Goal: Transaction & Acquisition: Subscribe to service/newsletter

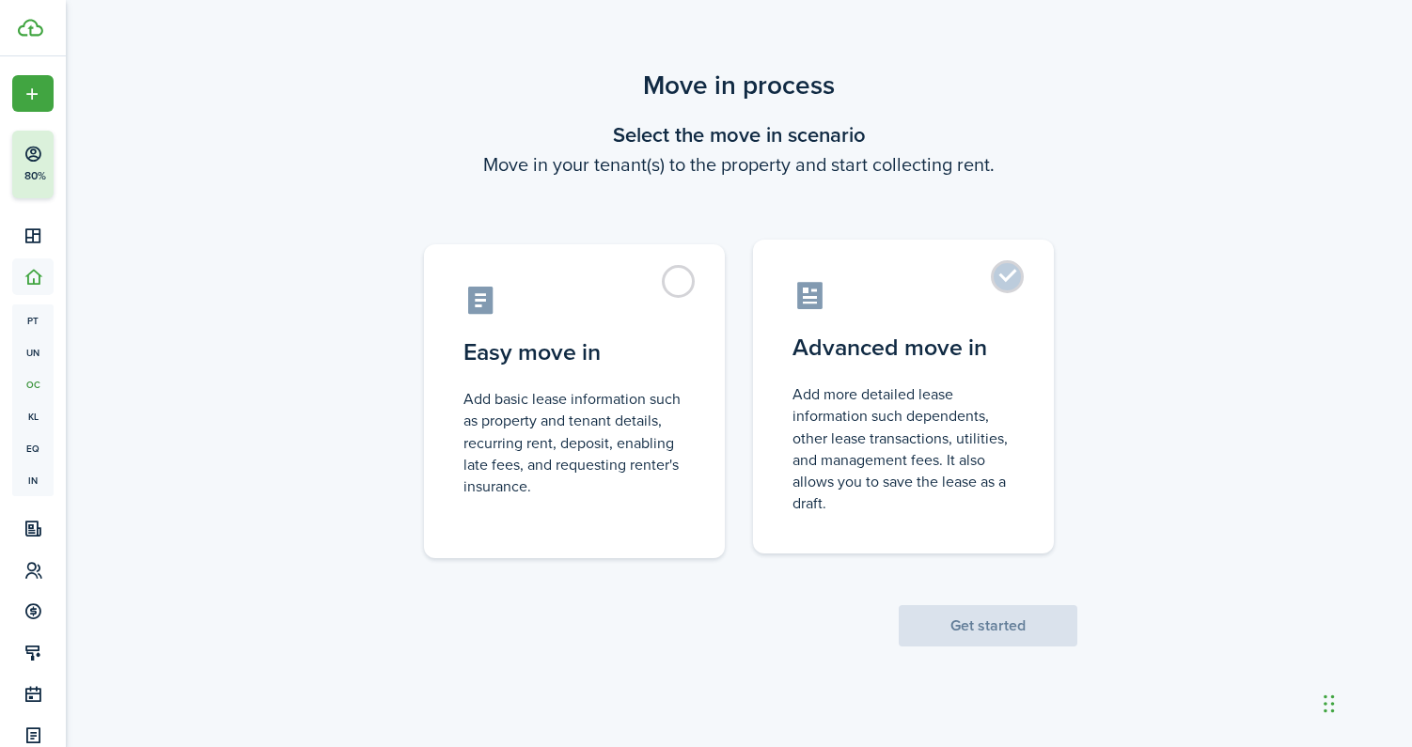
click at [913, 439] on control-radio-card-description "Add more detailed lease information such dependents, other lease transactions, …" at bounding box center [903, 448] width 222 height 131
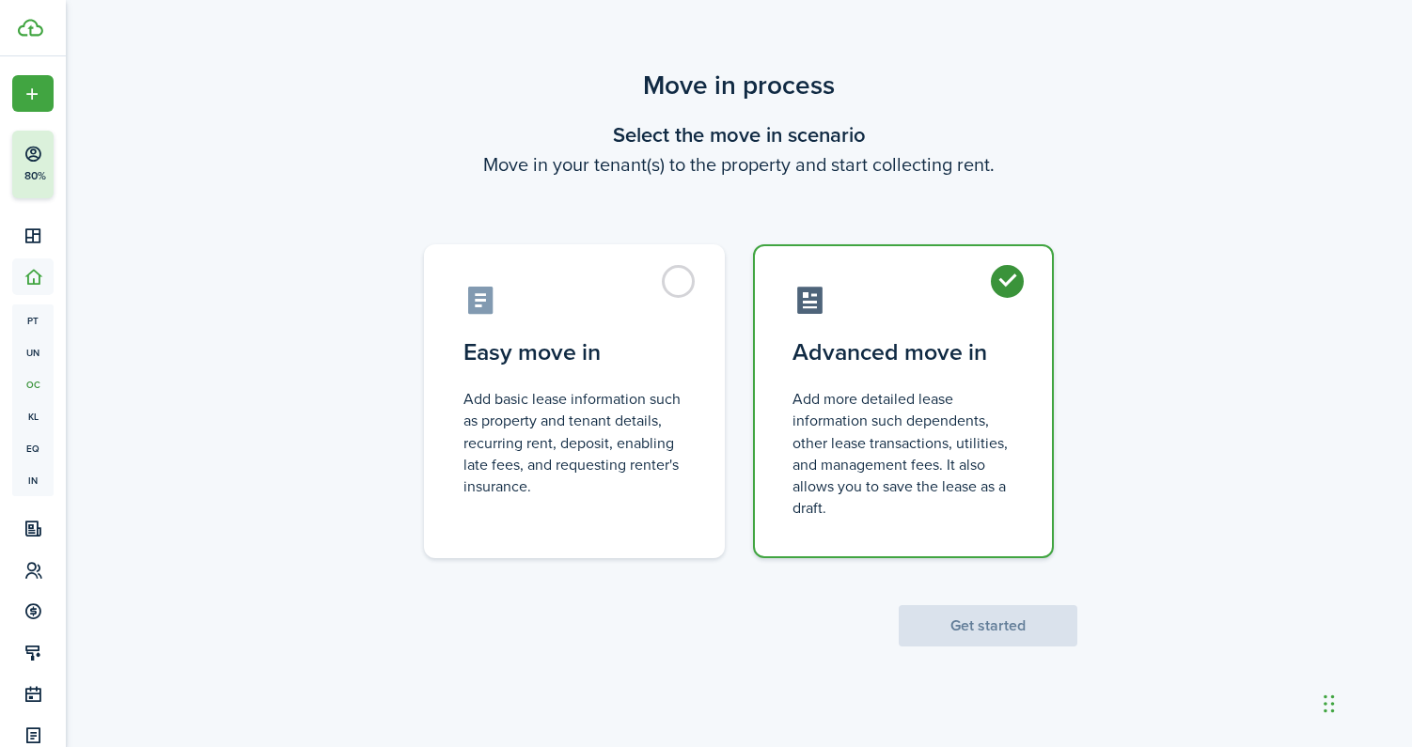
radio input "true"
click at [954, 624] on button "Get started" at bounding box center [988, 625] width 179 height 41
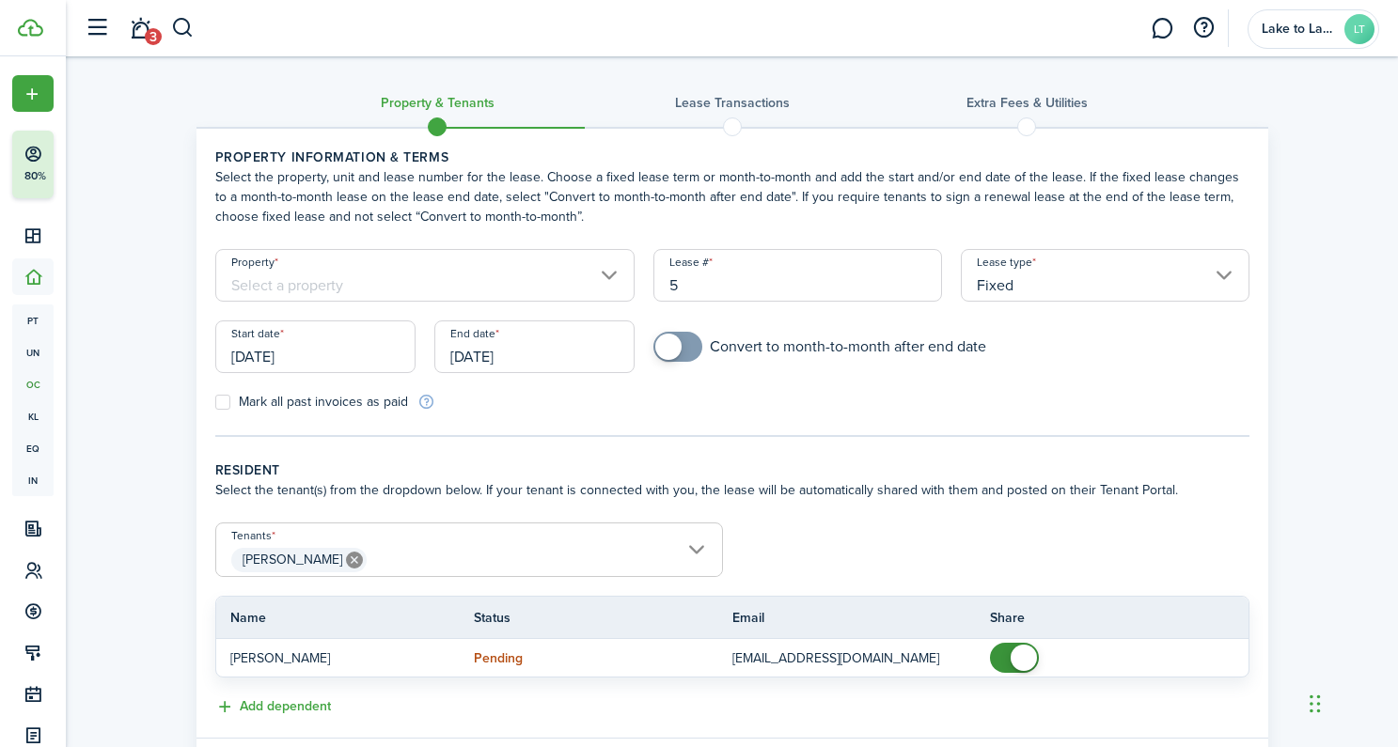
click at [604, 282] on input "Property" at bounding box center [425, 275] width 420 height 53
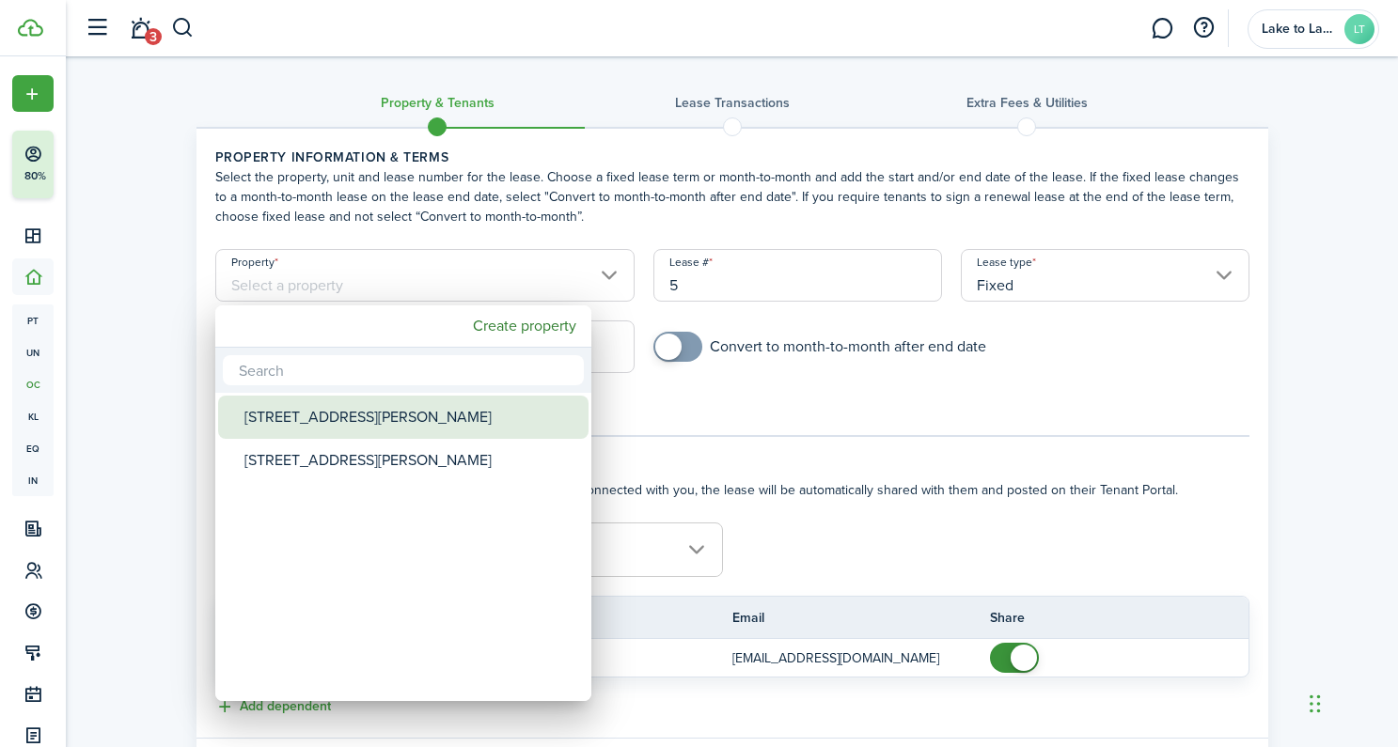
click at [459, 411] on div "[STREET_ADDRESS][PERSON_NAME]" at bounding box center [410, 417] width 333 height 43
type input "[STREET_ADDRESS][PERSON_NAME]"
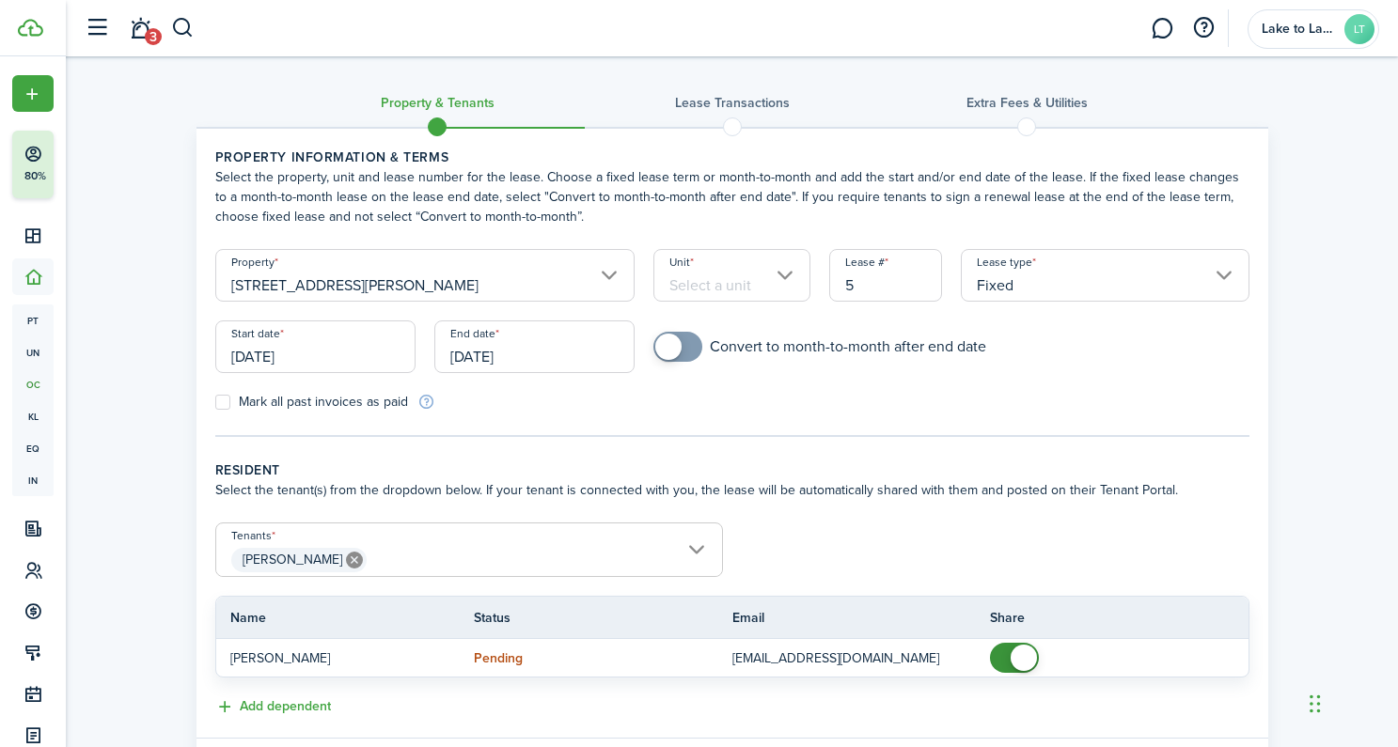
click at [704, 282] on input "Unit" at bounding box center [731, 275] width 157 height 53
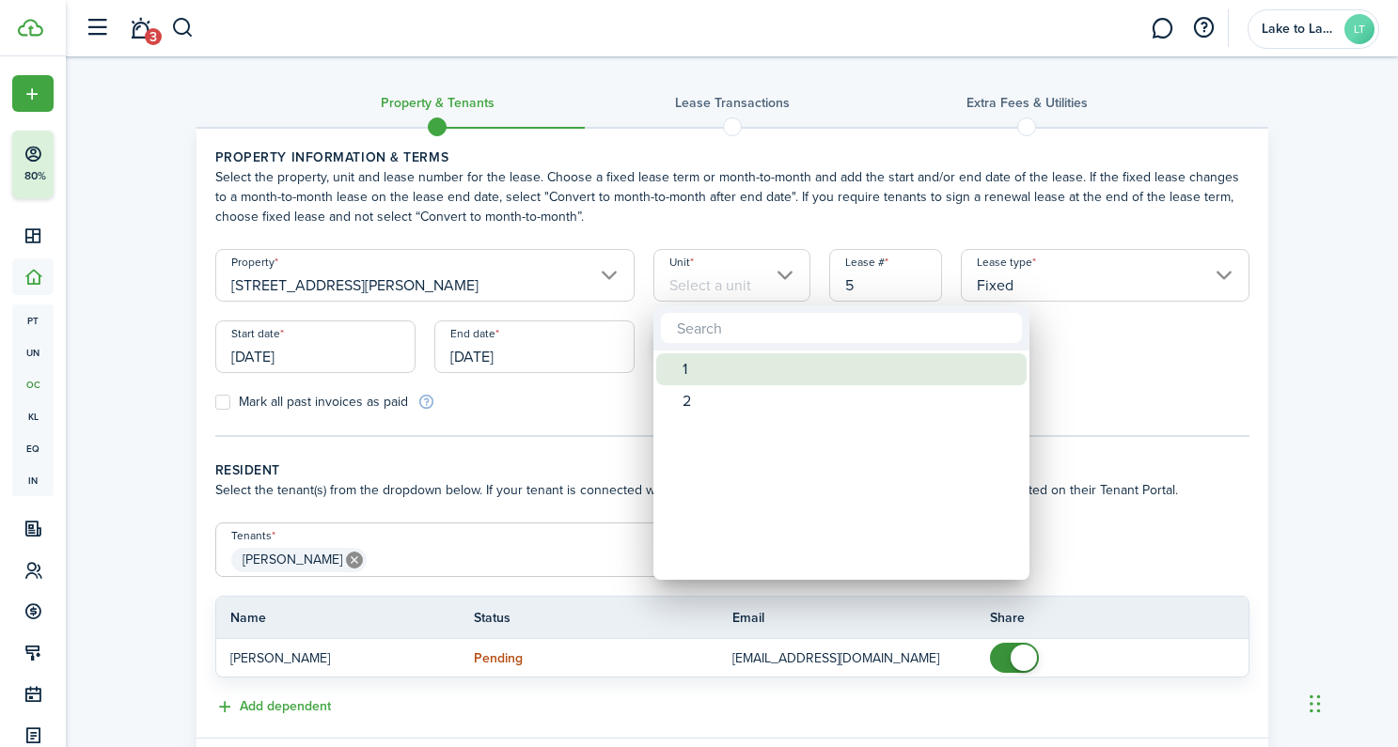
click at [746, 376] on div "1" at bounding box center [848, 369] width 333 height 32
type input "1"
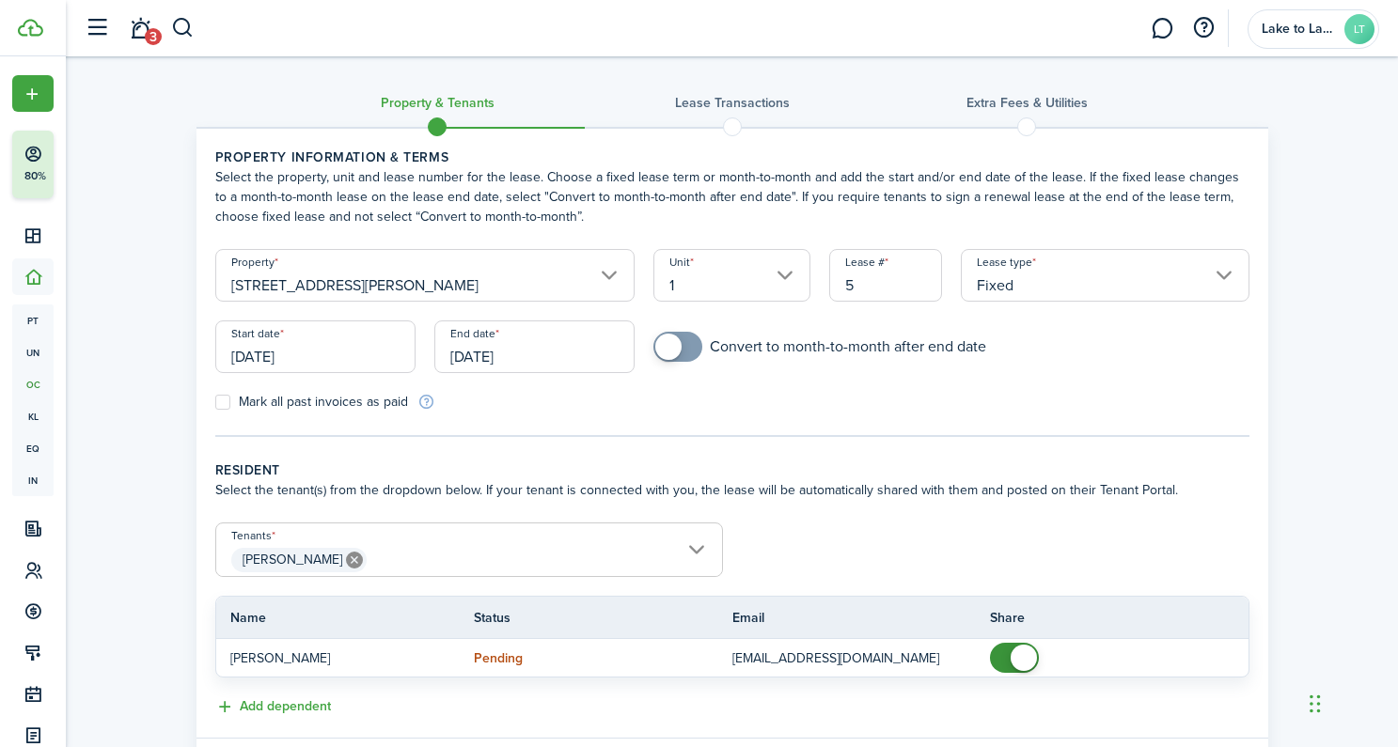
click at [490, 352] on input "[DATE]" at bounding box center [534, 347] width 200 height 53
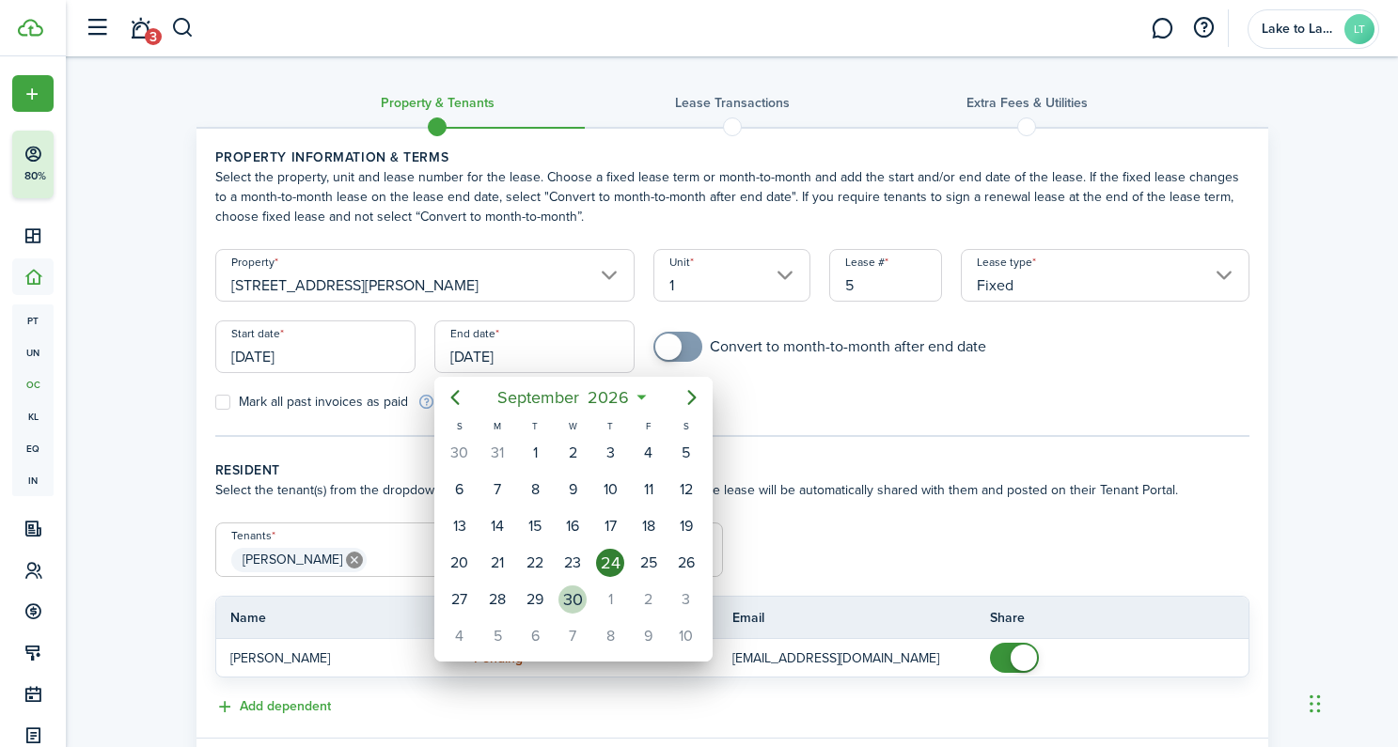
click at [565, 599] on div "30" at bounding box center [572, 600] width 28 height 28
type input "[DATE]"
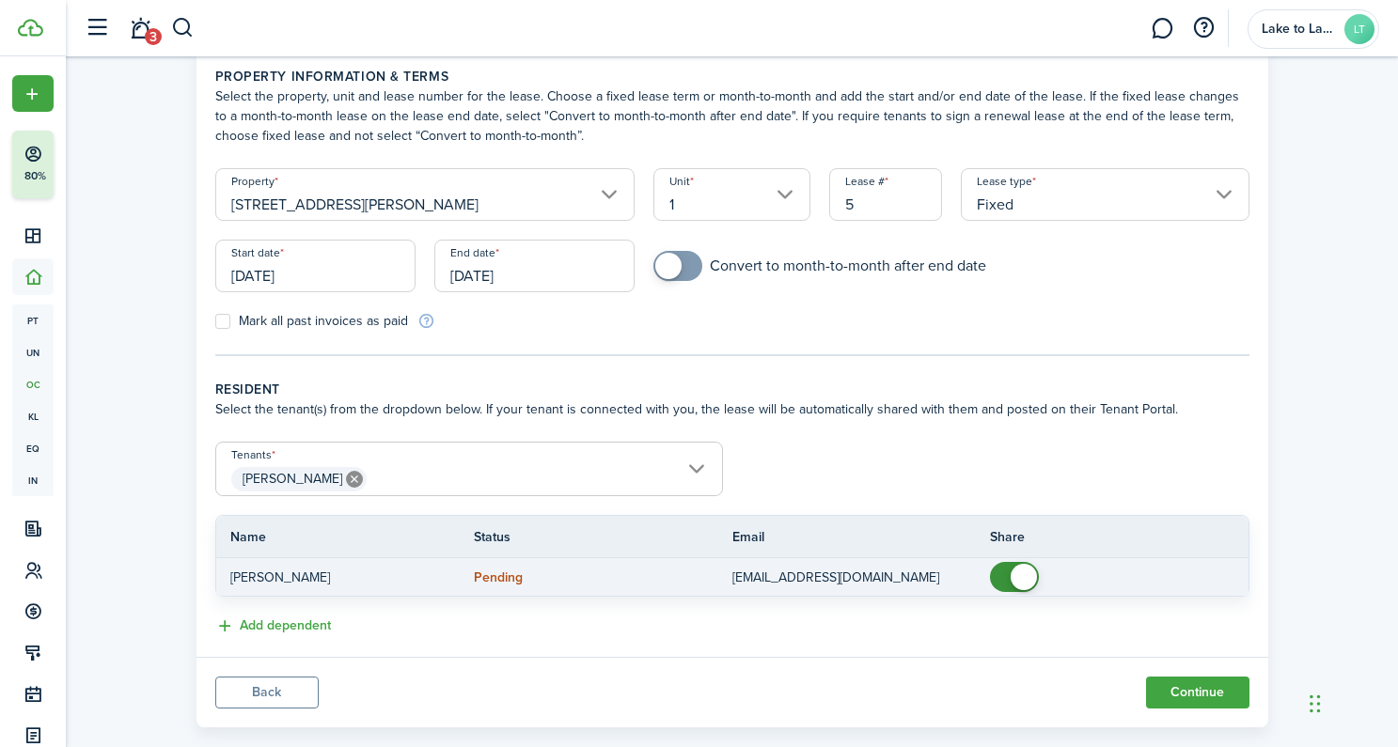
scroll to position [106, 0]
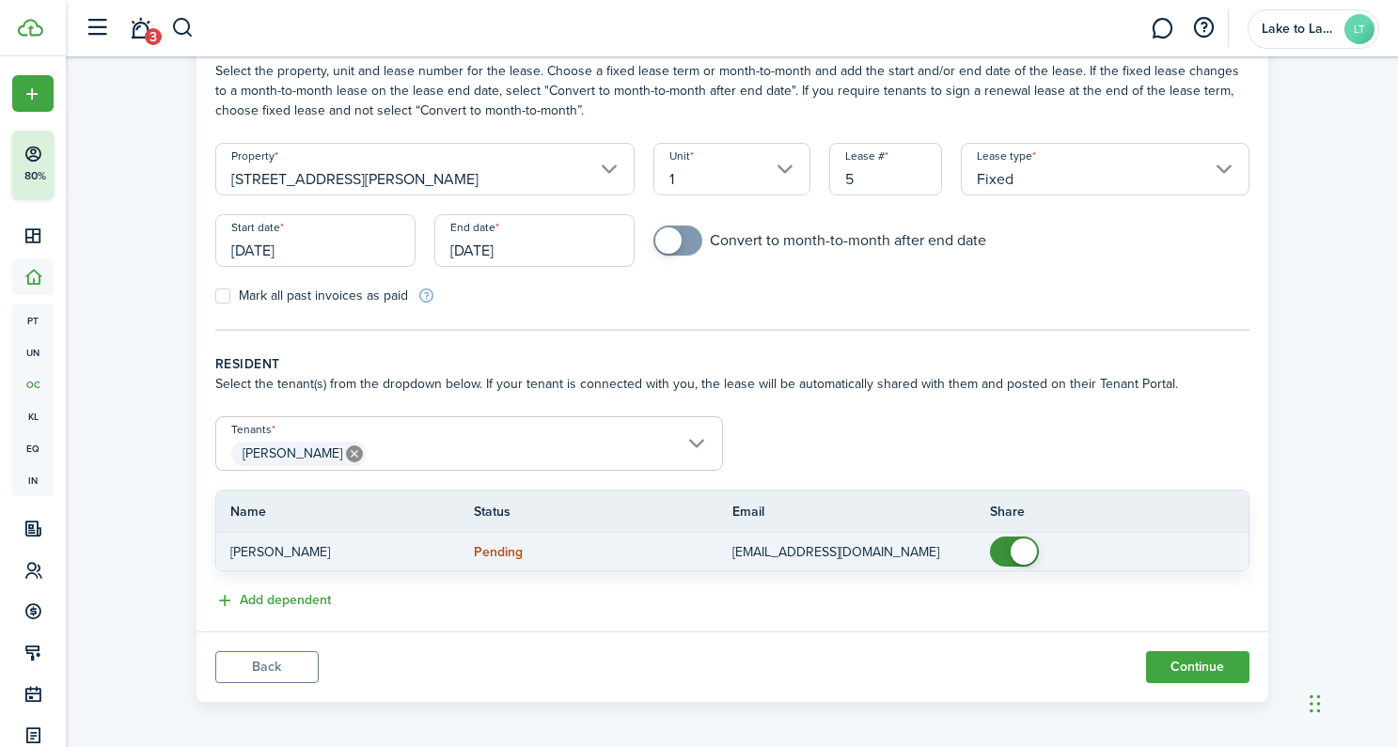
checkbox input "false"
click at [1031, 554] on span at bounding box center [1023, 552] width 26 height 26
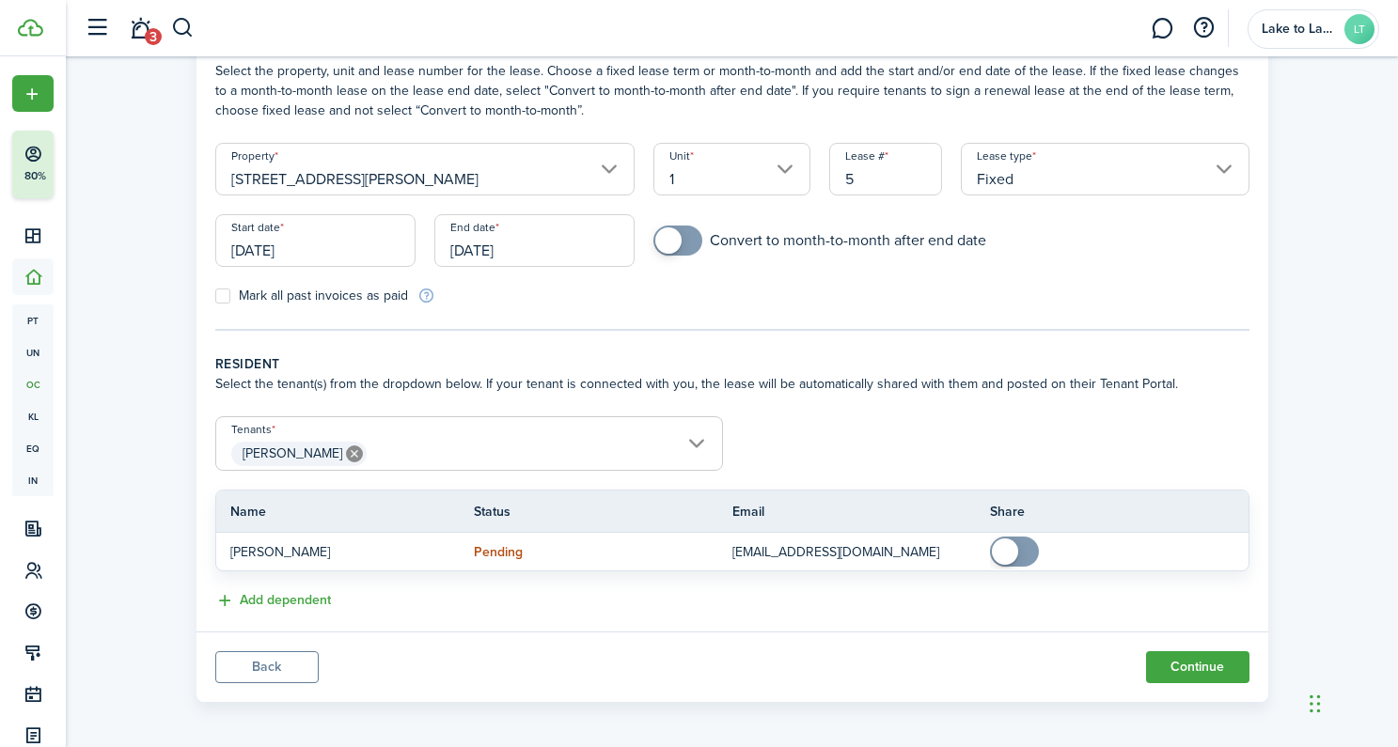
click at [693, 444] on span "[PERSON_NAME]" at bounding box center [469, 454] width 506 height 32
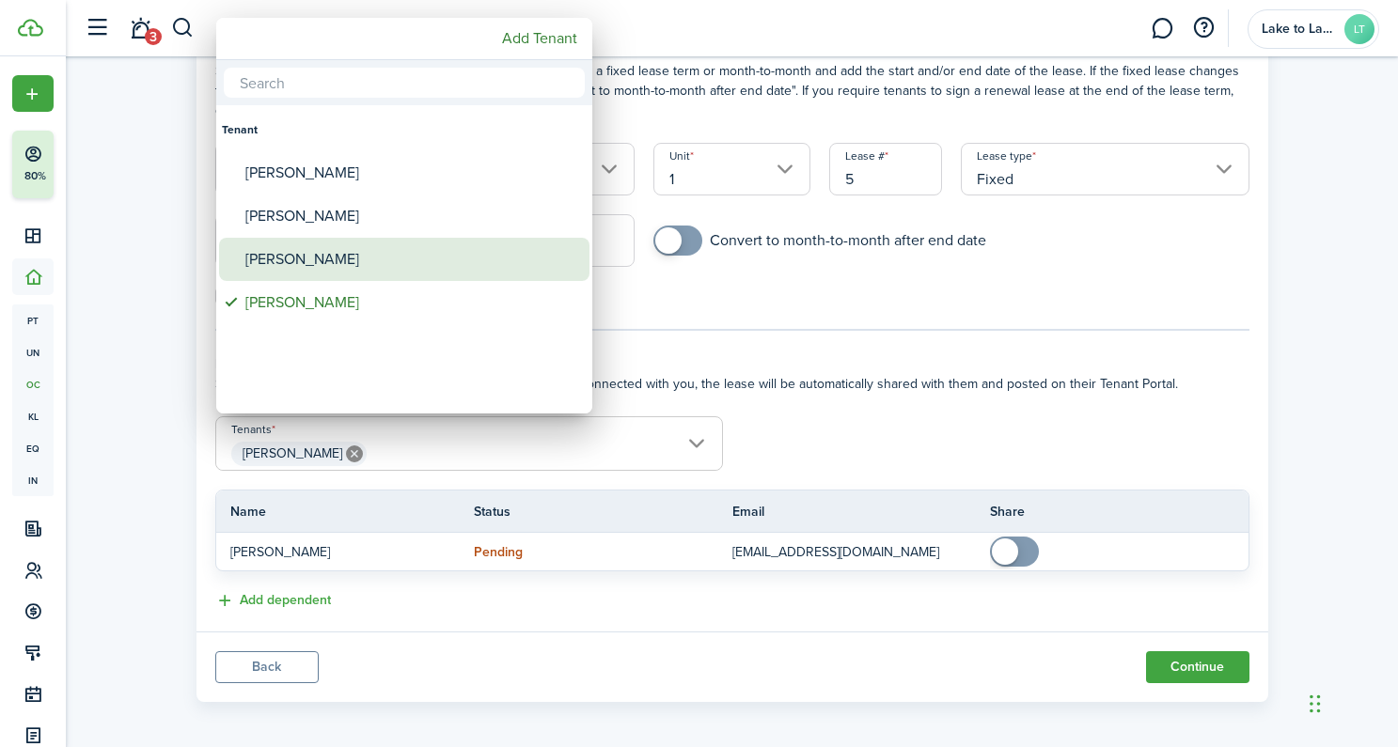
click at [307, 267] on div "[PERSON_NAME]" at bounding box center [411, 259] width 333 height 43
type input "[PERSON_NAME], [PERSON_NAME]"
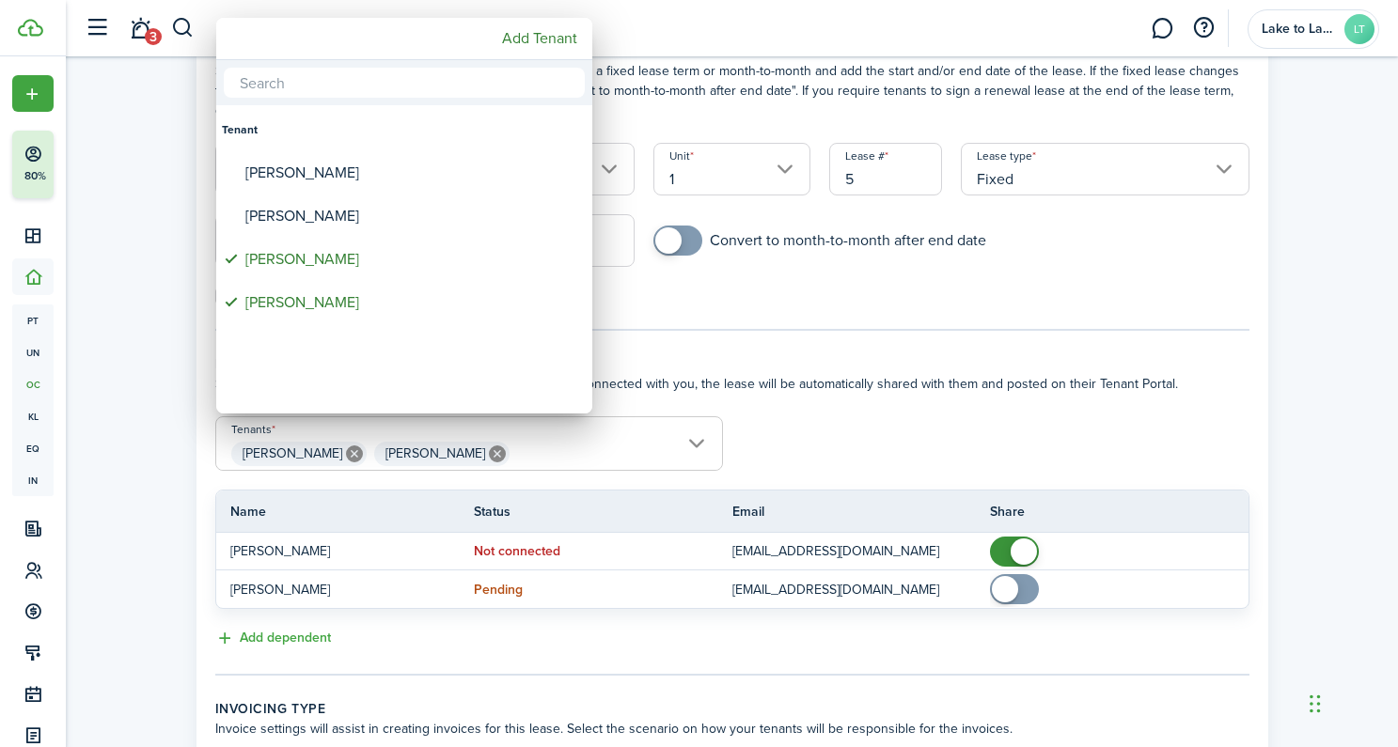
click at [998, 408] on div at bounding box center [699, 374] width 1698 height 1048
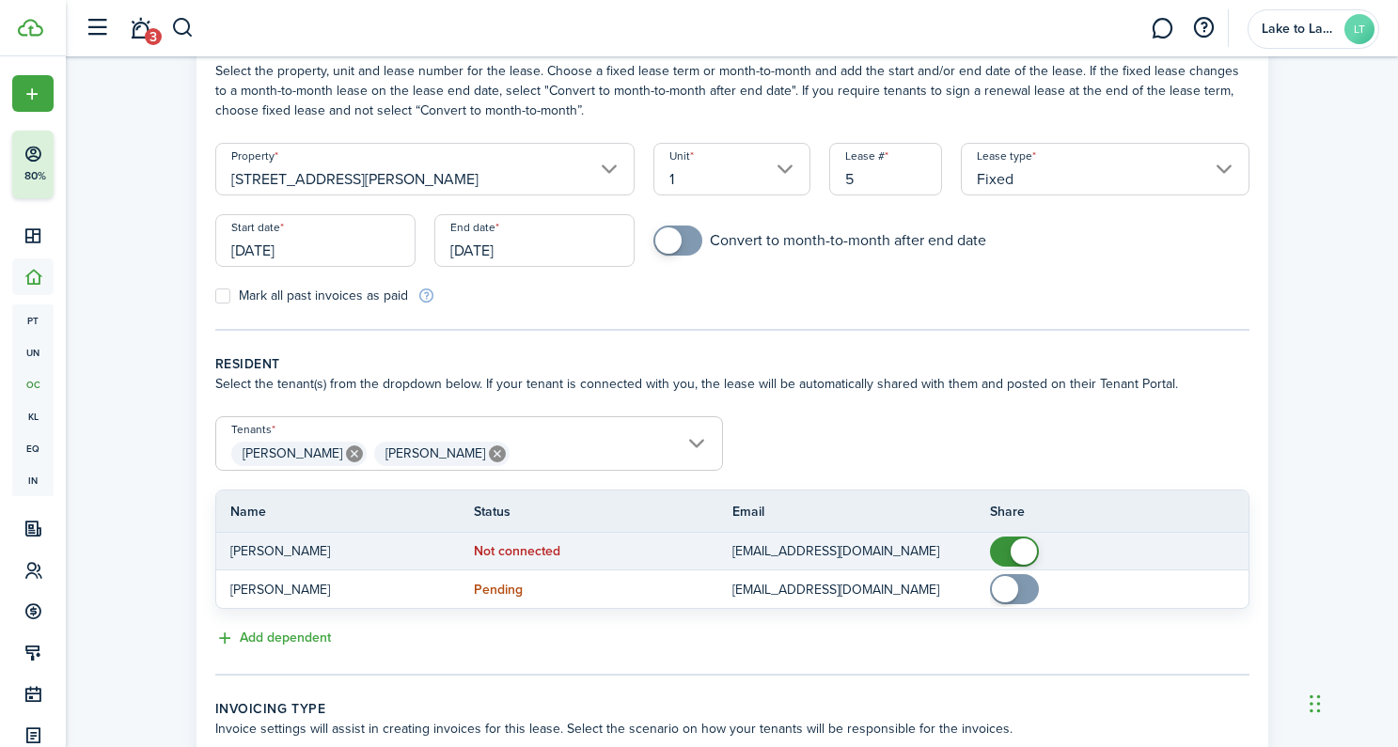
drag, startPoint x: 1025, startPoint y: 547, endPoint x: 959, endPoint y: 506, distance: 78.5
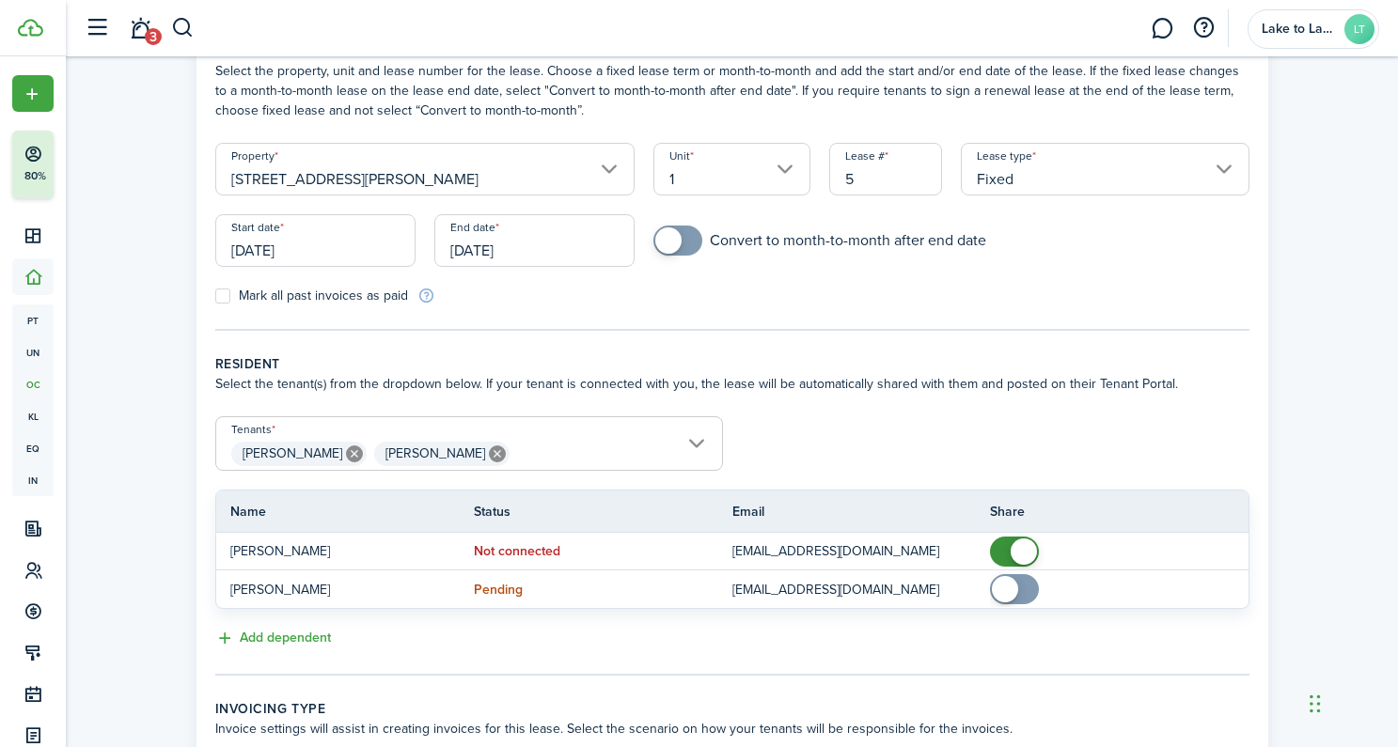
checkbox input "false"
click at [1025, 547] on span at bounding box center [1023, 552] width 26 height 26
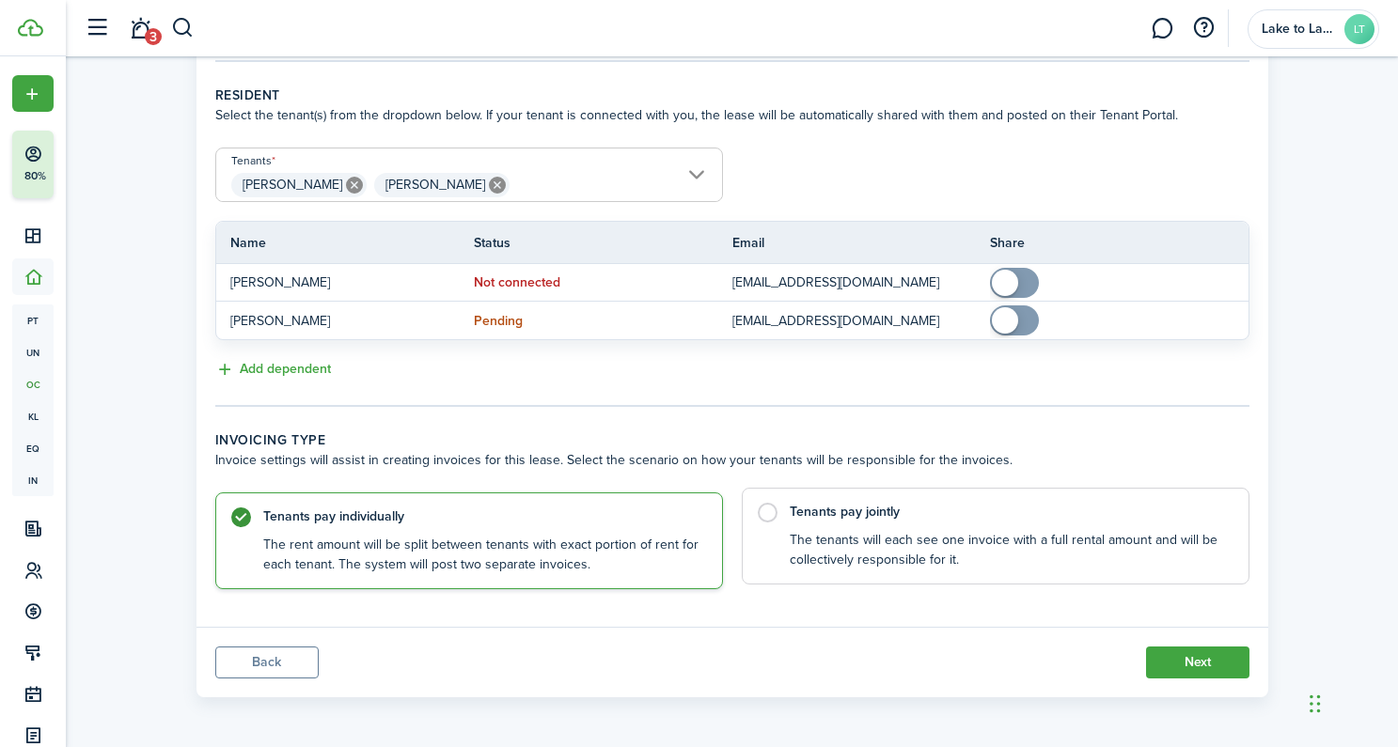
scroll to position [377, 0]
click at [773, 514] on label "Tenants pay jointly The tenants will each see one invoice with a full rental am…" at bounding box center [996, 534] width 508 height 97
radio input "false"
radio input "true"
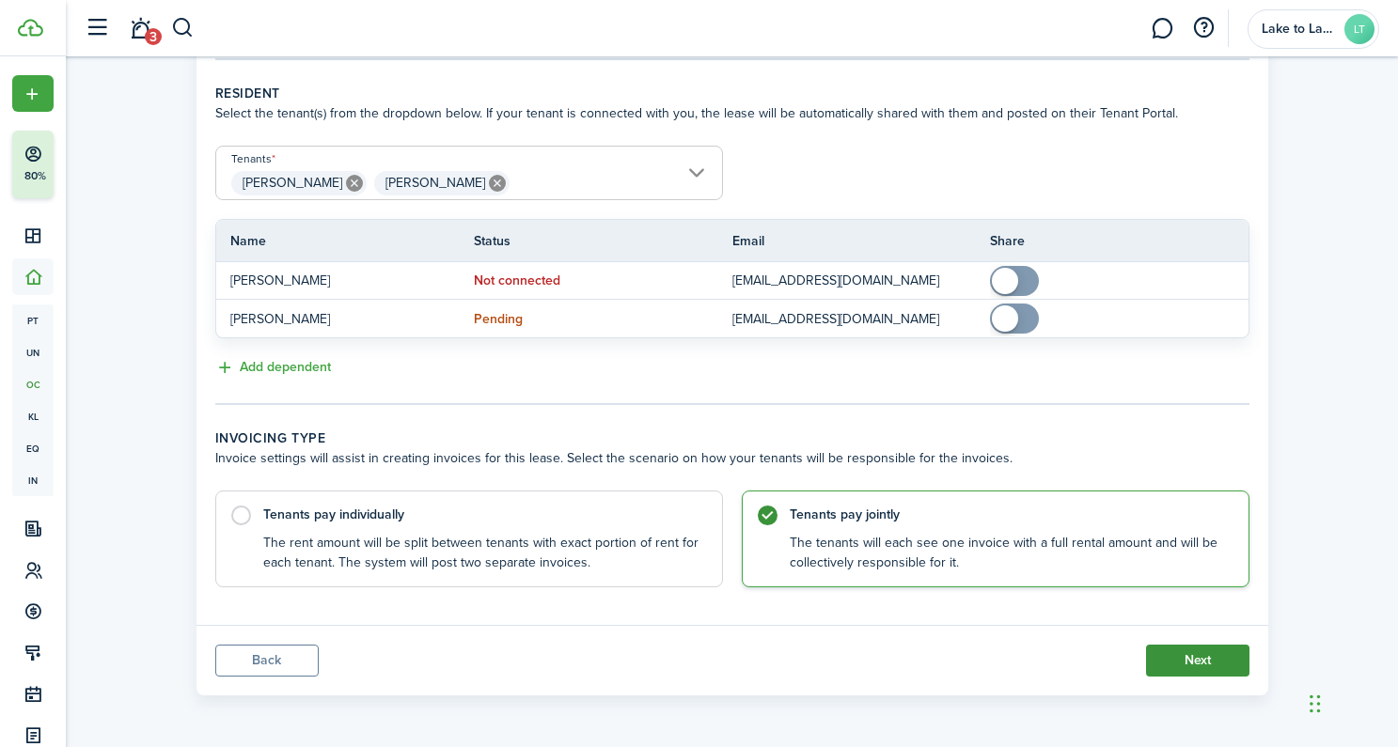
click at [1200, 664] on button "Next" at bounding box center [1197, 661] width 103 height 32
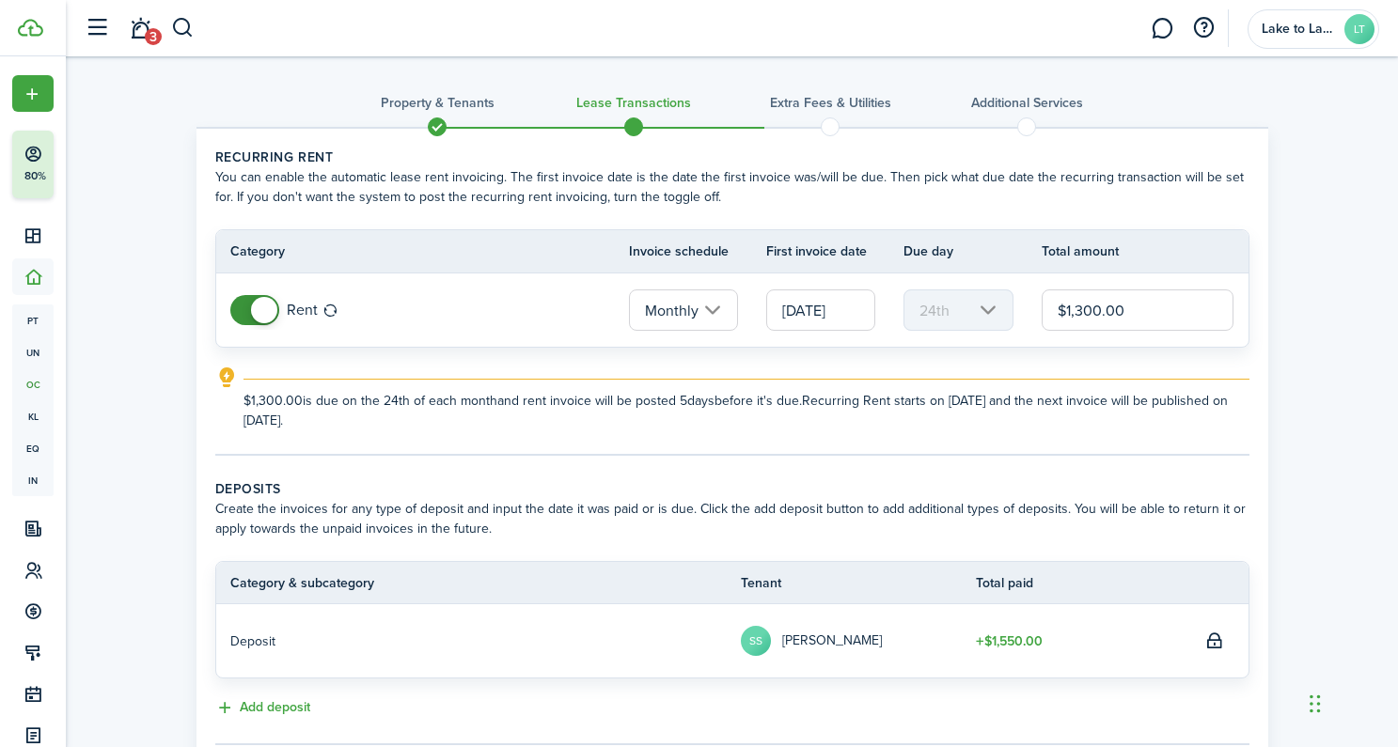
click at [824, 319] on input "[DATE]" at bounding box center [820, 309] width 109 height 41
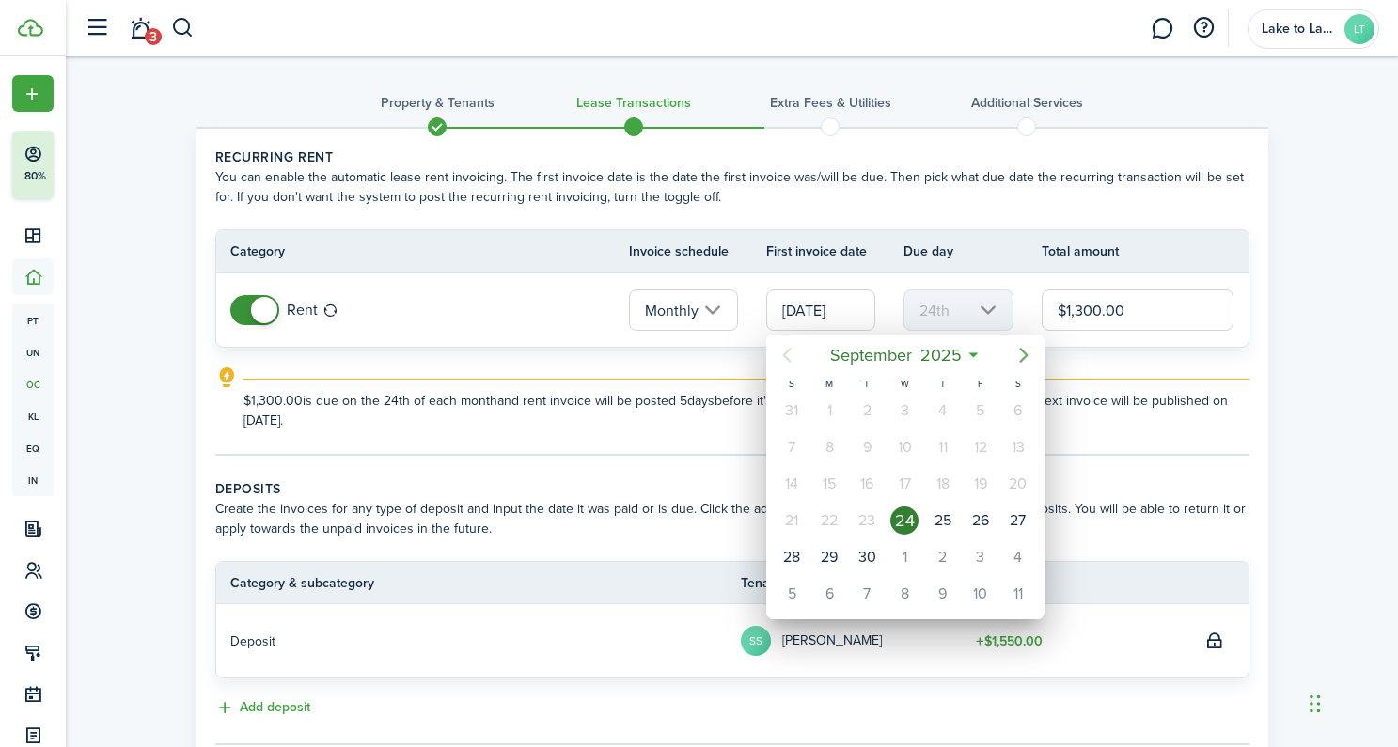
click at [1020, 353] on icon "Next page" at bounding box center [1023, 355] width 23 height 23
click at [901, 399] on div "1" at bounding box center [905, 411] width 28 height 28
type input "[DATE]"
type input "1st"
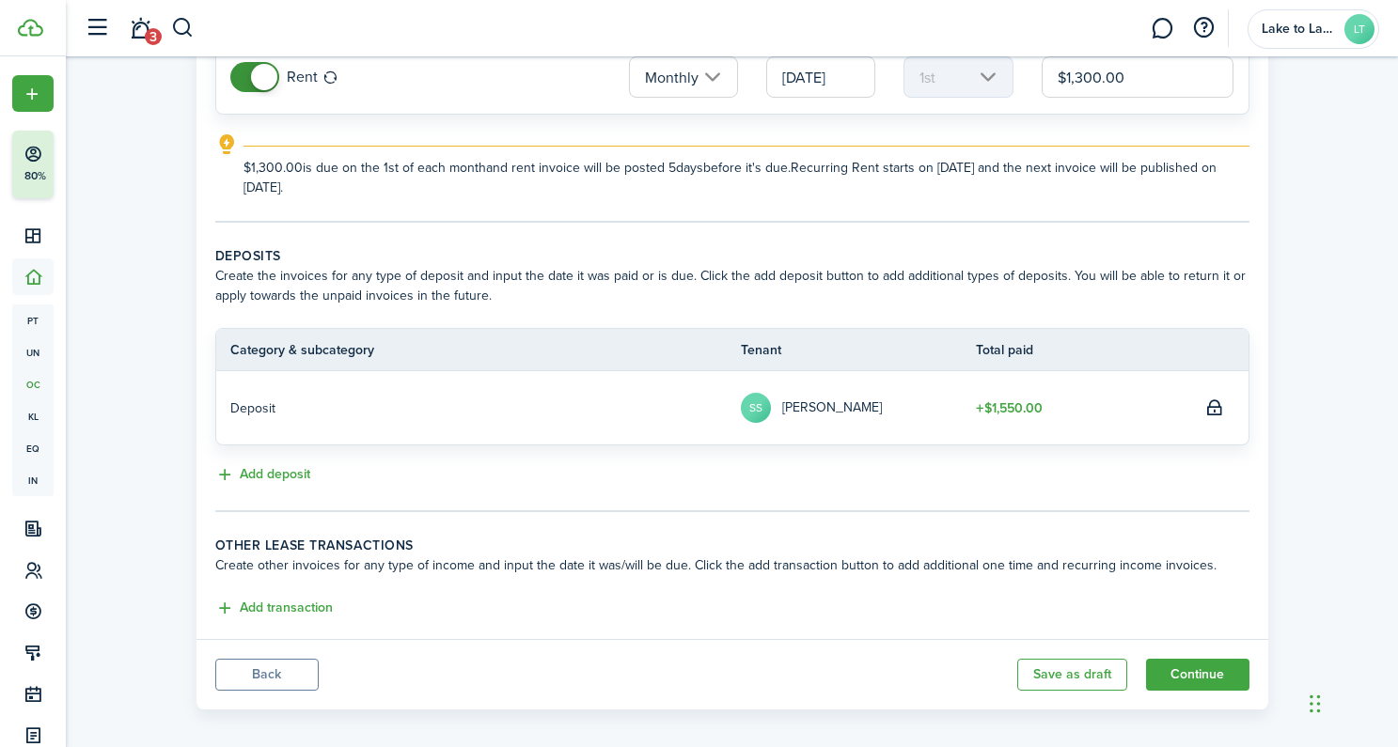
scroll to position [247, 0]
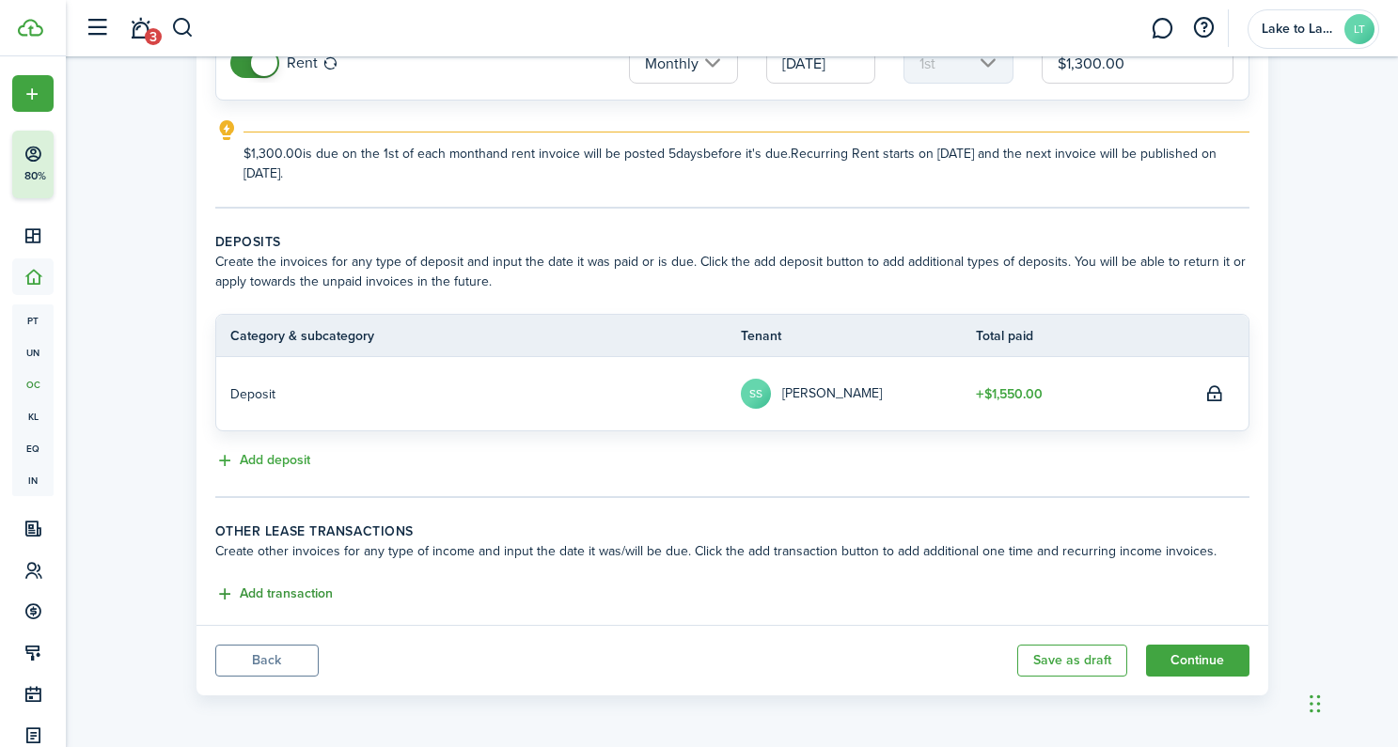
click at [290, 589] on button "Add transaction" at bounding box center [273, 595] width 117 height 22
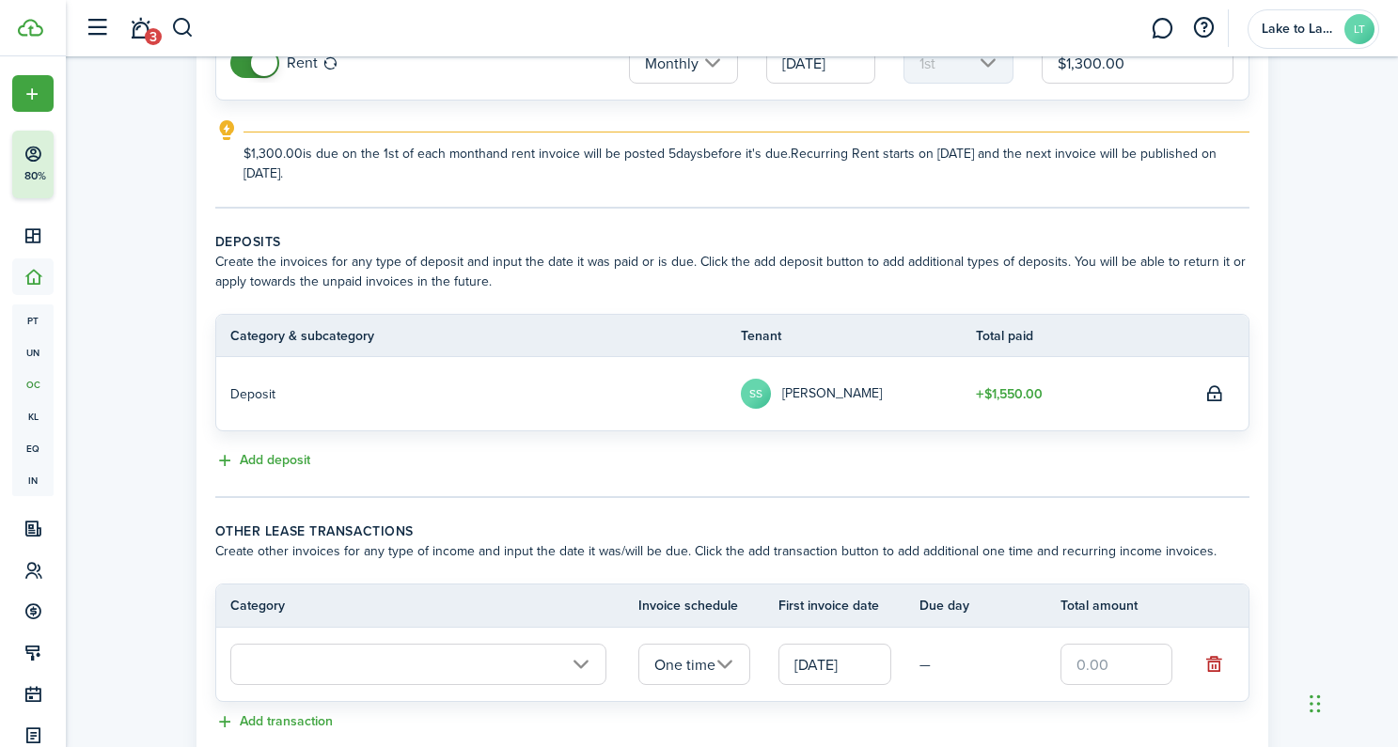
click at [431, 659] on input "text" at bounding box center [418, 664] width 376 height 41
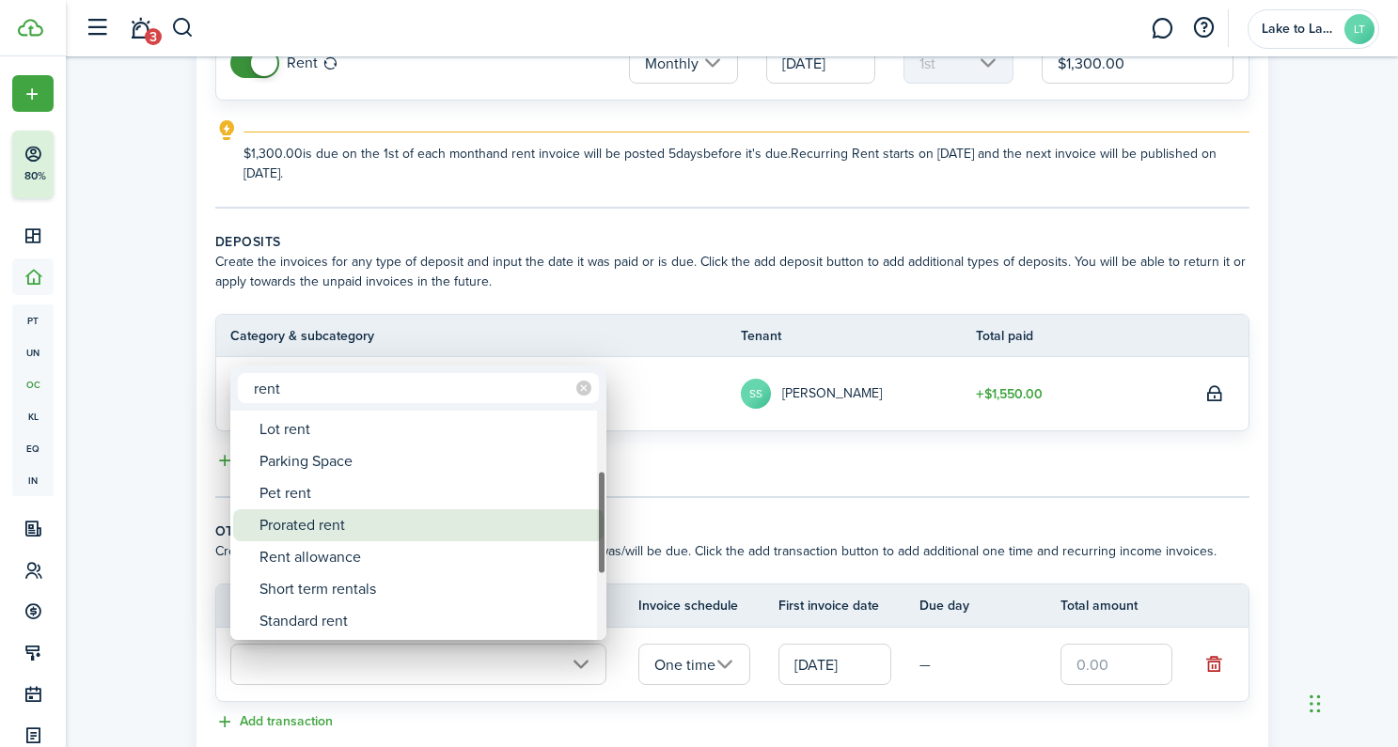
type input "rent"
click at [321, 534] on div "Prorated rent" at bounding box center [425, 525] width 333 height 32
type input "Rent / Prorated rent"
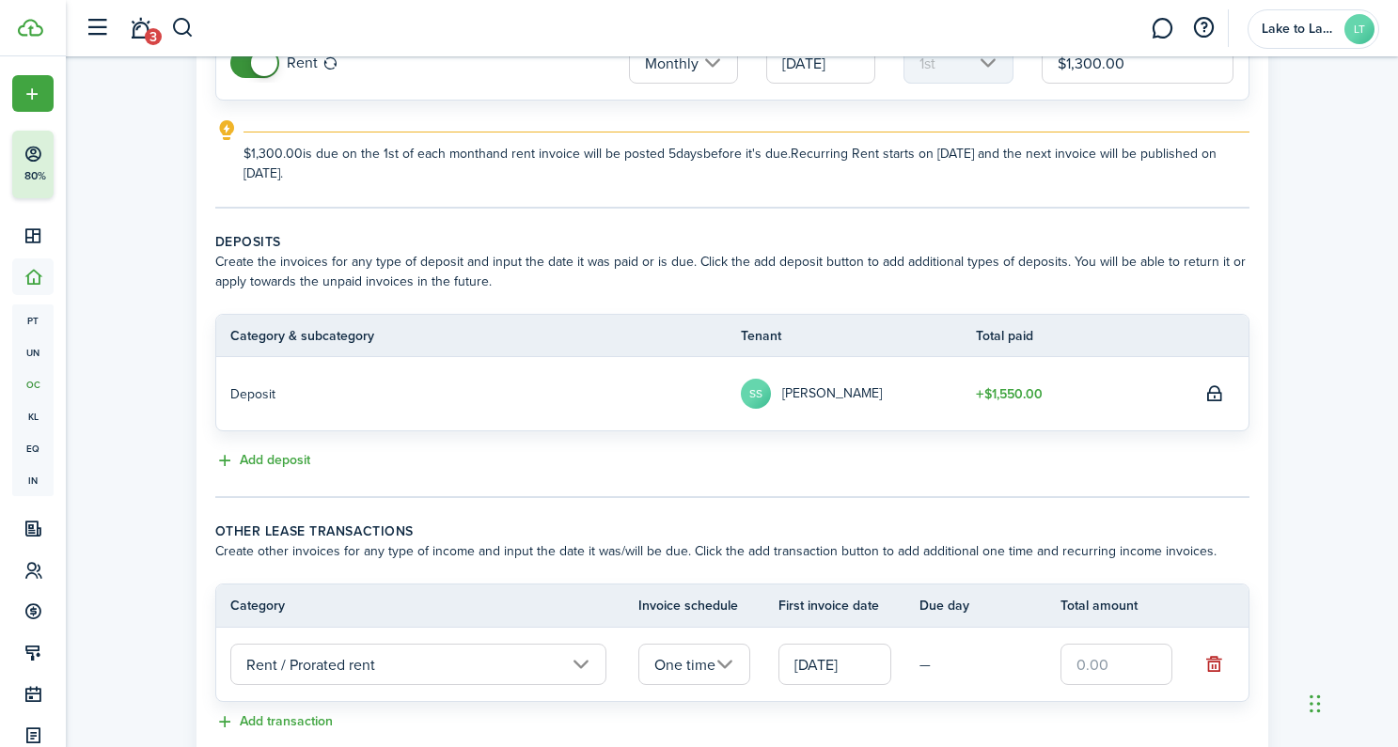
click at [1072, 665] on input "text" at bounding box center [1116, 664] width 113 height 41
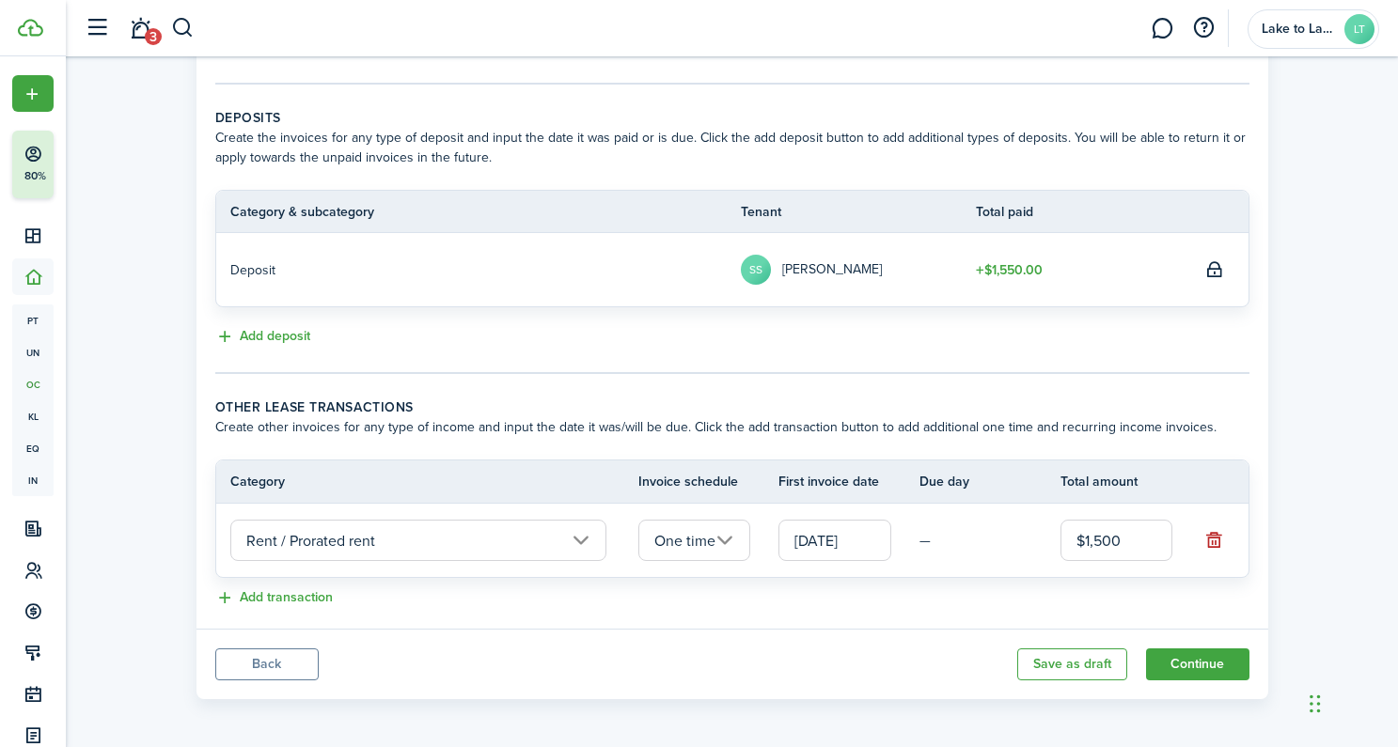
scroll to position [375, 0]
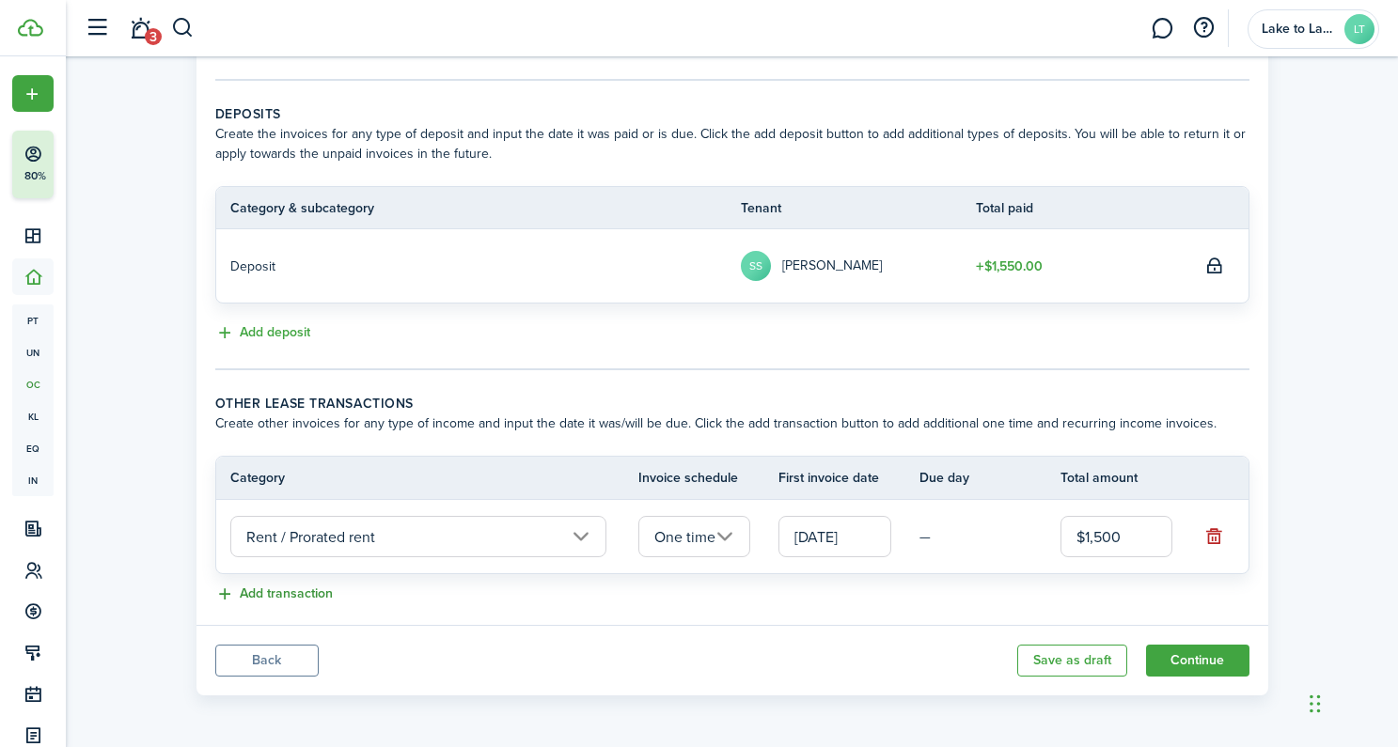
type input "$1,500.00"
click at [275, 588] on button "Add transaction" at bounding box center [273, 595] width 117 height 22
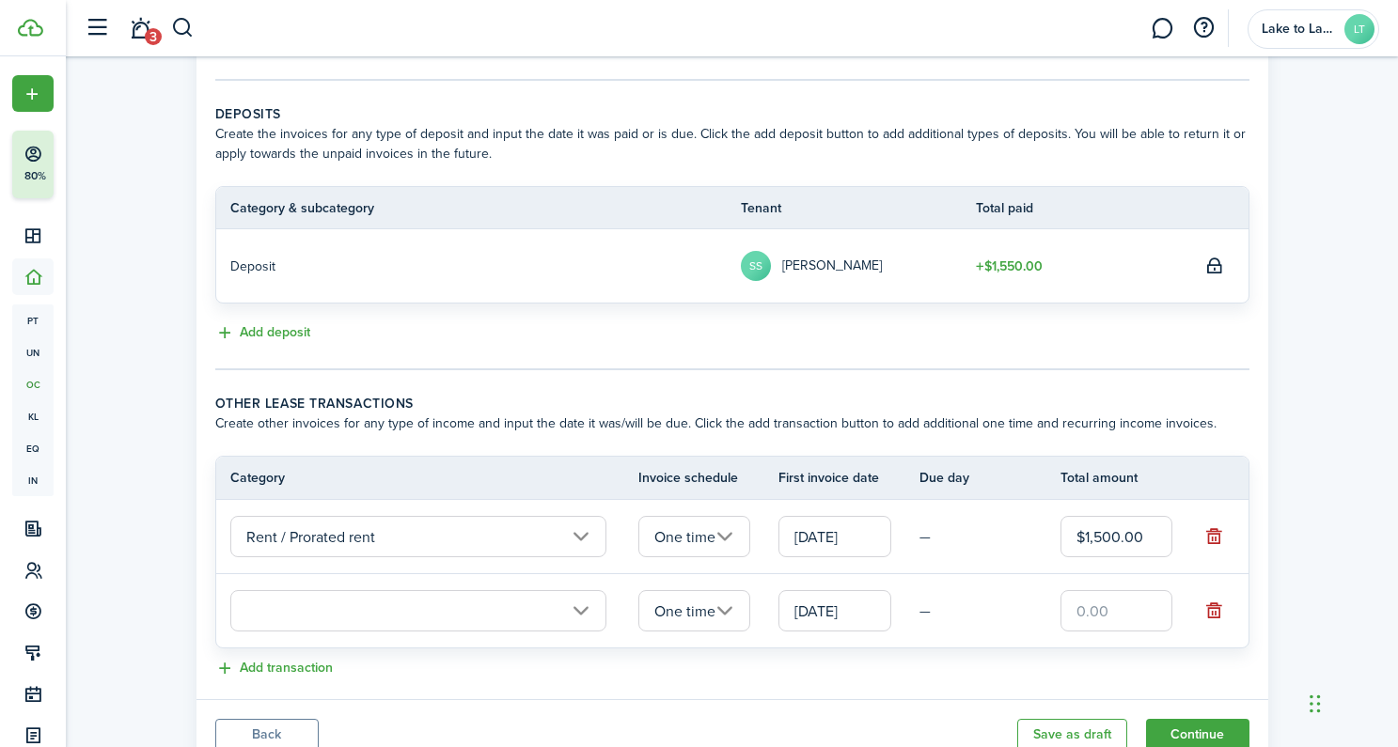
click at [327, 618] on input "text" at bounding box center [418, 610] width 376 height 41
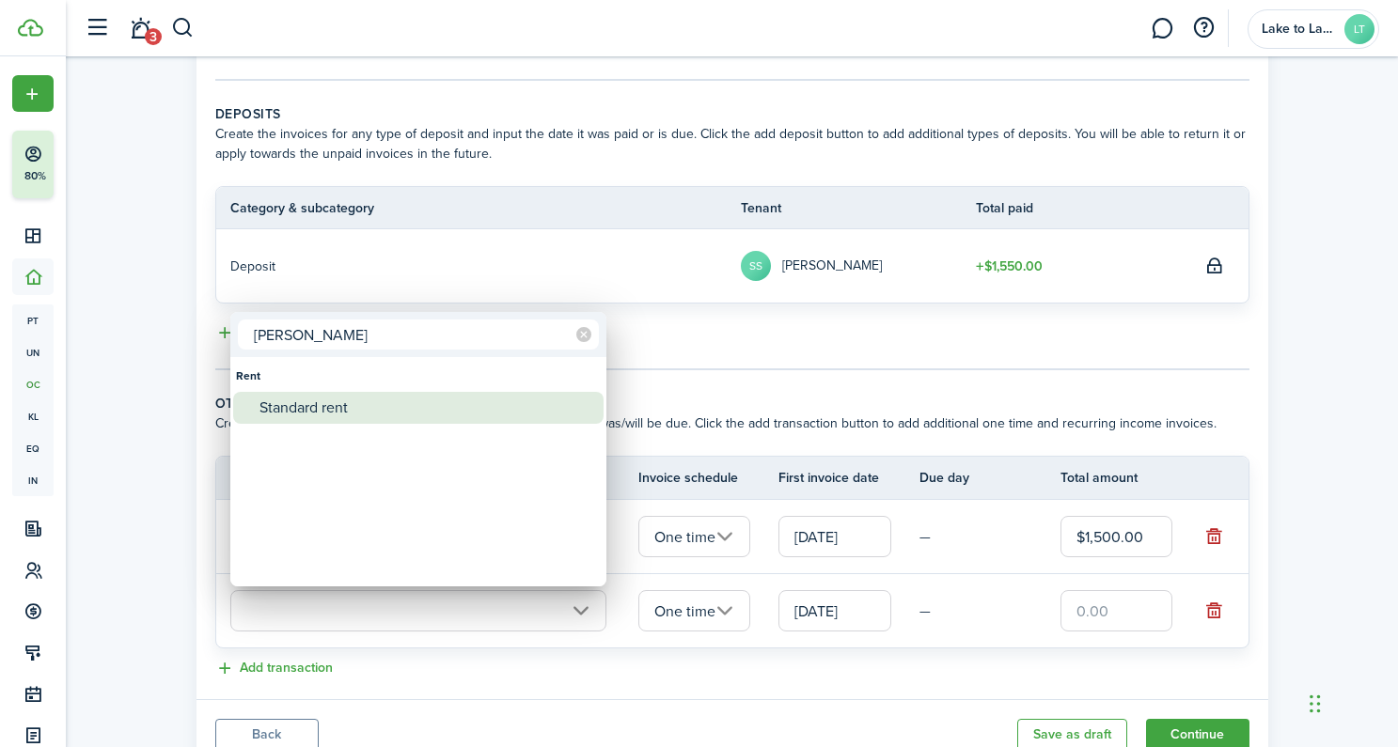
type input "[PERSON_NAME]"
click at [327, 401] on div "Standard rent" at bounding box center [425, 408] width 333 height 32
type input "Rent / Standard rent"
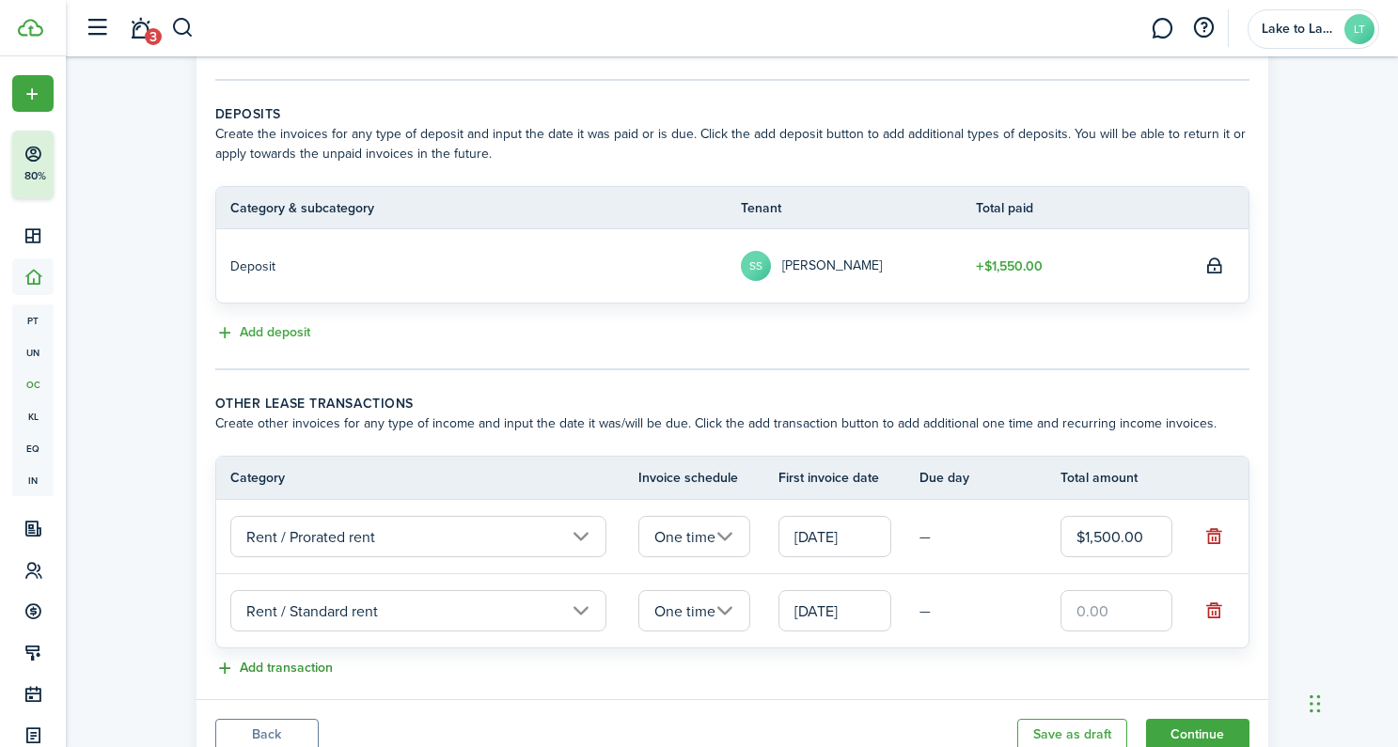
click at [284, 667] on button "Add transaction" at bounding box center [273, 669] width 117 height 22
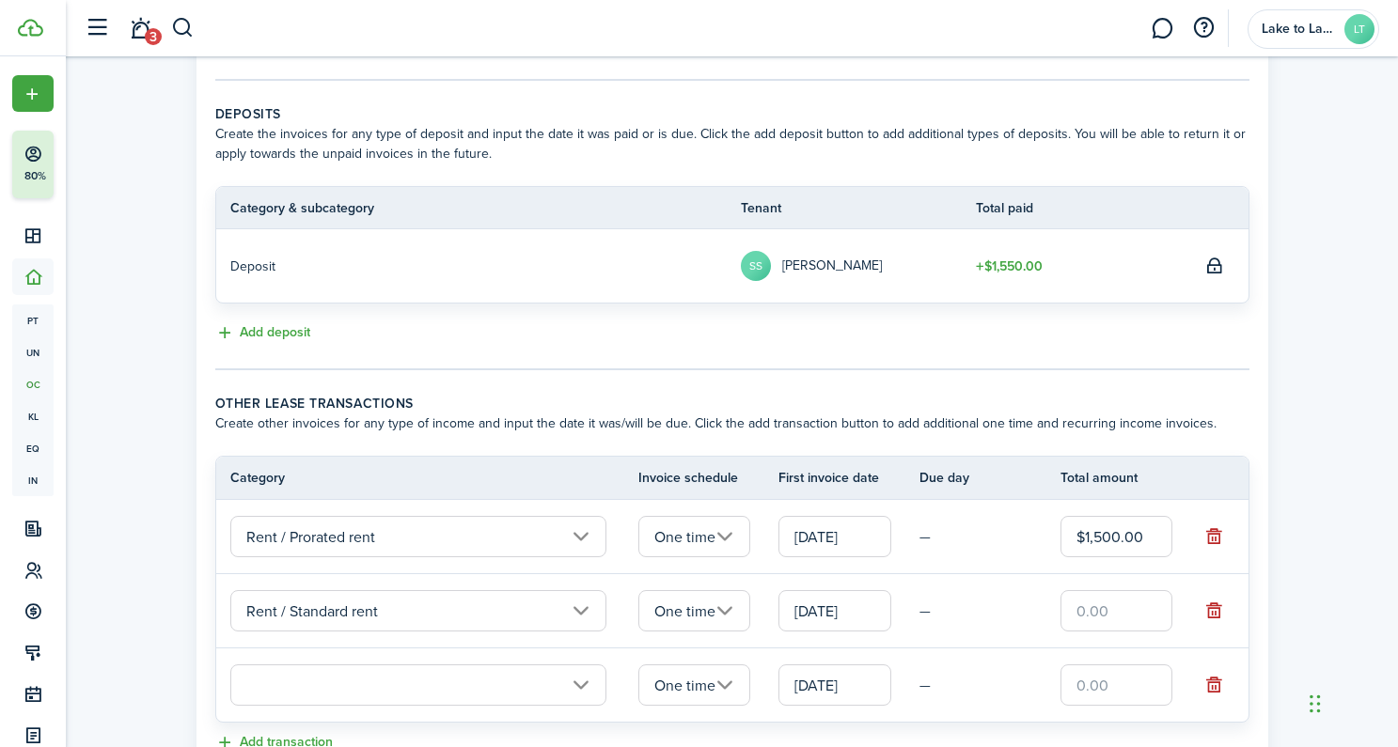
click at [359, 694] on input "text" at bounding box center [418, 685] width 376 height 41
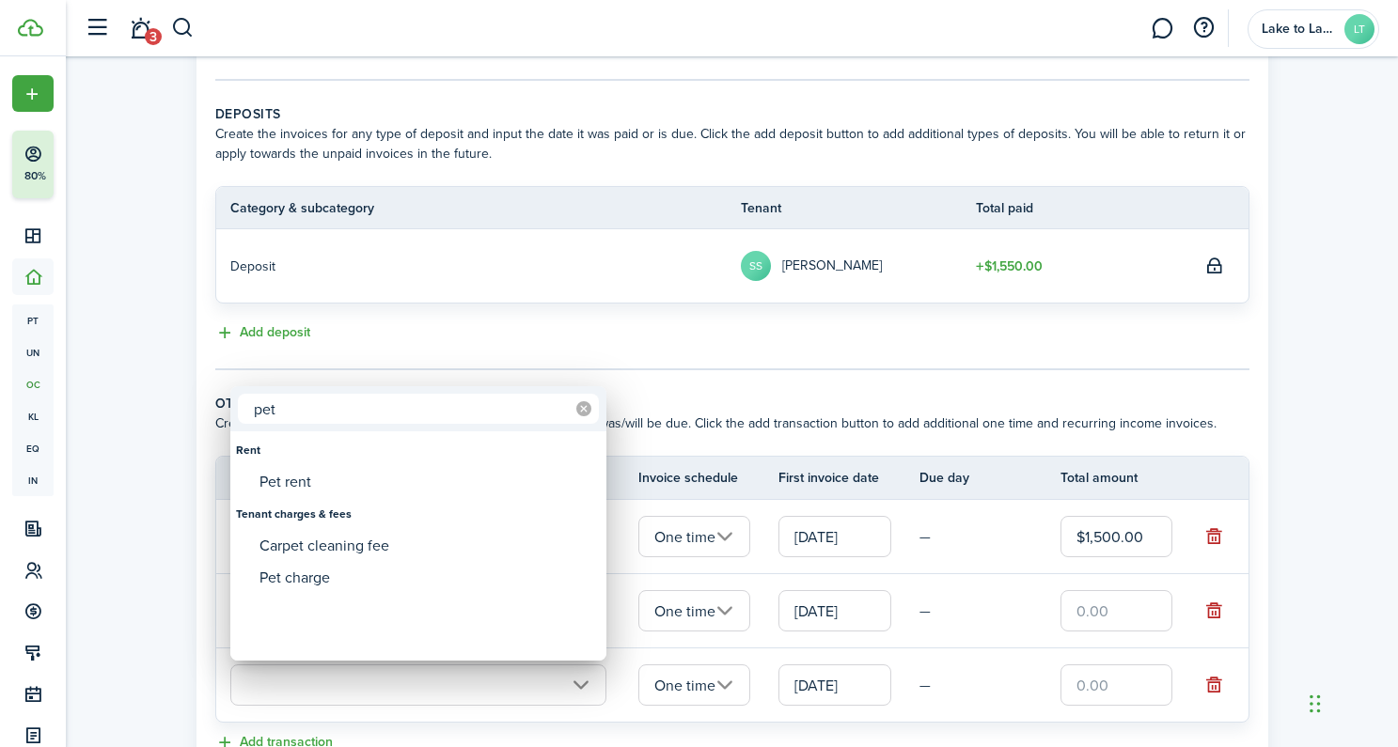
type input "pet"
click at [587, 415] on icon at bounding box center [583, 408] width 15 height 15
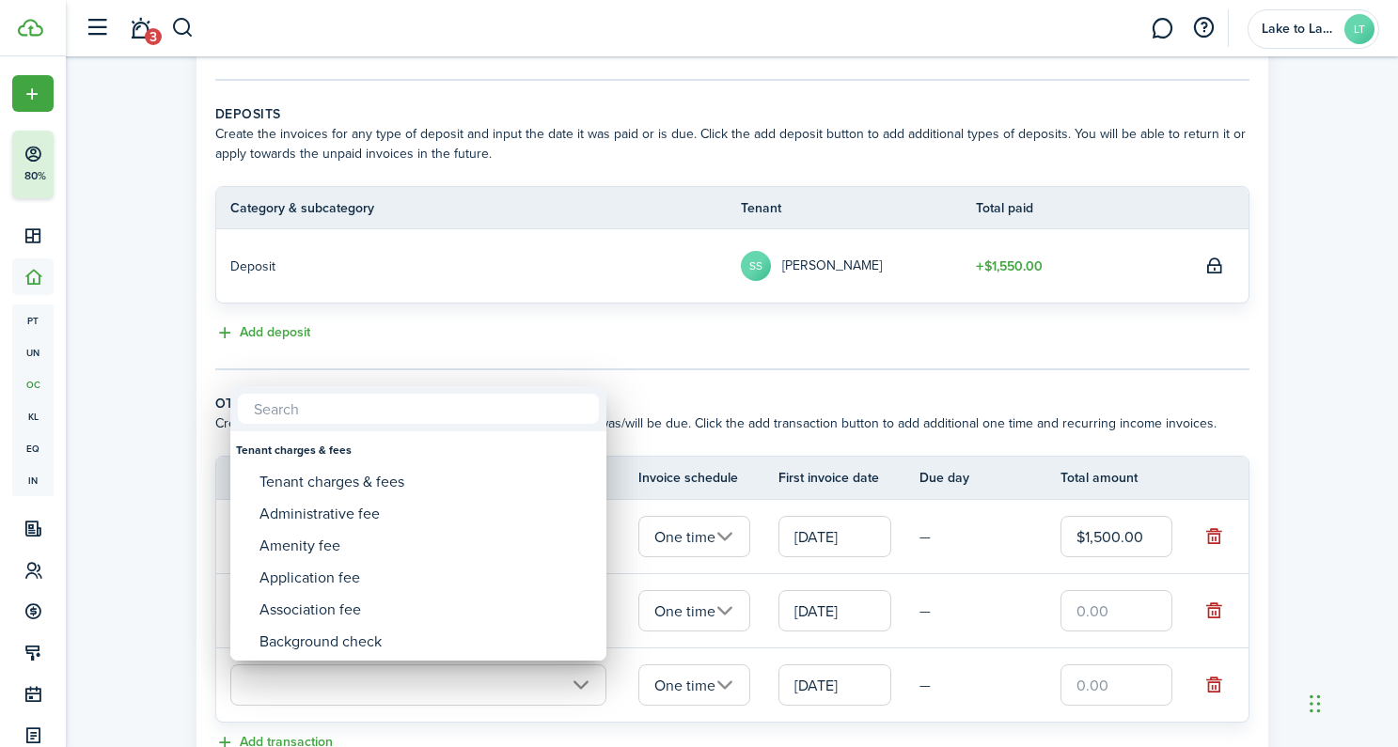
click at [804, 389] on div at bounding box center [699, 374] width 1698 height 1048
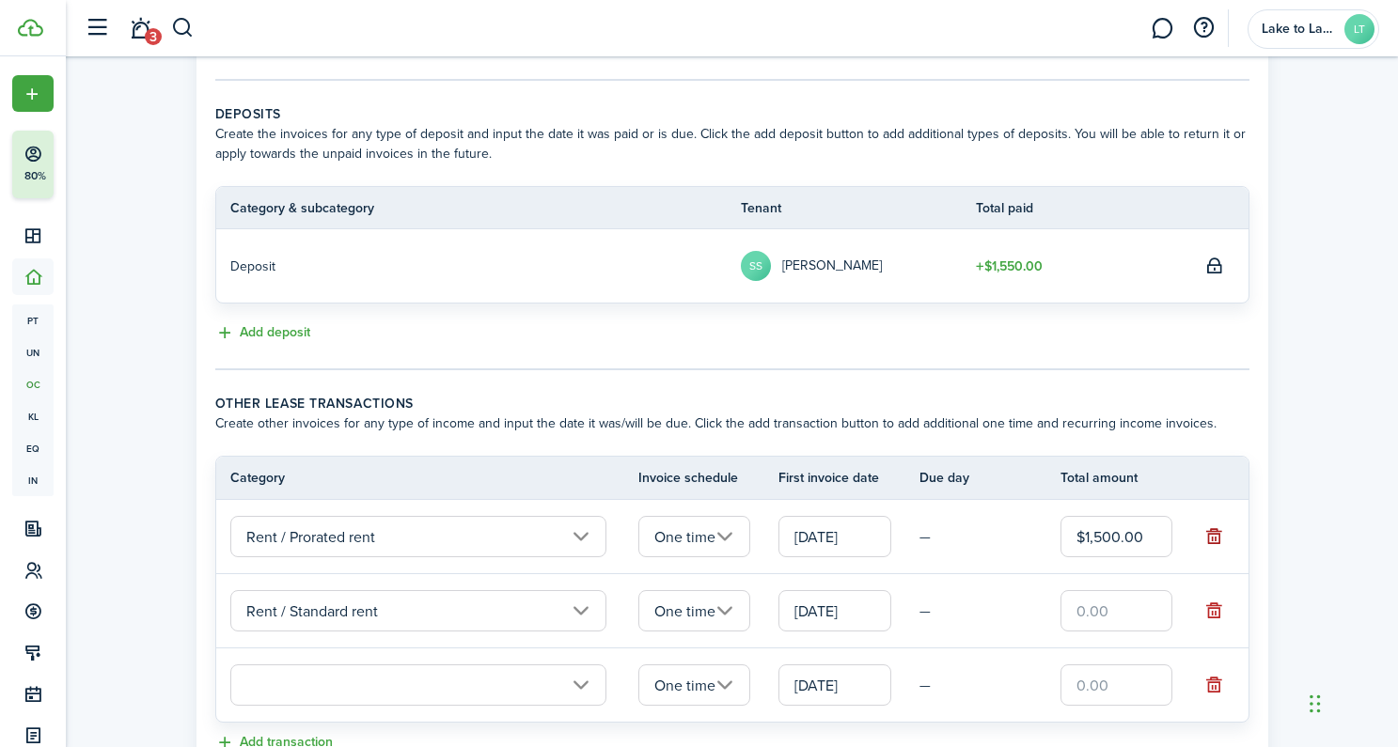
click at [1215, 543] on button "button" at bounding box center [1213, 537] width 26 height 26
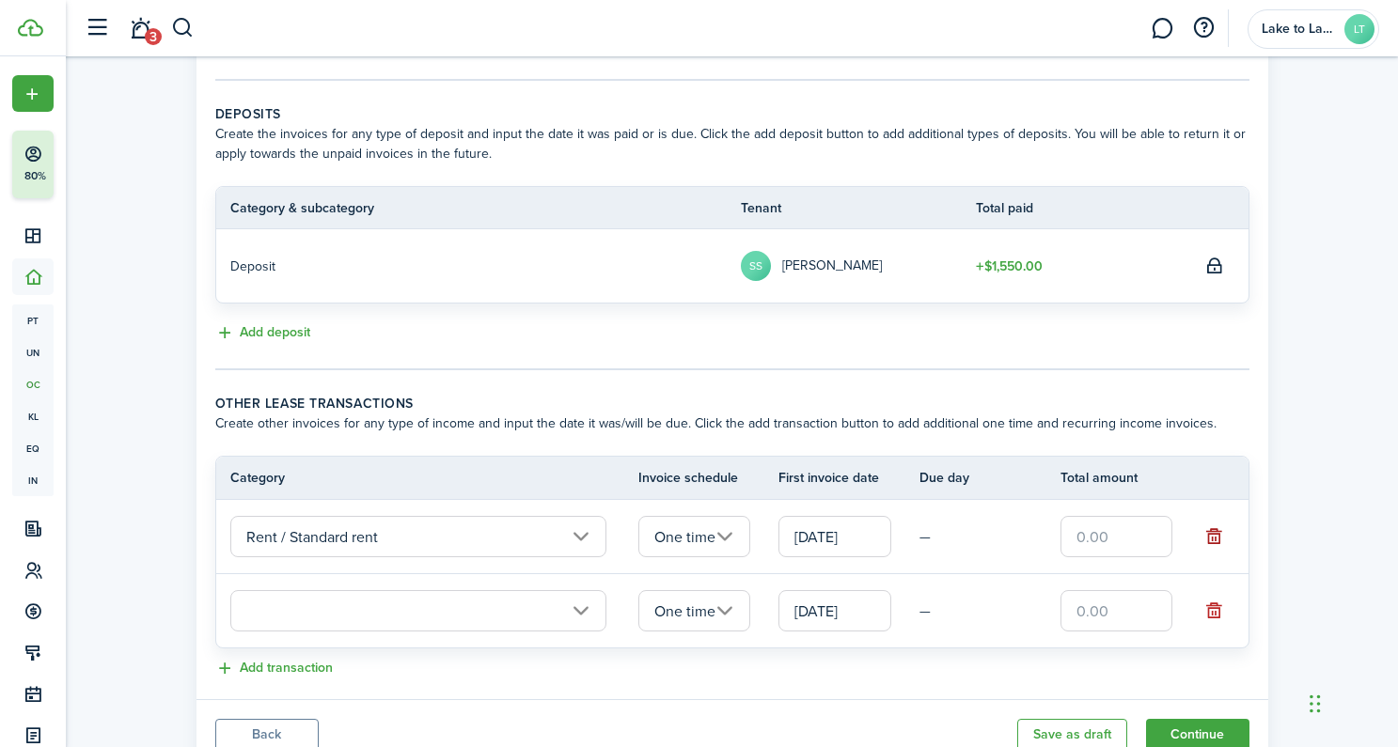
click at [1210, 542] on button "button" at bounding box center [1213, 537] width 26 height 26
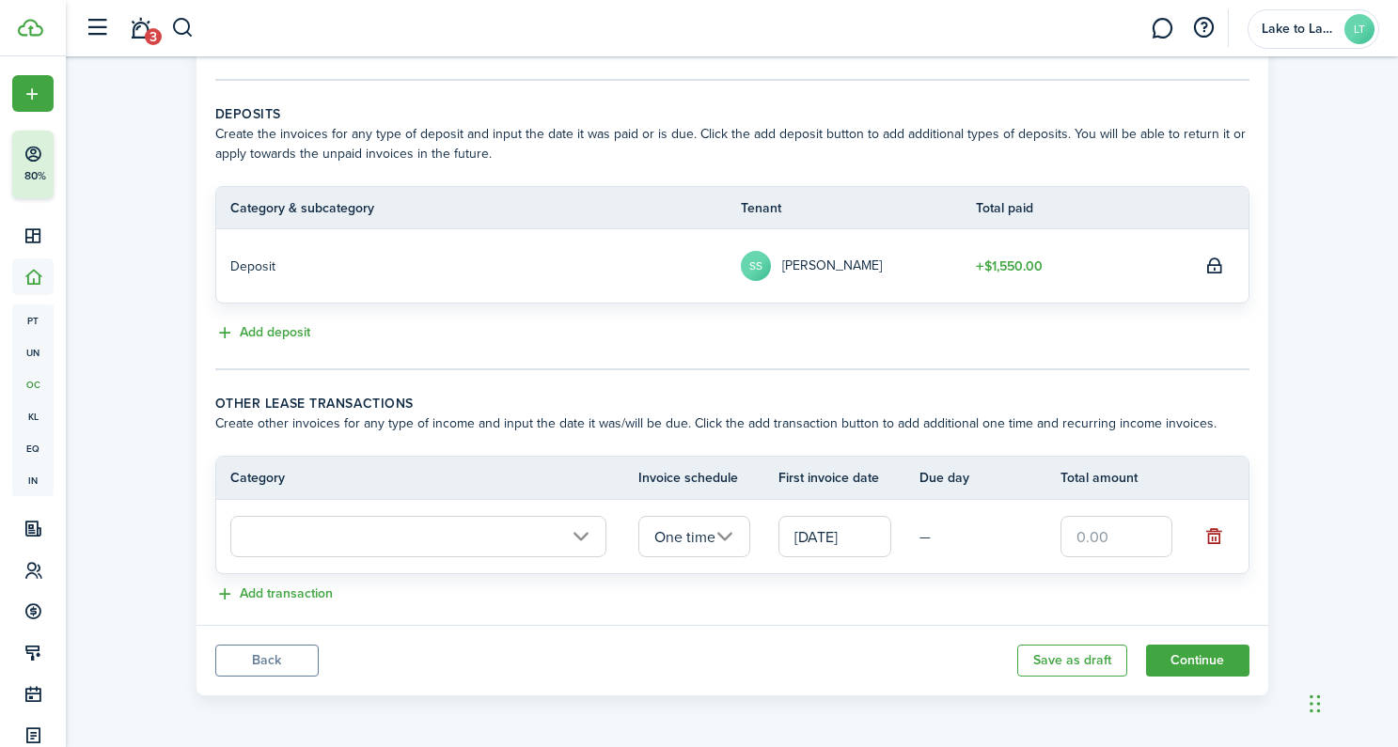
click at [1219, 538] on button "button" at bounding box center [1213, 537] width 26 height 26
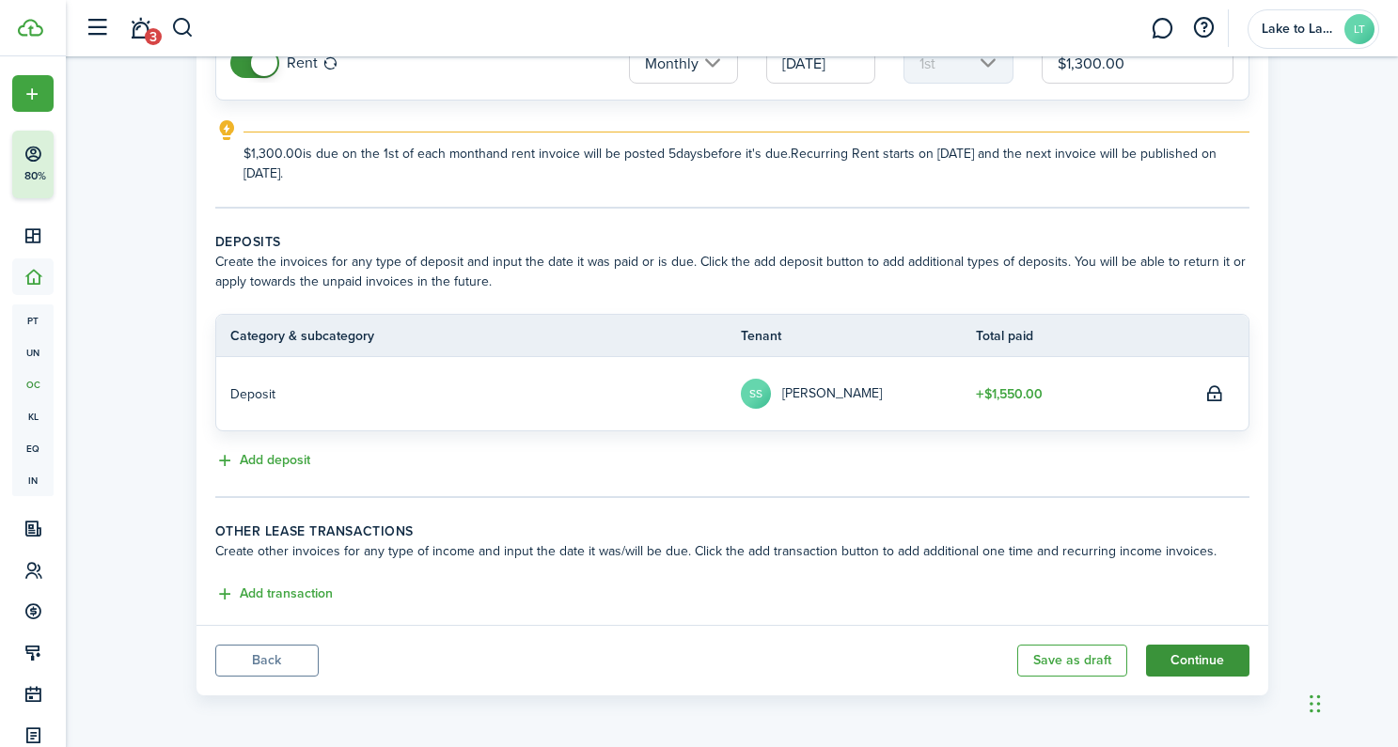
click at [1184, 656] on button "Continue" at bounding box center [1197, 661] width 103 height 32
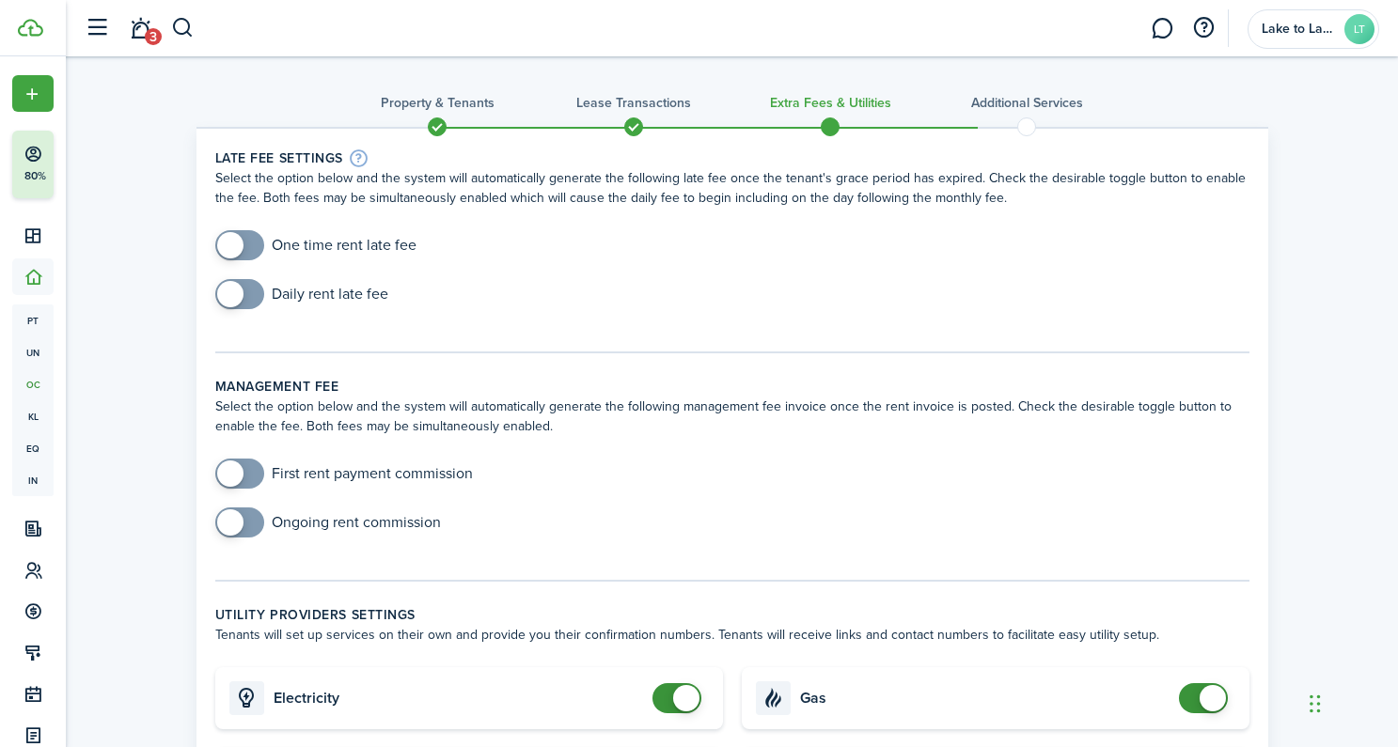
drag, startPoint x: 237, startPoint y: 247, endPoint x: 258, endPoint y: 248, distance: 20.7
checkbox input "true"
click at [239, 247] on span at bounding box center [230, 245] width 26 height 26
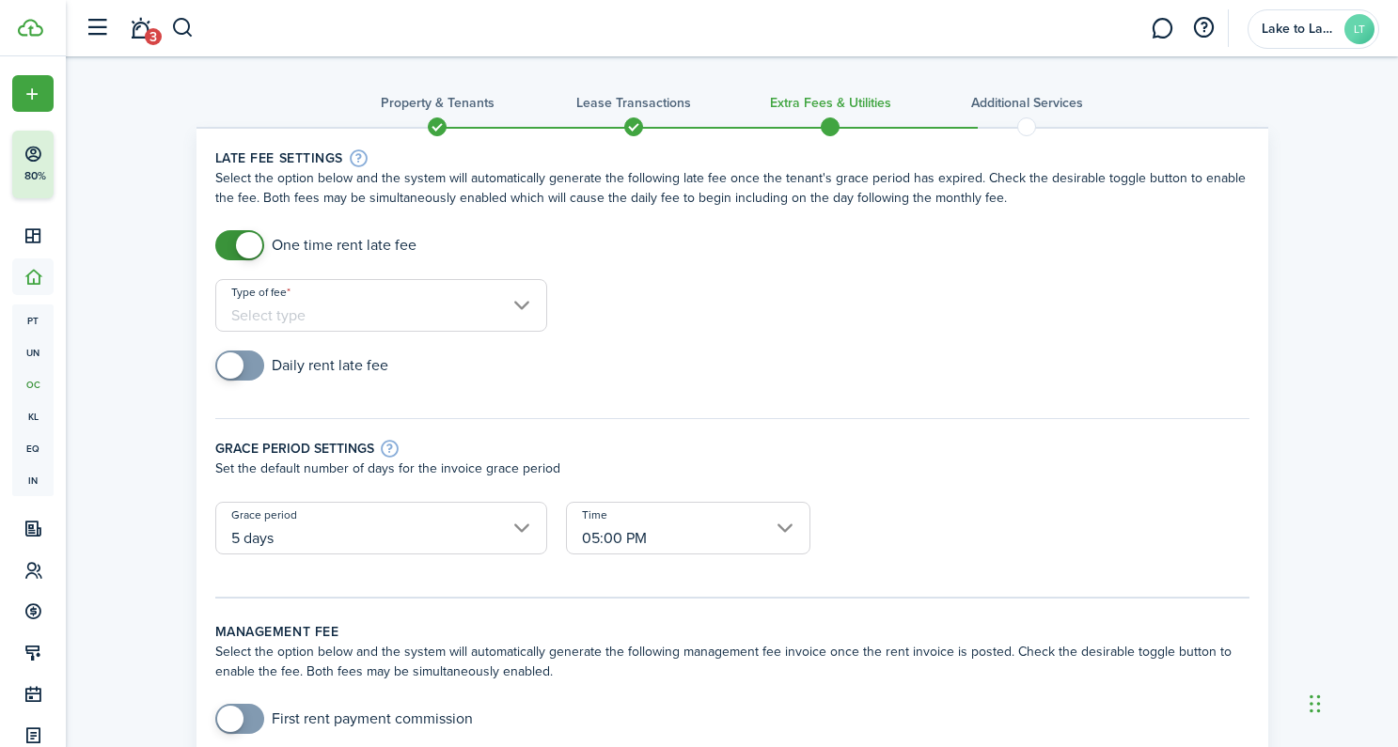
click at [506, 309] on input "Type of fee" at bounding box center [381, 305] width 332 height 53
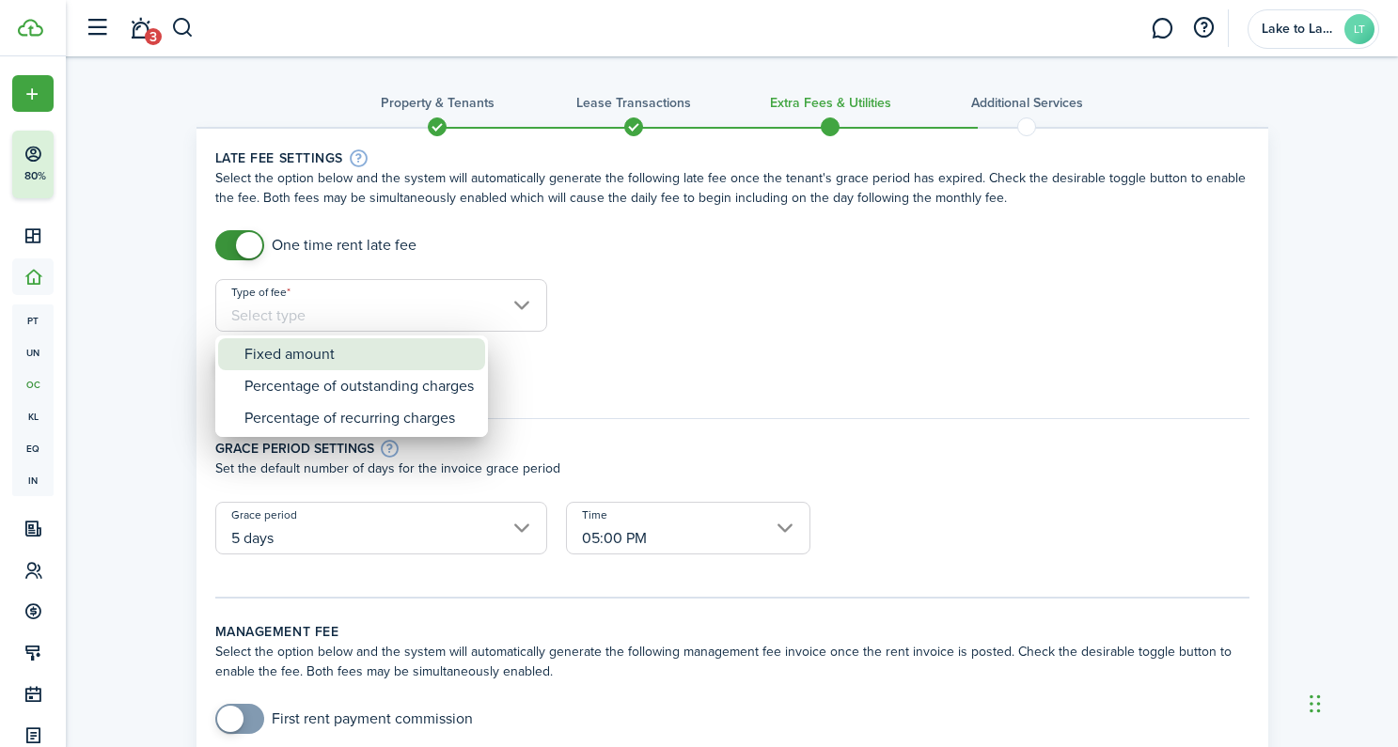
drag, startPoint x: 406, startPoint y: 363, endPoint x: 573, endPoint y: 354, distance: 167.5
click at [407, 363] on div "Fixed amount" at bounding box center [358, 354] width 229 height 32
type input "Fixed amount"
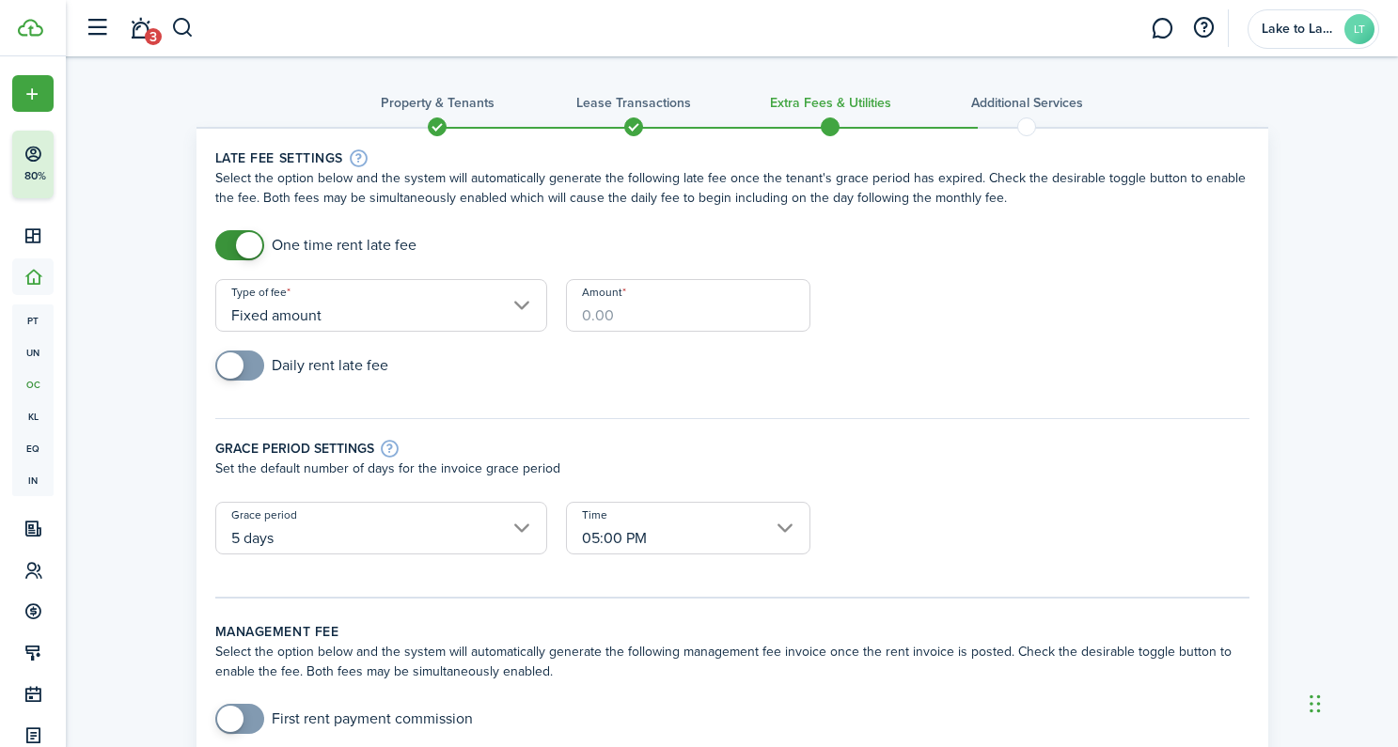
click at [592, 317] on input "Amount" at bounding box center [688, 305] width 244 height 53
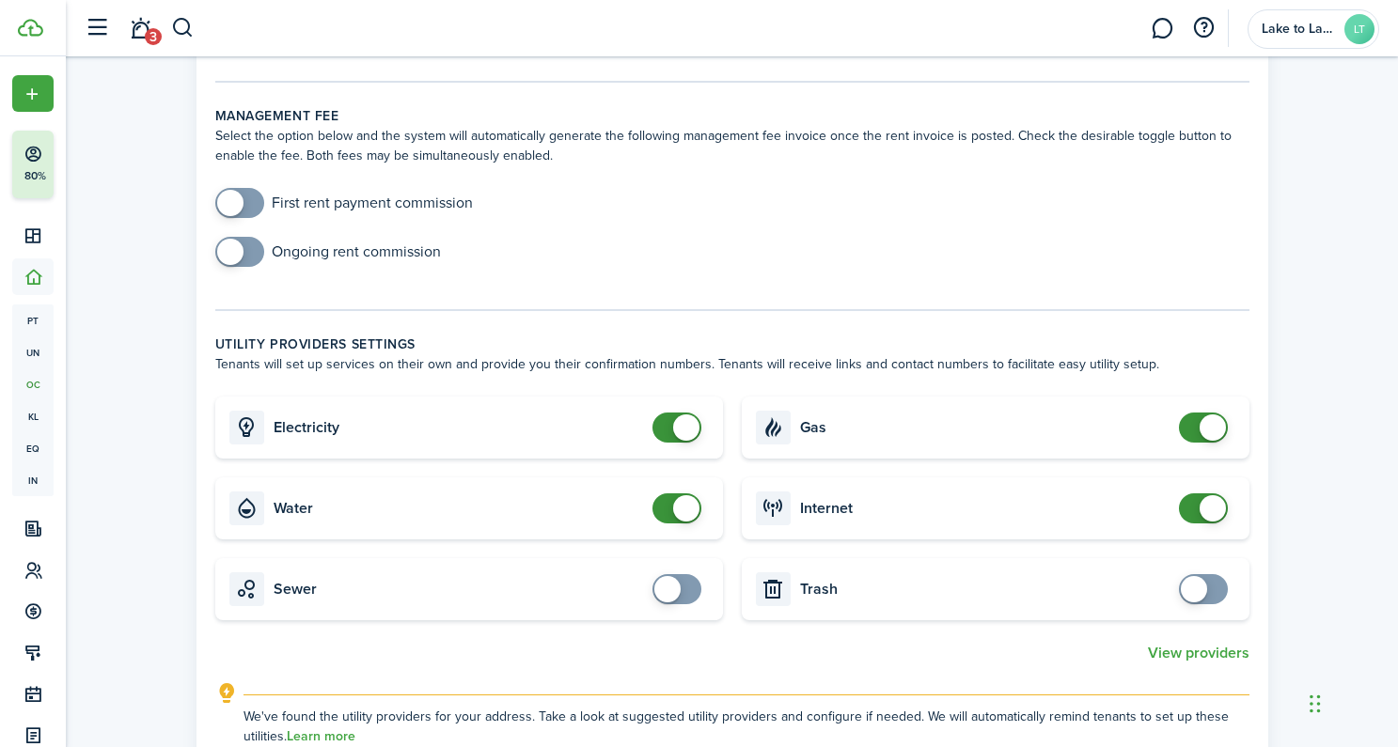
scroll to position [587, 0]
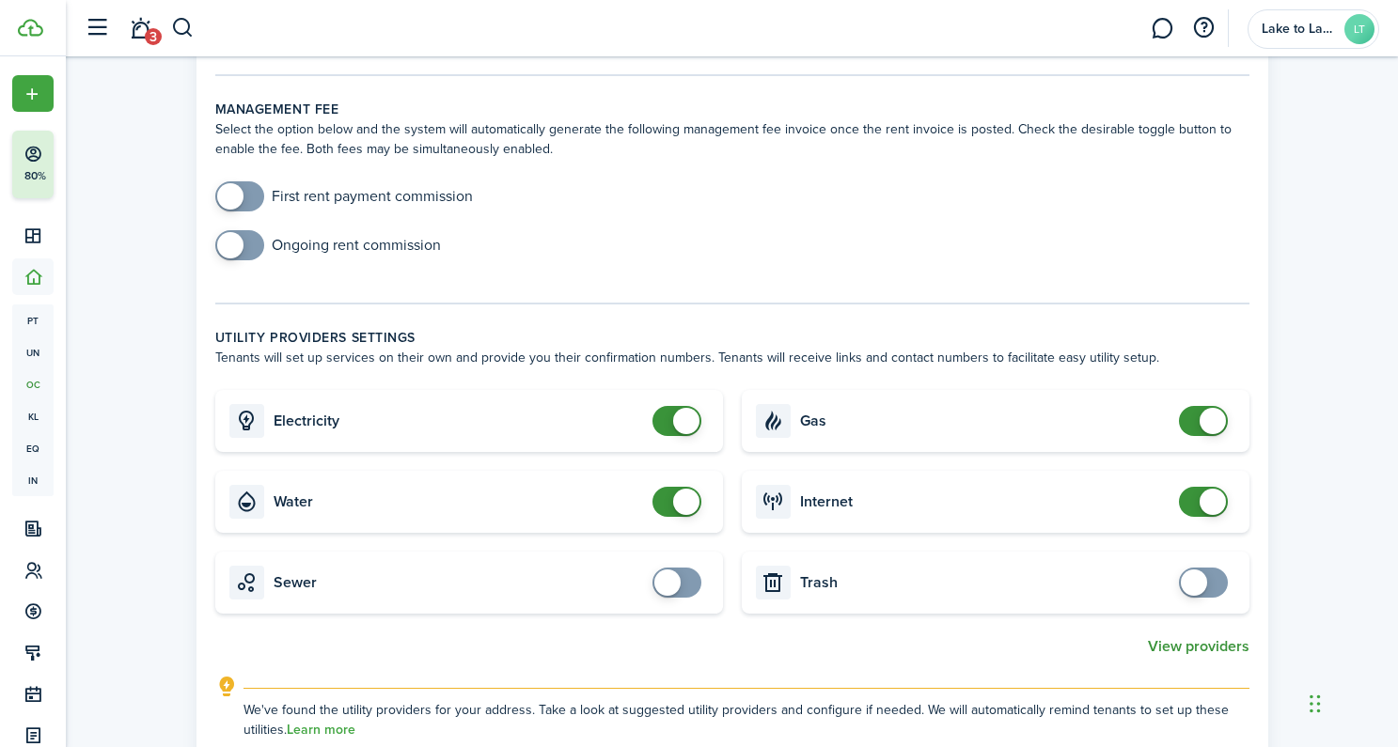
type input "$50.00"
click at [1187, 649] on button "View providers" at bounding box center [1199, 646] width 102 height 17
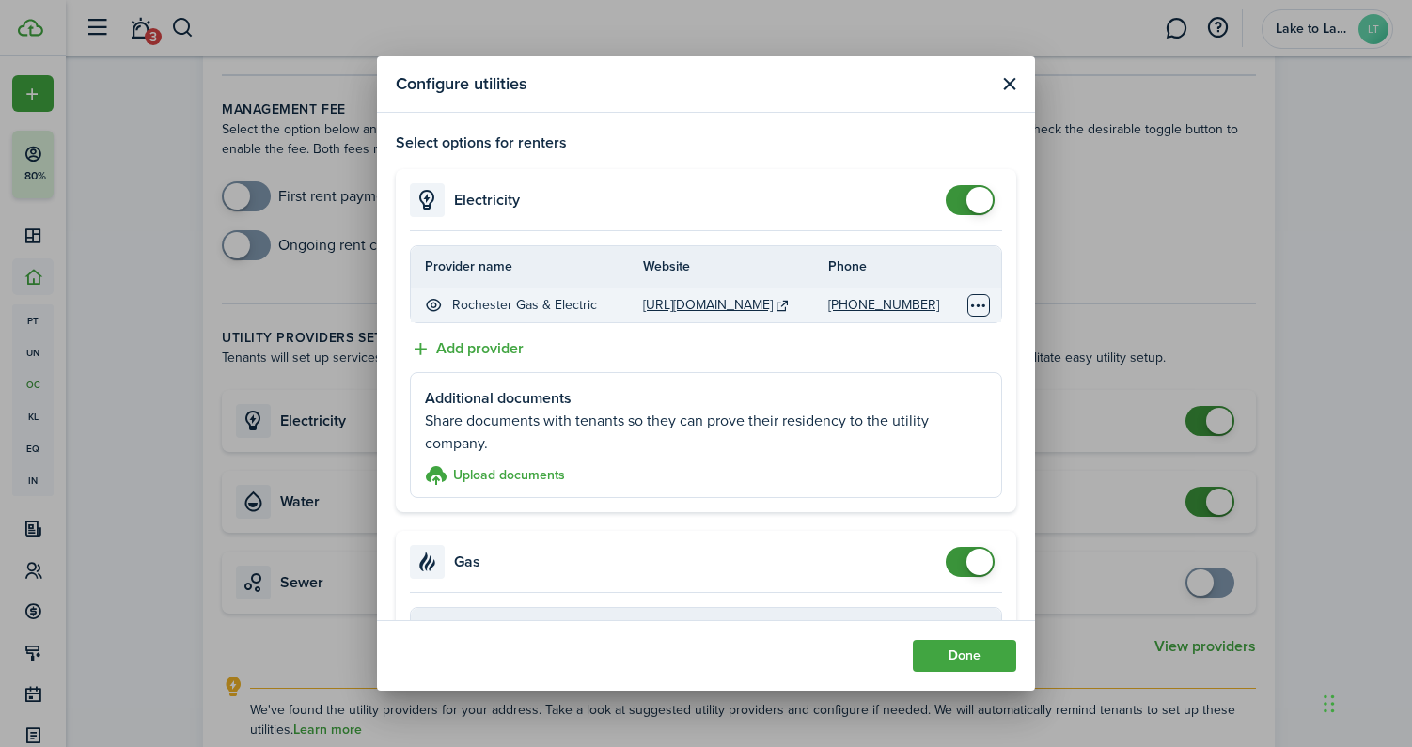
click at [967, 305] on table-menu-btn-icon "Open menu" at bounding box center [978, 305] width 23 height 23
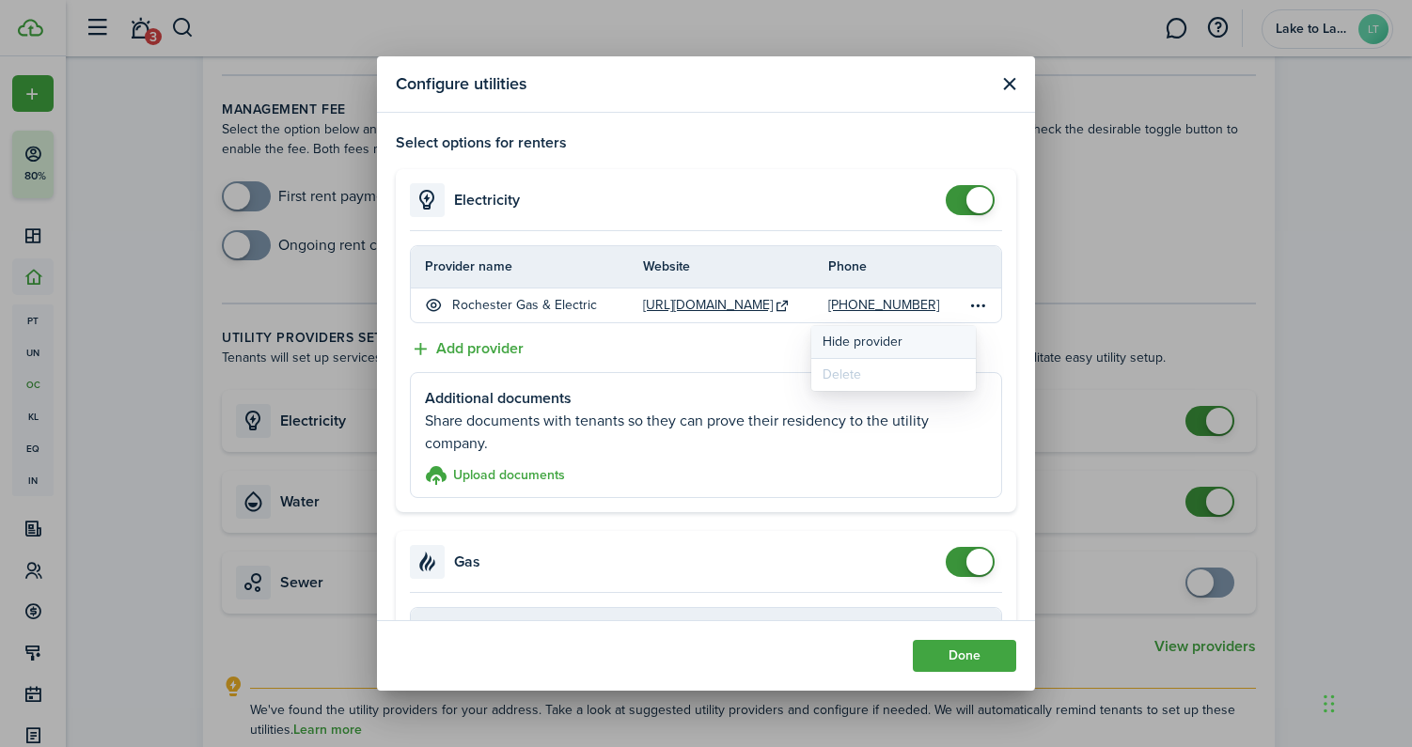
click at [925, 345] on button "Hide provider" at bounding box center [893, 342] width 164 height 32
click at [1003, 86] on button "Close modal" at bounding box center [1008, 83] width 23 height 23
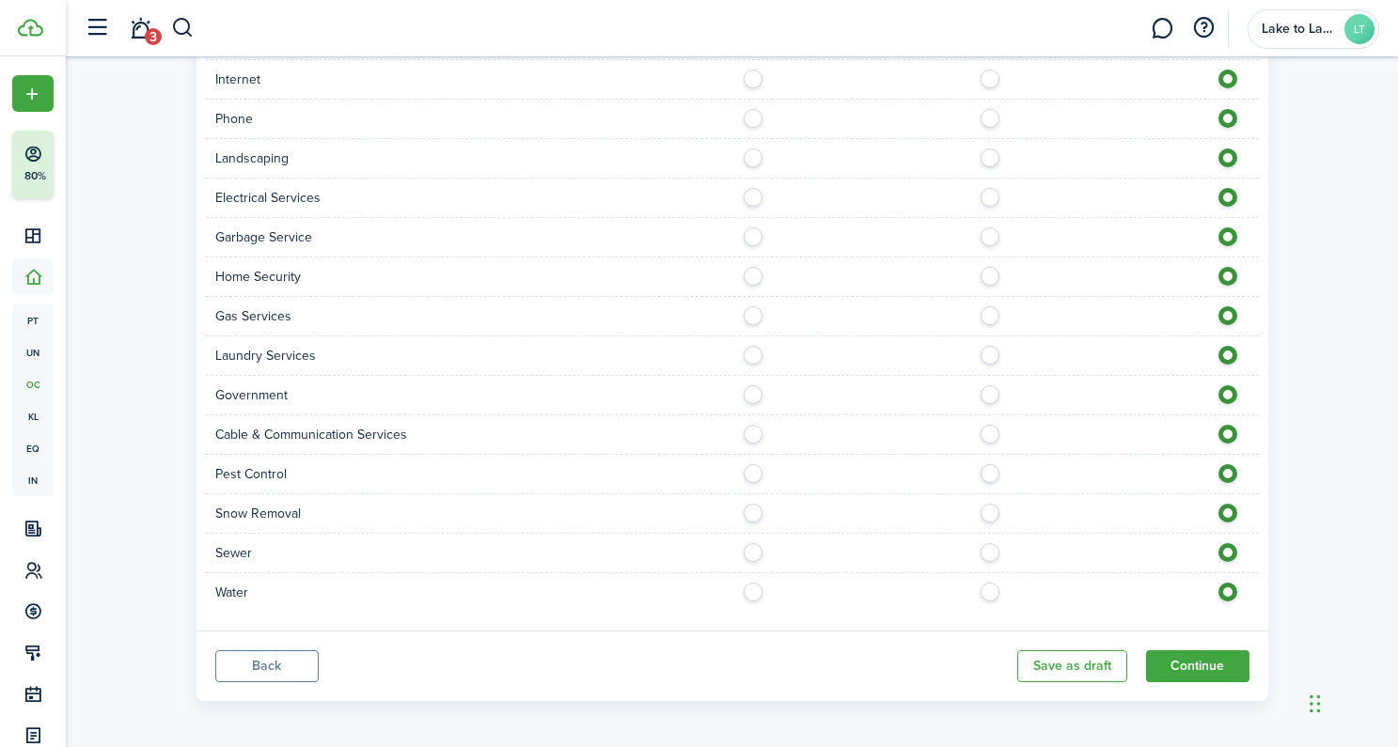
scroll to position [1554, 0]
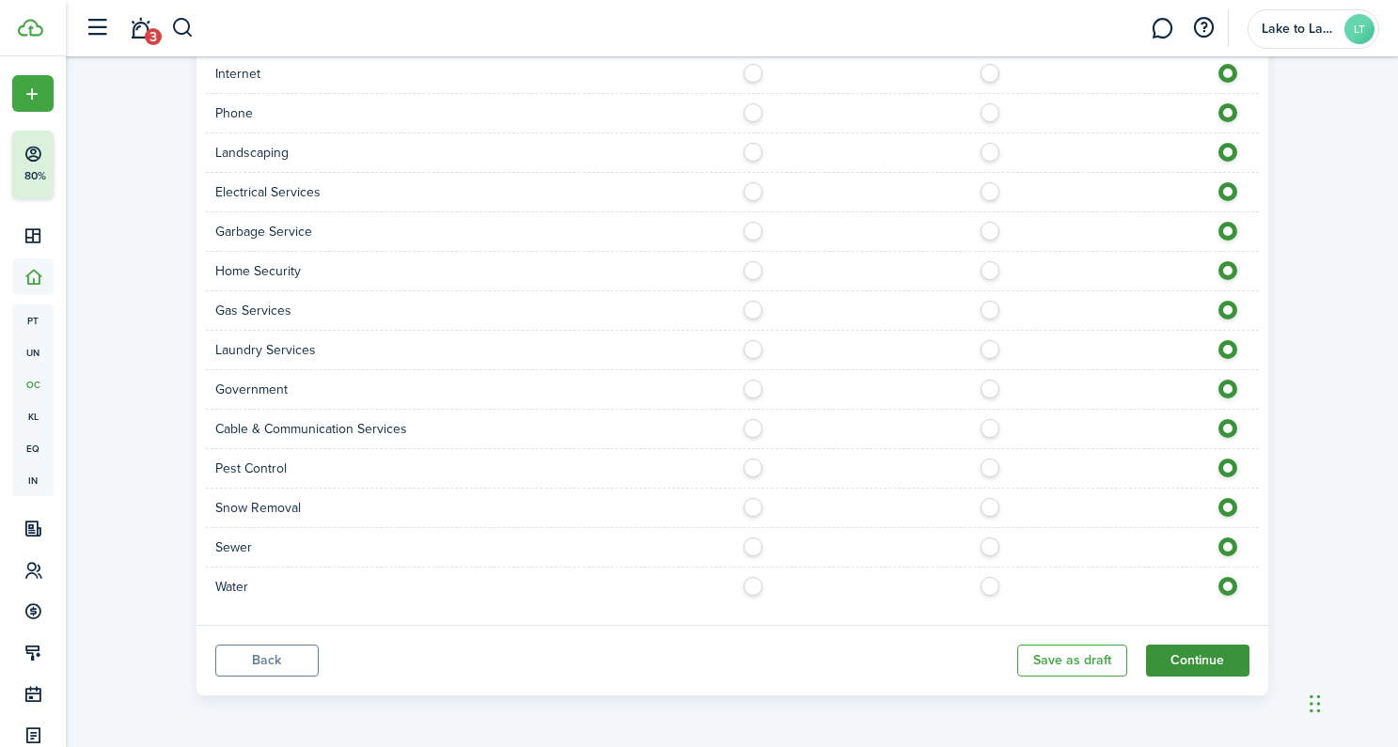
click at [1180, 662] on button "Continue" at bounding box center [1197, 661] width 103 height 32
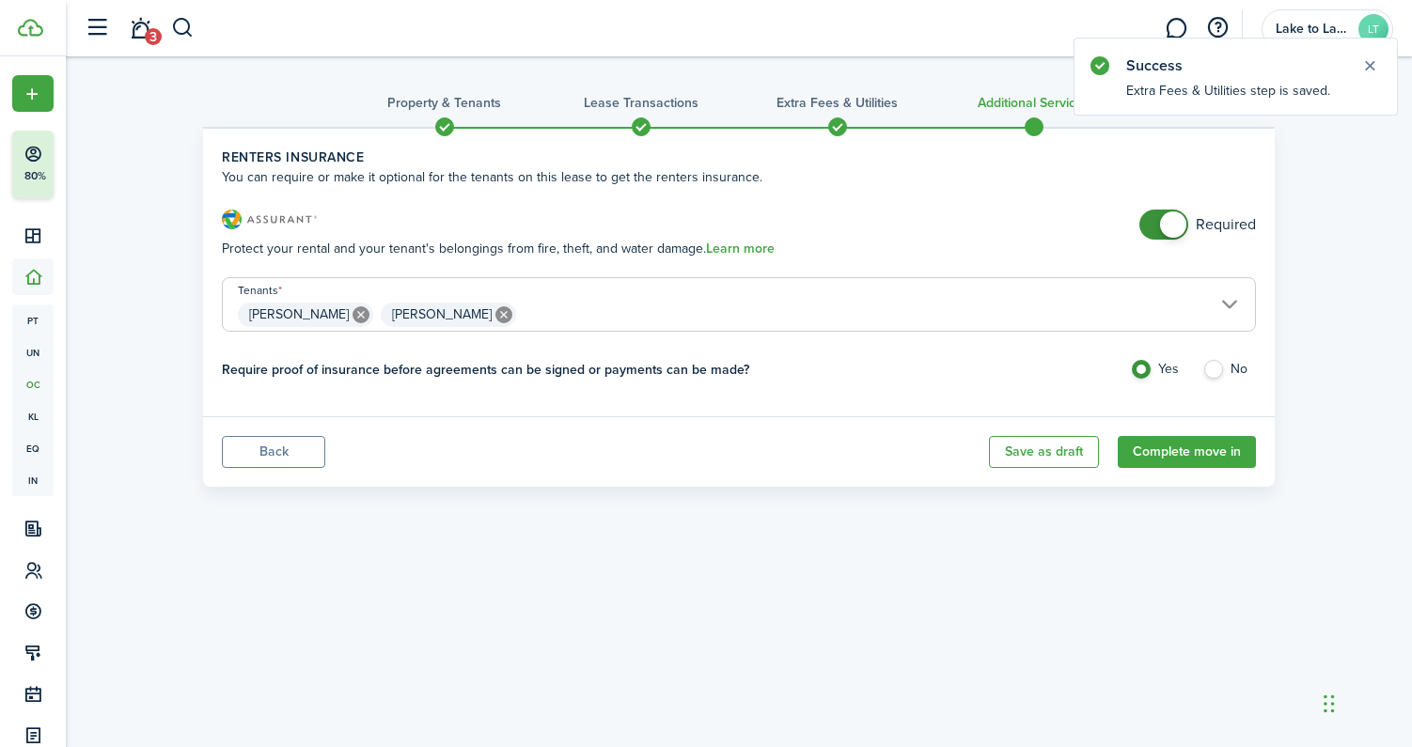
checkbox input "false"
click at [1175, 229] on span at bounding box center [1173, 224] width 26 height 26
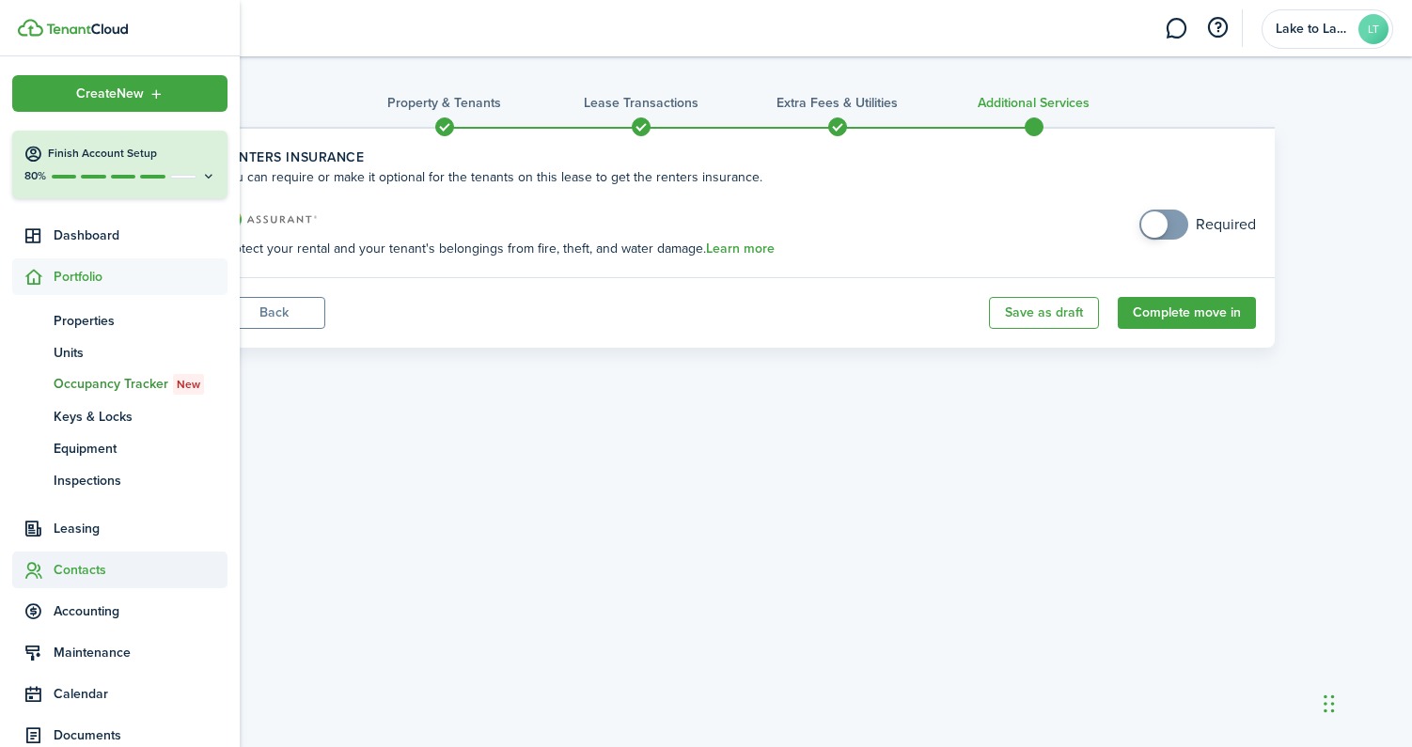
click at [68, 571] on span "Contacts" at bounding box center [141, 570] width 174 height 20
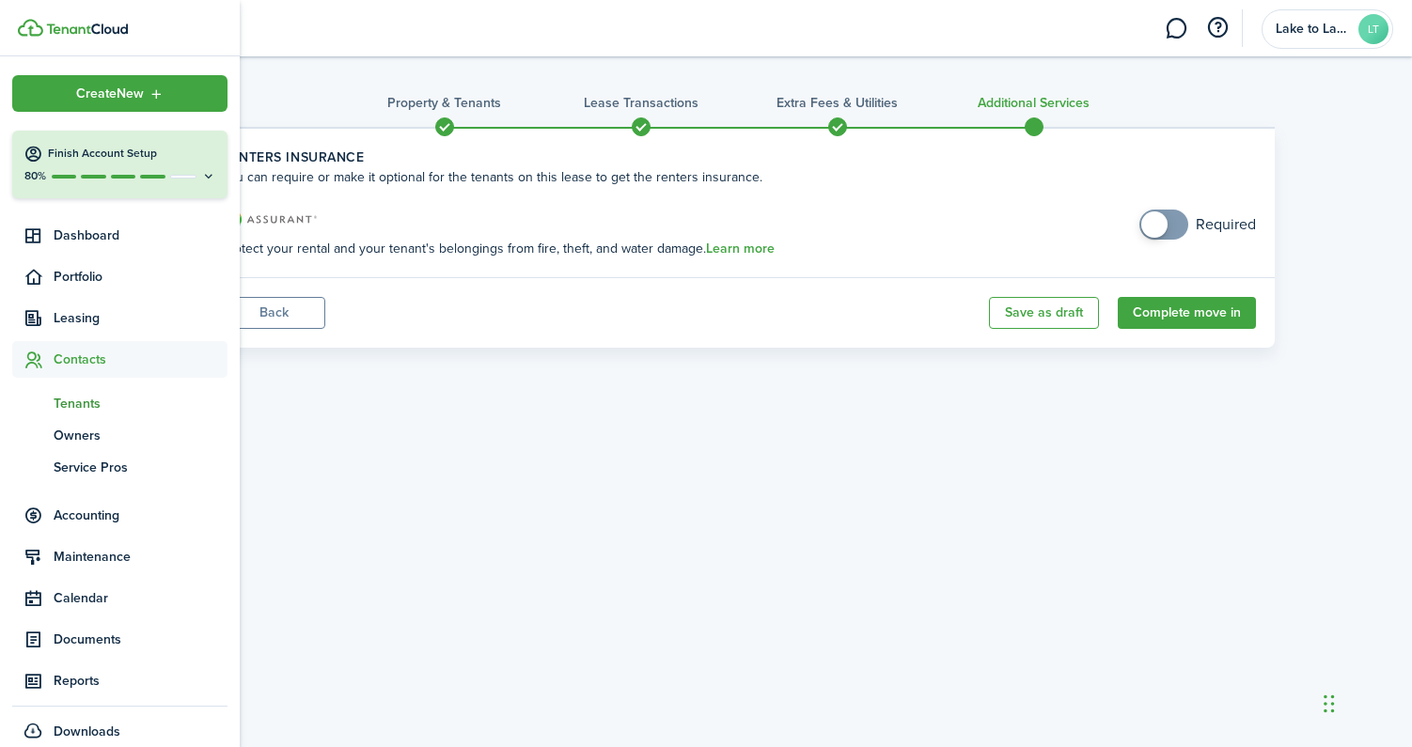
click at [79, 404] on span "Tenants" at bounding box center [141, 404] width 174 height 20
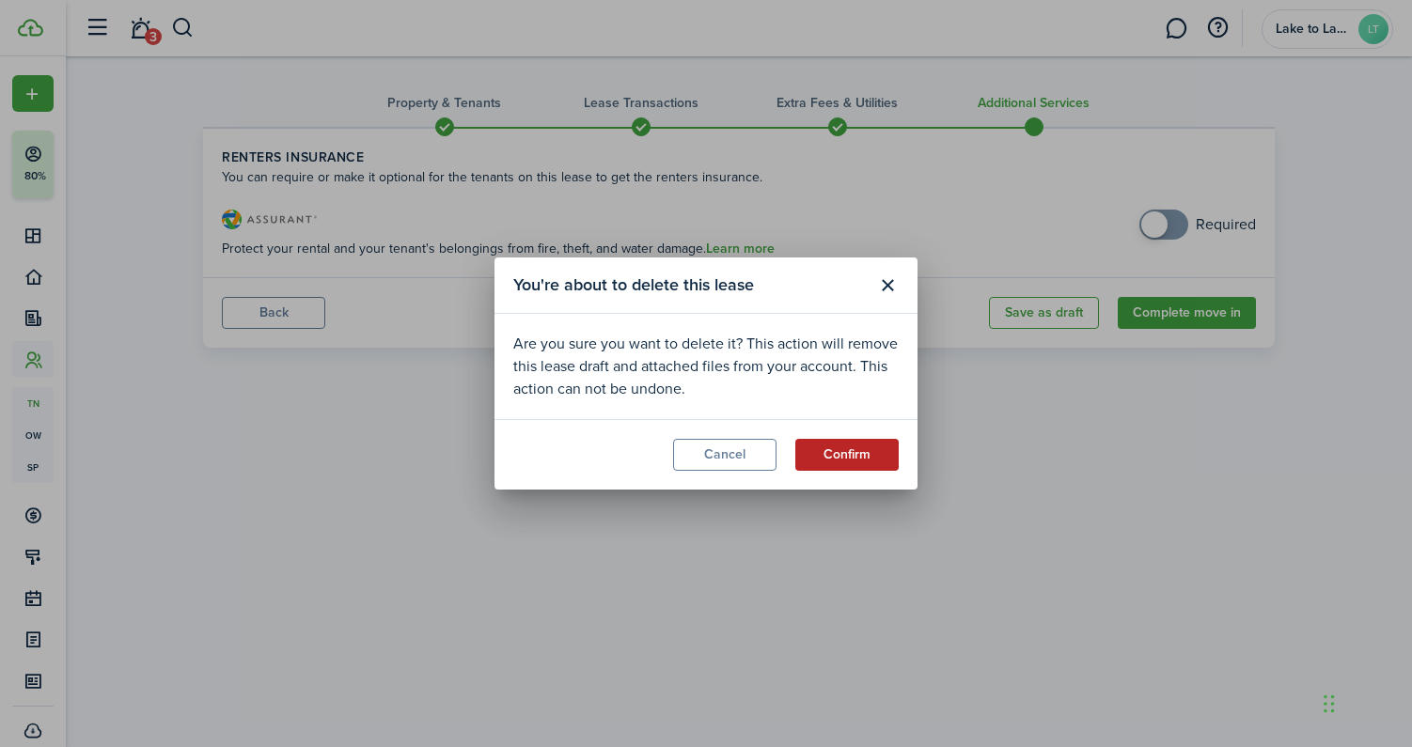
click at [847, 447] on button "Confirm" at bounding box center [846, 455] width 103 height 32
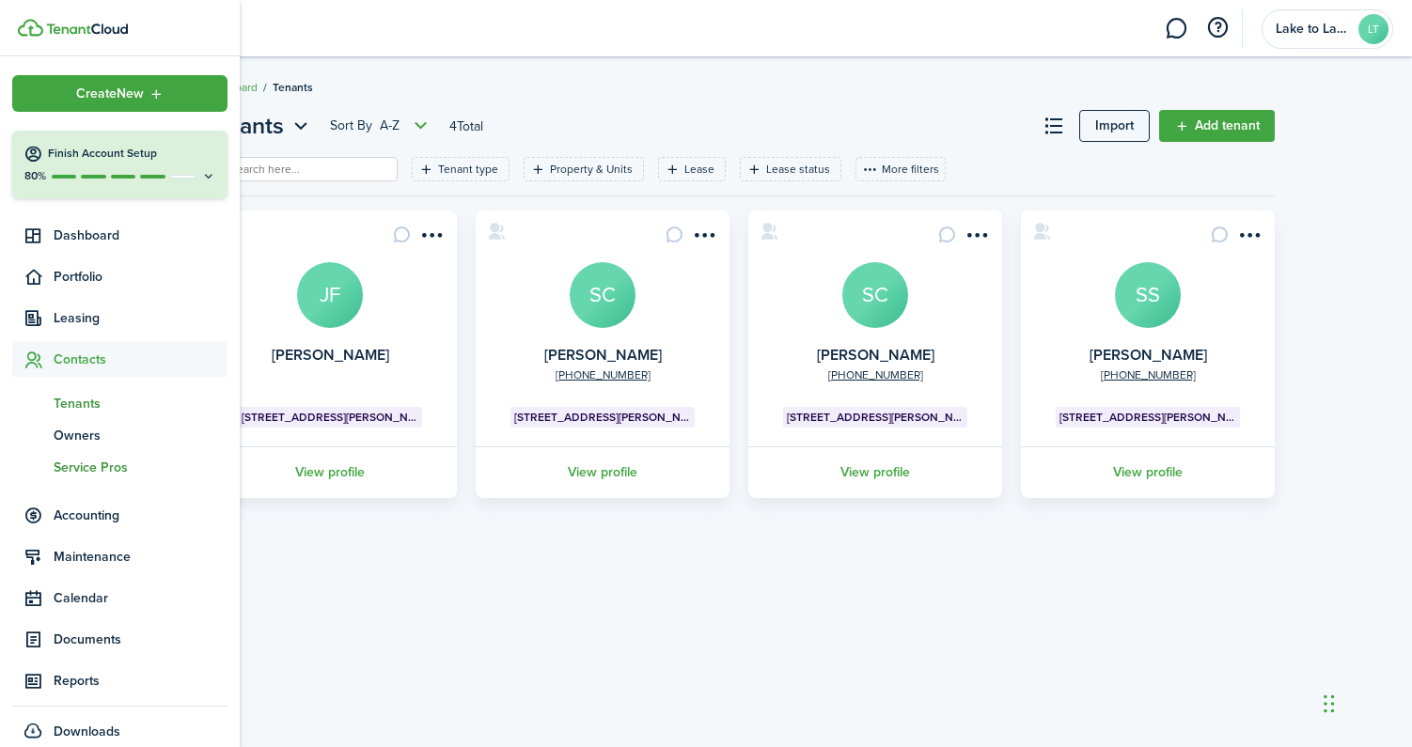
click at [77, 466] on span "Service Pros" at bounding box center [141, 468] width 174 height 20
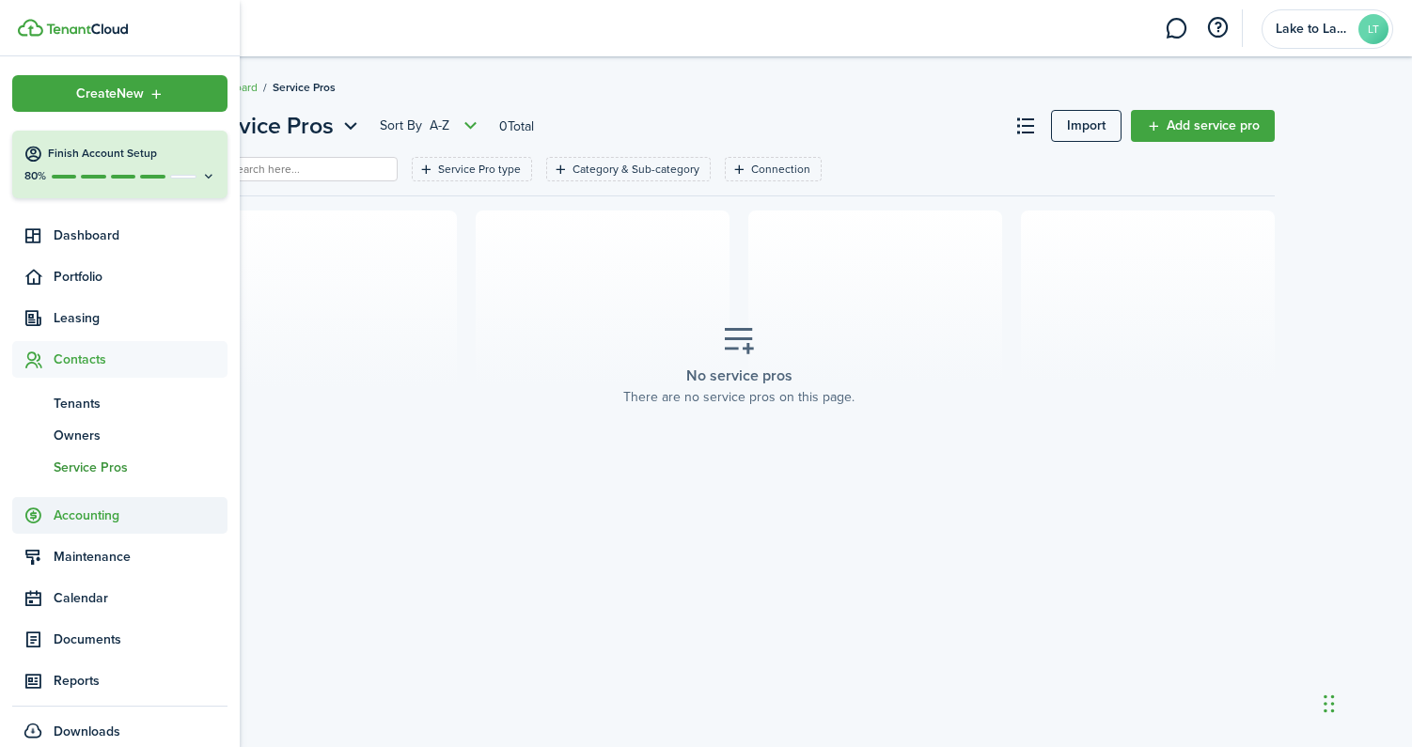
click at [95, 513] on span "Accounting" at bounding box center [141, 516] width 174 height 20
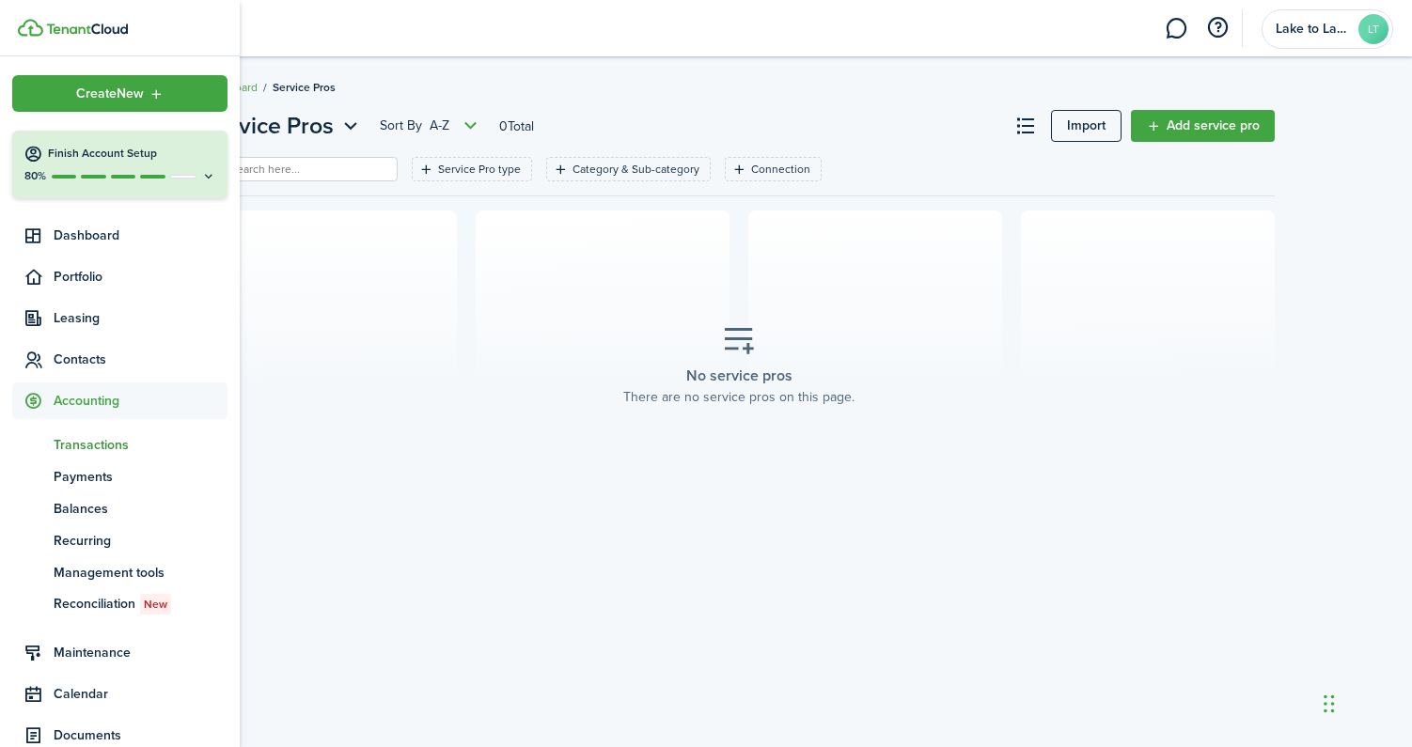
click at [102, 446] on span "Transactions" at bounding box center [141, 445] width 174 height 20
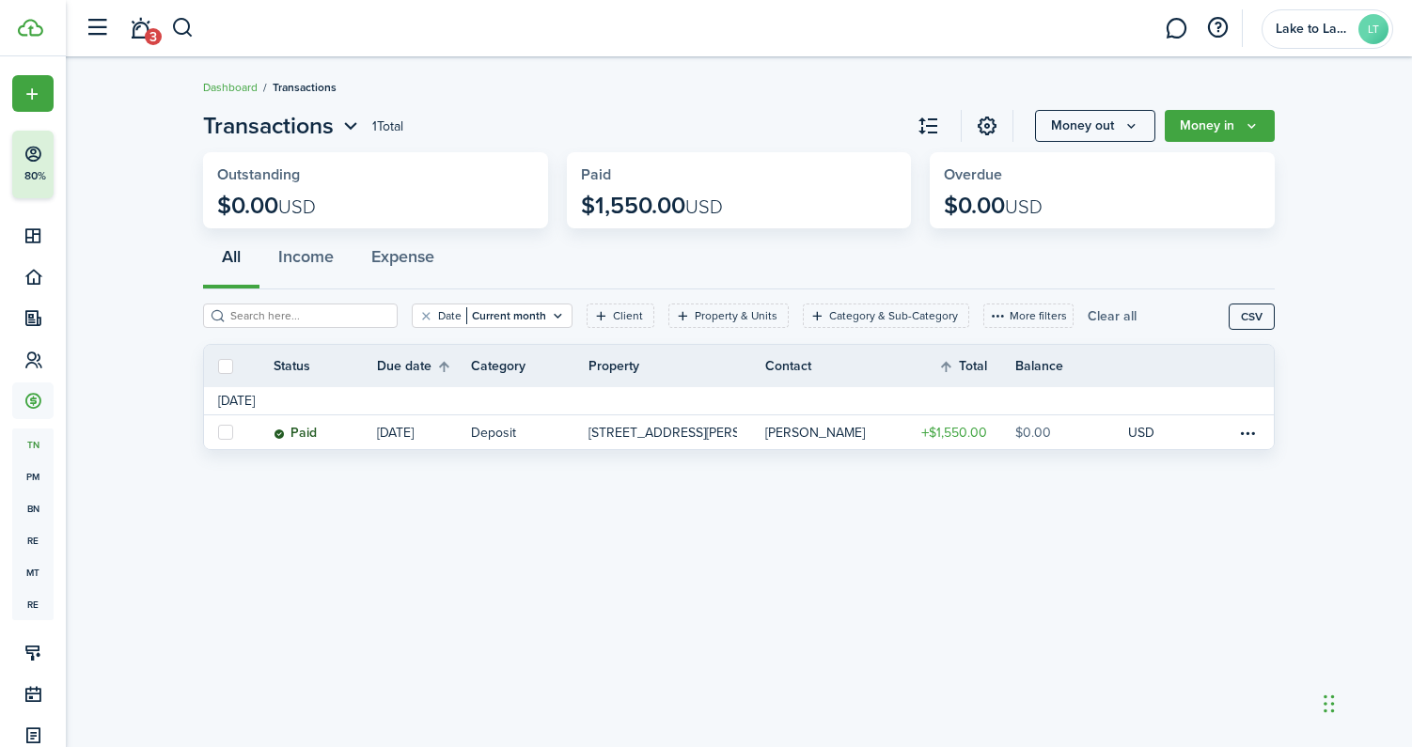
click at [1087, 316] on button "Clear all" at bounding box center [1111, 316] width 49 height 24
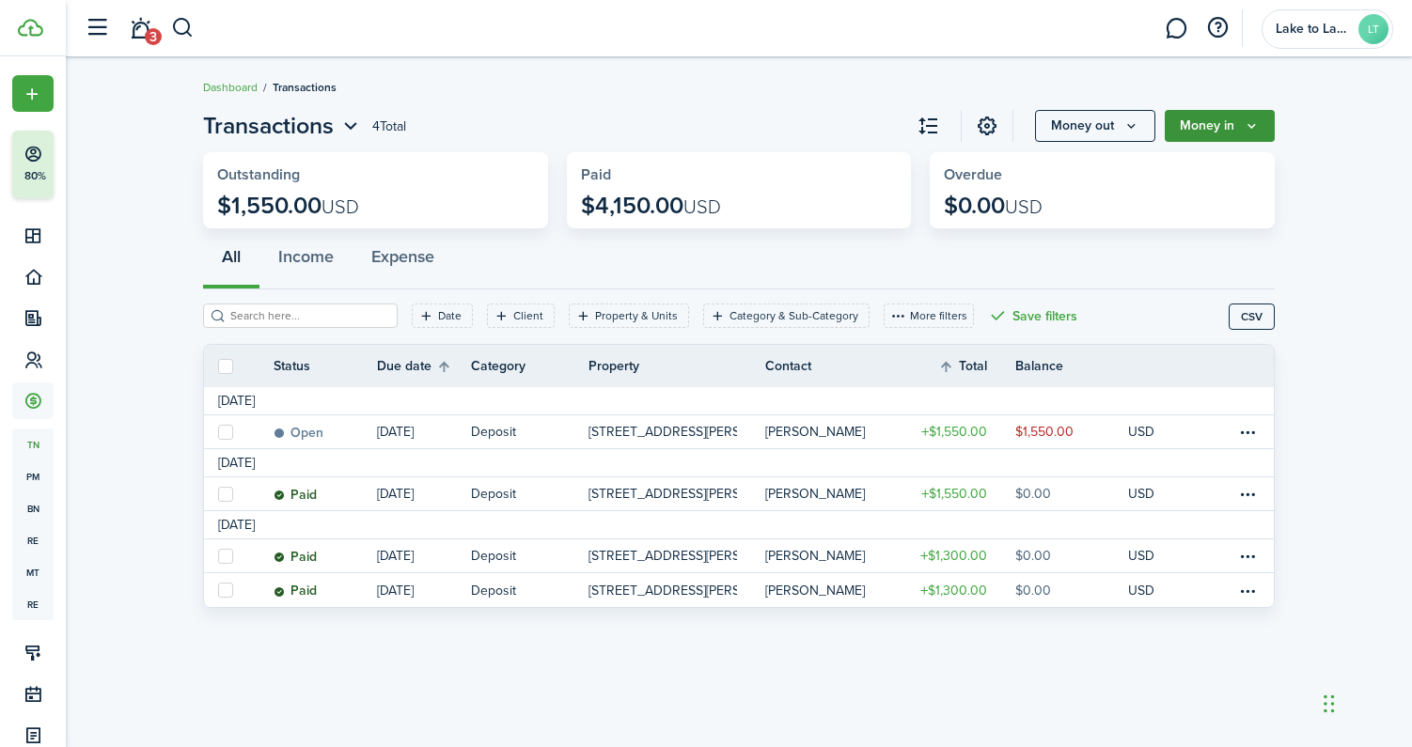
click at [1246, 135] on button "Money in" at bounding box center [1220, 126] width 110 height 32
click at [1127, 133] on icon "Money out" at bounding box center [1131, 125] width 16 height 15
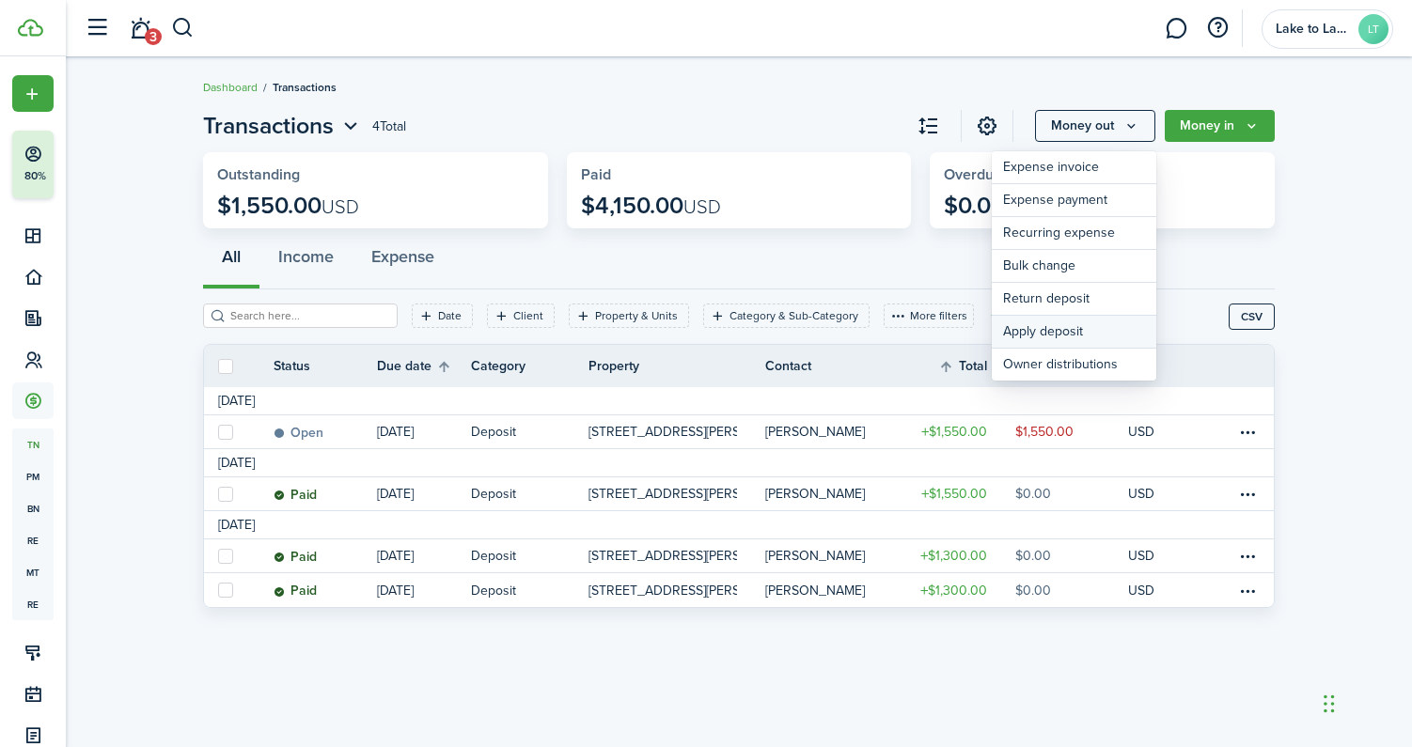
click at [1033, 328] on link "Apply deposit" at bounding box center [1074, 332] width 164 height 33
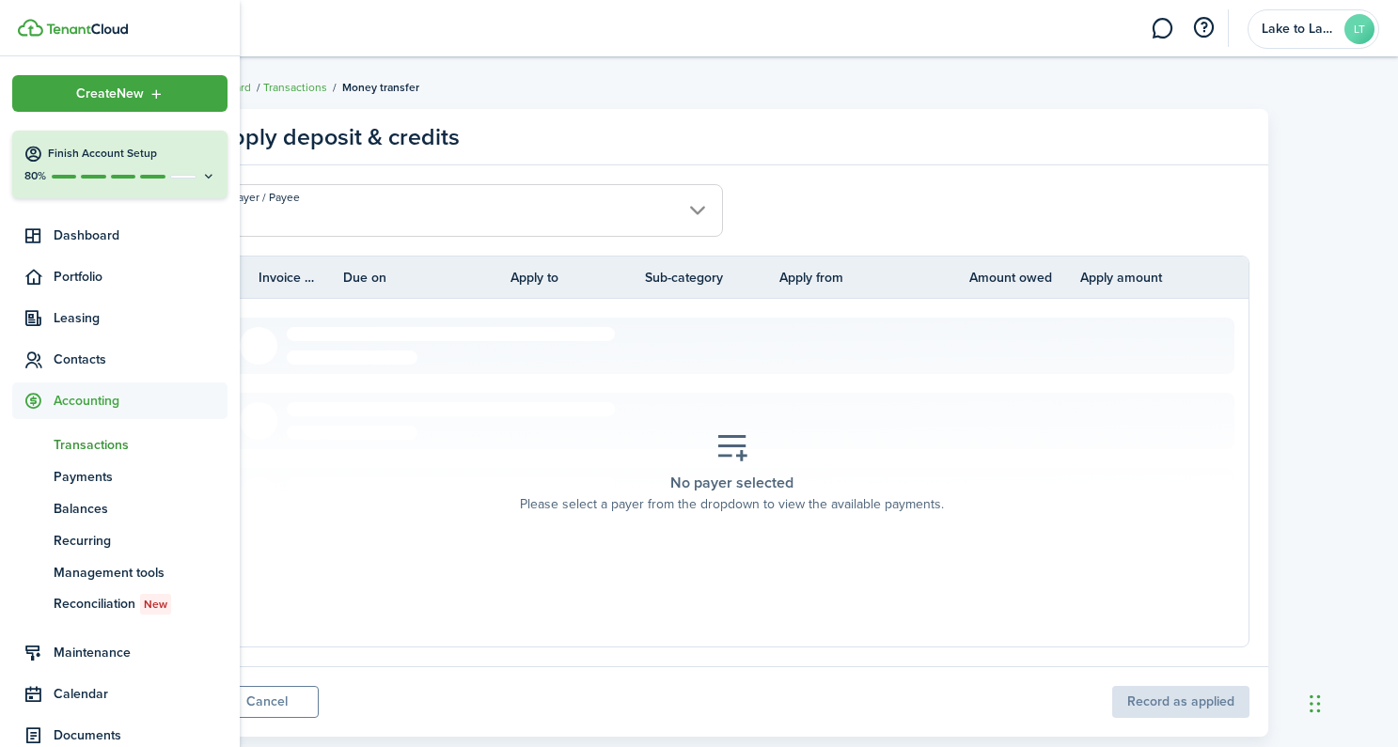
click at [87, 445] on span "Transactions" at bounding box center [141, 445] width 174 height 20
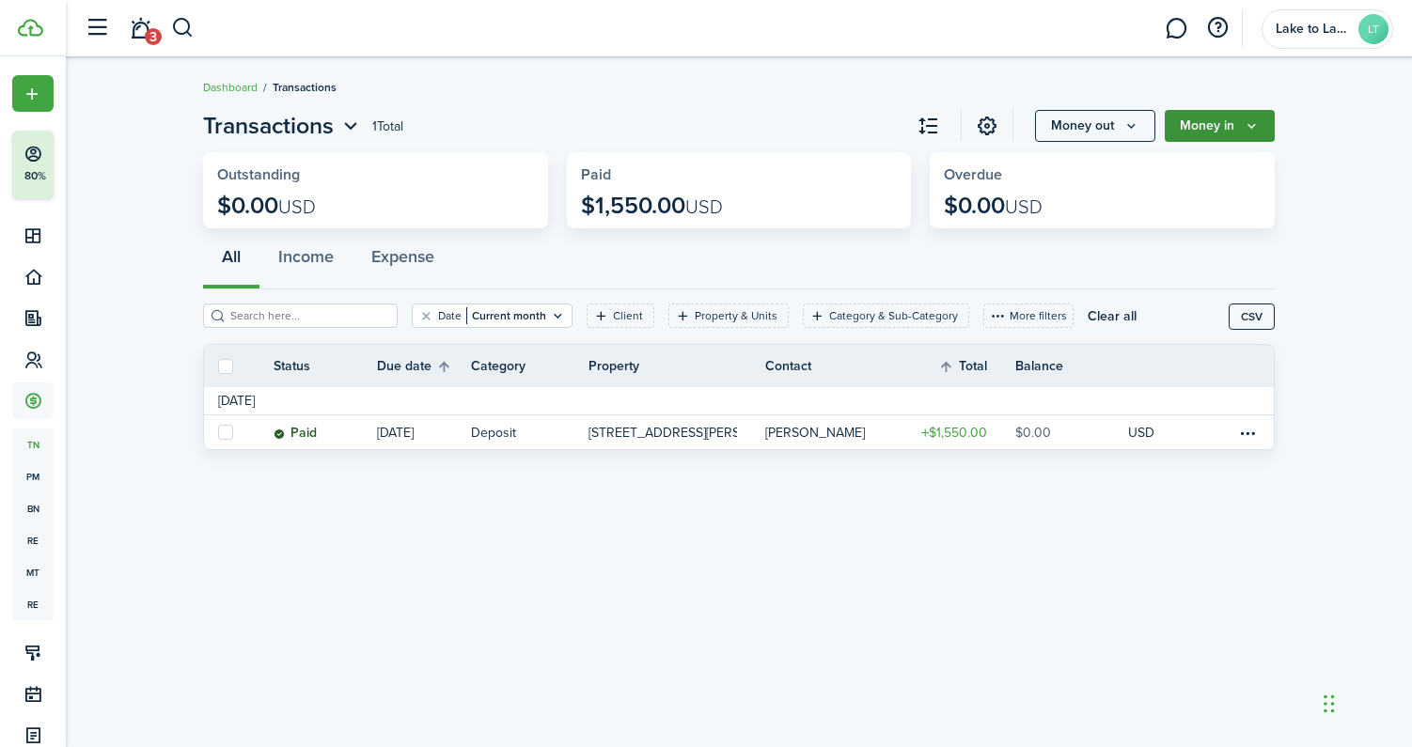
click at [1213, 128] on button "Money in" at bounding box center [1220, 126] width 110 height 32
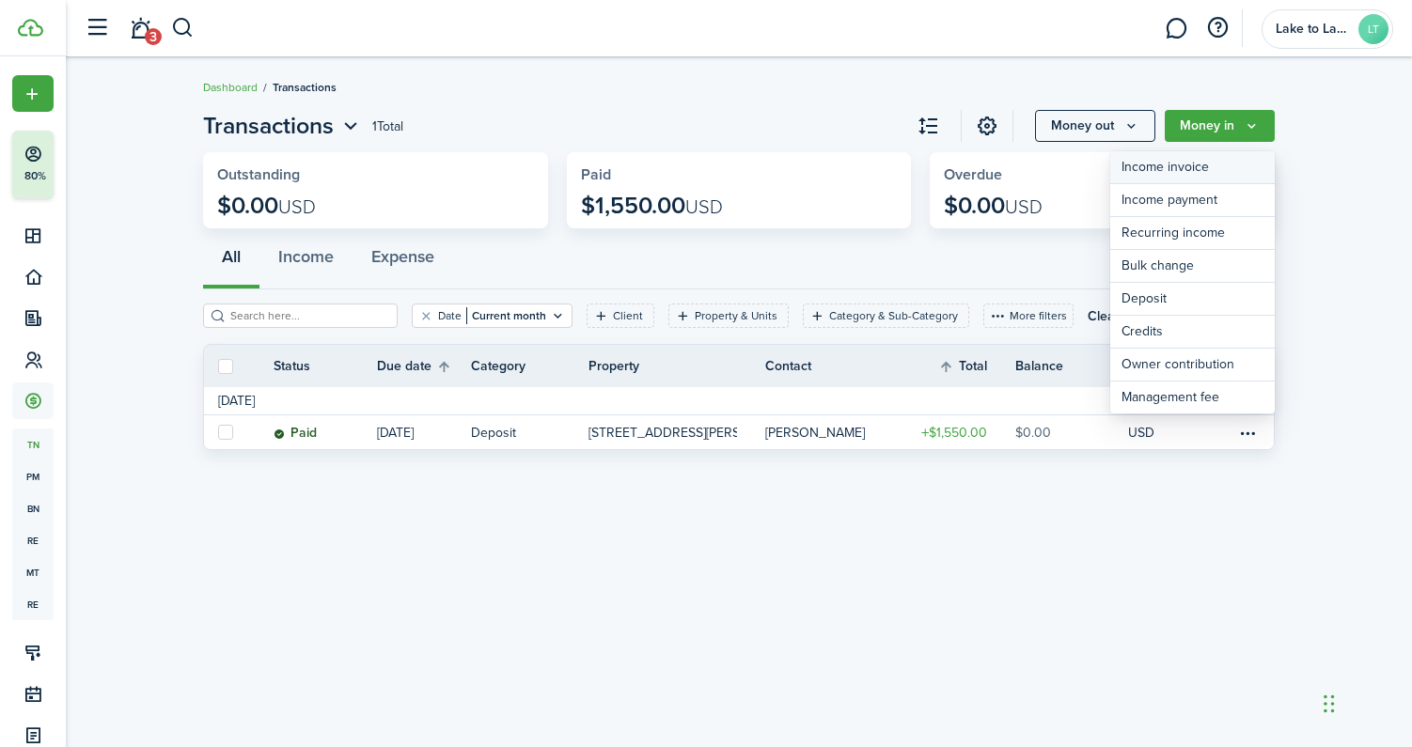
click at [1168, 170] on link "Income invoice" at bounding box center [1192, 167] width 164 height 33
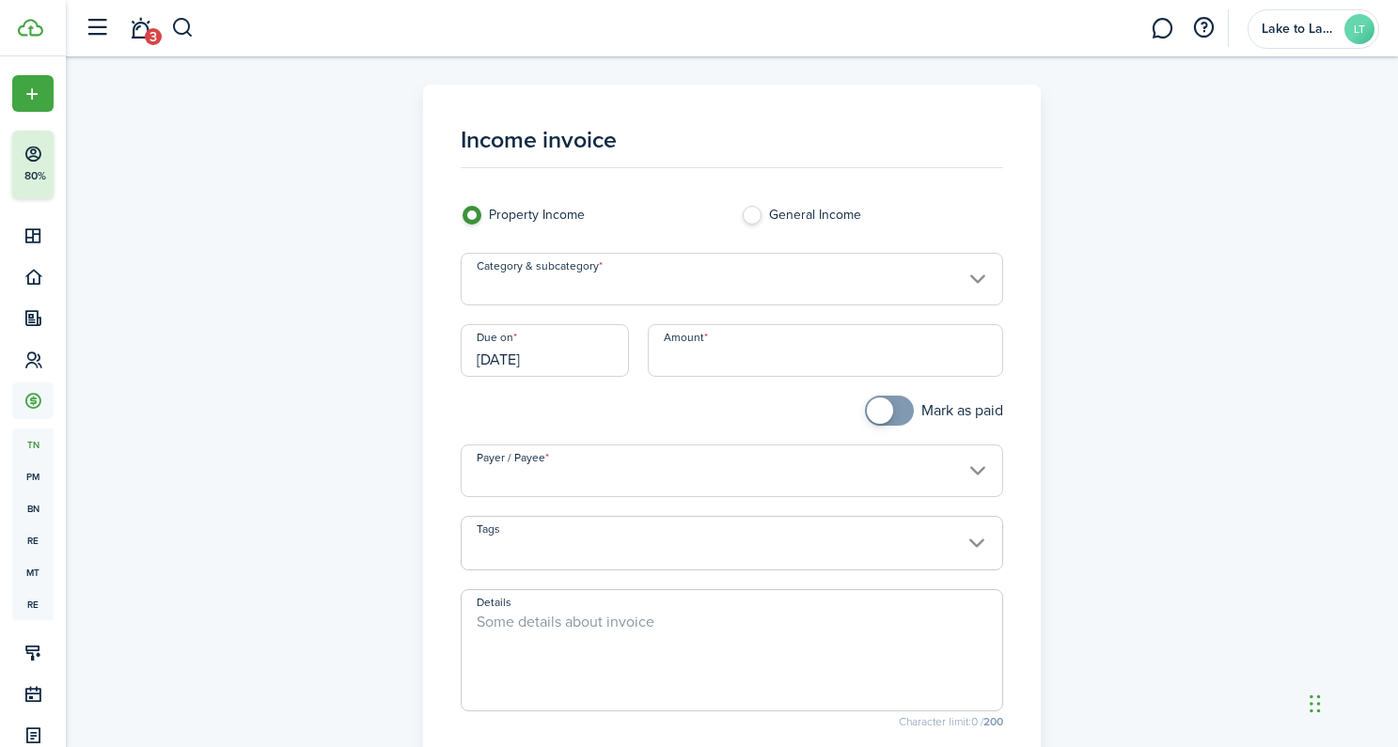
click at [578, 291] on input "Category & subcategory" at bounding box center [732, 279] width 542 height 53
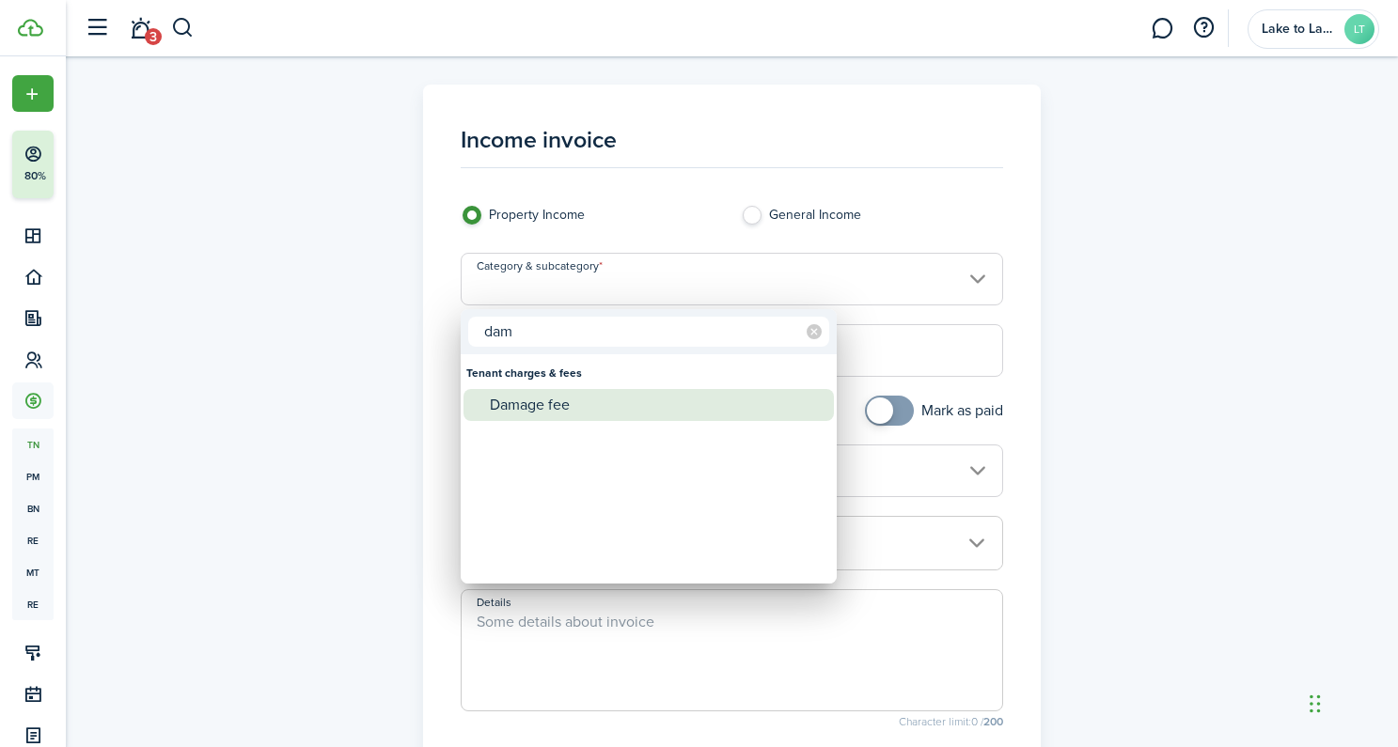
type input "dam"
click at [555, 405] on div "Damage fee" at bounding box center [656, 405] width 333 height 32
type input "Tenant charges & fees / Damage fee"
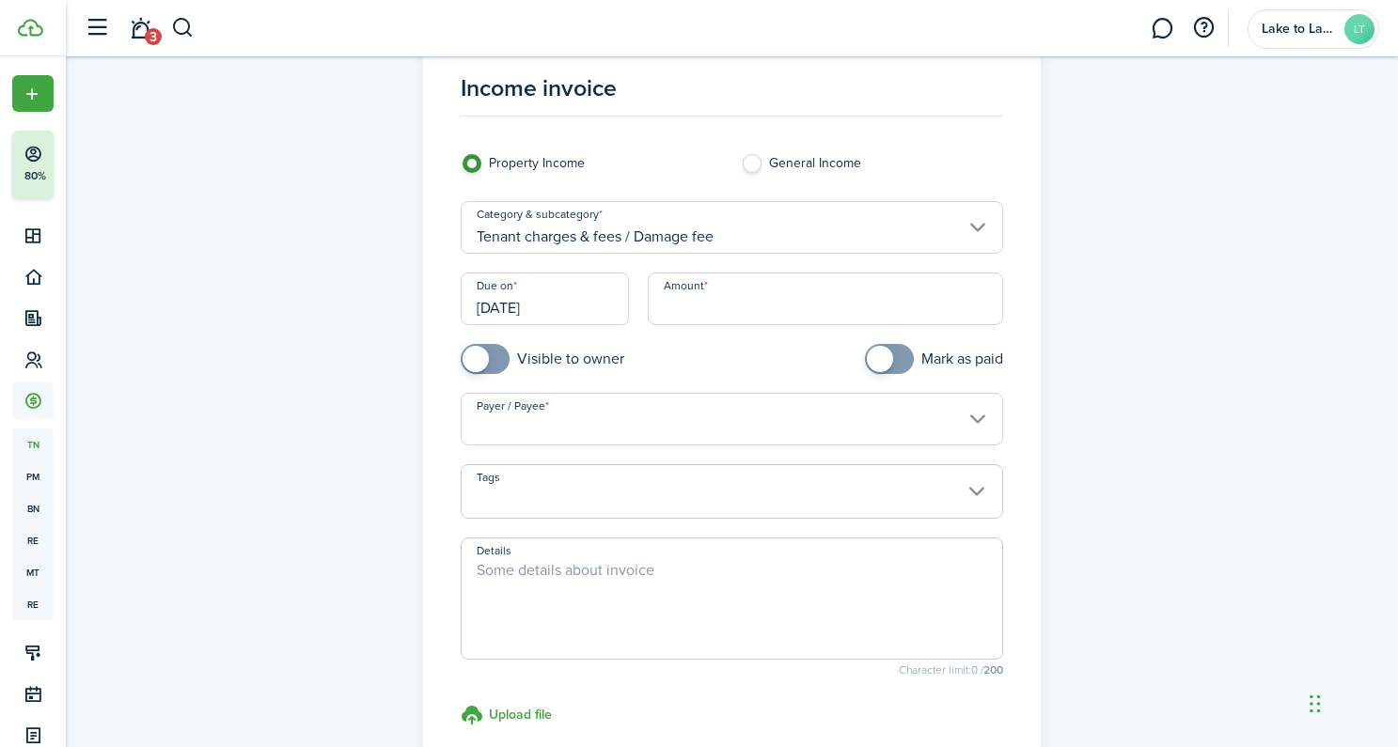
scroll to position [54, 0]
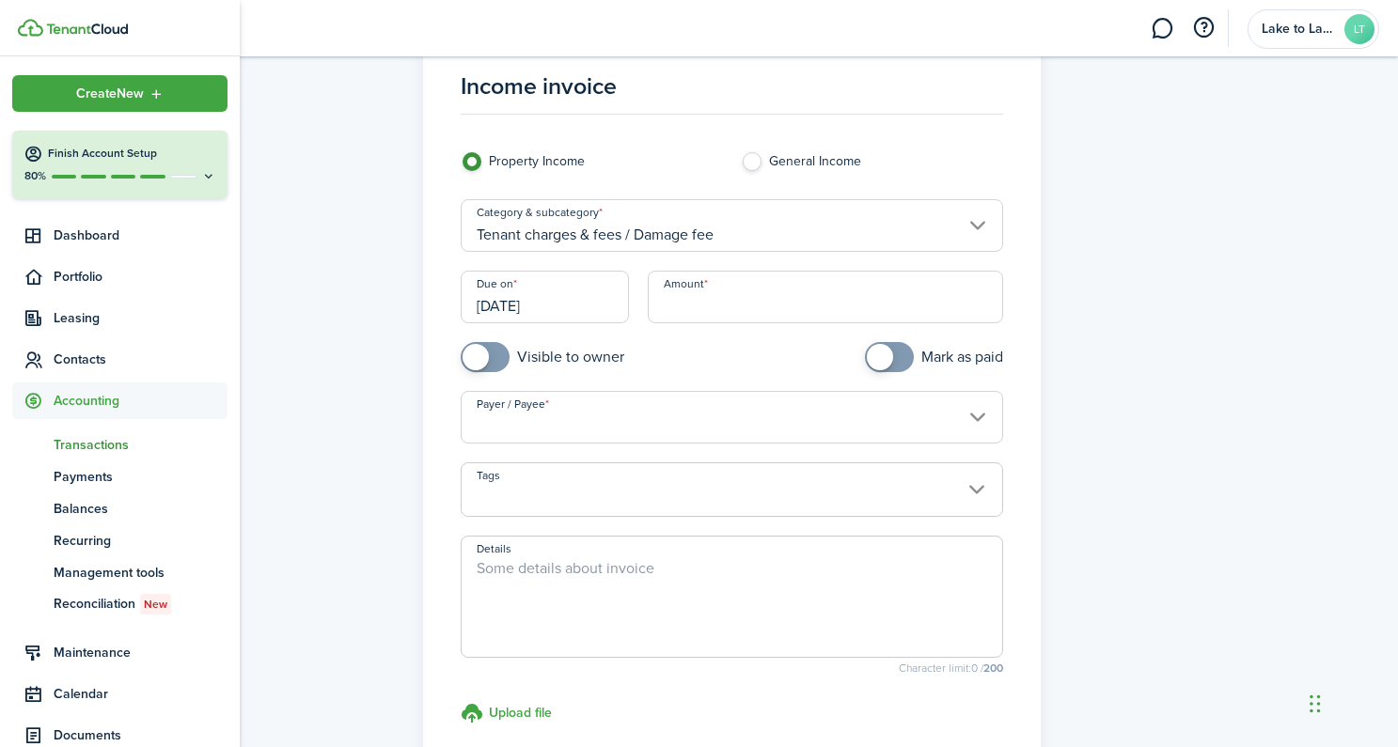
click at [86, 444] on span "Transactions" at bounding box center [141, 445] width 174 height 20
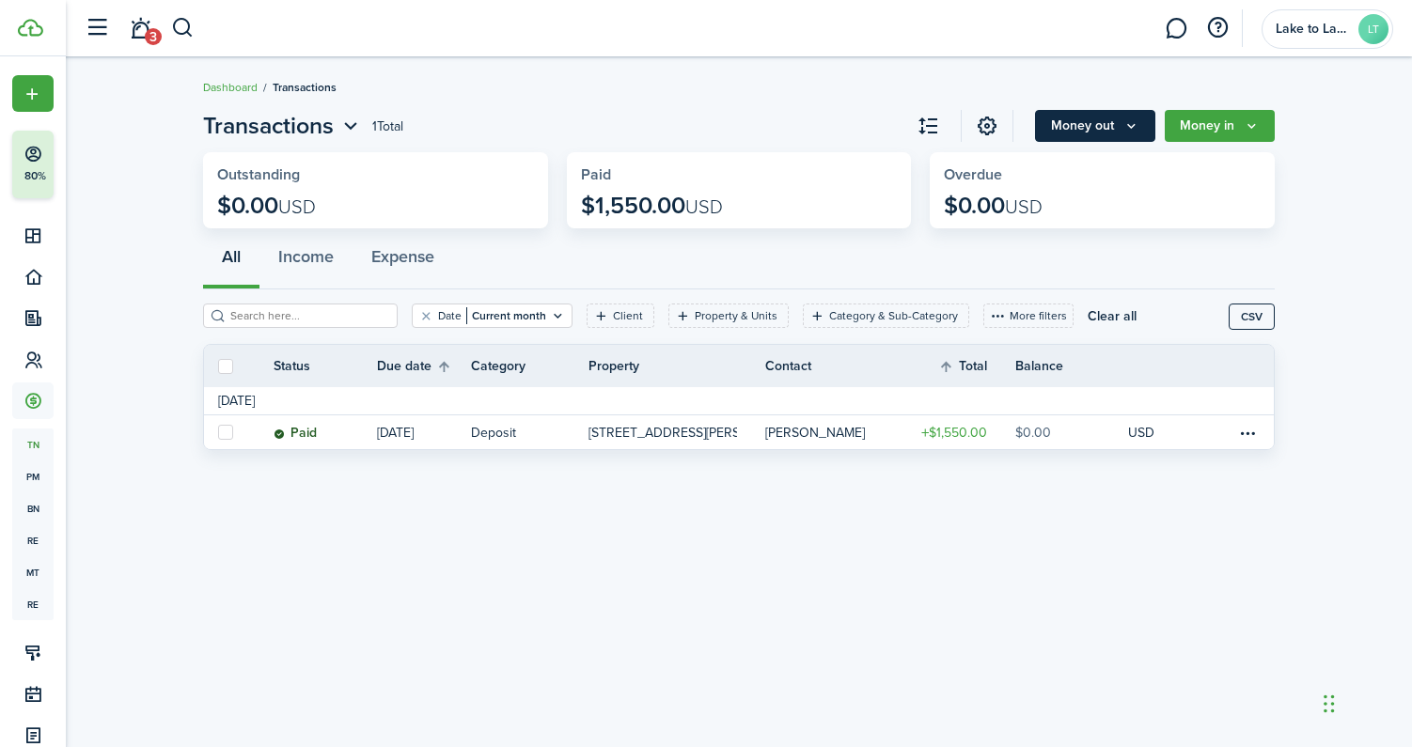
click at [1105, 131] on button "Money out" at bounding box center [1095, 126] width 120 height 32
click at [1186, 116] on button "Money in" at bounding box center [1220, 126] width 110 height 32
click at [993, 252] on div "All Income Expense" at bounding box center [739, 261] width 1072 height 56
click at [351, 122] on icon "Open menu" at bounding box center [350, 126] width 24 height 23
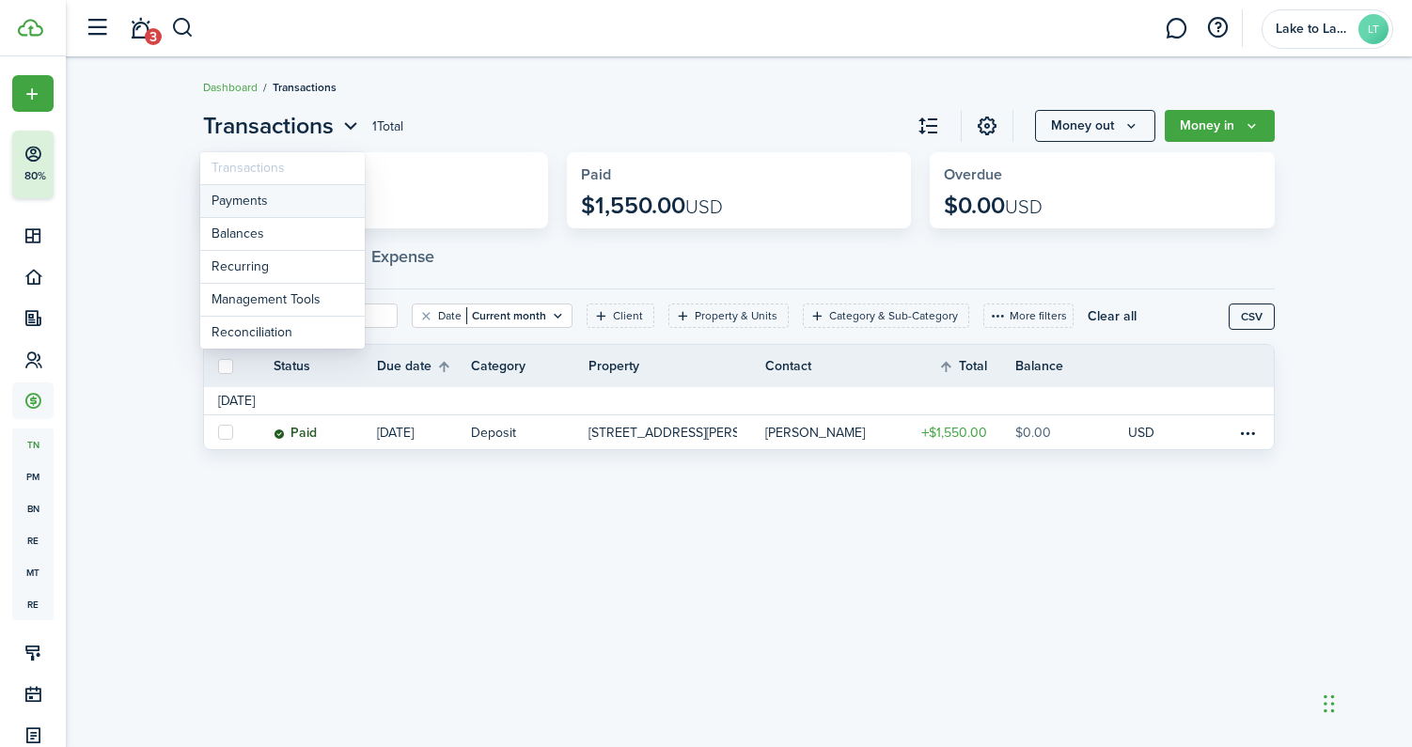
click at [248, 196] on link "Payments" at bounding box center [282, 201] width 164 height 33
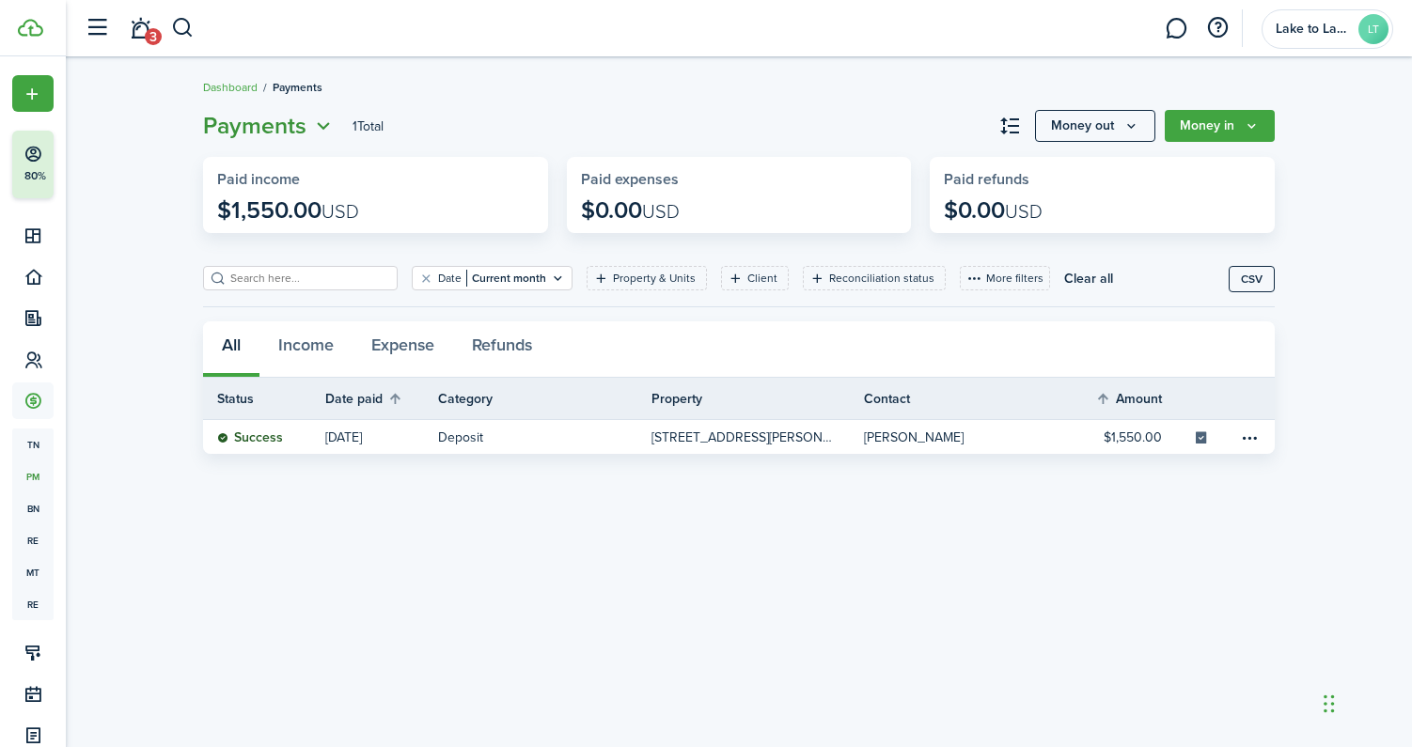
click at [330, 117] on icon "Open menu" at bounding box center [323, 126] width 24 height 23
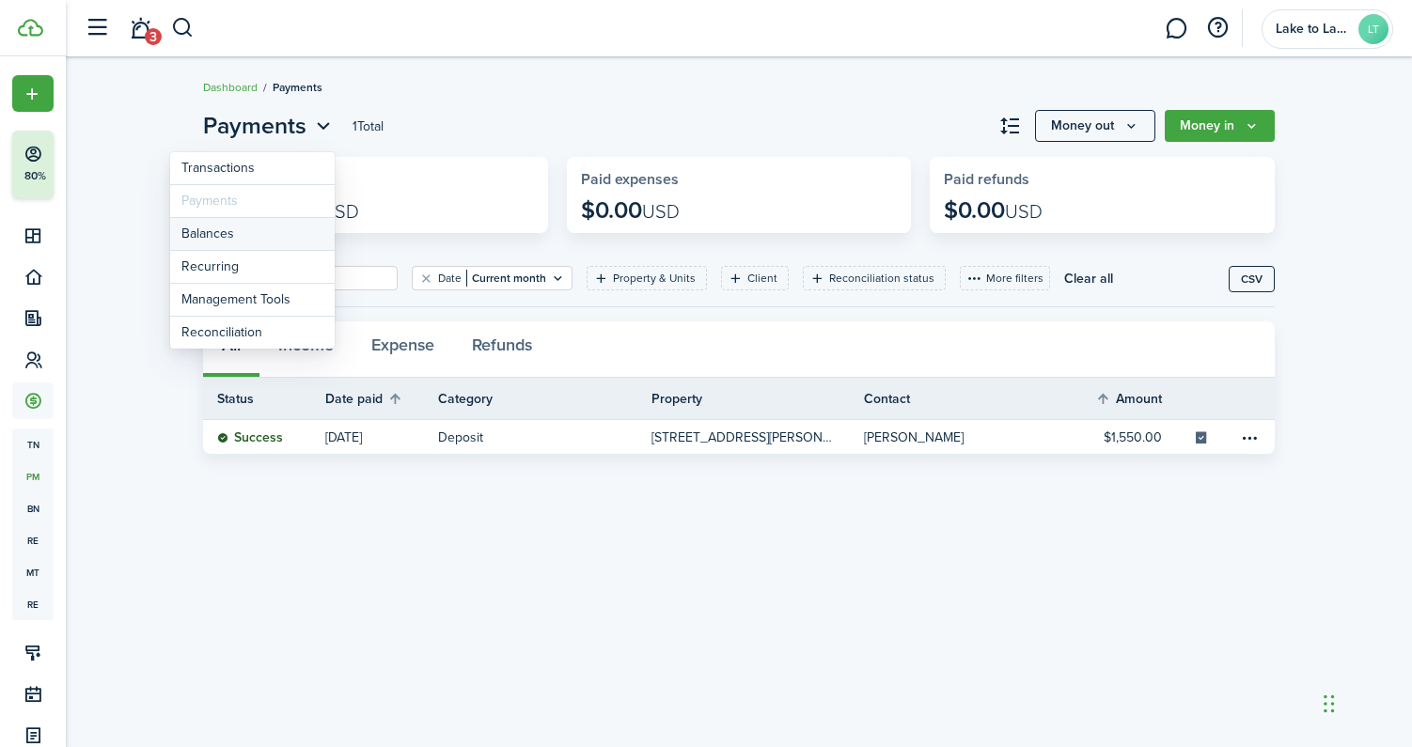
click at [293, 233] on link "Balances" at bounding box center [252, 234] width 164 height 33
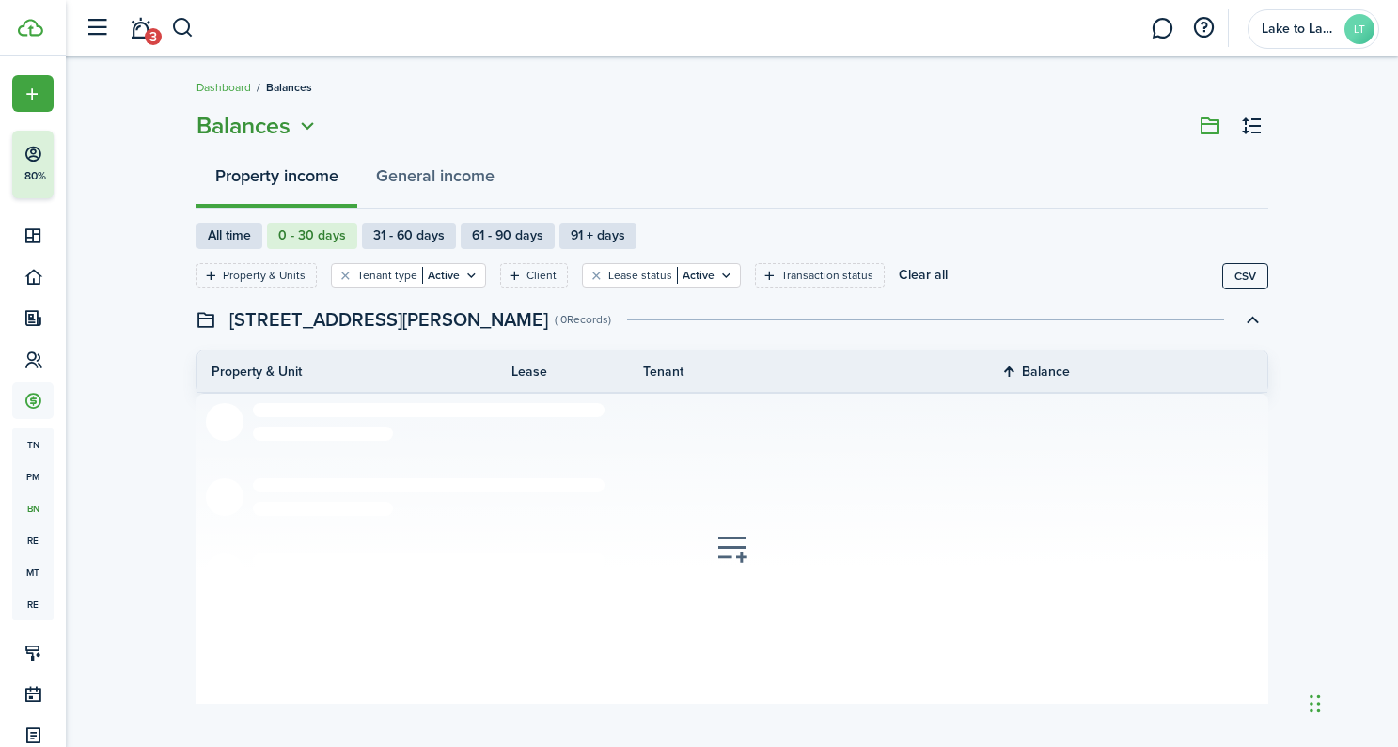
click at [316, 125] on icon "Open menu" at bounding box center [307, 126] width 24 height 23
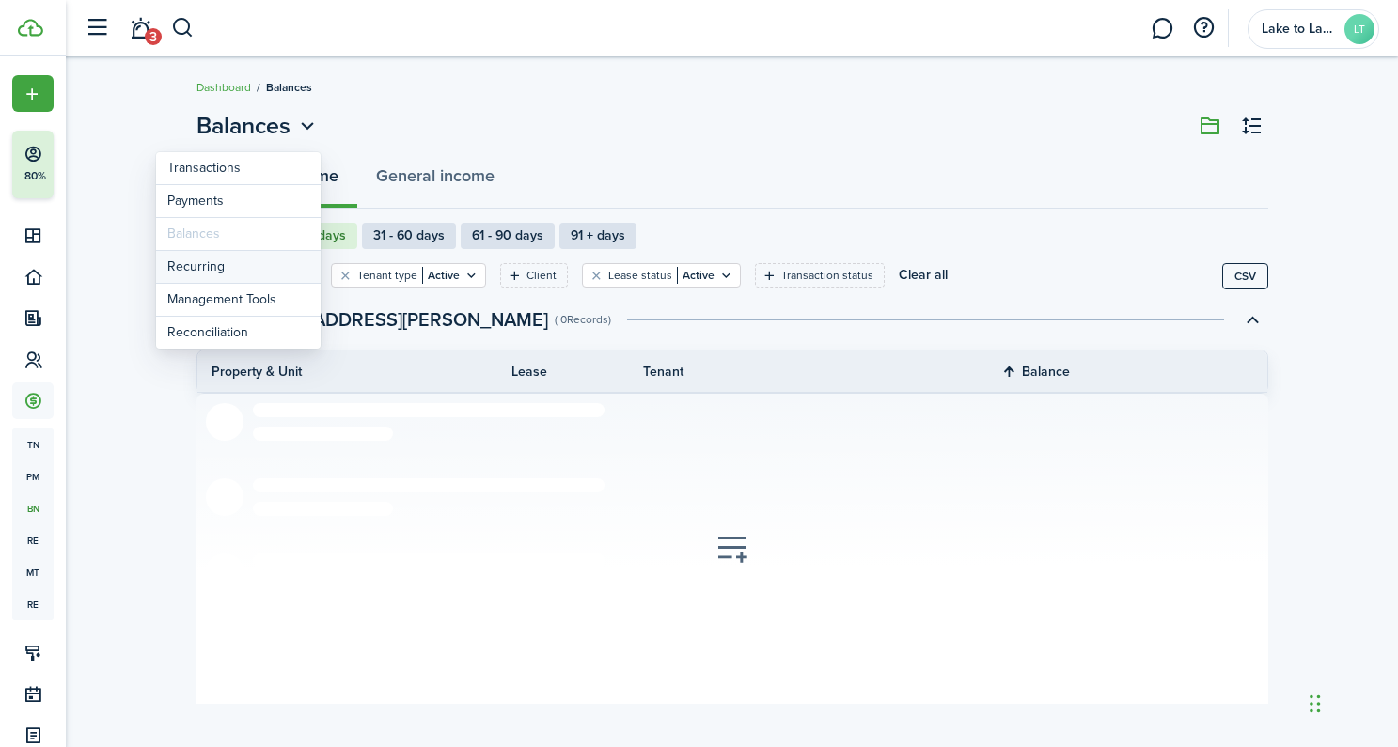
click at [230, 265] on link "Recurring" at bounding box center [238, 267] width 164 height 33
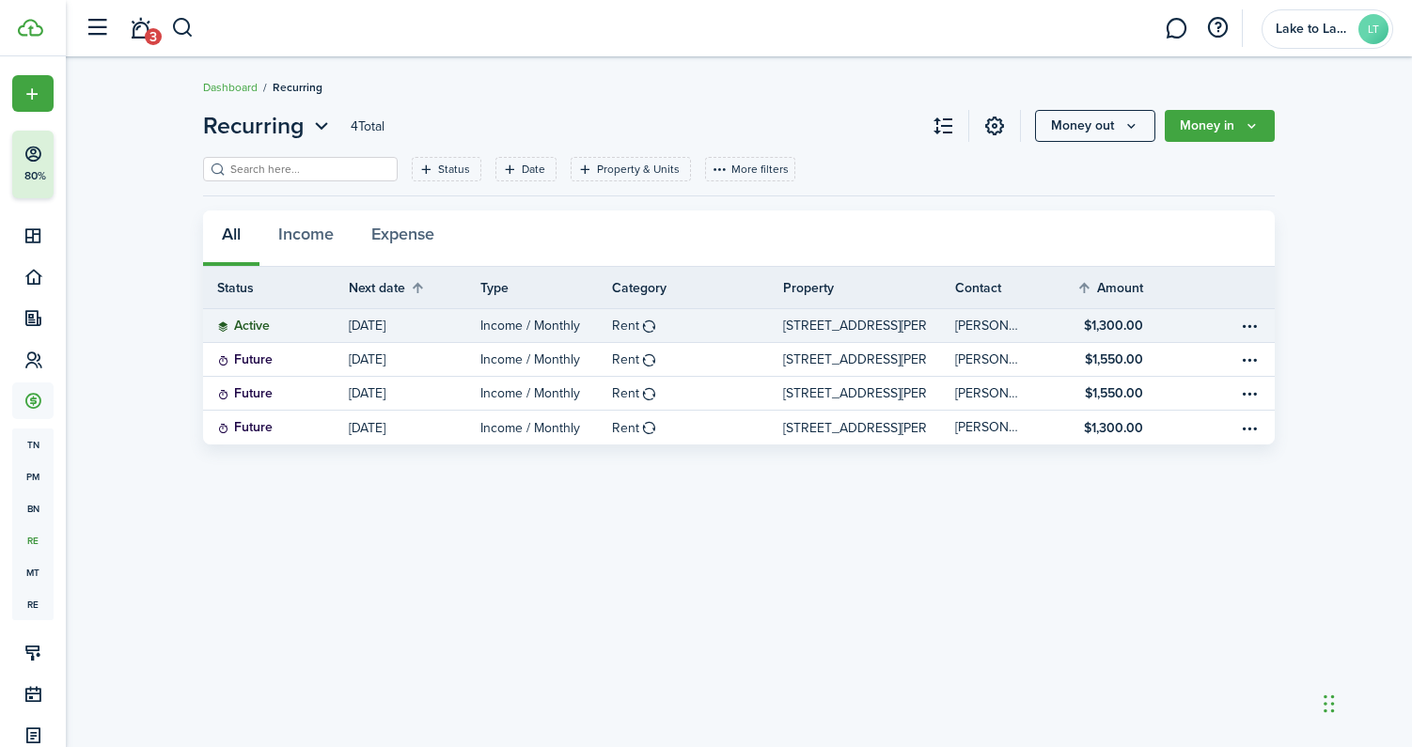
click at [1049, 330] on link "[PERSON_NAME]" at bounding box center [1009, 325] width 108 height 33
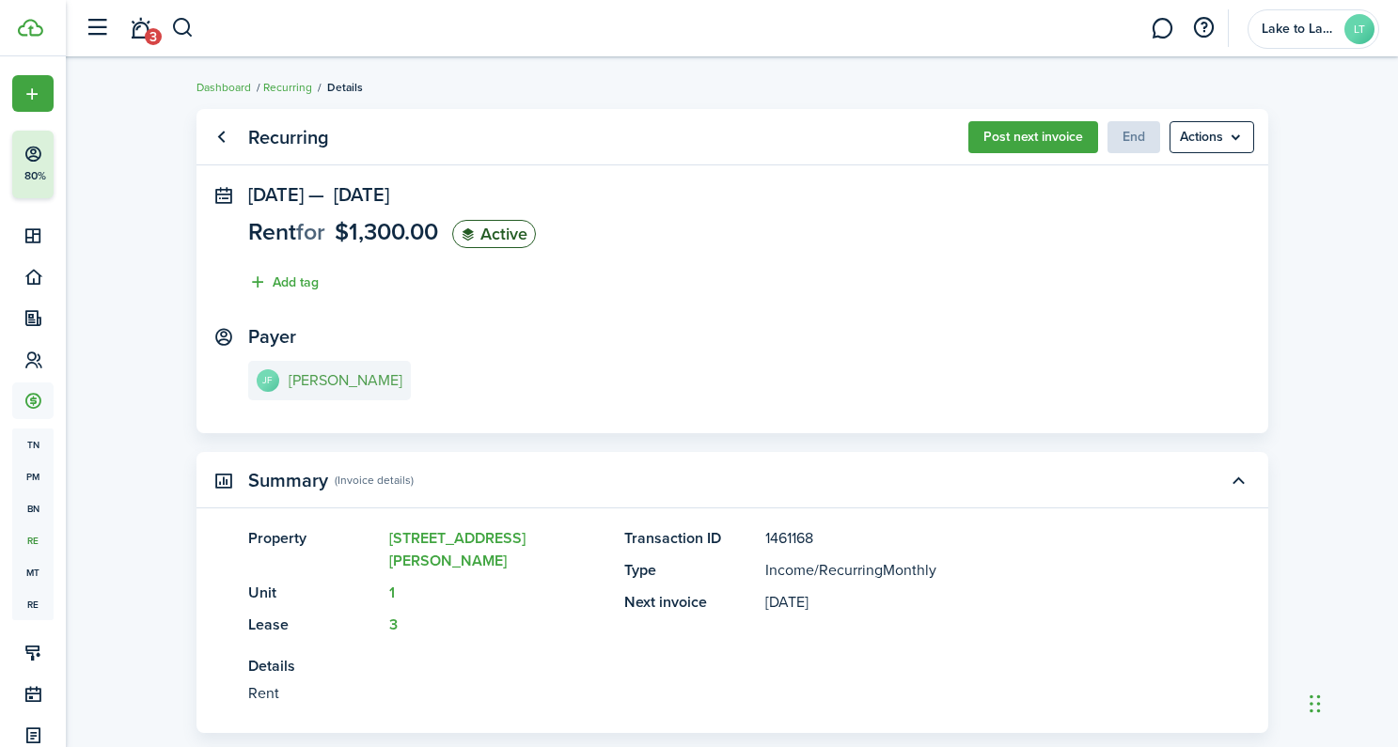
click at [328, 383] on e-details-info-title "[PERSON_NAME]" at bounding box center [346, 380] width 114 height 17
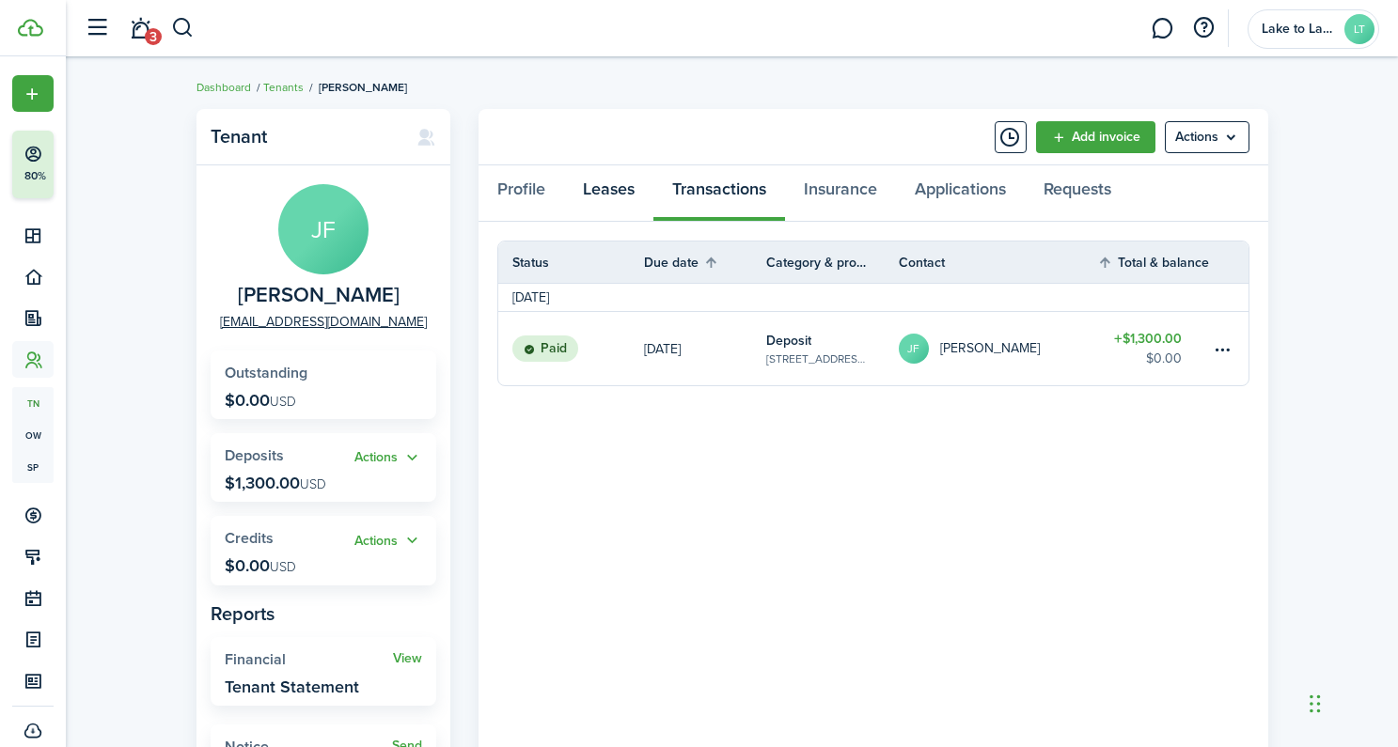
click at [602, 193] on link "Leases" at bounding box center [608, 193] width 89 height 56
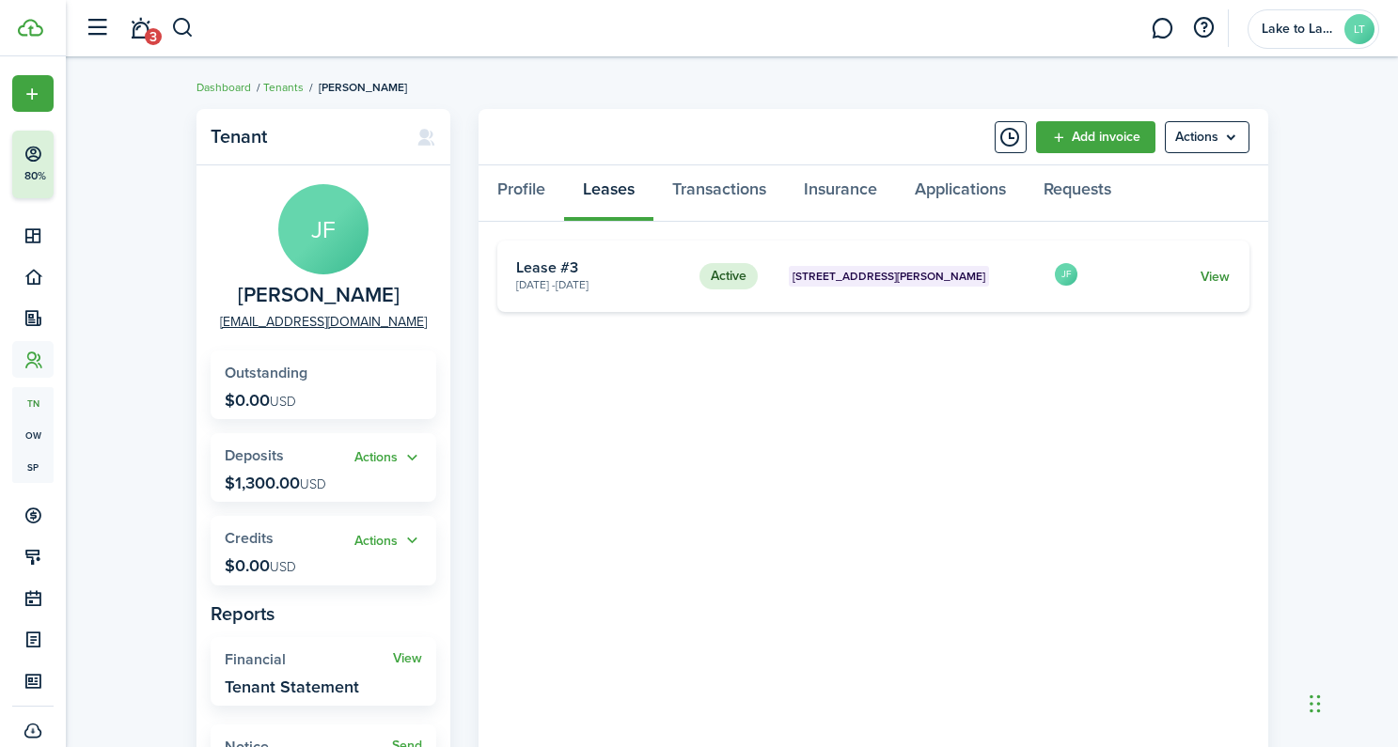
click at [1214, 276] on link "View" at bounding box center [1214, 277] width 29 height 20
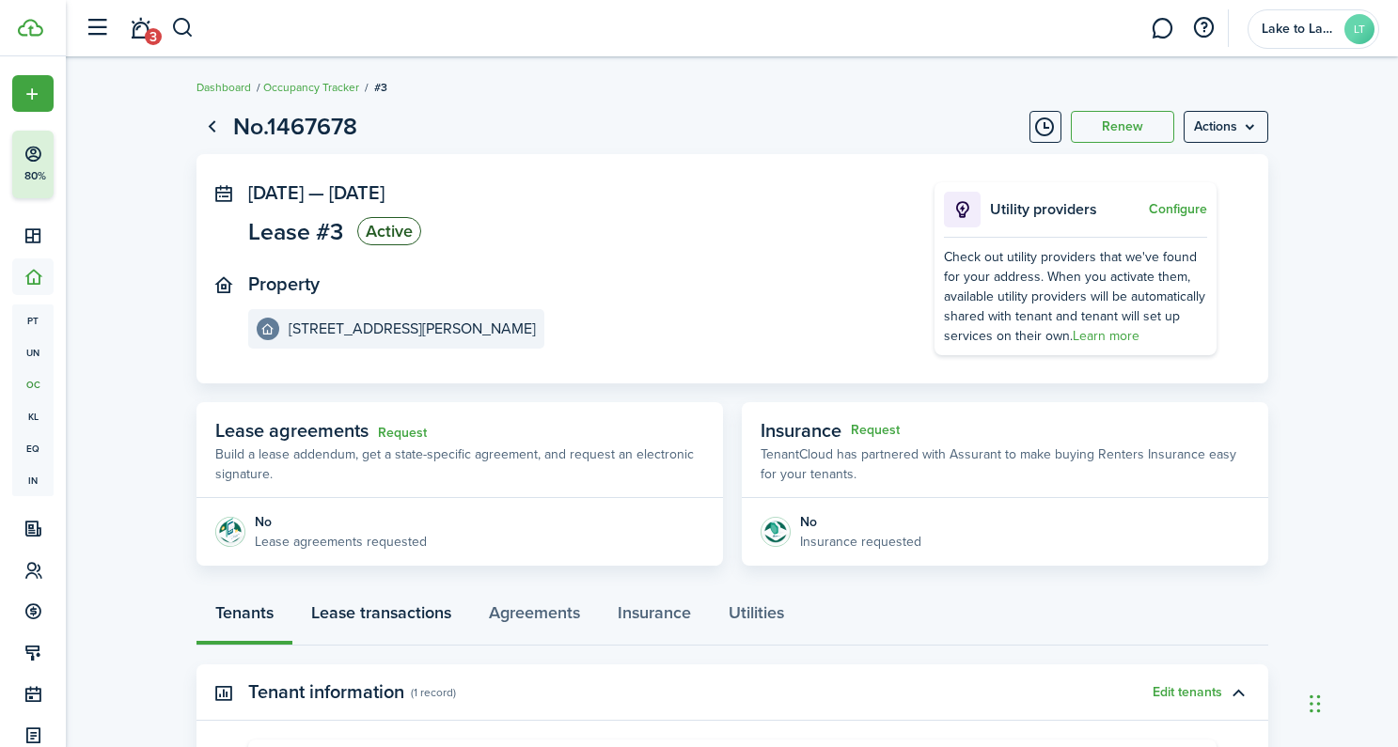
click at [397, 612] on link "Lease transactions" at bounding box center [381, 617] width 178 height 56
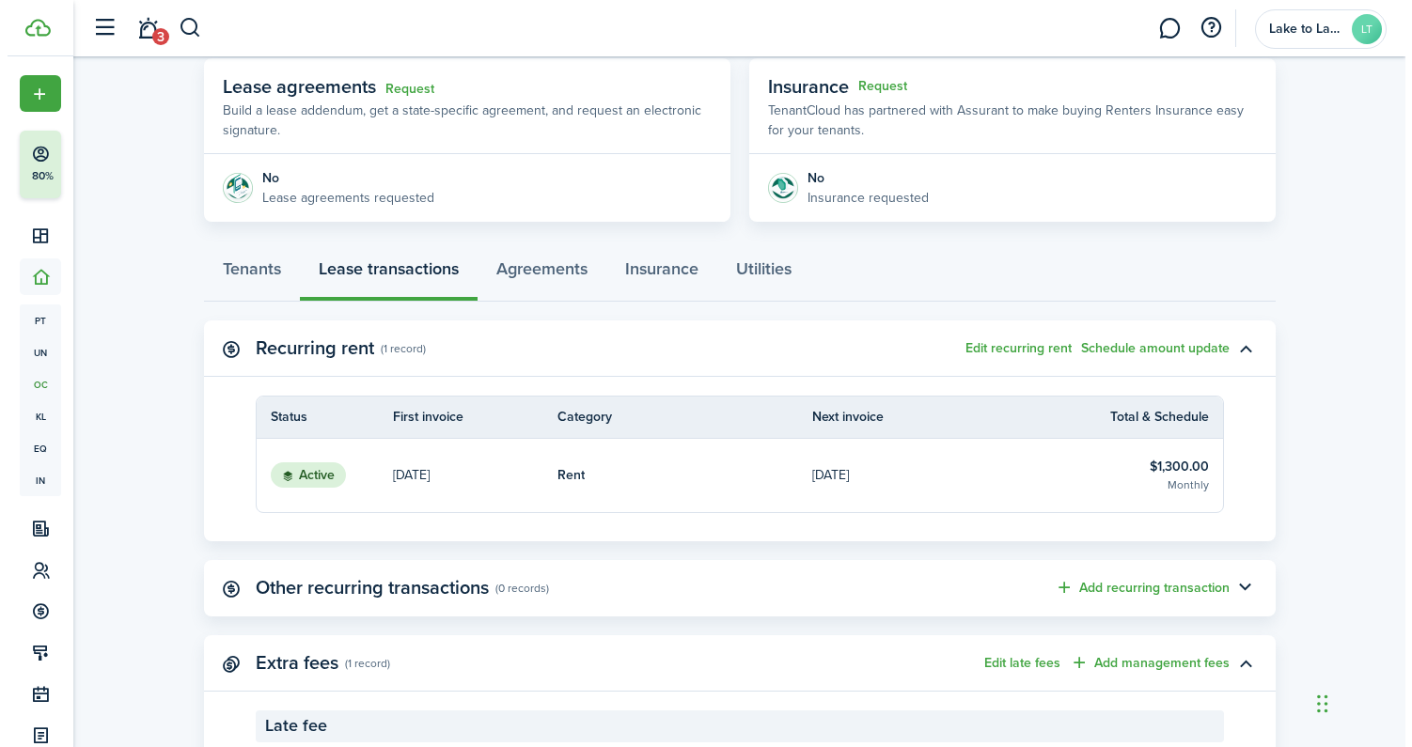
scroll to position [412, 0]
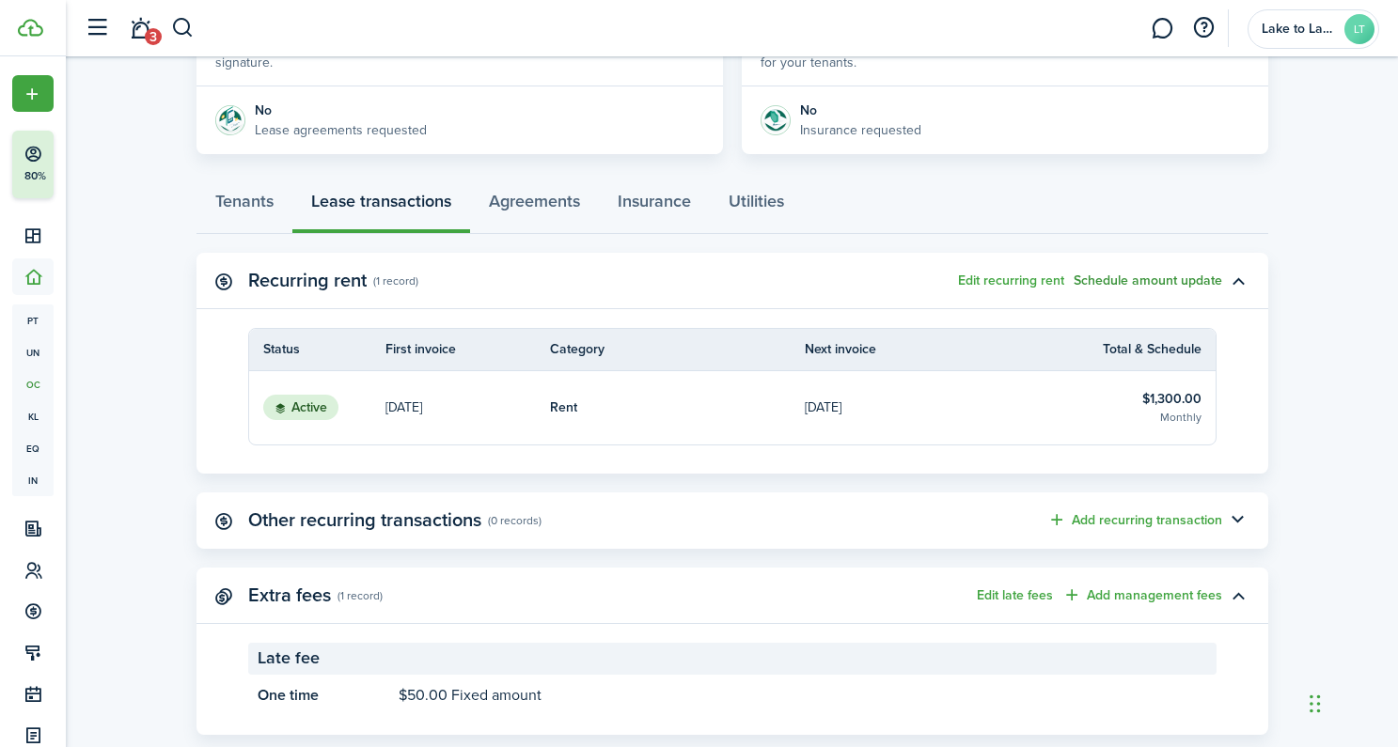
click at [1135, 286] on button "Schedule amount update" at bounding box center [1147, 281] width 149 height 15
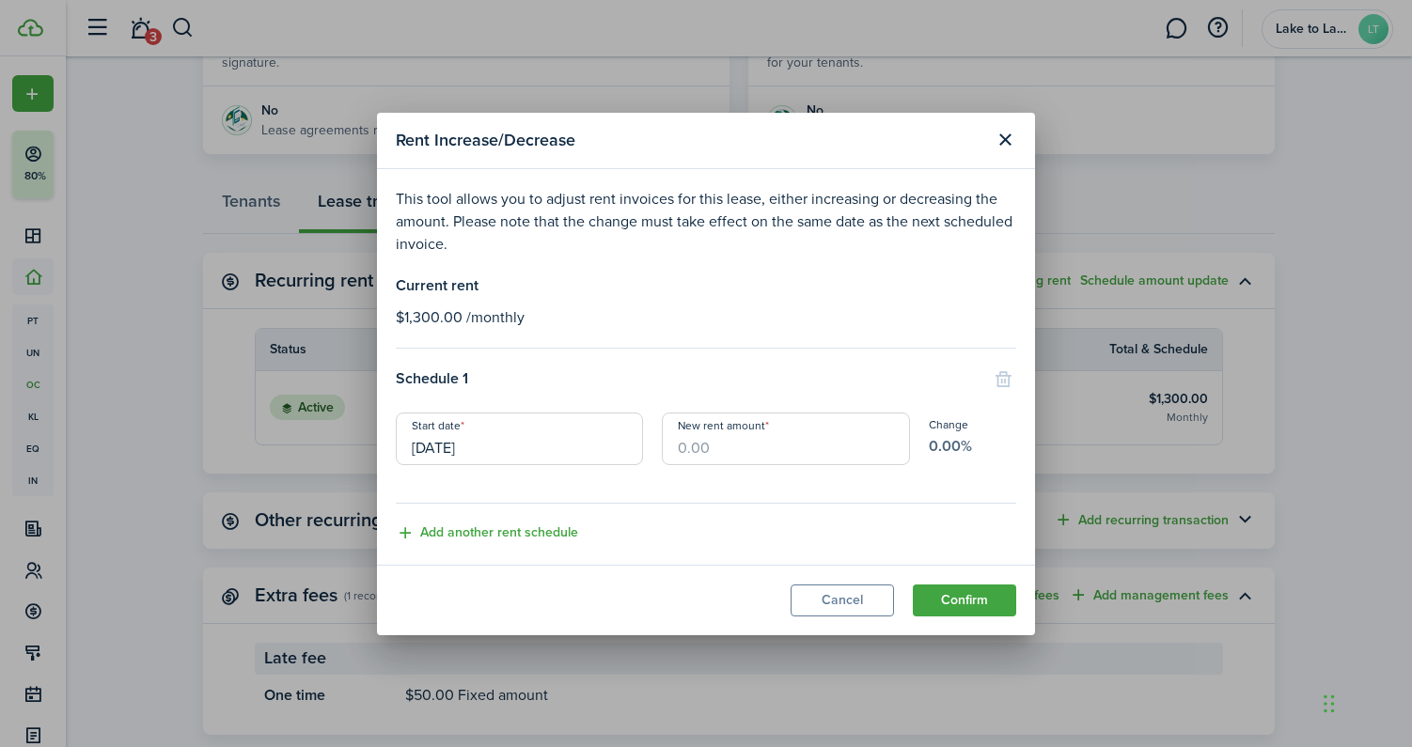
click at [471, 450] on input "[DATE]" at bounding box center [519, 439] width 247 height 53
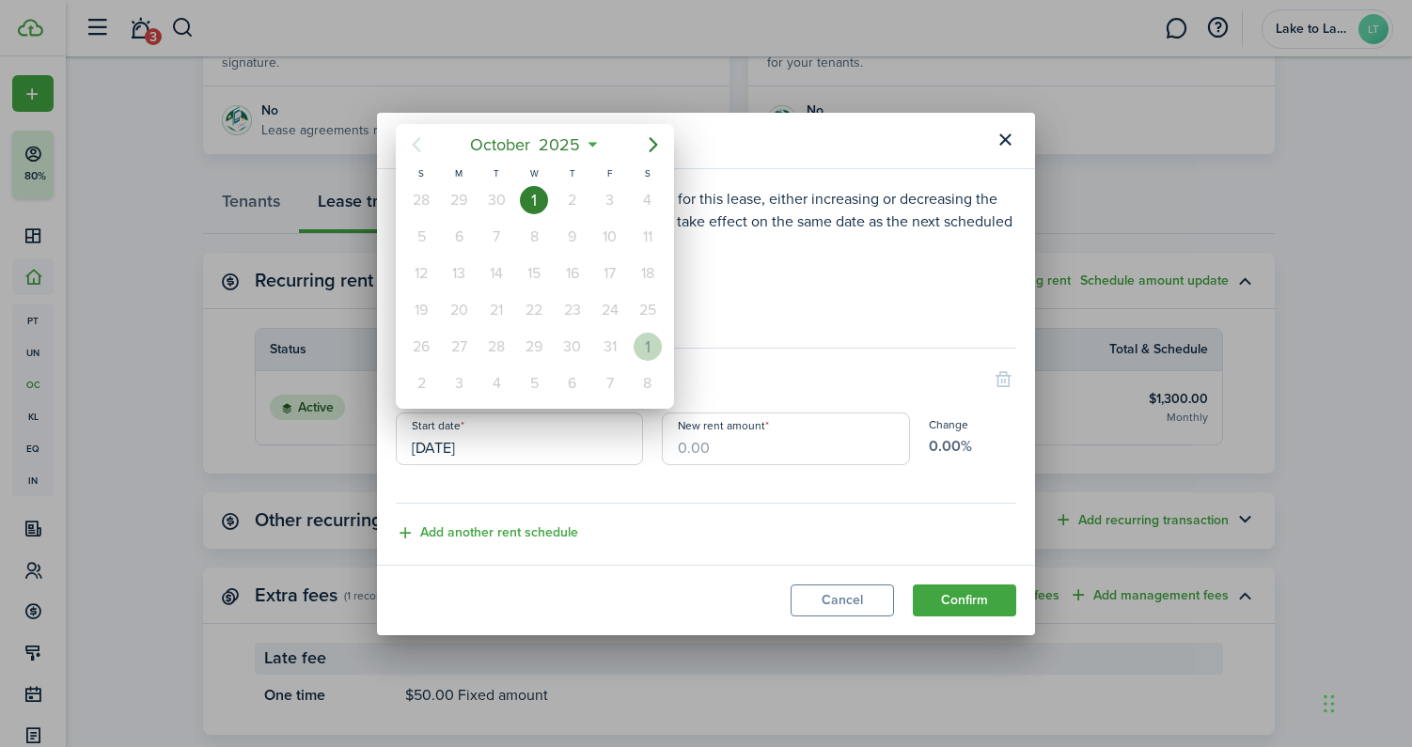
click at [653, 345] on div "1" at bounding box center [648, 347] width 28 height 28
type input "[DATE]"
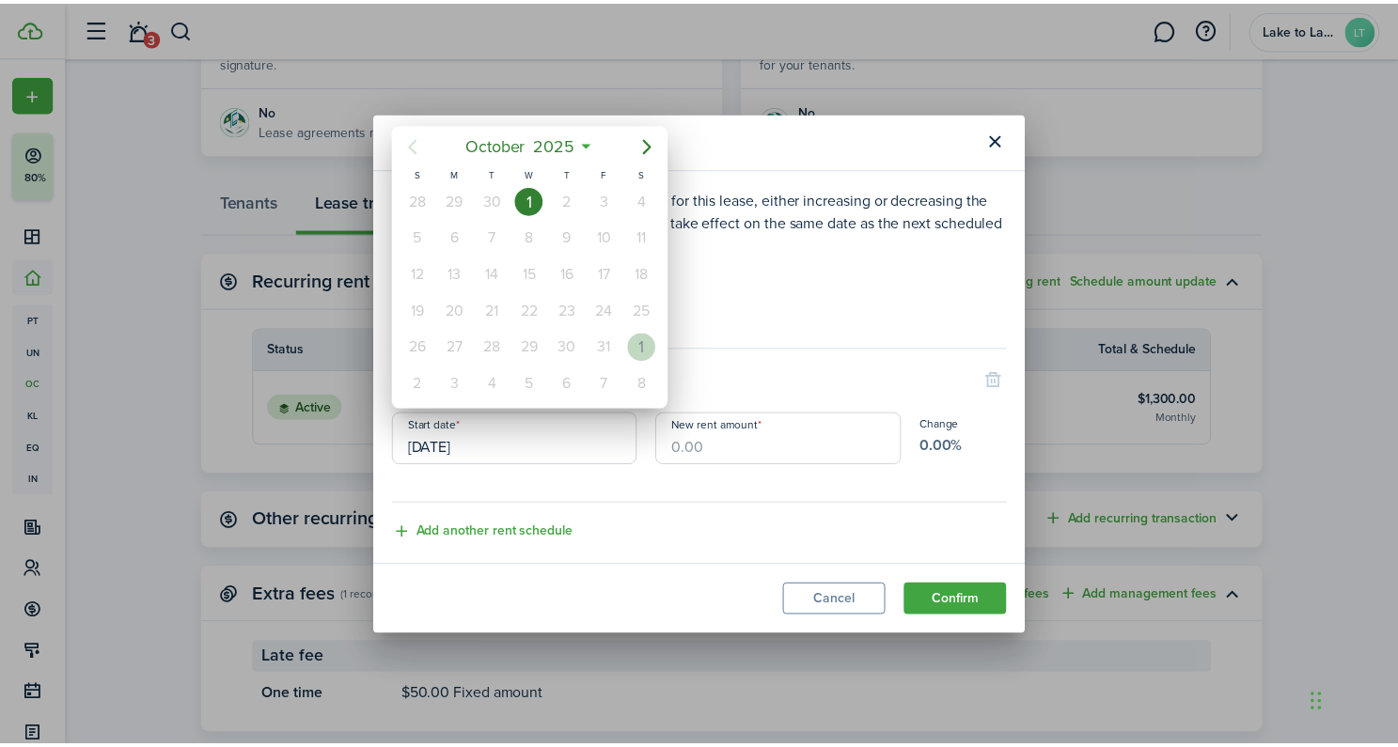
scroll to position [0, 0]
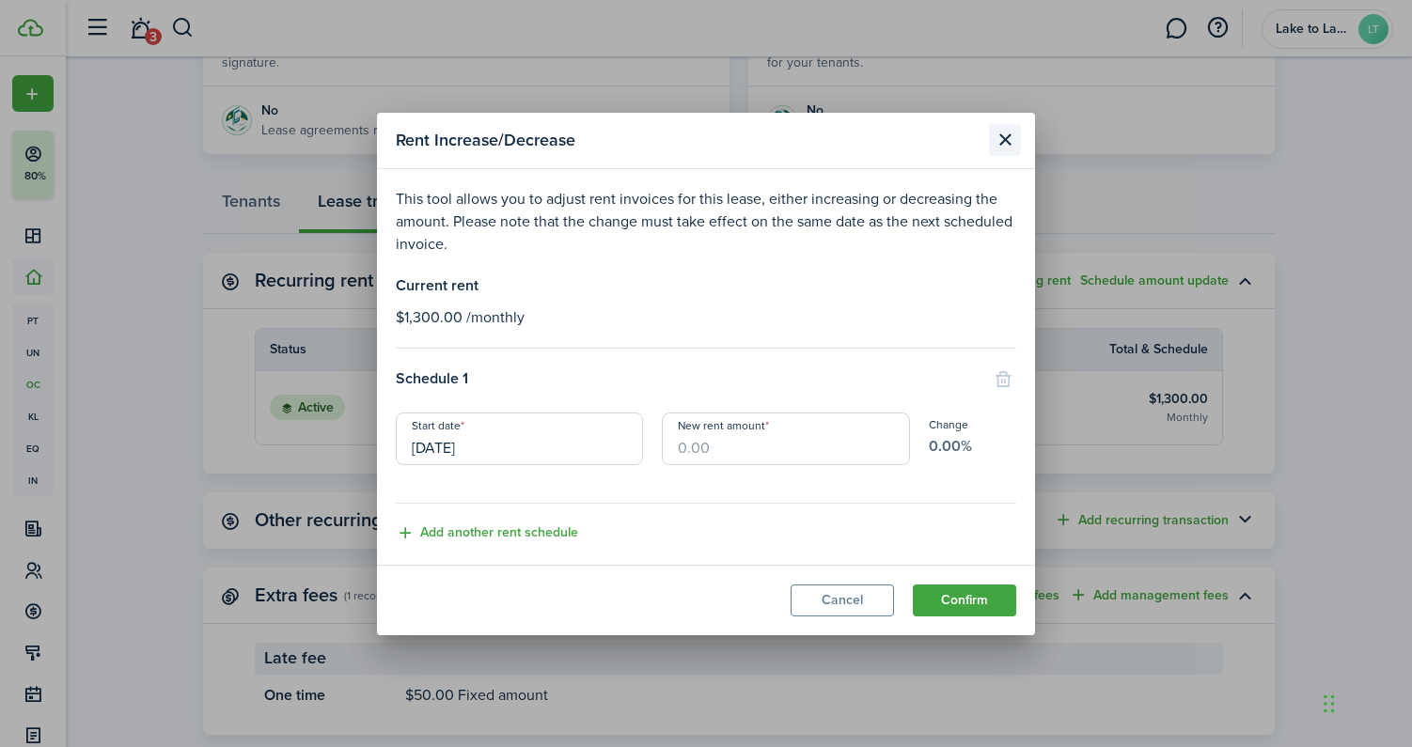
click at [1006, 144] on button "Close modal" at bounding box center [1005, 140] width 32 height 32
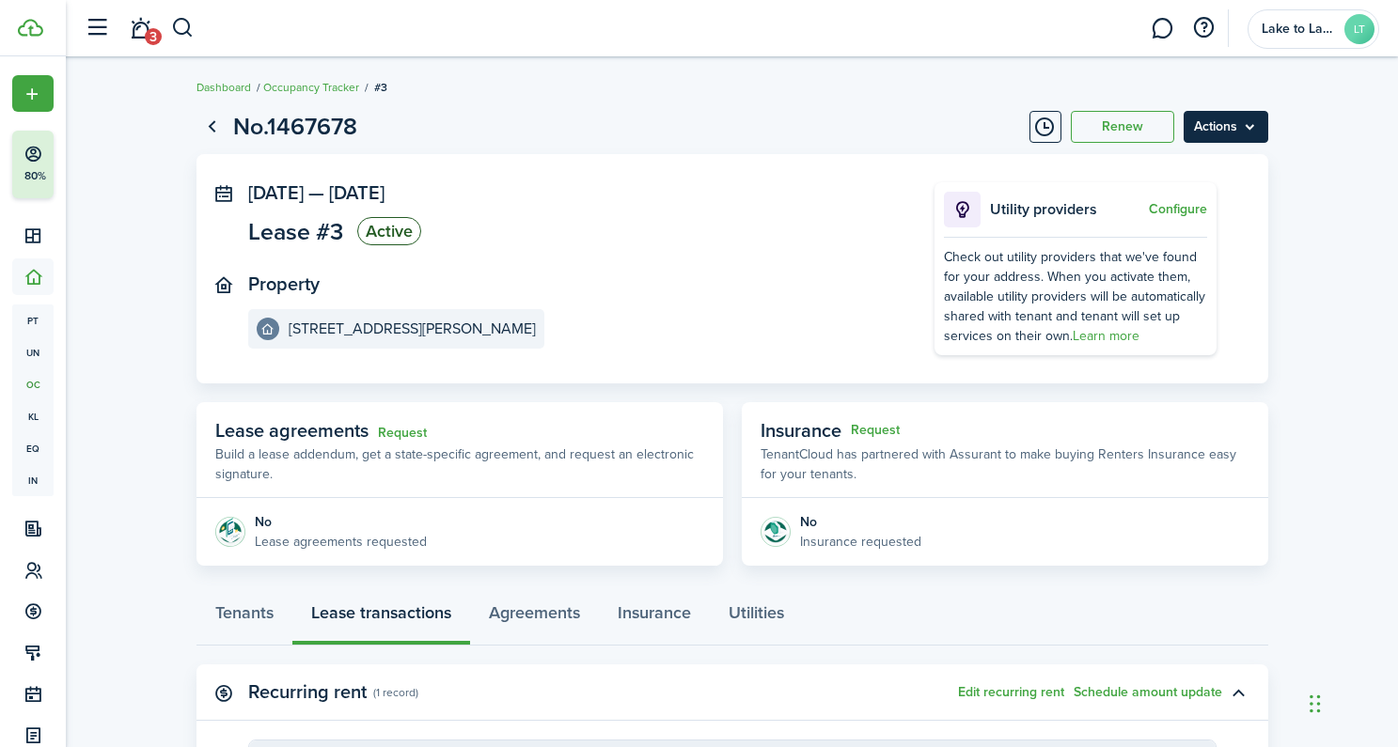
click at [1232, 131] on menu-btn "Actions" at bounding box center [1225, 127] width 85 height 32
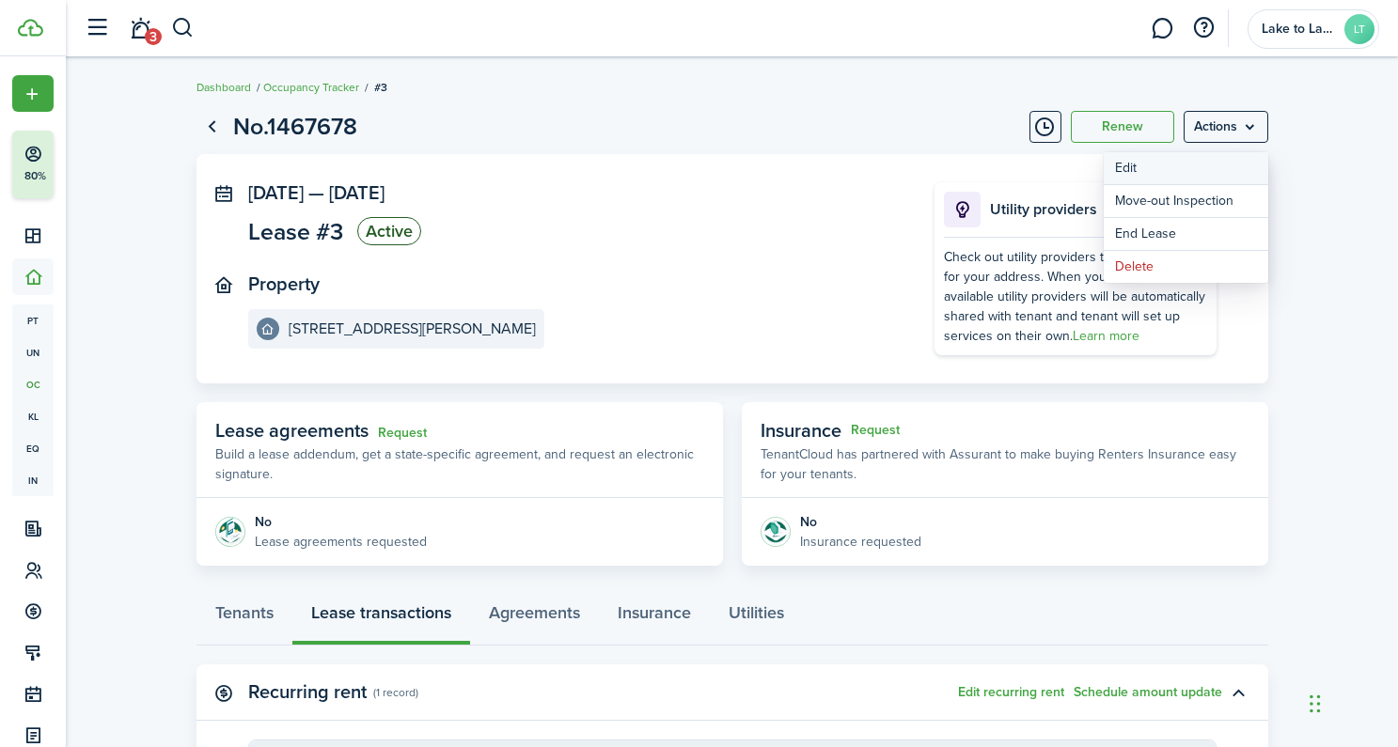
click at [1170, 170] on button "Edit" at bounding box center [1185, 168] width 164 height 32
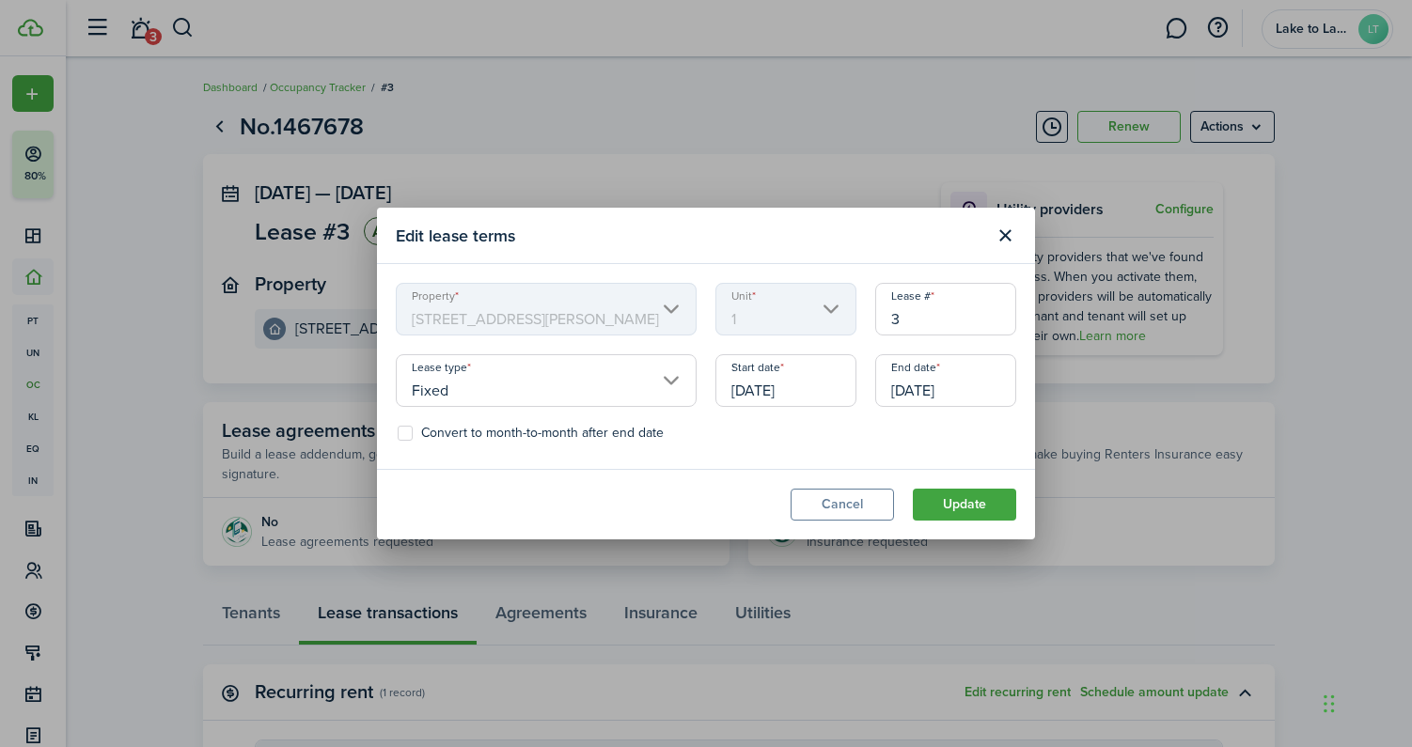
click at [402, 432] on label "Convert to month-to-month after end date" at bounding box center [531, 433] width 266 height 15
click at [398, 433] on input "Convert to month-to-month after end date" at bounding box center [397, 433] width 1 height 1
click at [399, 441] on div "Convert to month-to-month after end date" at bounding box center [705, 438] width 639 height 24
click at [402, 430] on label "Convert to month-to-month after end date" at bounding box center [531, 433] width 266 height 15
click at [398, 433] on input "Convert to month-to-month after end date" at bounding box center [397, 433] width 1 height 1
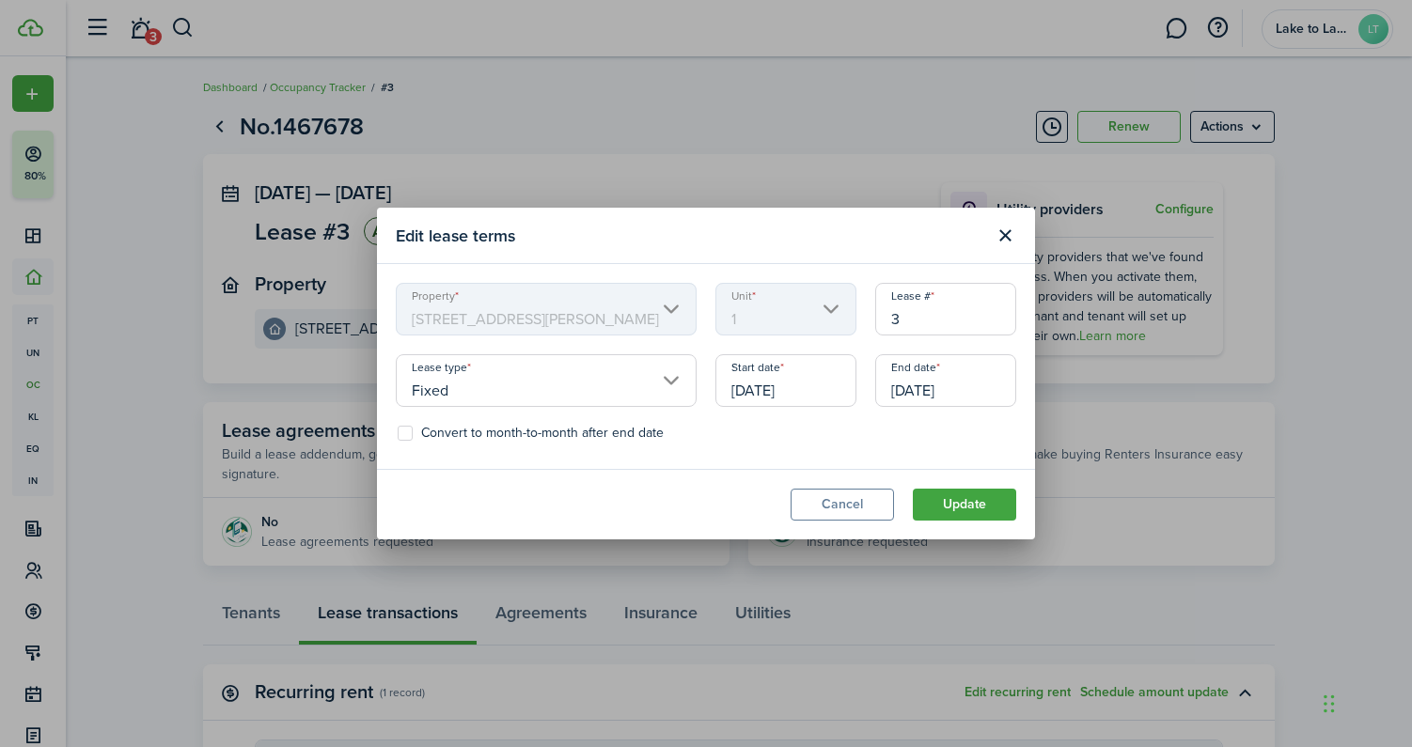
checkbox input "false"
click at [1009, 239] on button "Close modal" at bounding box center [1005, 236] width 32 height 32
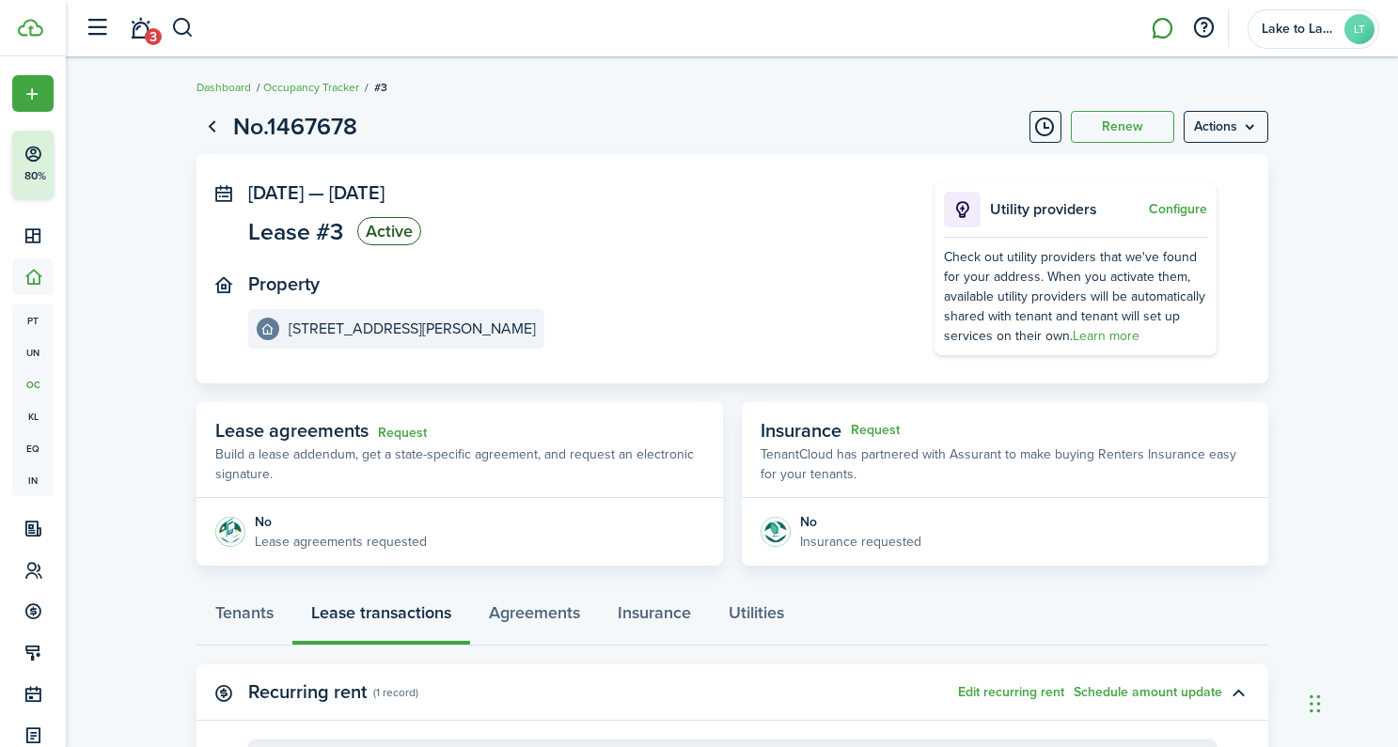
click at [1158, 34] on link at bounding box center [1162, 29] width 36 height 48
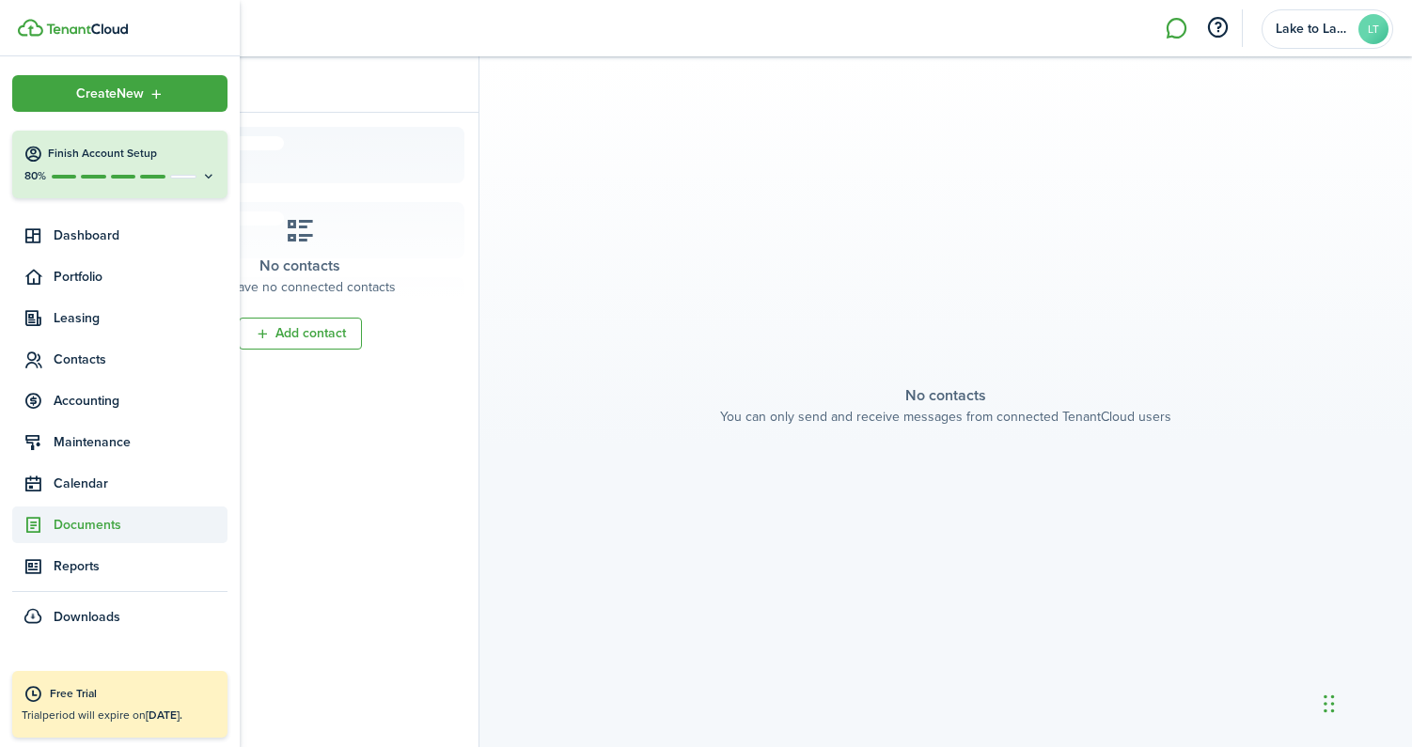
click at [84, 521] on span "Documents" at bounding box center [141, 525] width 174 height 20
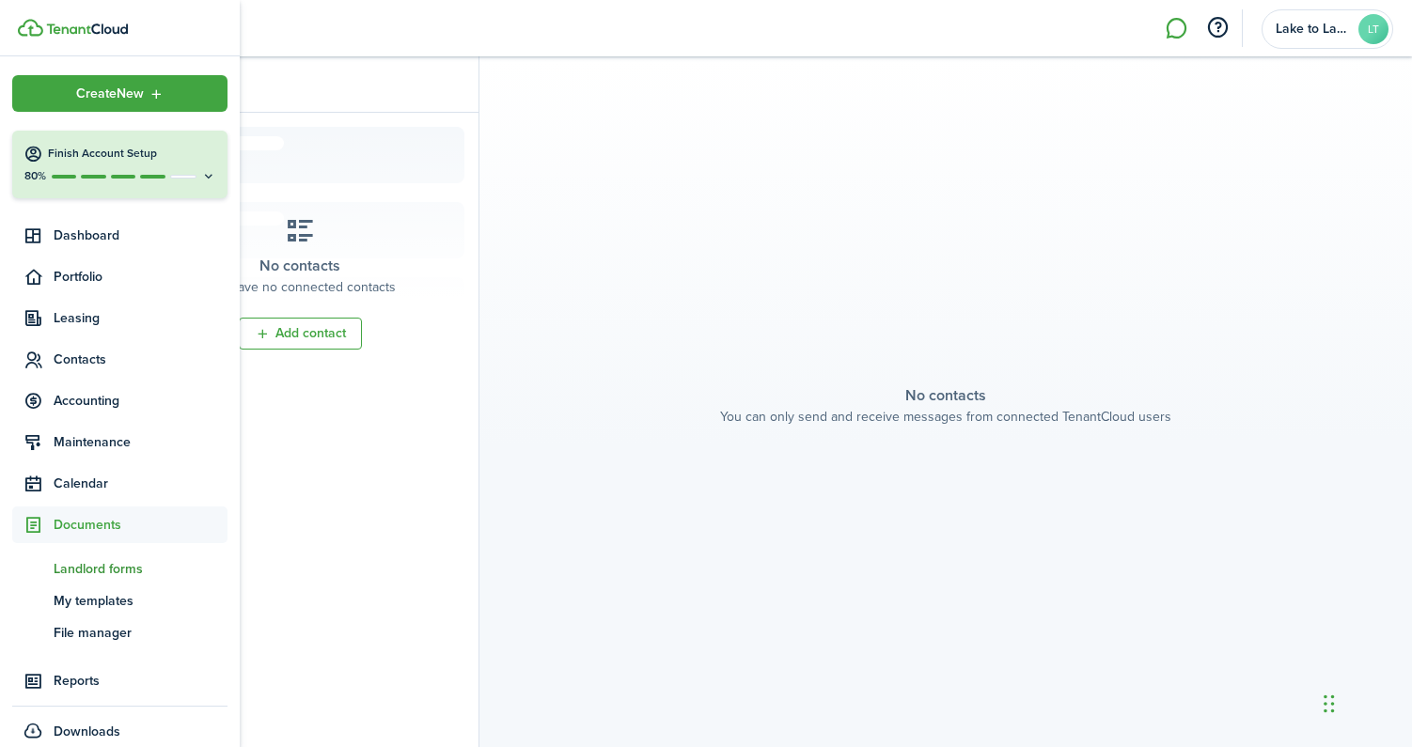
click at [81, 569] on span "Landlord forms" at bounding box center [141, 569] width 174 height 20
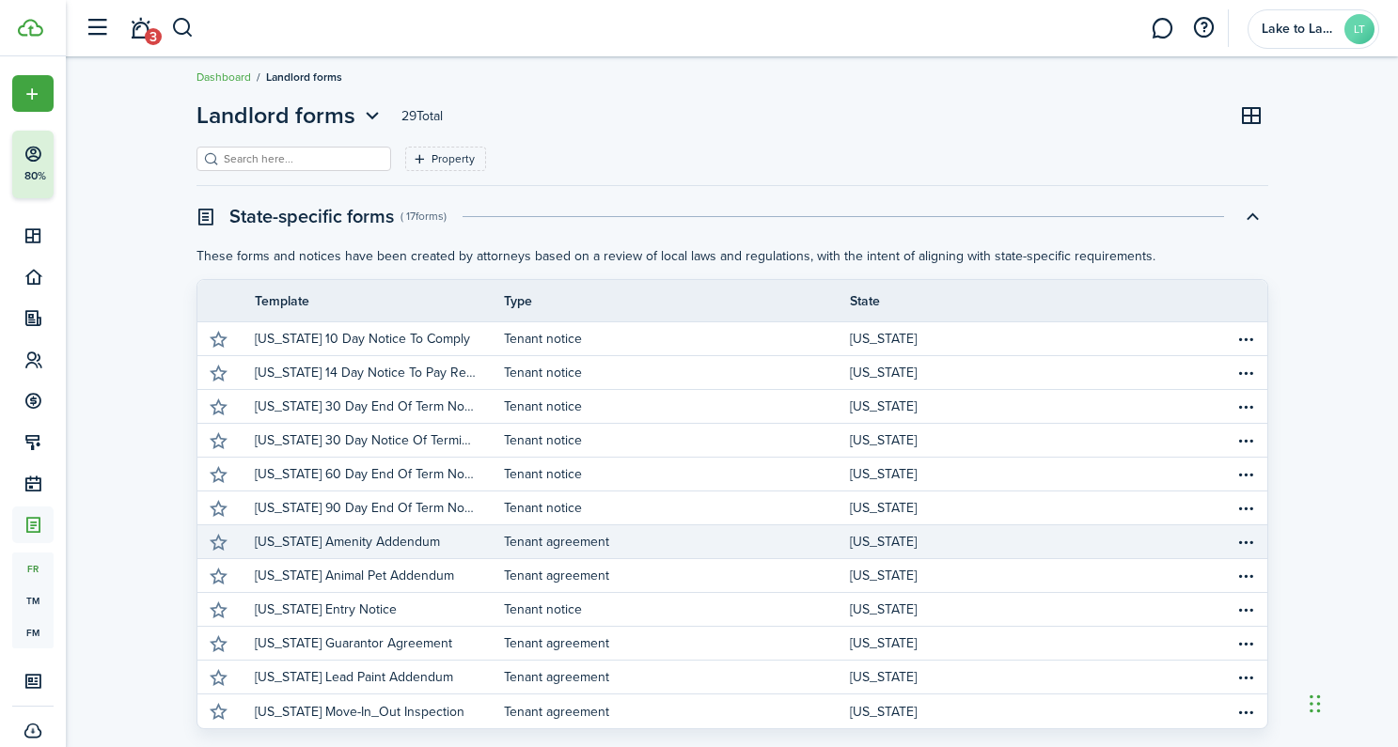
scroll to position [36, 0]
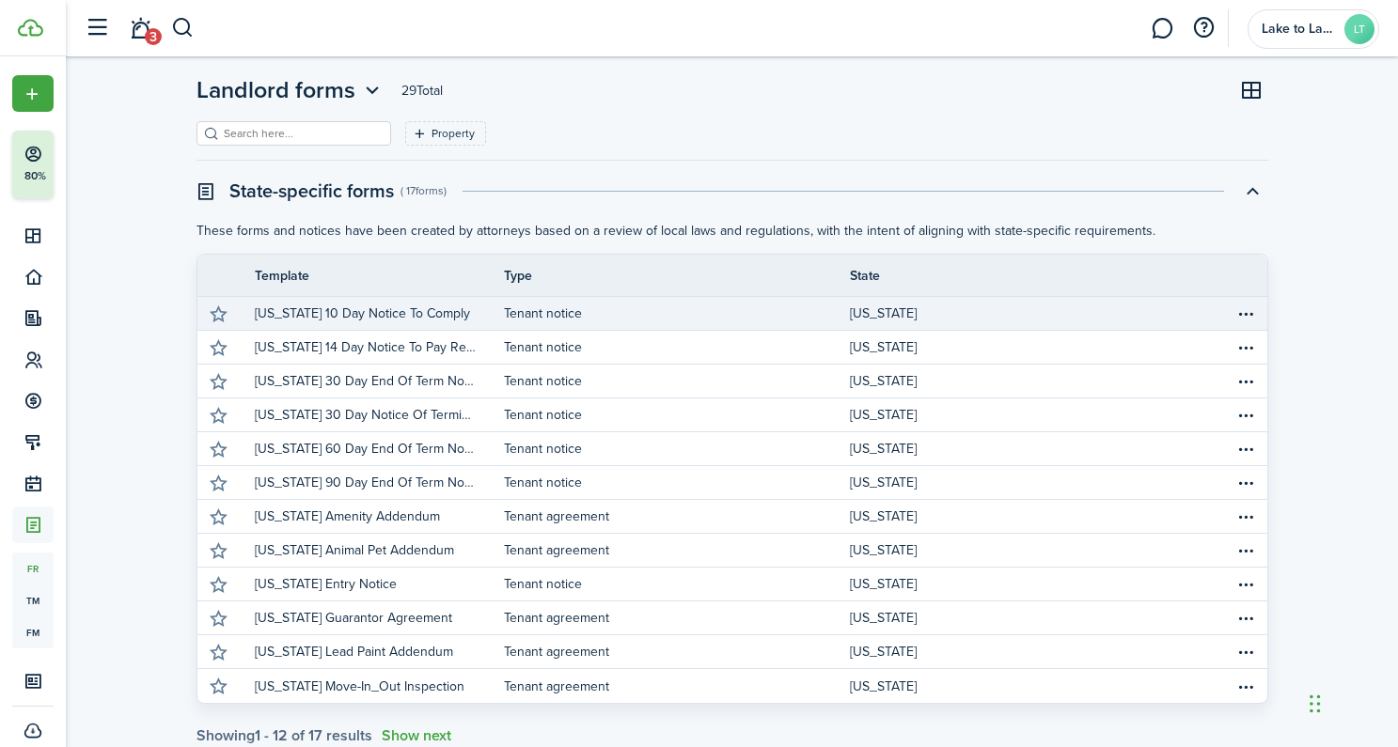
click at [381, 314] on p "[US_STATE] 10 Day Notice To Comply" at bounding box center [362, 314] width 215 height 20
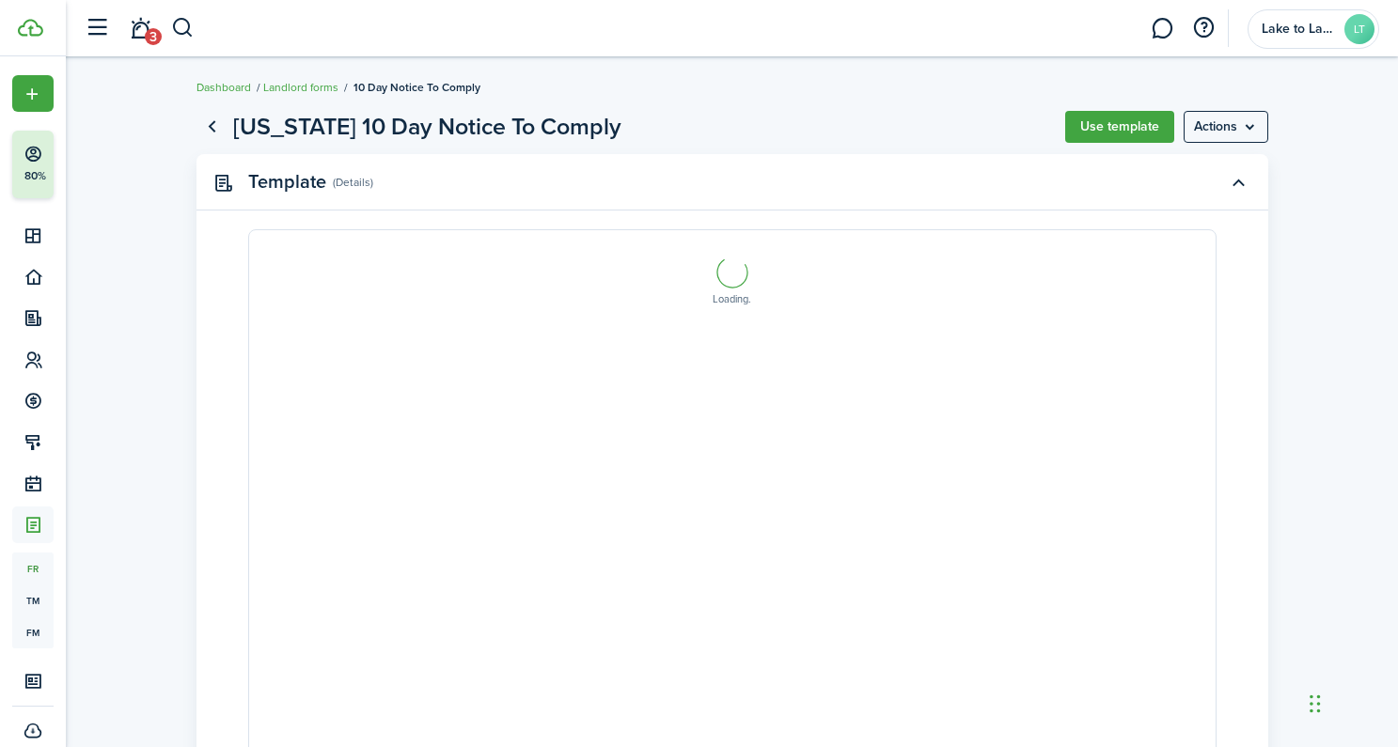
select select "fit"
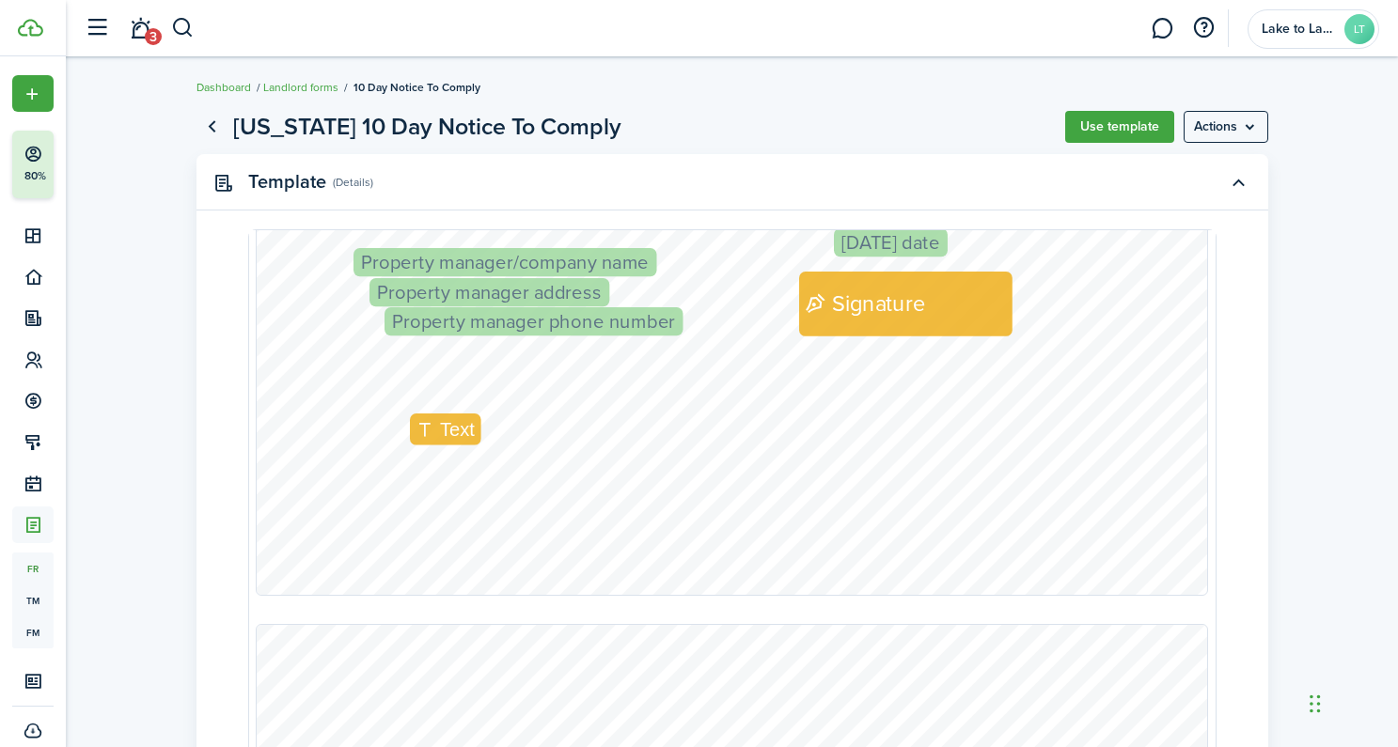
scroll to position [1008, 0]
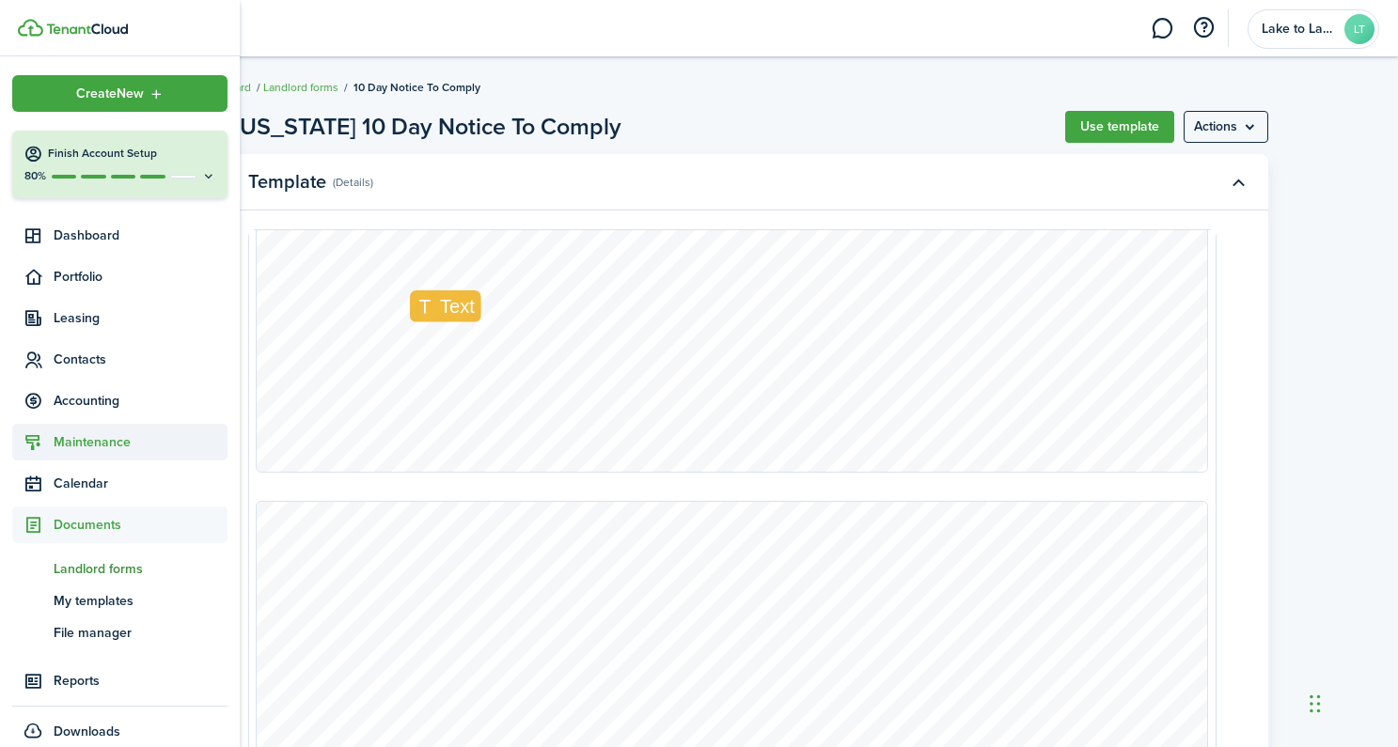
click at [102, 446] on span "Maintenance" at bounding box center [141, 442] width 174 height 20
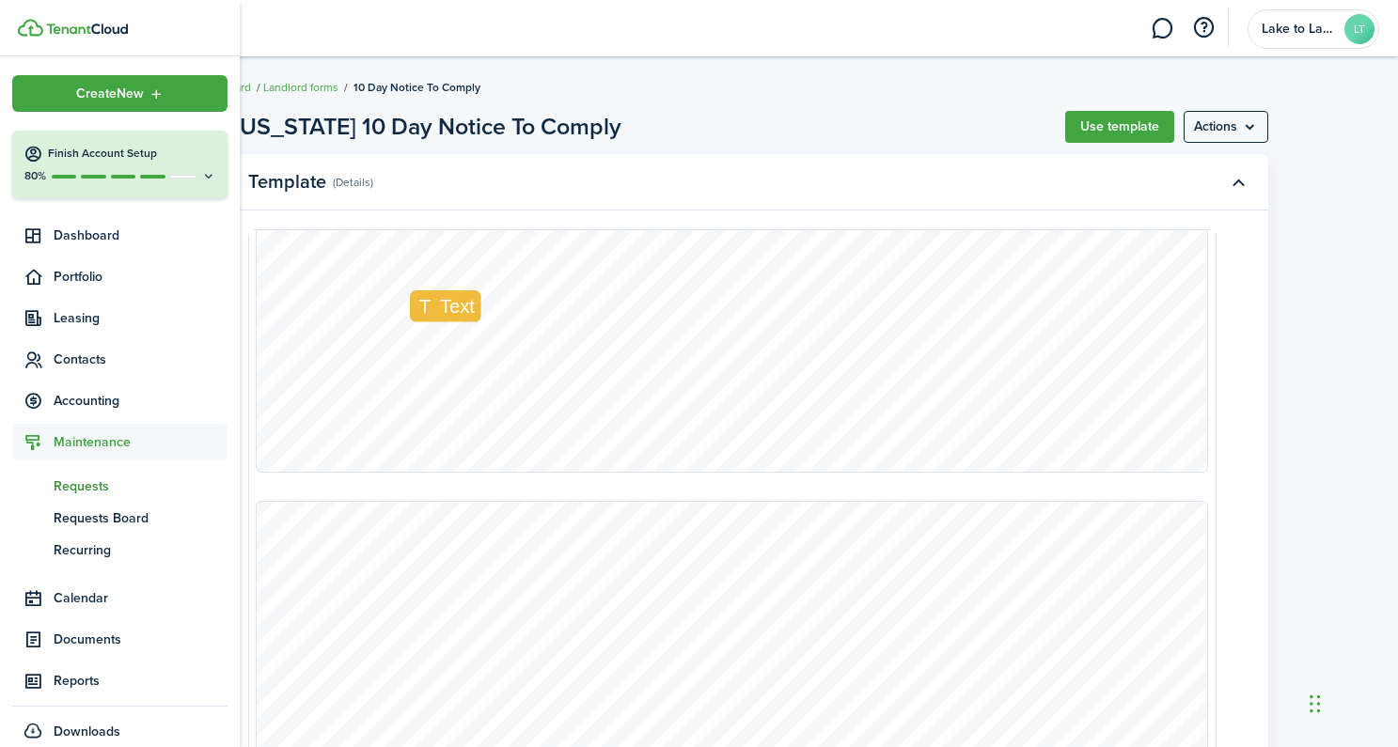
click at [75, 486] on span "Requests" at bounding box center [141, 487] width 174 height 20
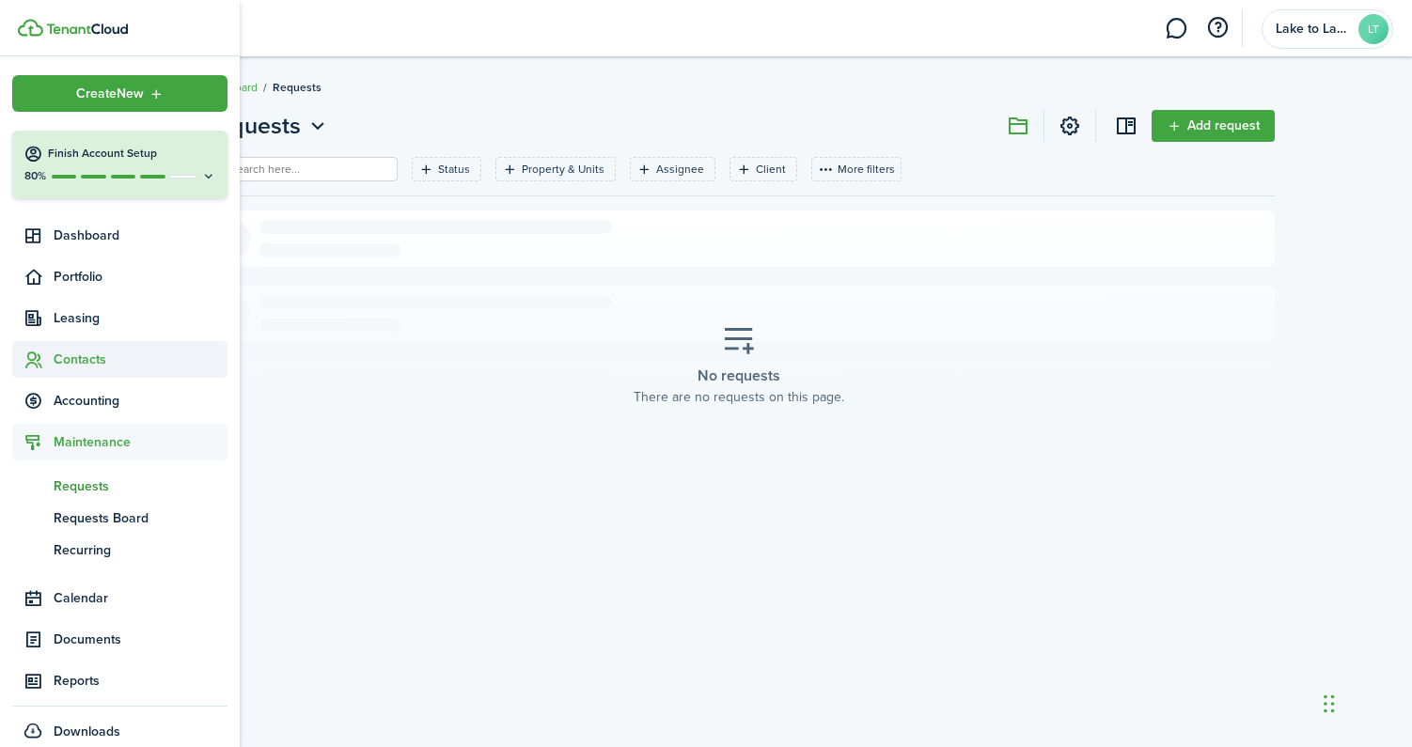
click at [61, 357] on span "Contacts" at bounding box center [141, 360] width 174 height 20
click at [70, 456] on link "sp Service Pros" at bounding box center [119, 467] width 215 height 32
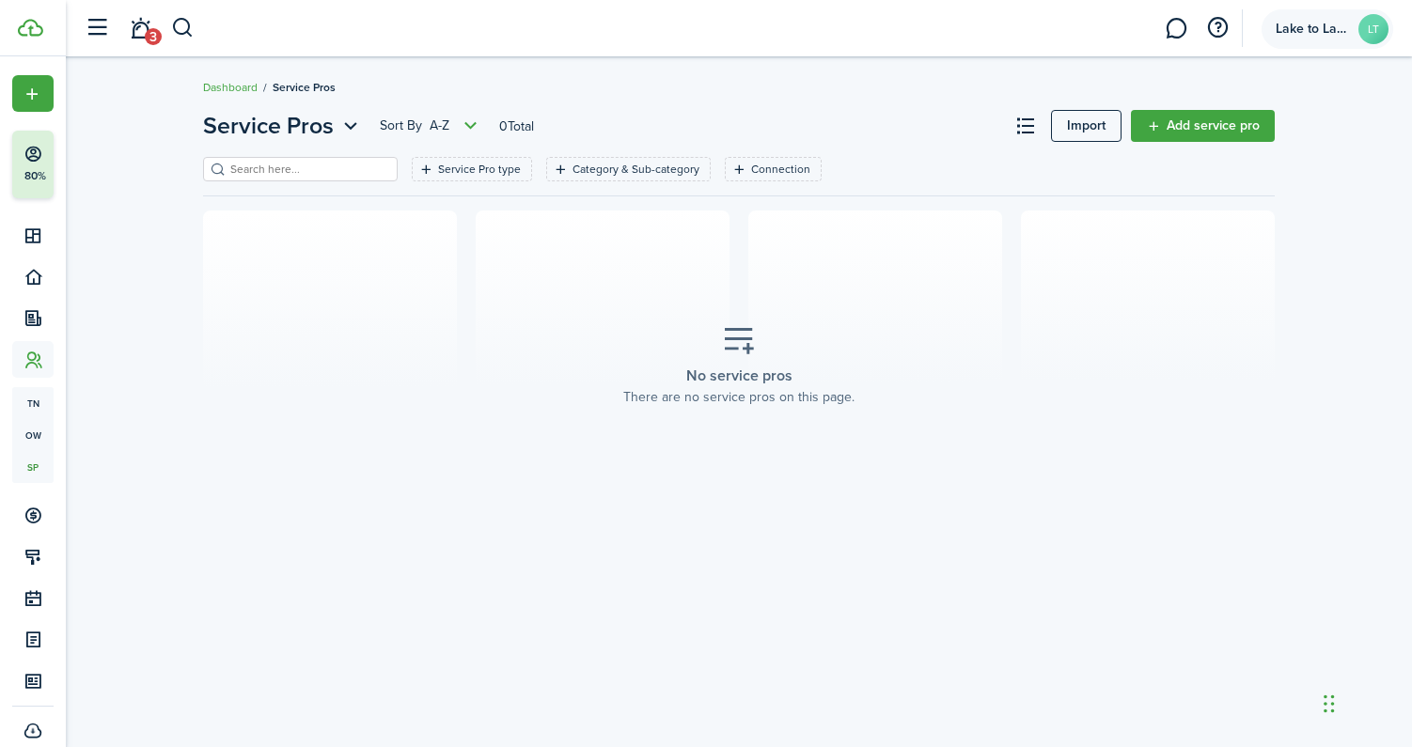
click at [1297, 33] on span "Lake to Lake Enterprises LLC" at bounding box center [1312, 29] width 75 height 13
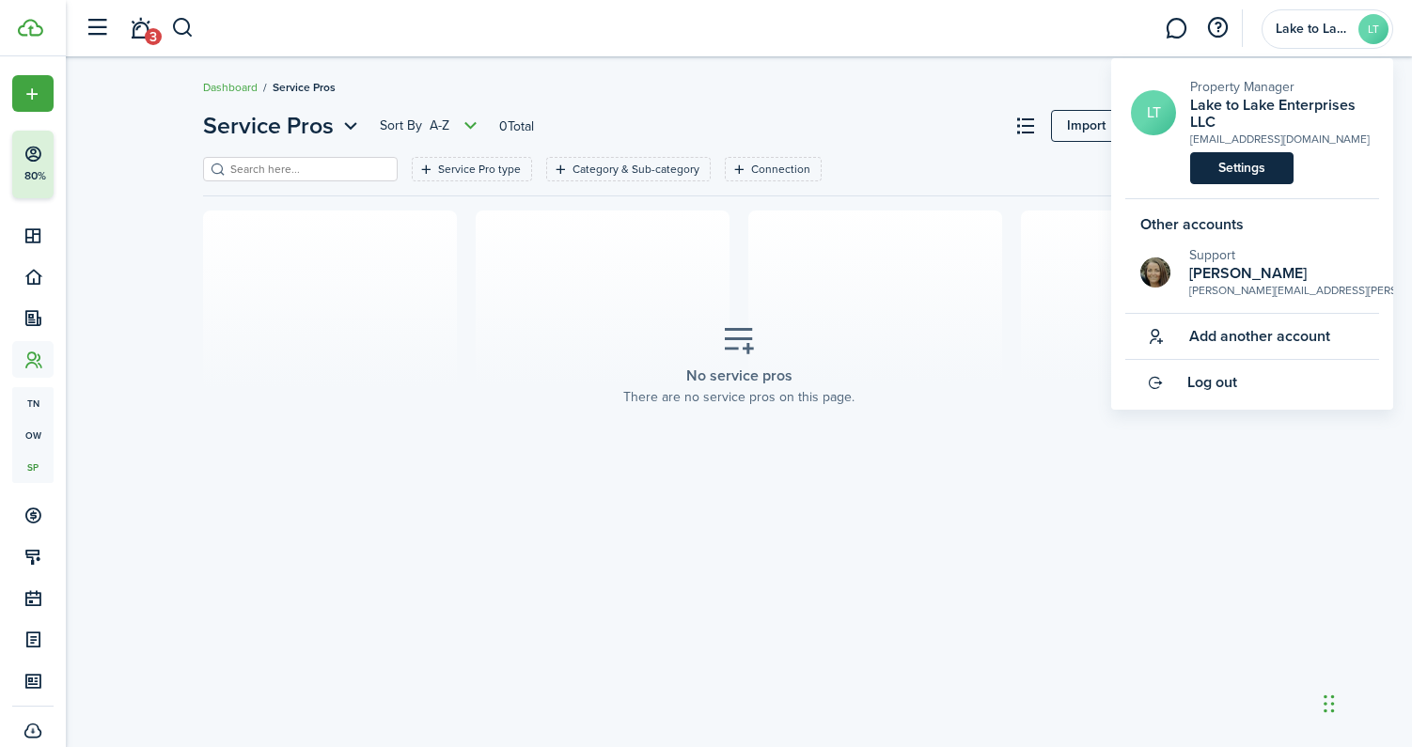
click at [1241, 172] on link "Settings" at bounding box center [1241, 168] width 103 height 32
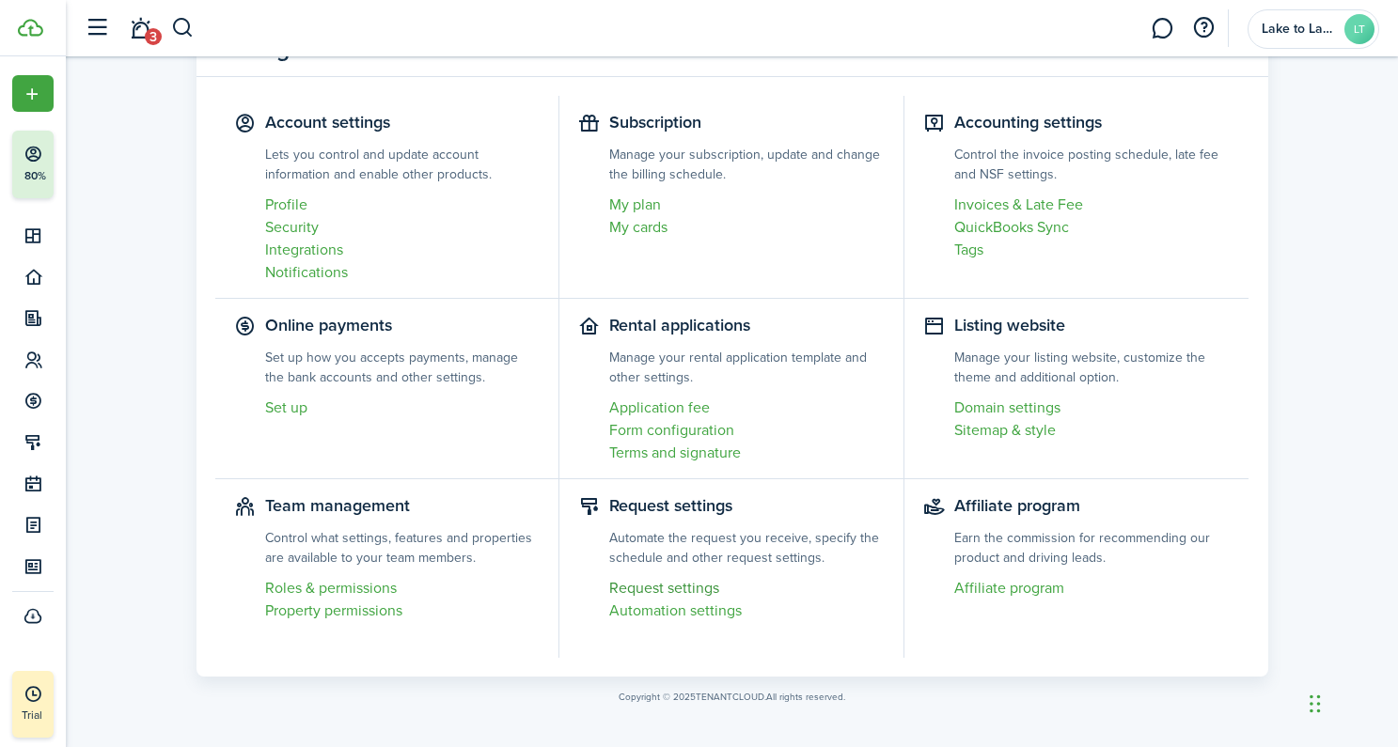
scroll to position [89, 0]
click at [648, 609] on link "Automation settings" at bounding box center [746, 610] width 275 height 23
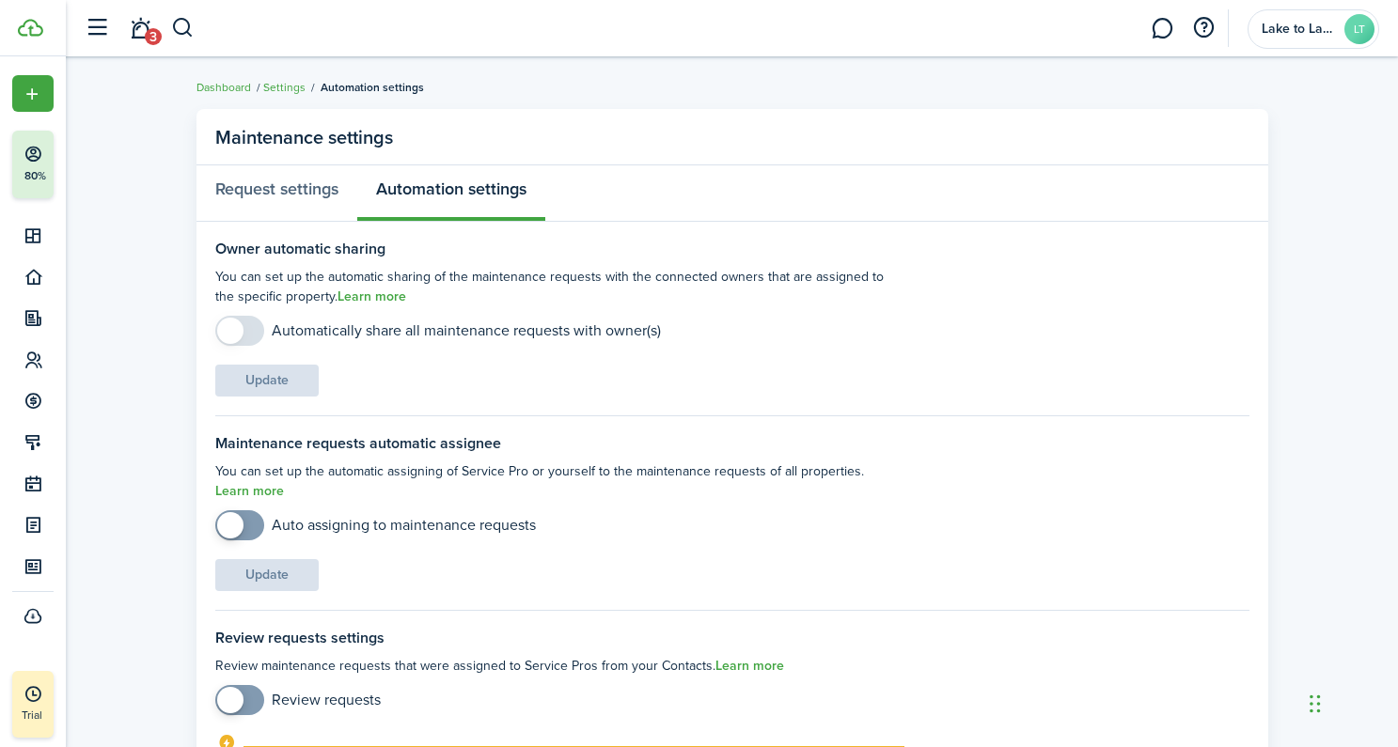
click at [224, 532] on span at bounding box center [230, 525] width 26 height 26
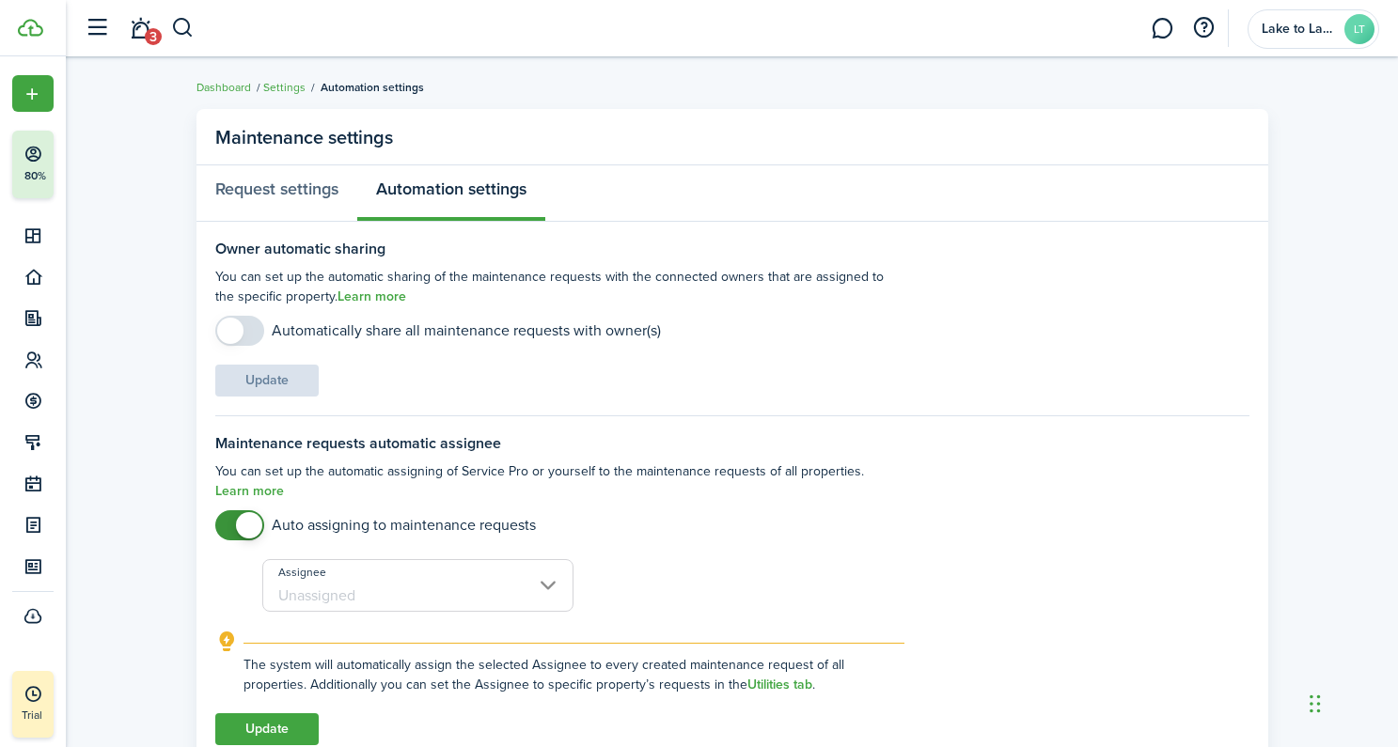
click at [480, 595] on input "Assignee" at bounding box center [418, 585] width 312 height 53
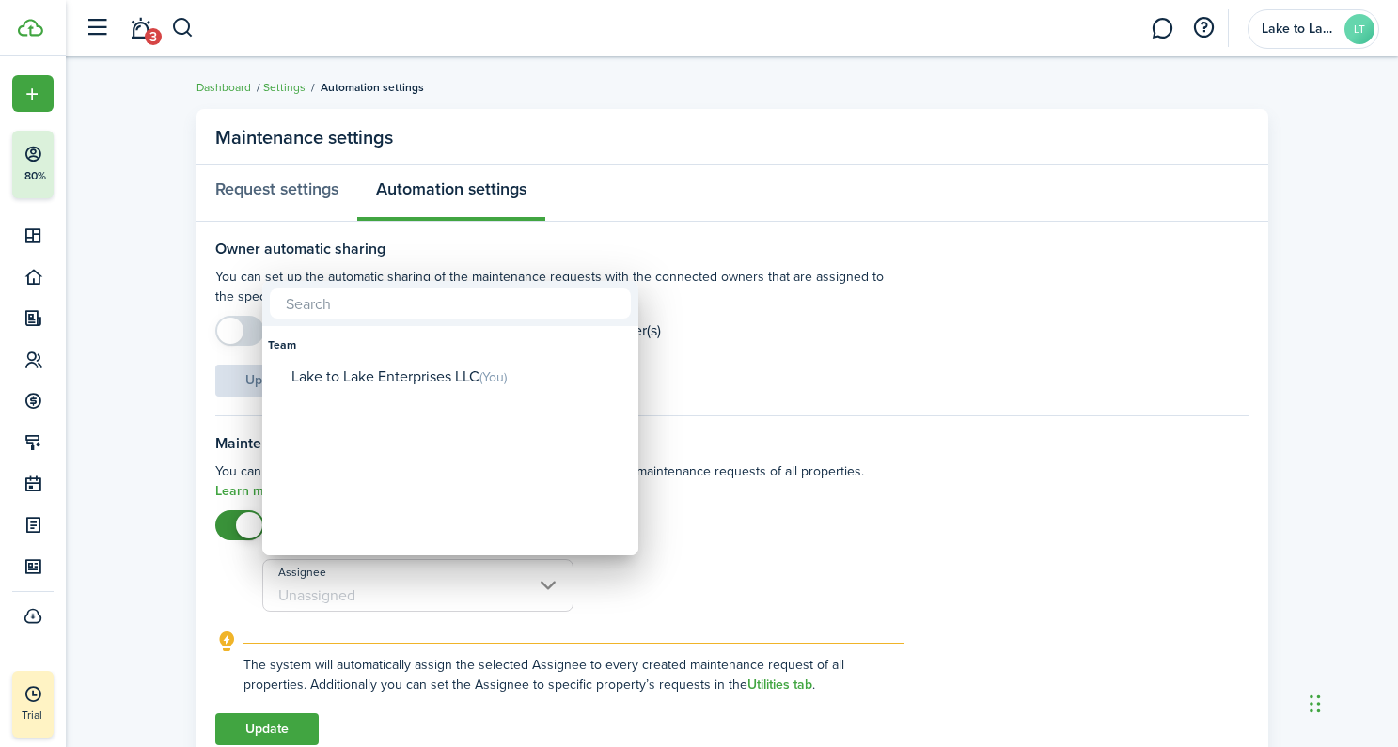
click at [915, 401] on div at bounding box center [699, 374] width 1698 height 1048
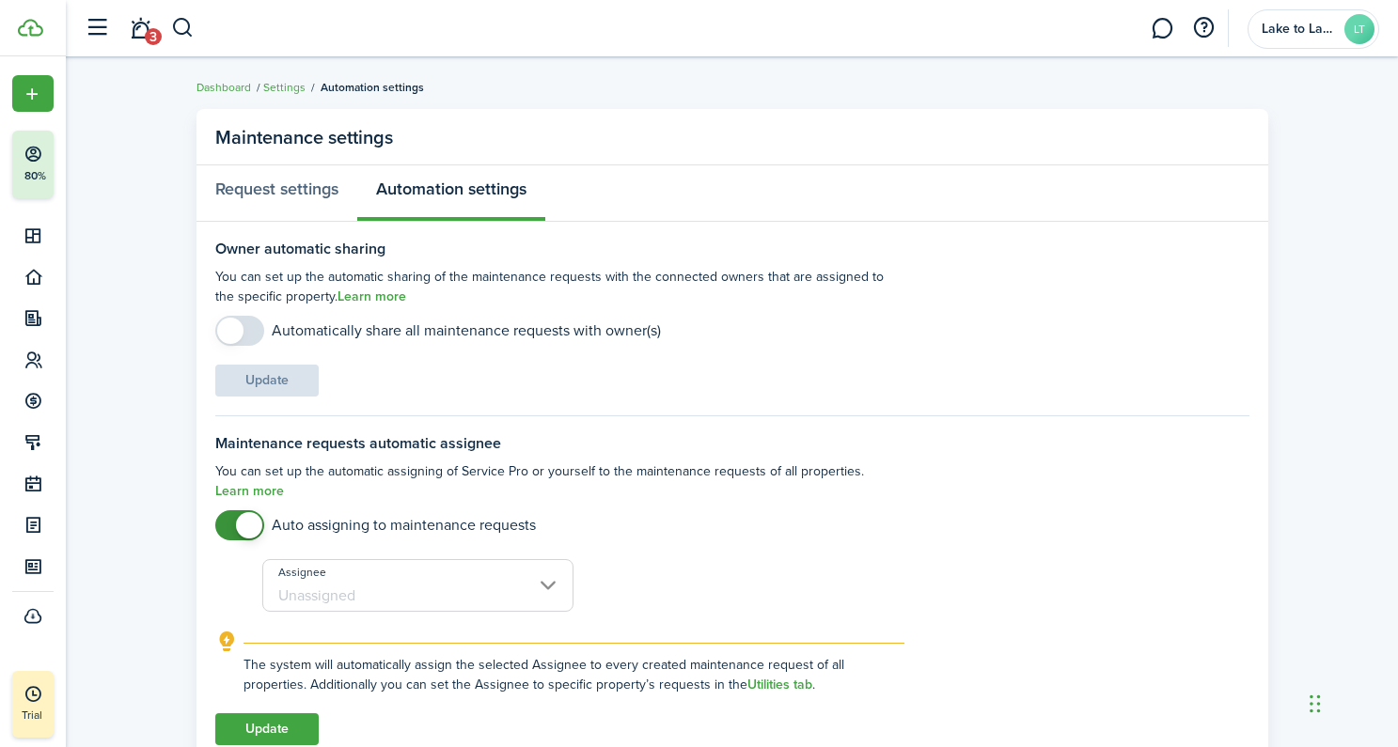
checkbox input "false"
click at [241, 526] on span at bounding box center [249, 525] width 26 height 26
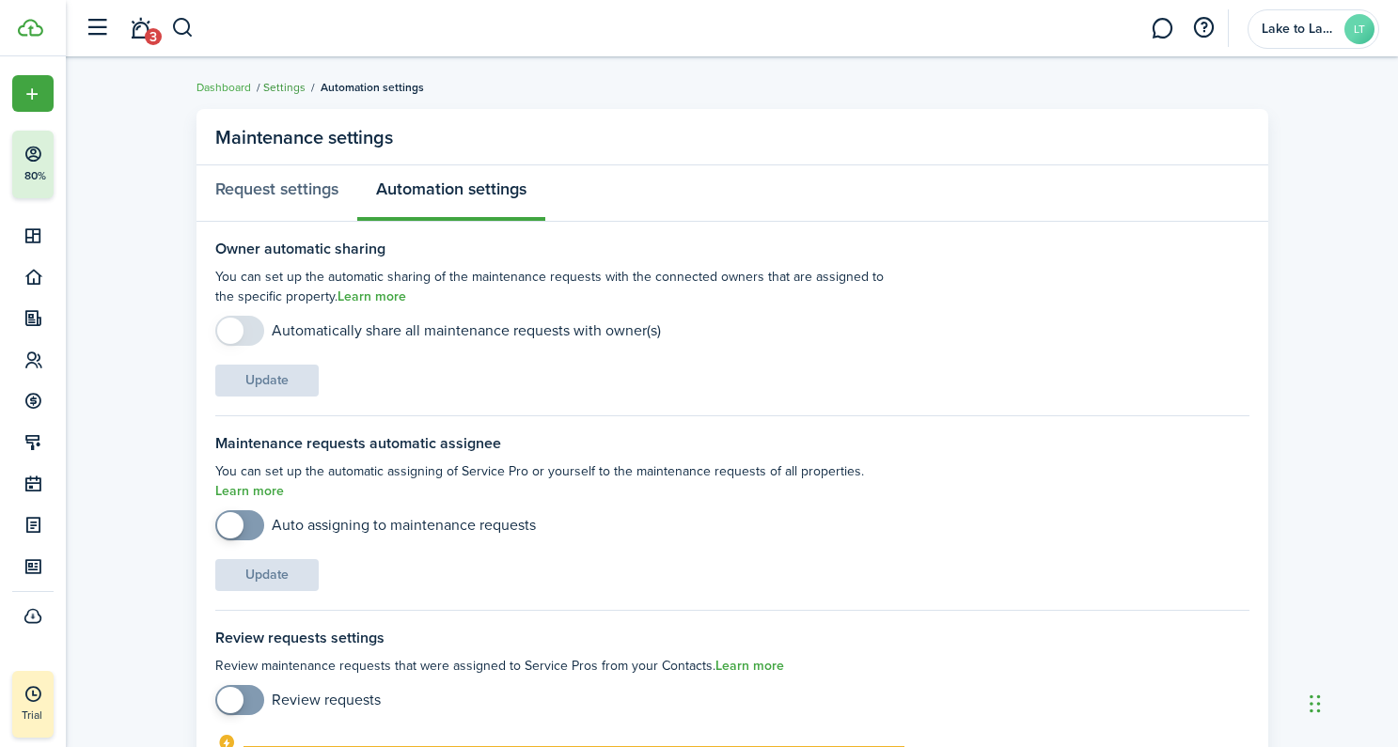
click at [278, 82] on link "Settings" at bounding box center [284, 87] width 42 height 17
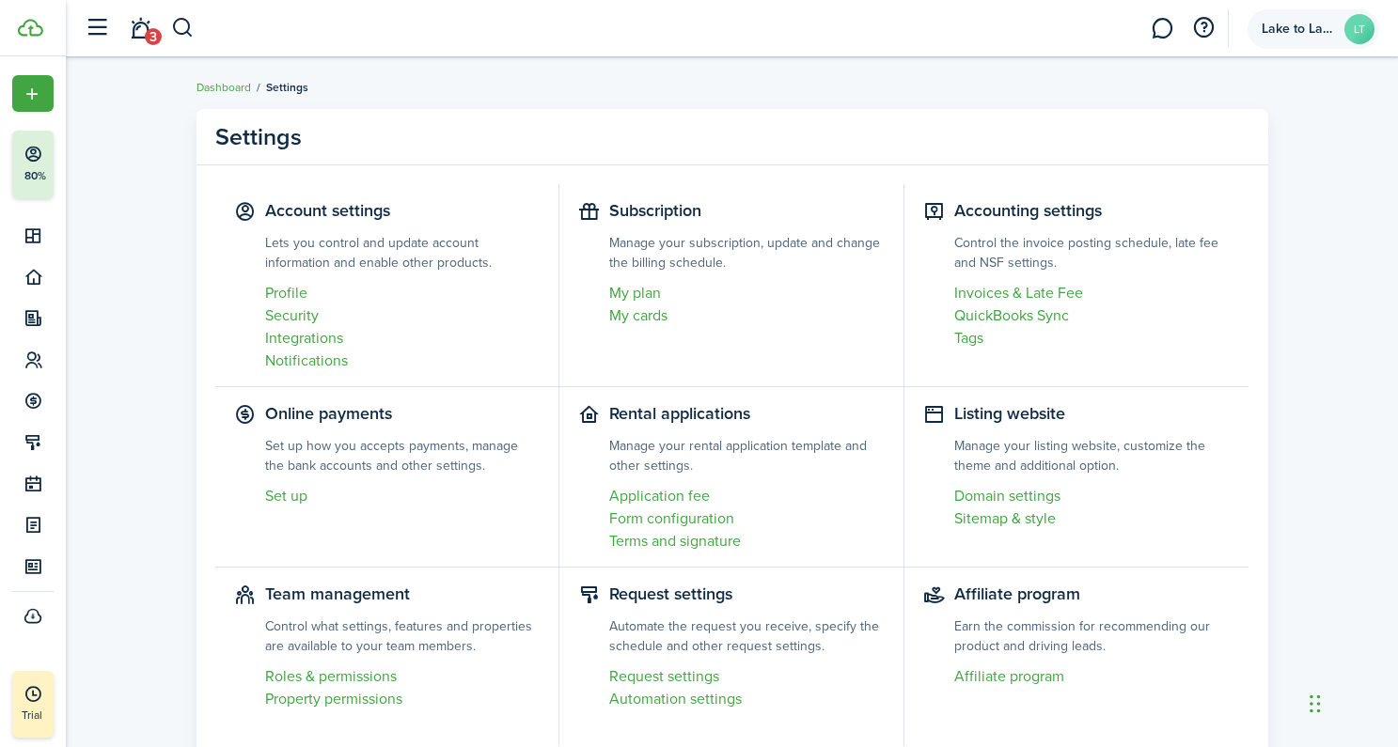
click at [1303, 26] on span "Lake to Lake Enterprises LLC" at bounding box center [1298, 29] width 75 height 13
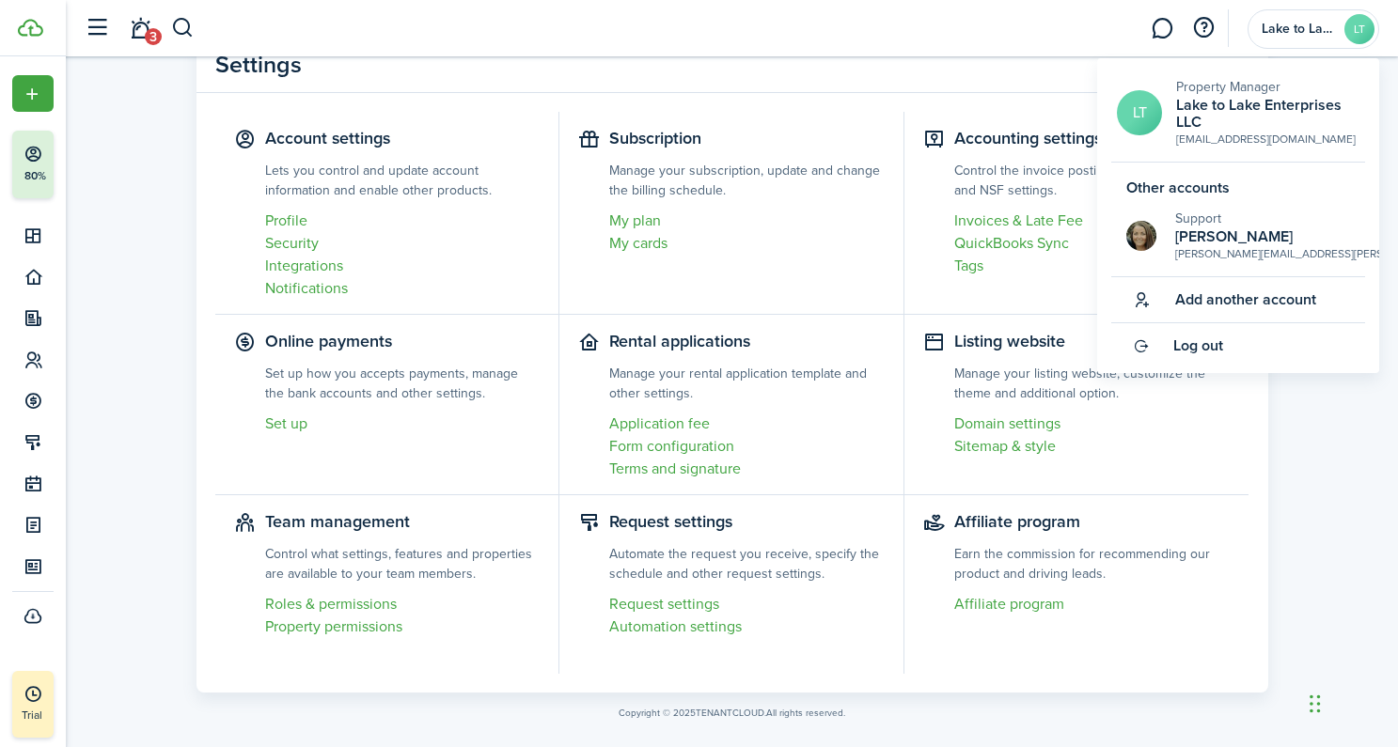
scroll to position [89, 0]
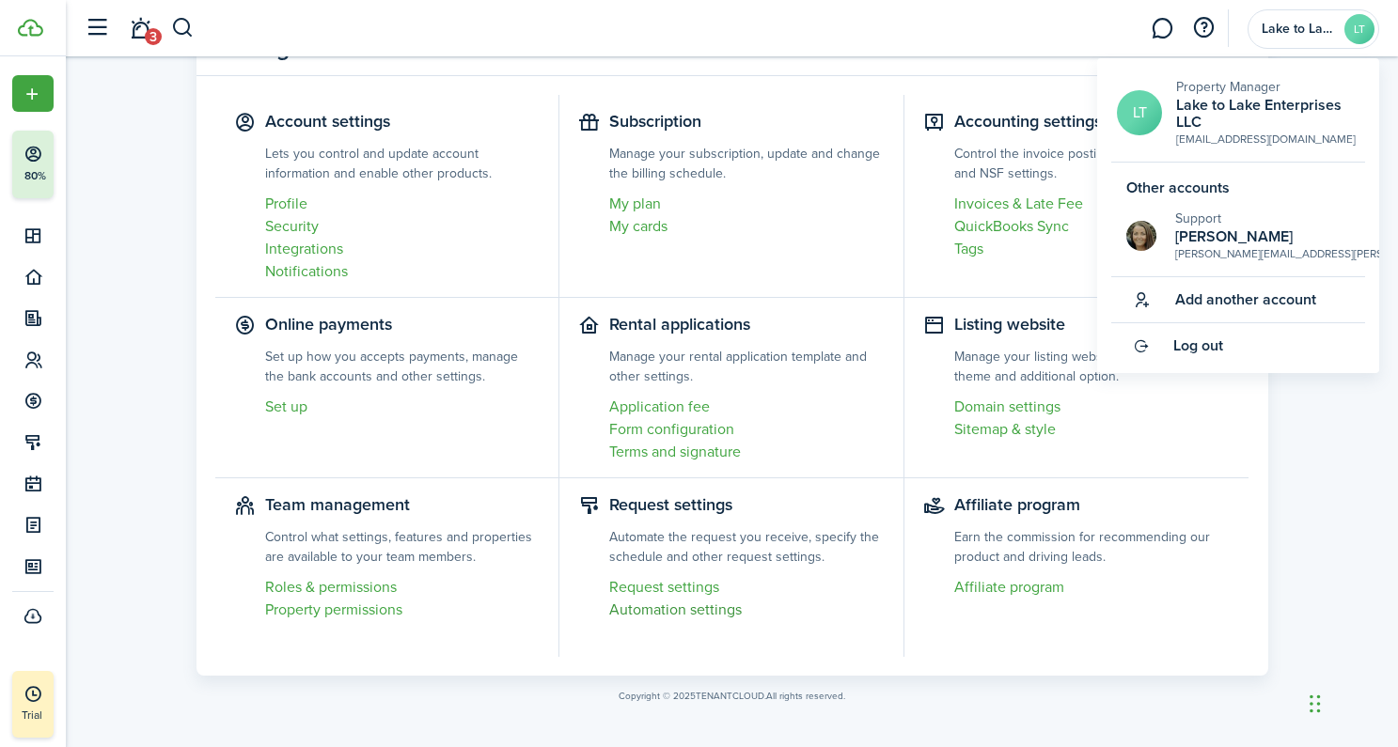
click at [668, 610] on link "Automation settings" at bounding box center [746, 610] width 275 height 23
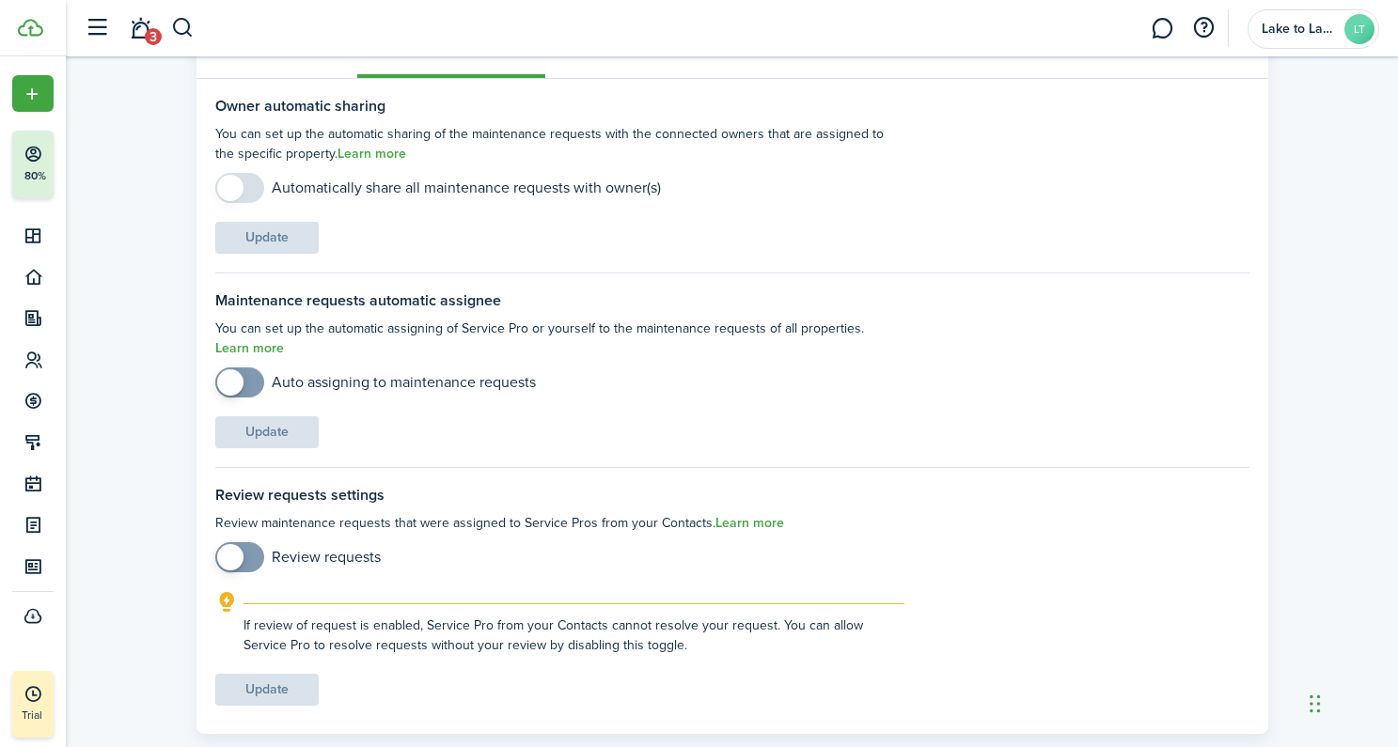
scroll to position [181, 0]
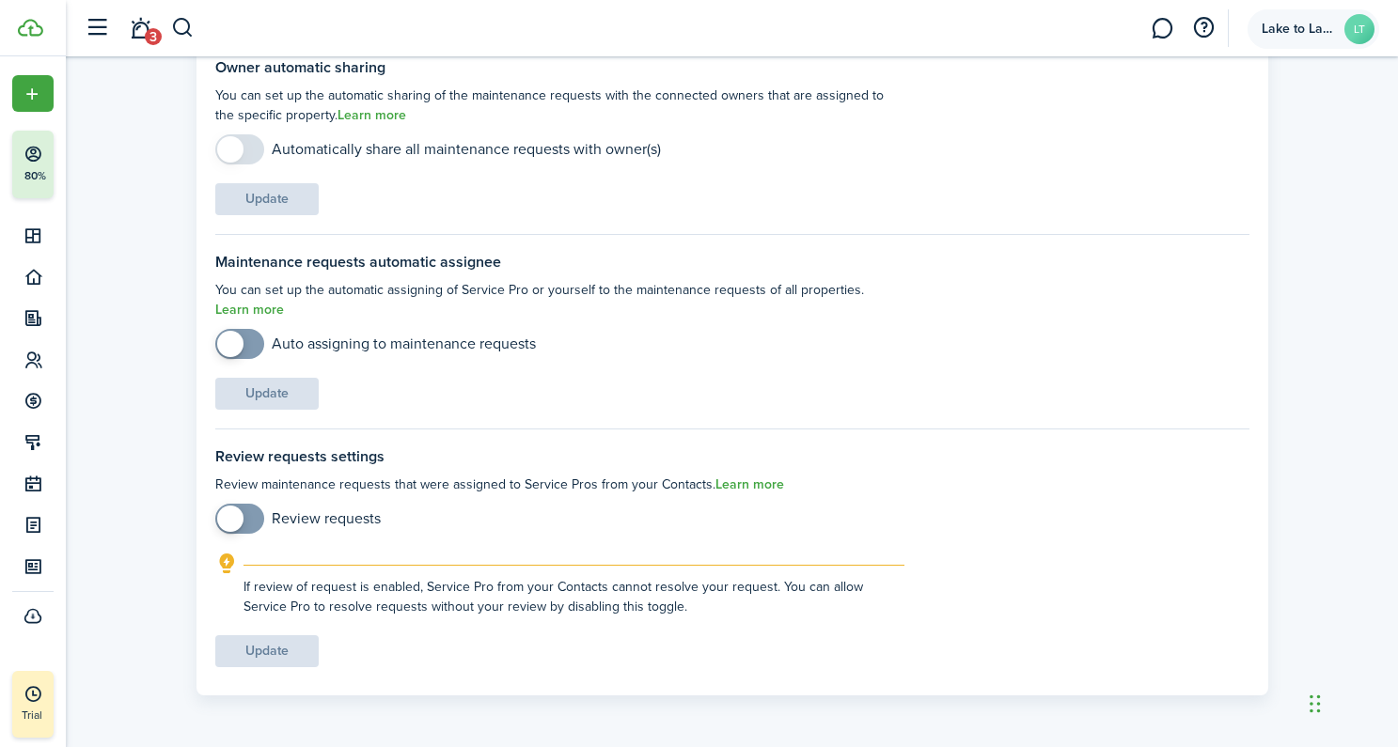
click at [1294, 33] on span "Lake to Lake Enterprises LLC" at bounding box center [1298, 29] width 75 height 13
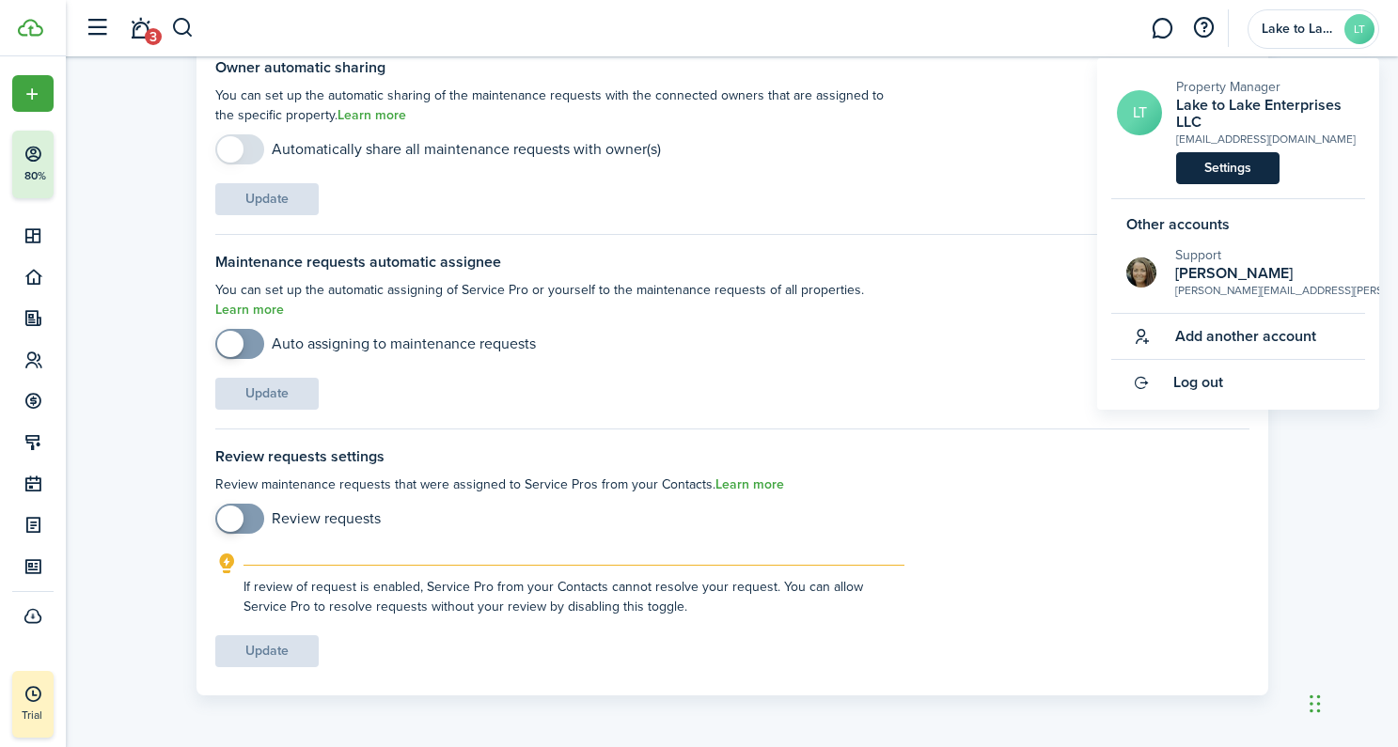
click at [1233, 163] on link "Settings" at bounding box center [1227, 168] width 103 height 32
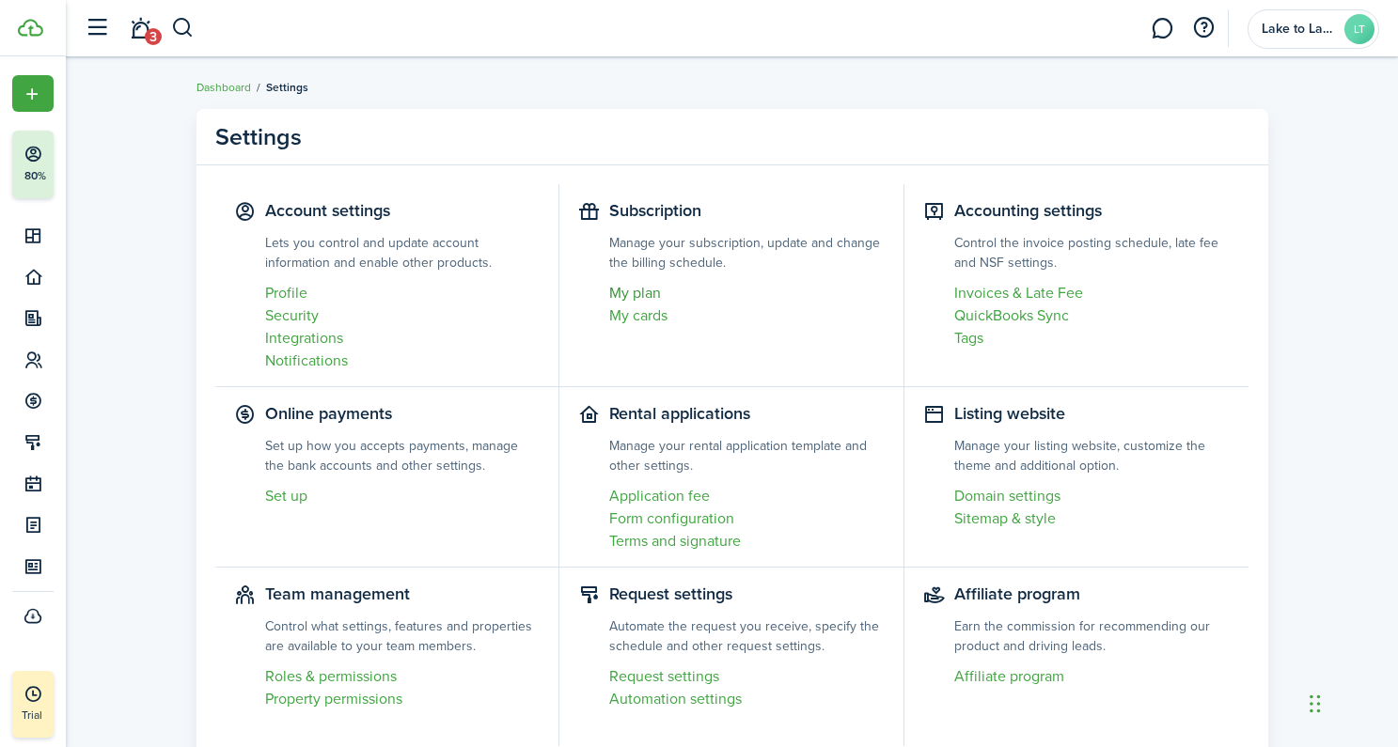
click at [634, 295] on link "My plan" at bounding box center [746, 293] width 275 height 23
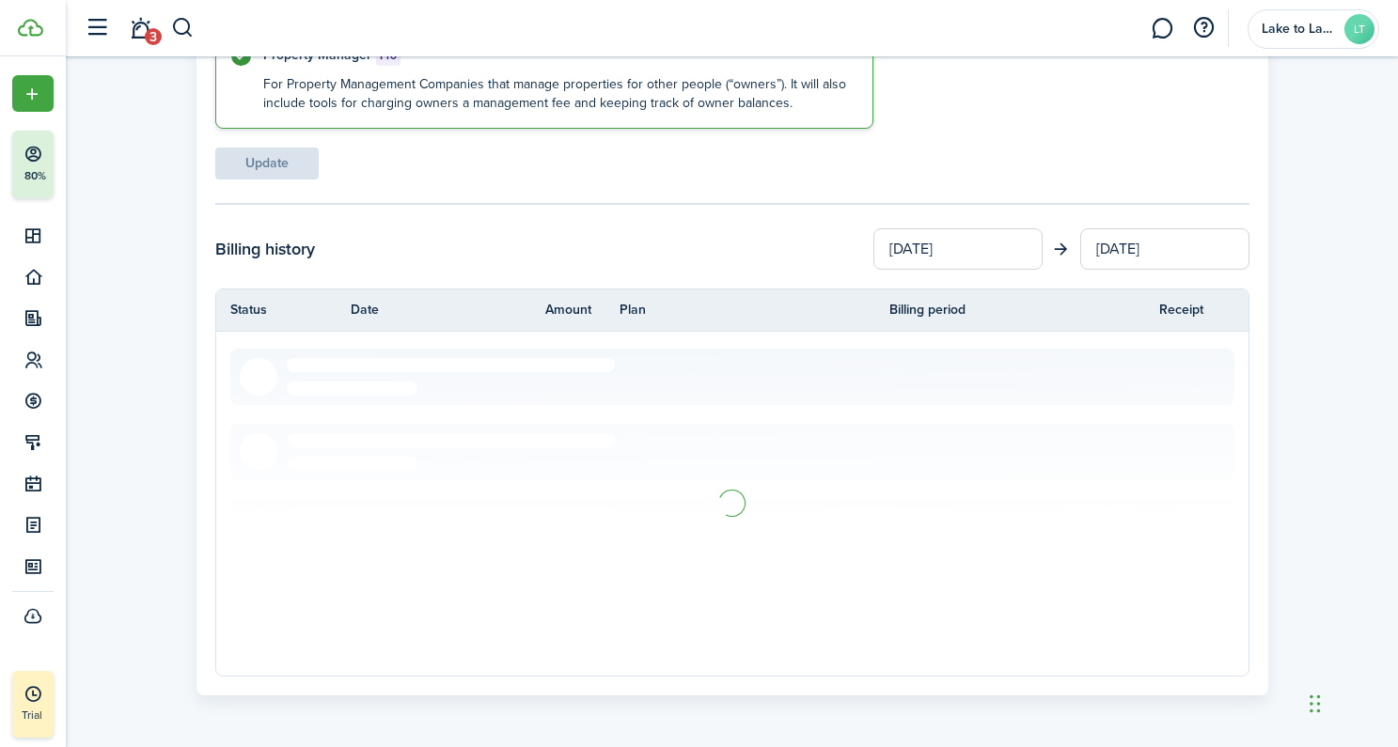
scroll to position [228, 0]
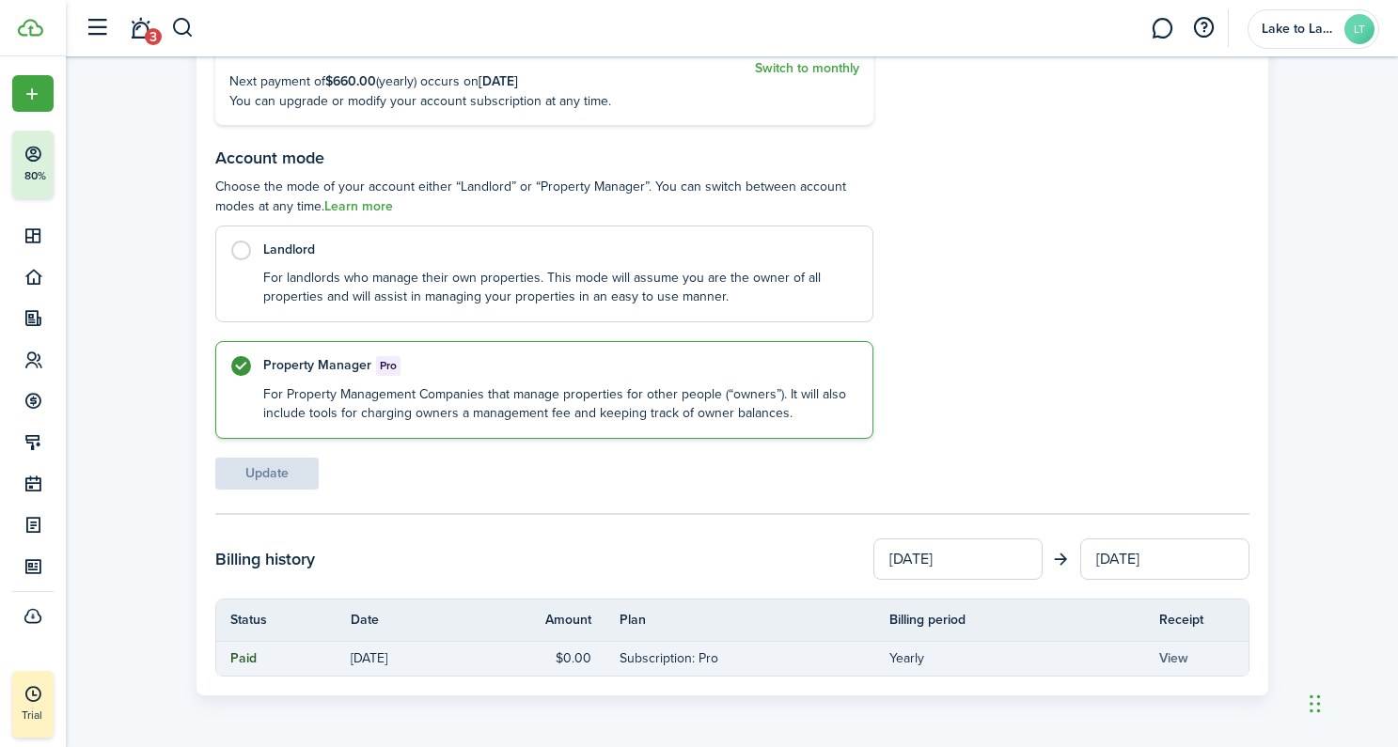
click at [1170, 660] on link "View" at bounding box center [1173, 659] width 29 height 20
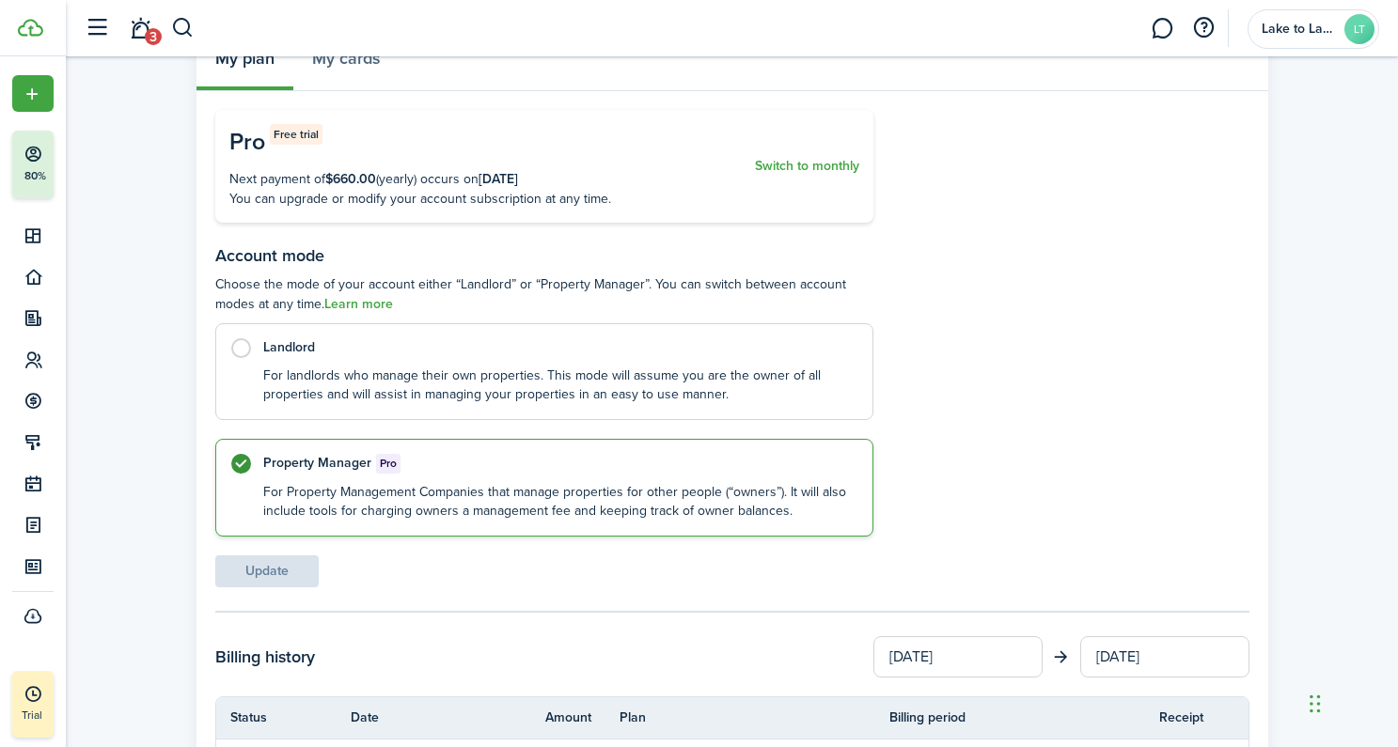
scroll to position [127, 0]
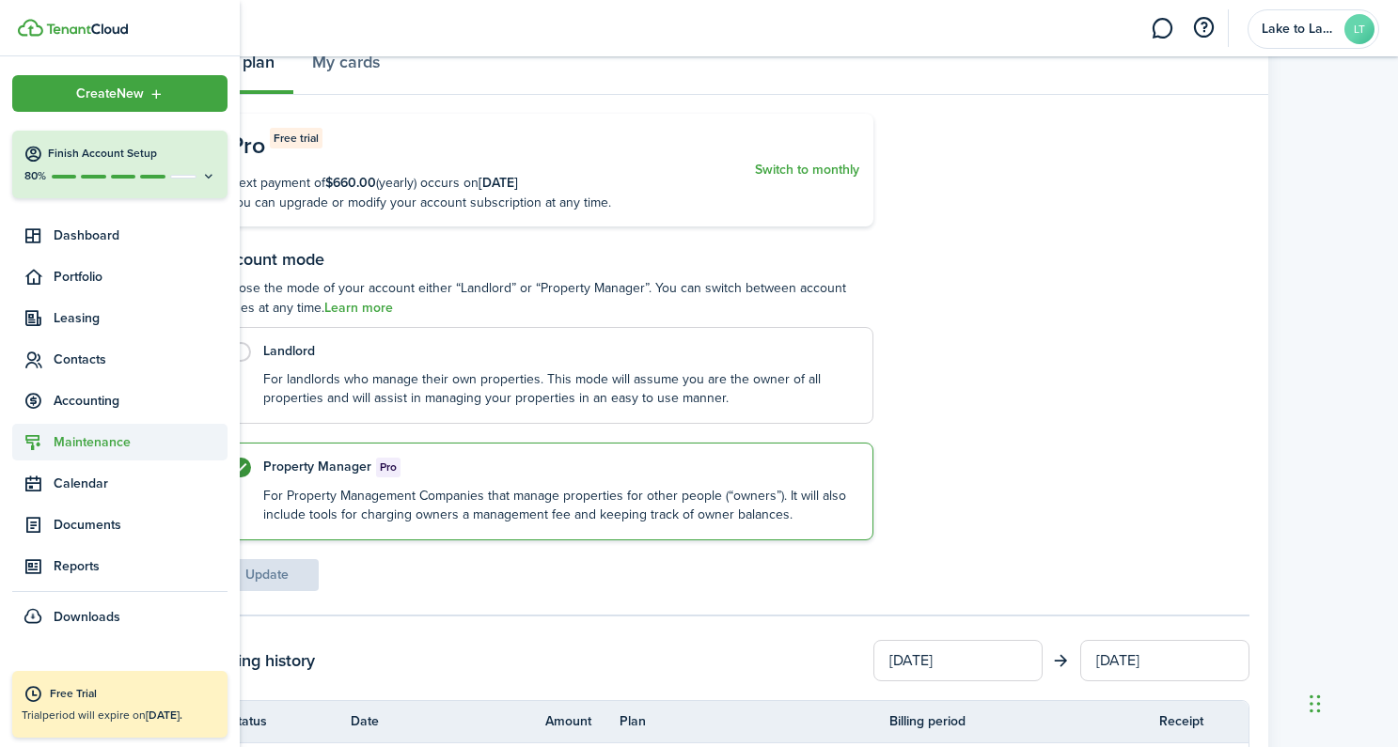
click at [105, 438] on span "Maintenance" at bounding box center [141, 442] width 174 height 20
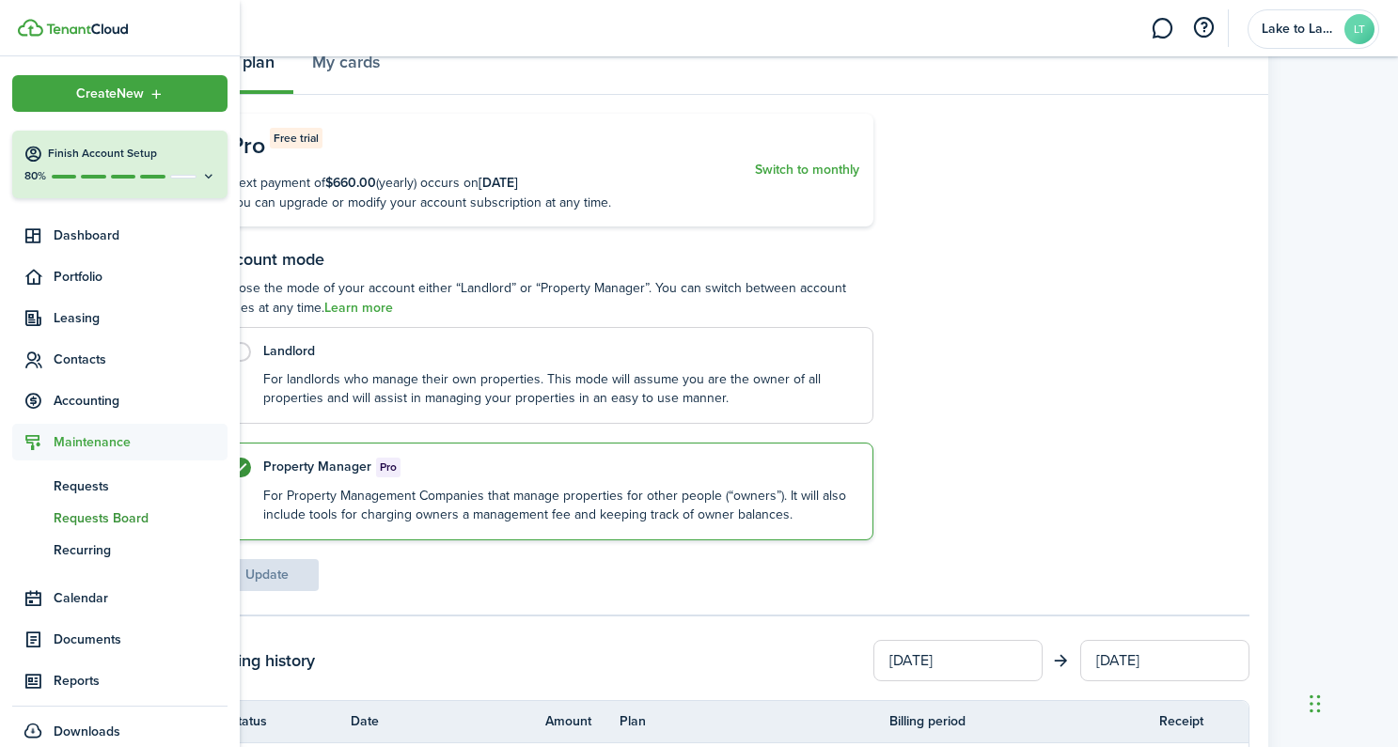
click at [98, 519] on span "Requests Board" at bounding box center [141, 519] width 174 height 20
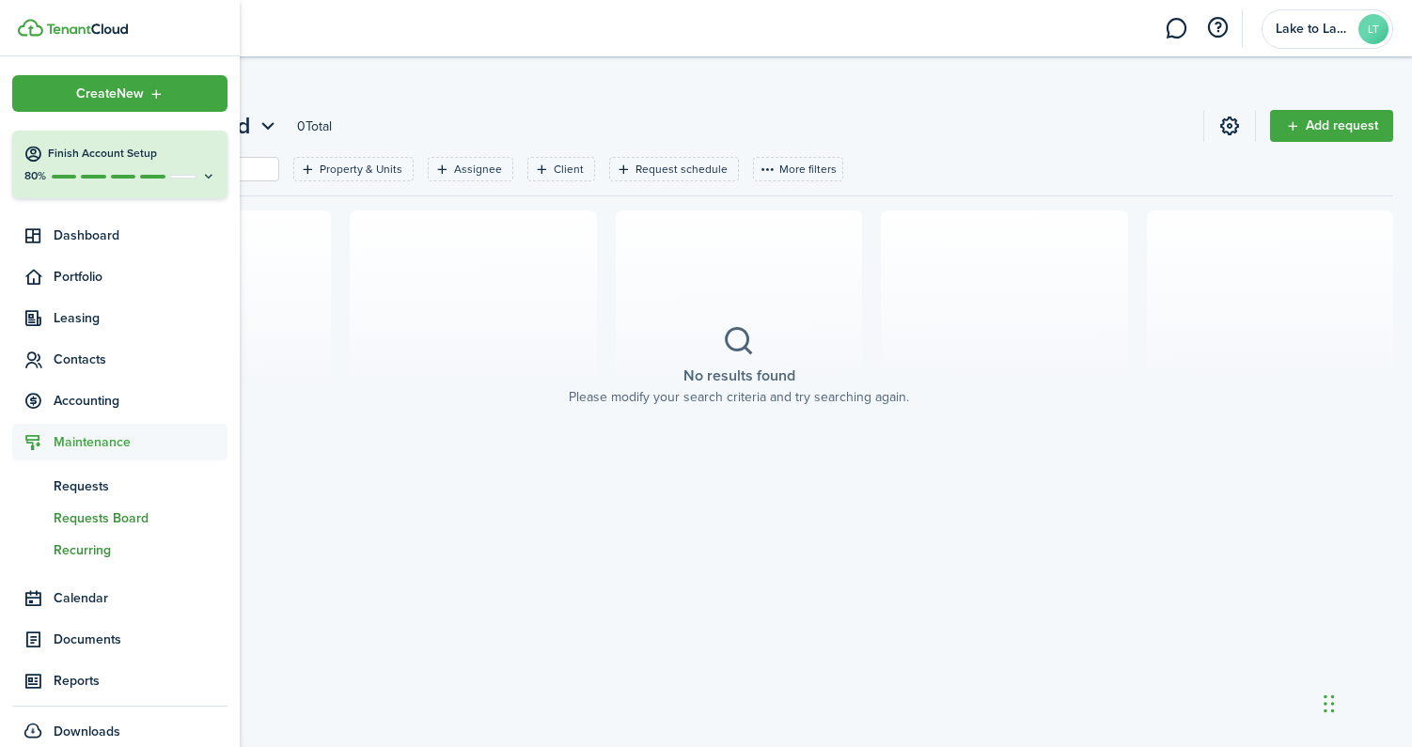
click at [56, 548] on span "Recurring" at bounding box center [141, 550] width 174 height 20
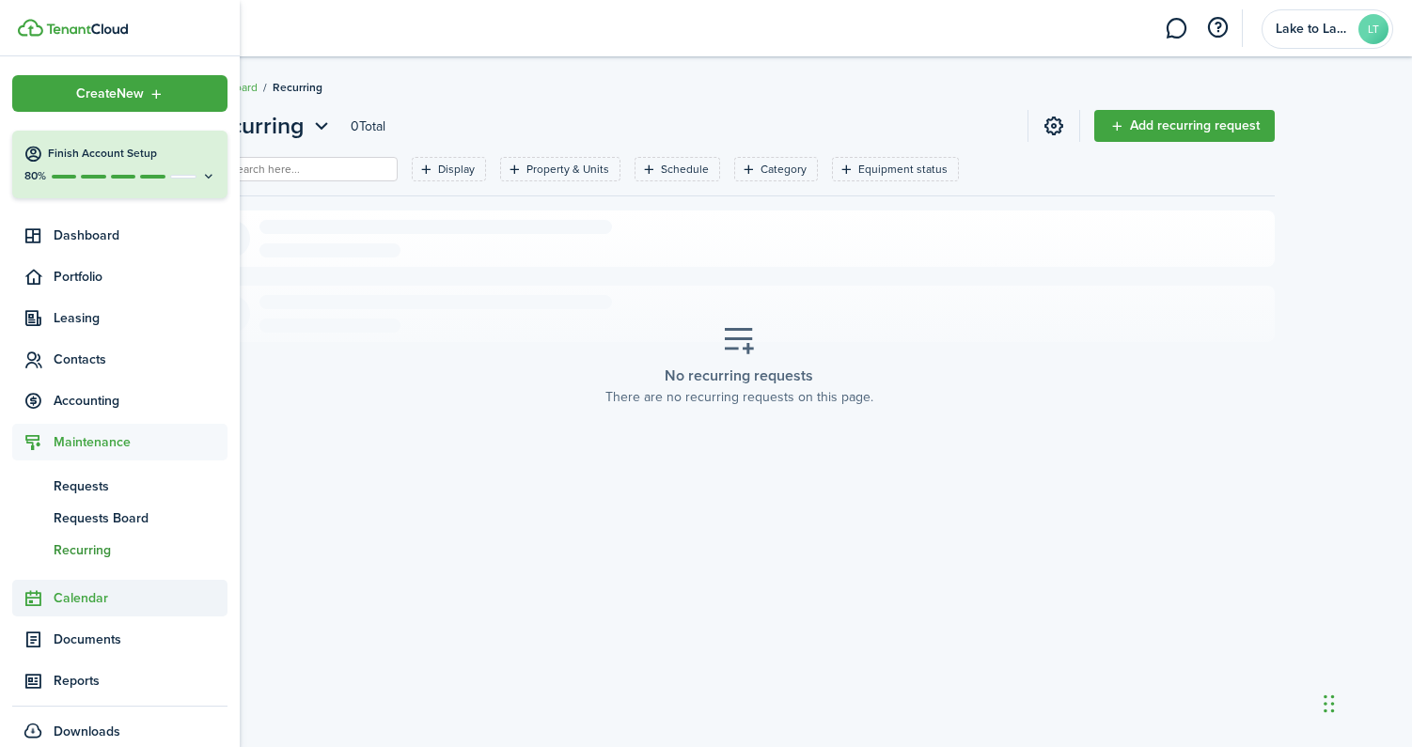
click at [94, 601] on span "Calendar" at bounding box center [141, 598] width 174 height 20
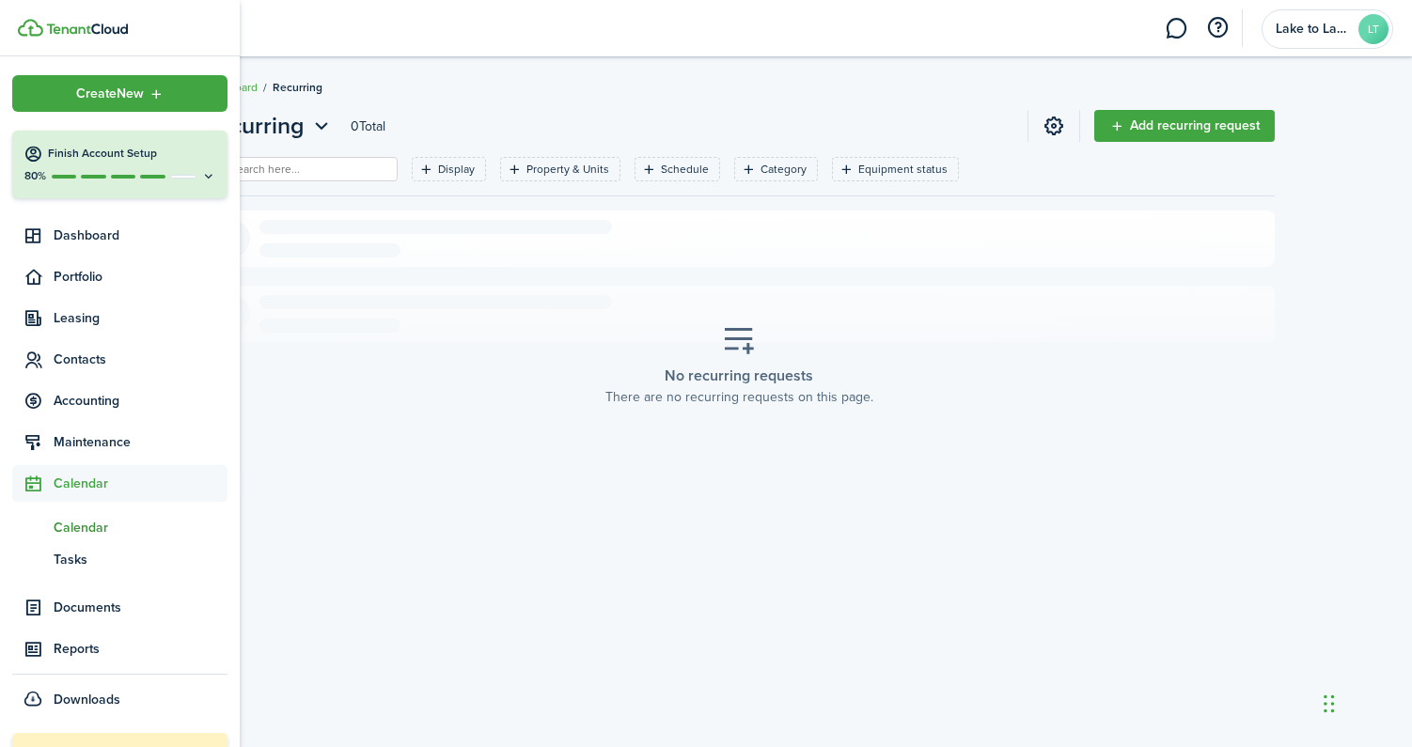
click at [51, 527] on span "cl" at bounding box center [32, 527] width 41 height 32
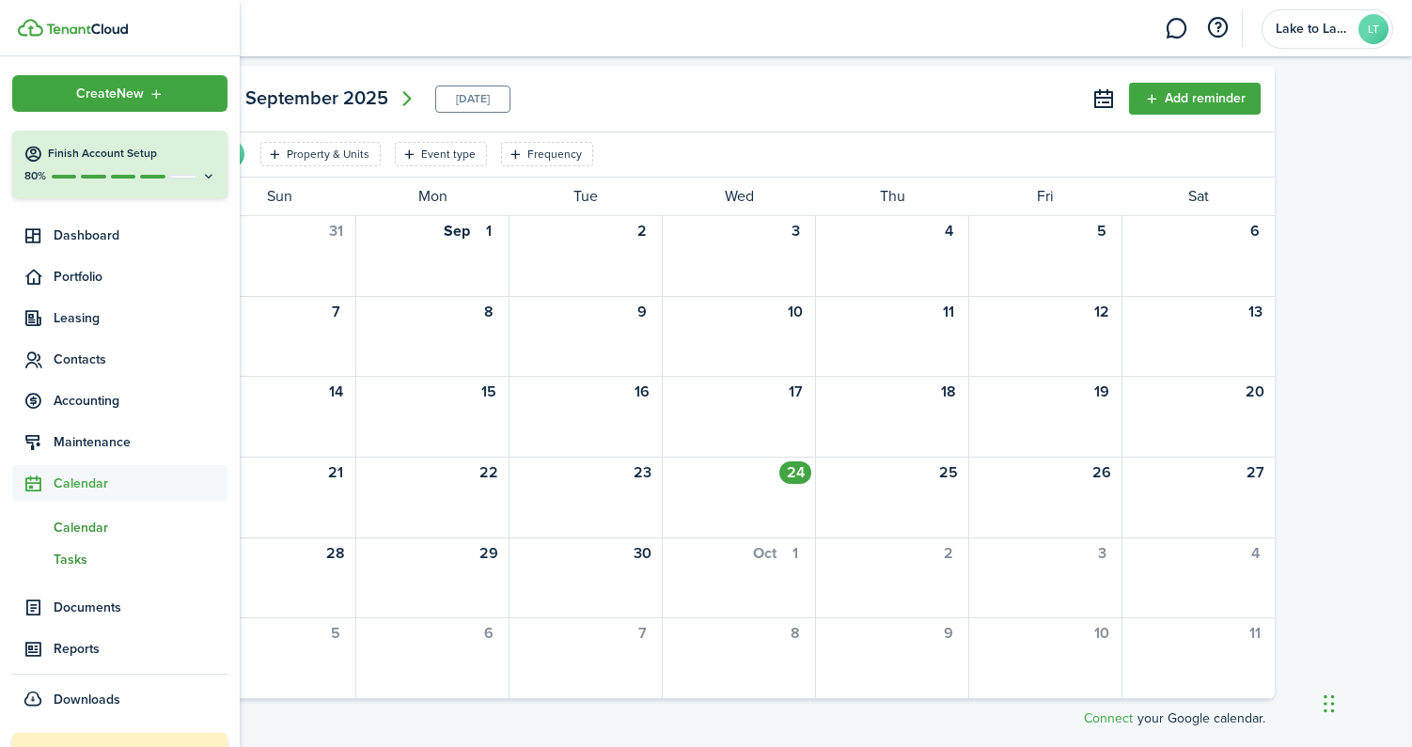
click at [49, 563] on span "ts" at bounding box center [32, 559] width 41 height 32
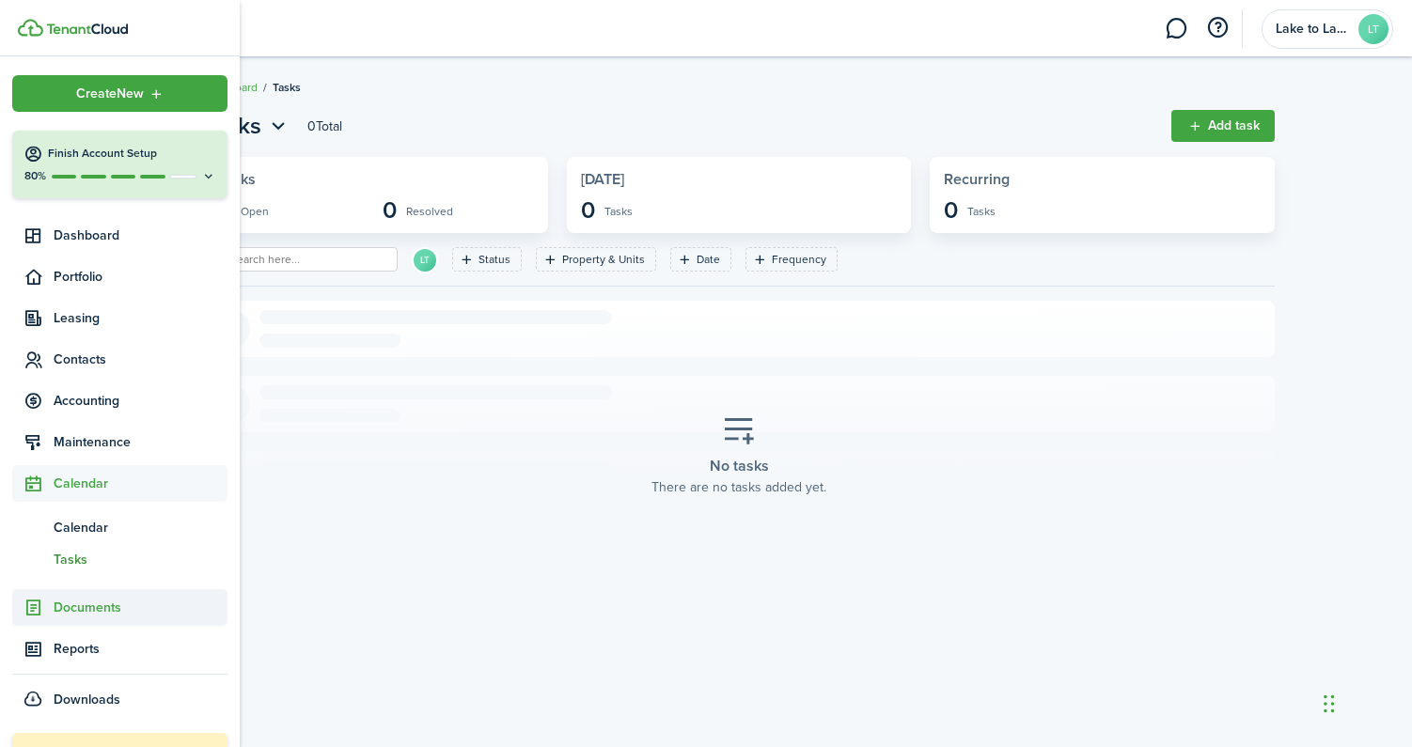
click at [54, 606] on span "Documents" at bounding box center [141, 608] width 174 height 20
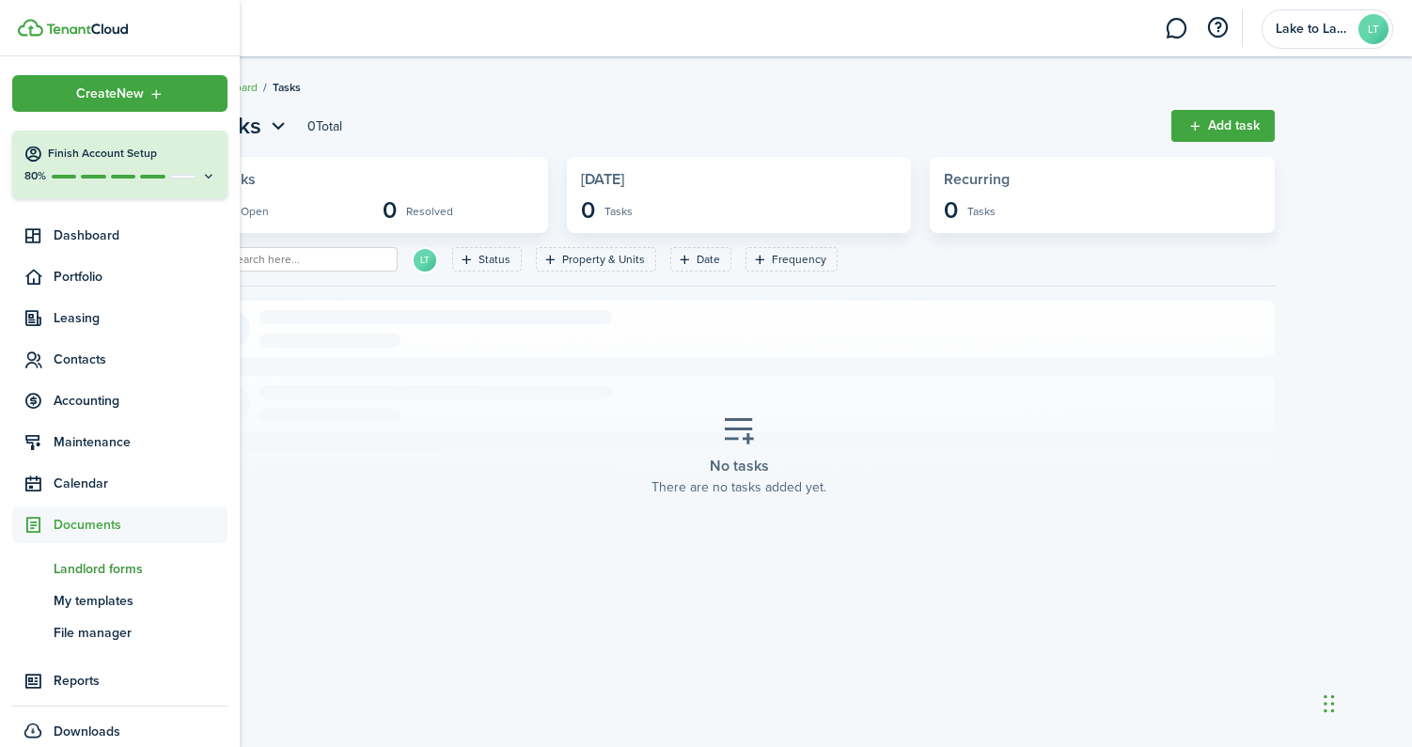
click at [88, 563] on span "Landlord forms" at bounding box center [141, 569] width 174 height 20
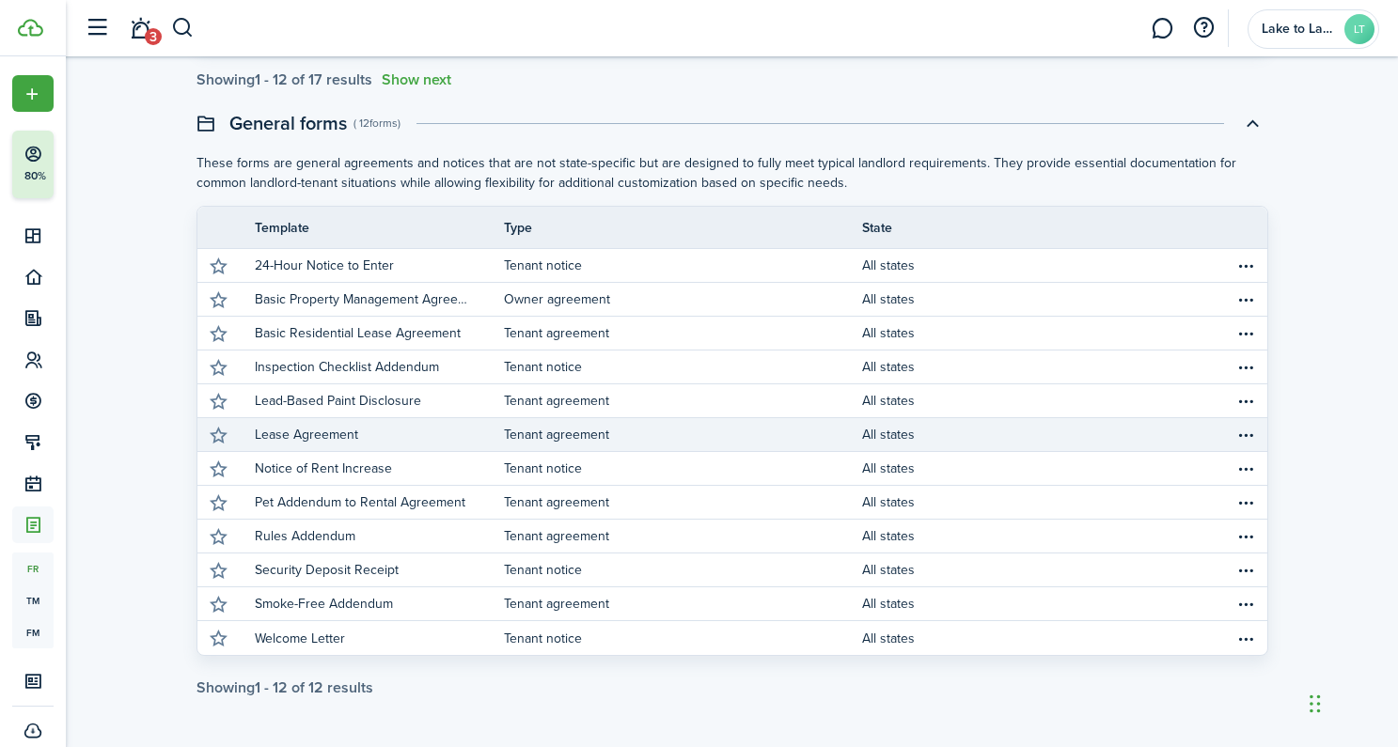
scroll to position [693, 0]
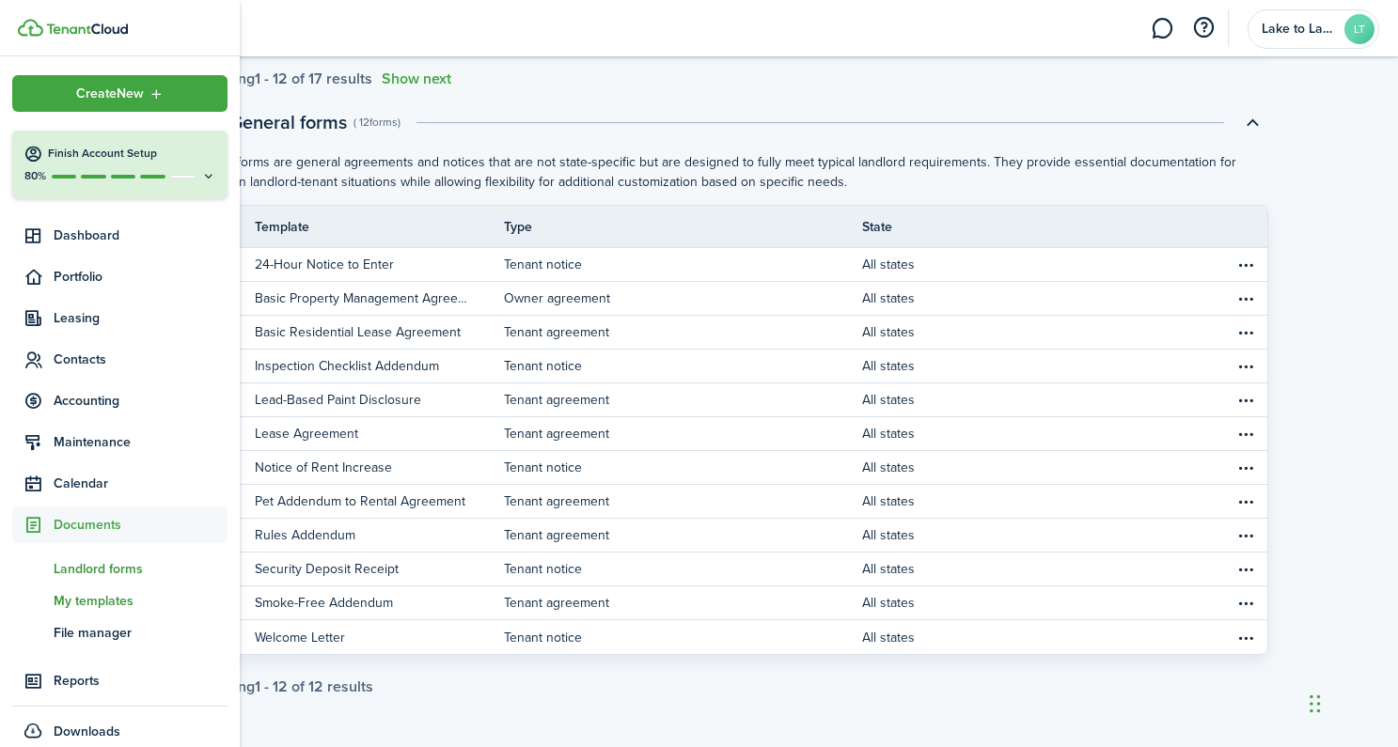
click at [70, 598] on span "My templates" at bounding box center [141, 601] width 174 height 20
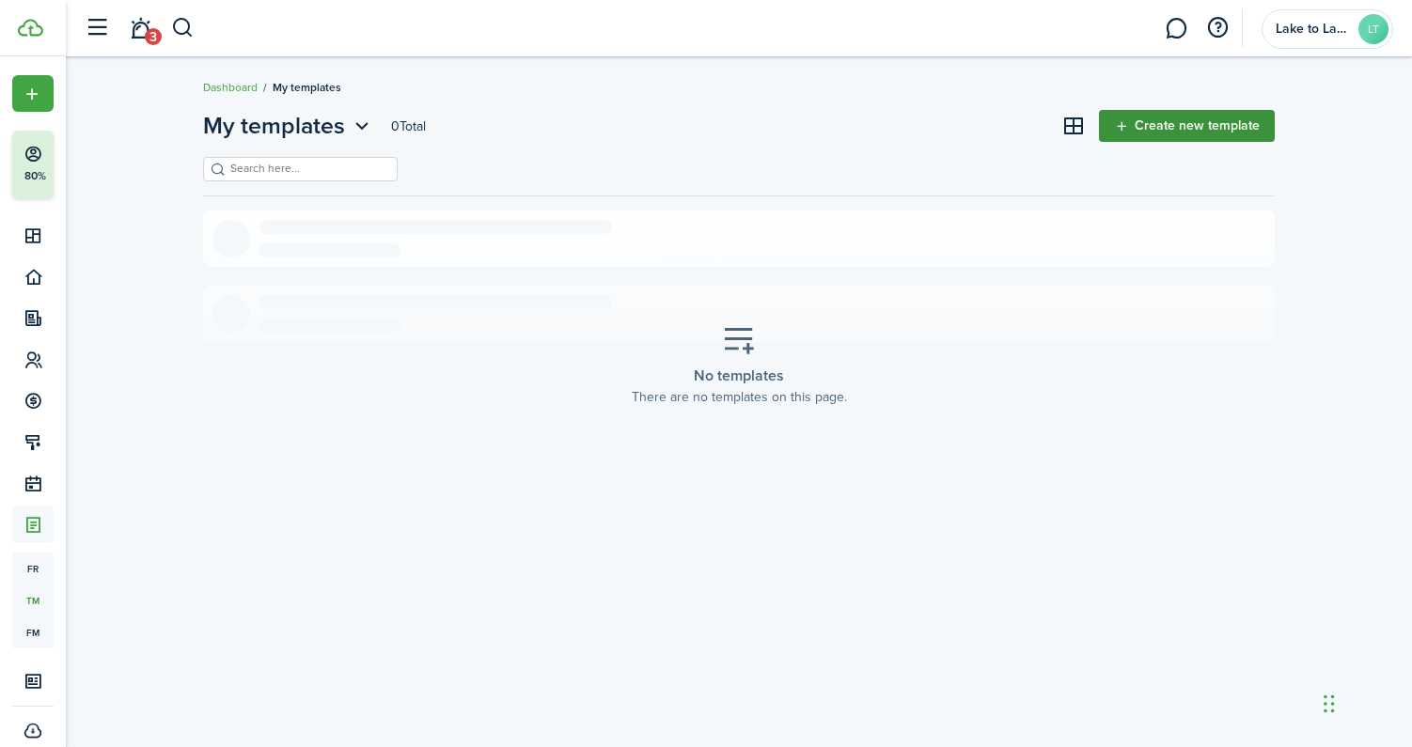
click at [1172, 138] on link "Create new template" at bounding box center [1187, 126] width 176 height 32
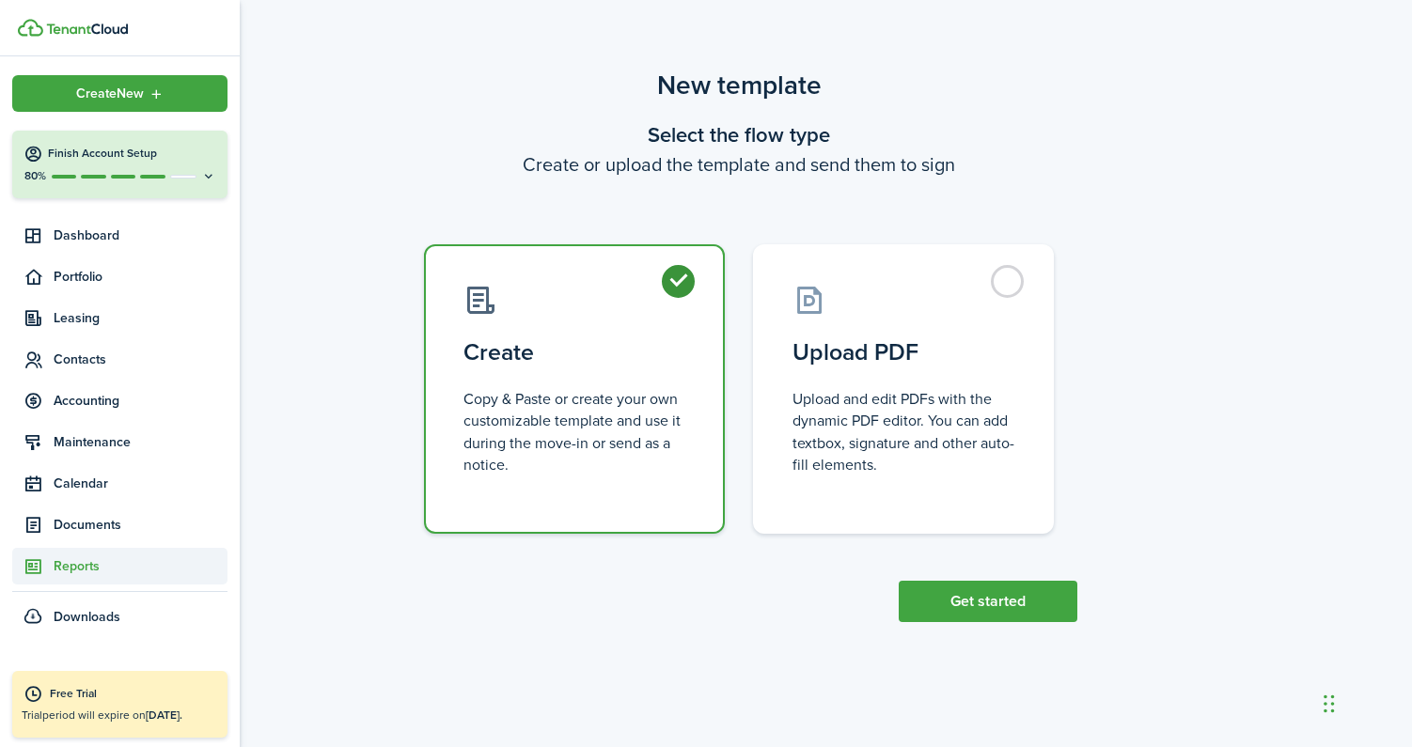
click at [99, 562] on span "Reports" at bounding box center [141, 566] width 174 height 20
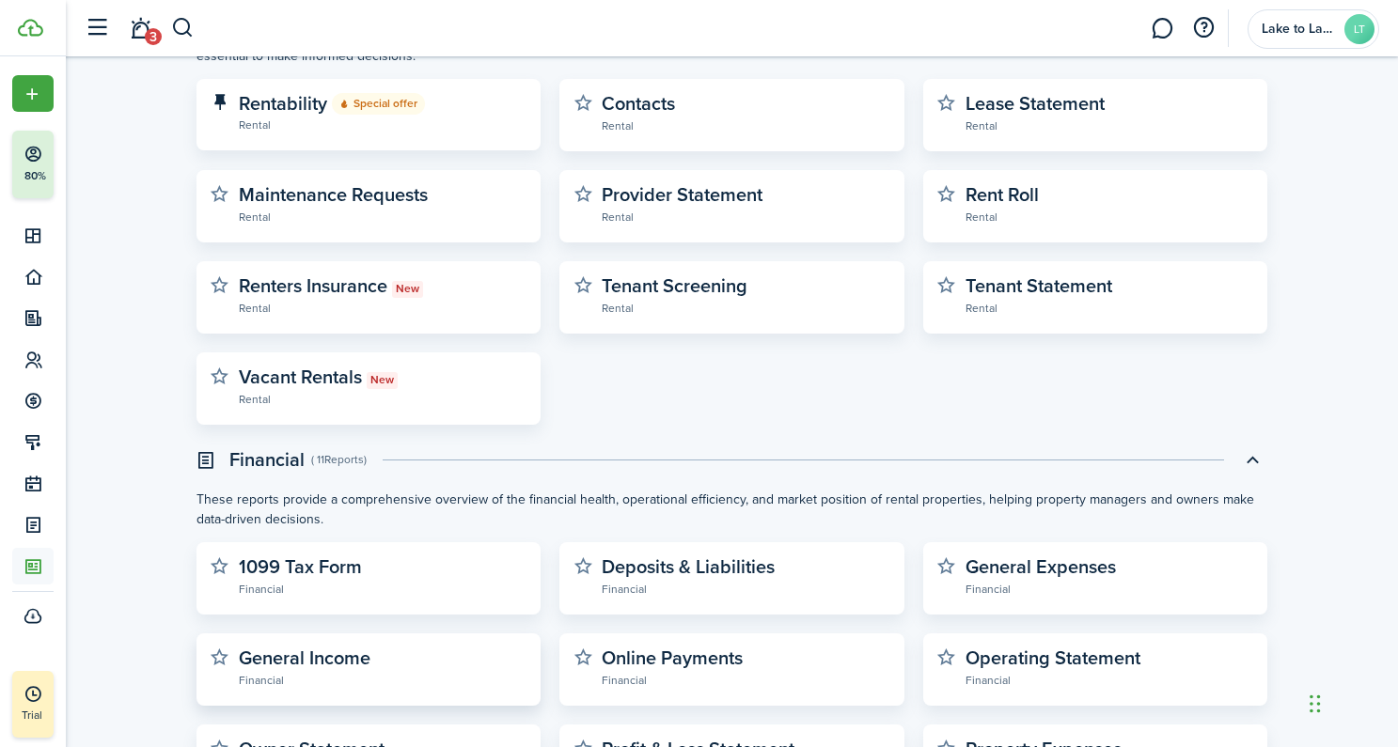
scroll to position [205, 0]
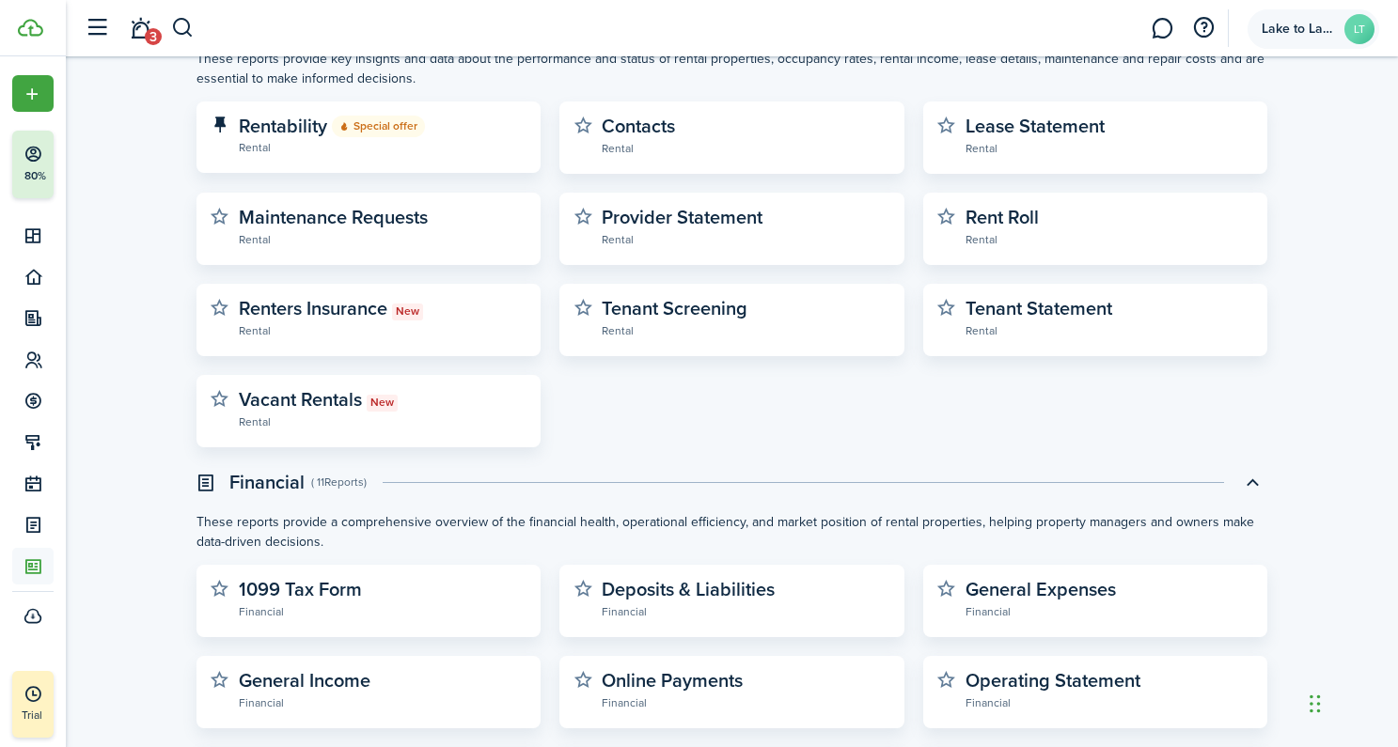
click at [1290, 29] on span "Lake to Lake Enterprises LLC" at bounding box center [1298, 29] width 75 height 13
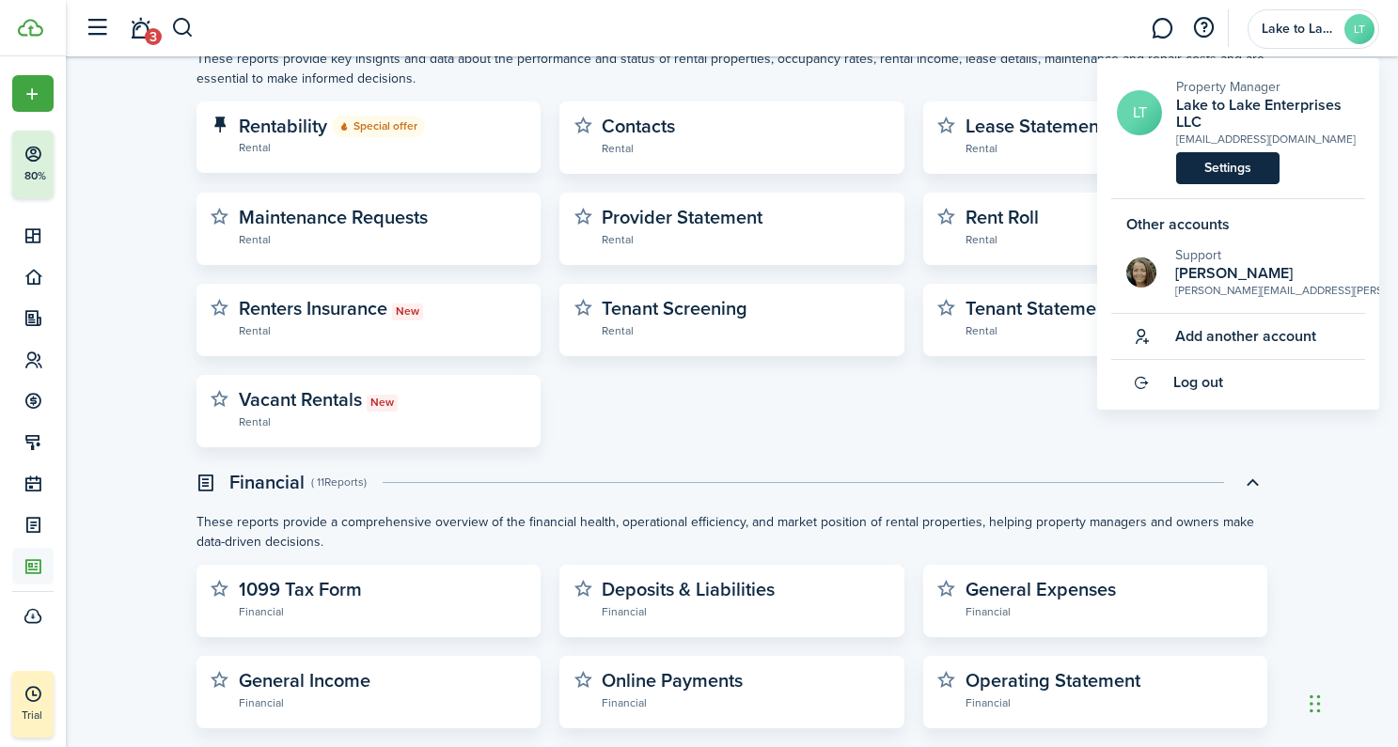
click at [1224, 173] on link "Settings" at bounding box center [1227, 168] width 103 height 32
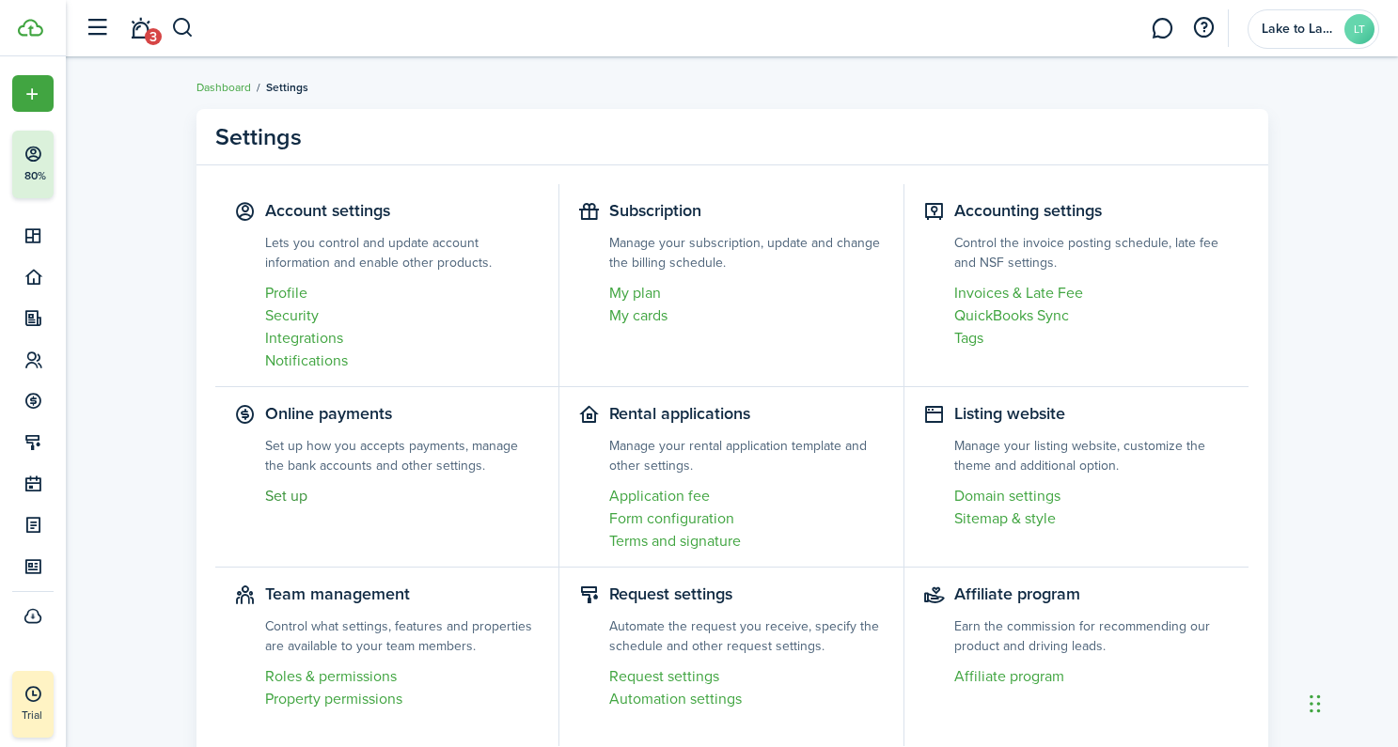
click at [289, 496] on link "Set up" at bounding box center [402, 496] width 275 height 23
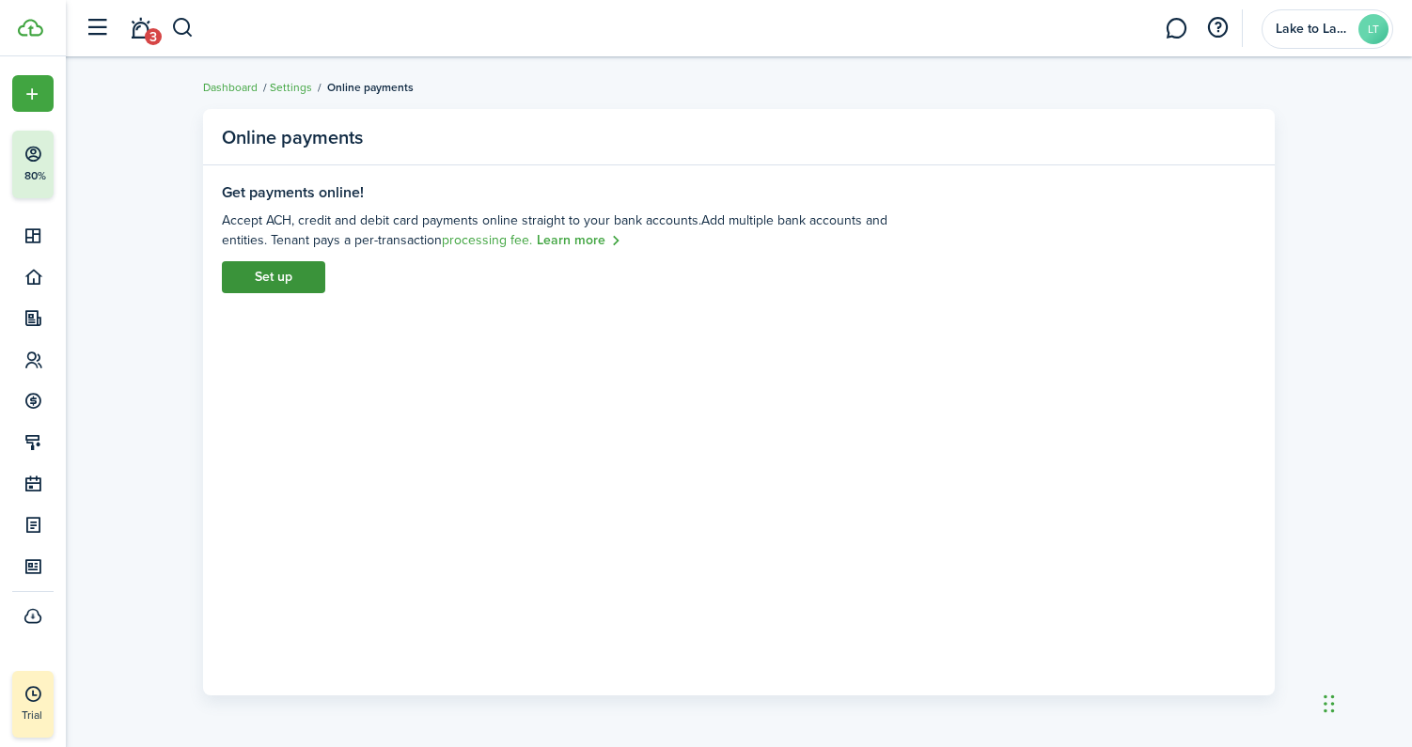
click at [281, 274] on link "Set up" at bounding box center [273, 277] width 103 height 32
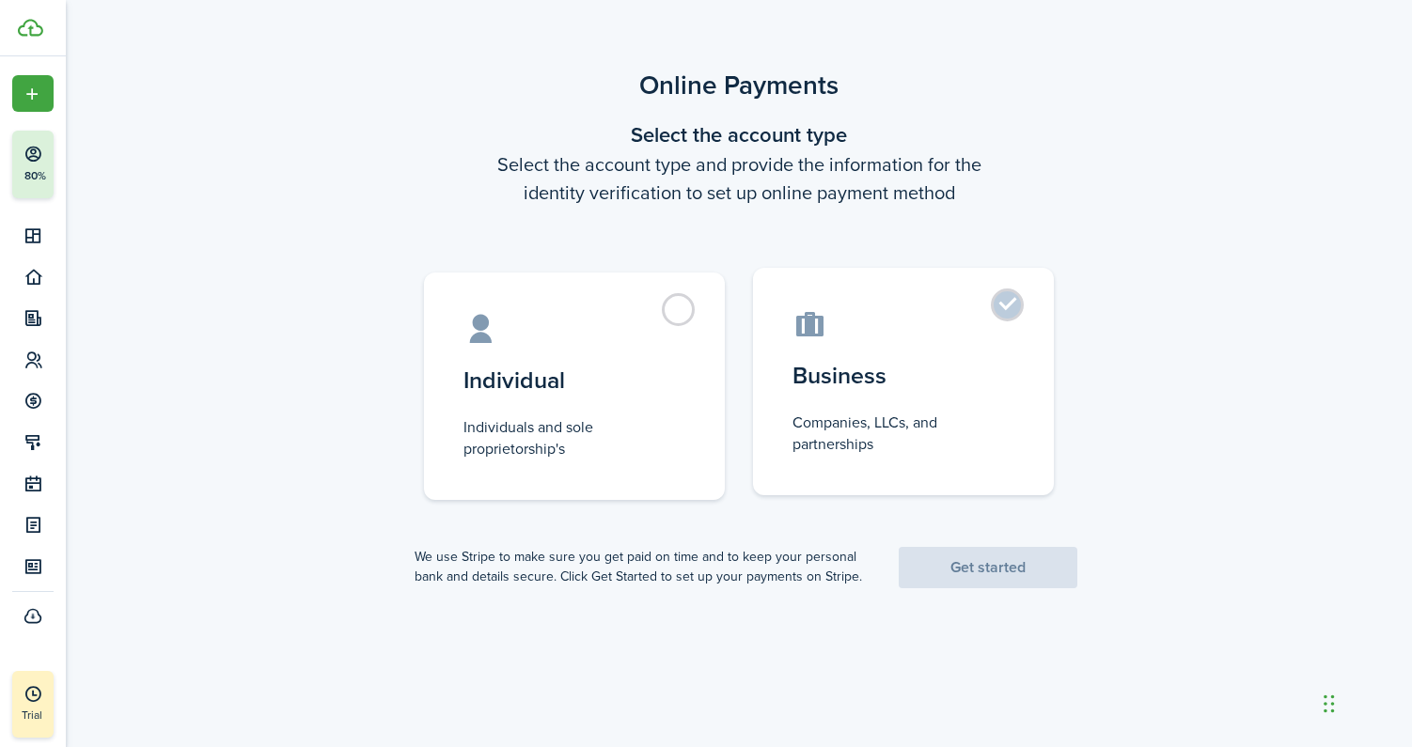
click at [929, 408] on label "Business Companies, LLCs, and partnerships" at bounding box center [903, 381] width 301 height 227
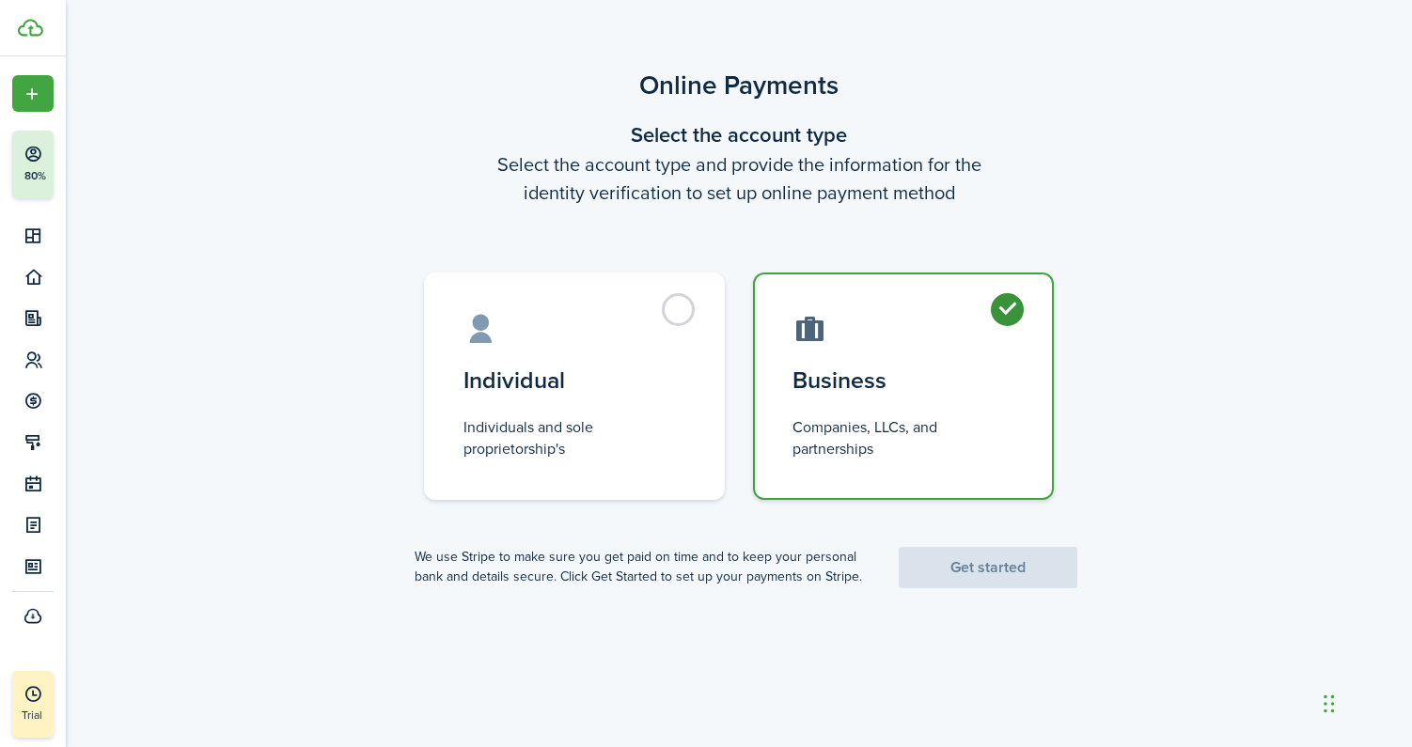
radio input "true"
click at [1010, 567] on link "Get started" at bounding box center [988, 567] width 179 height 41
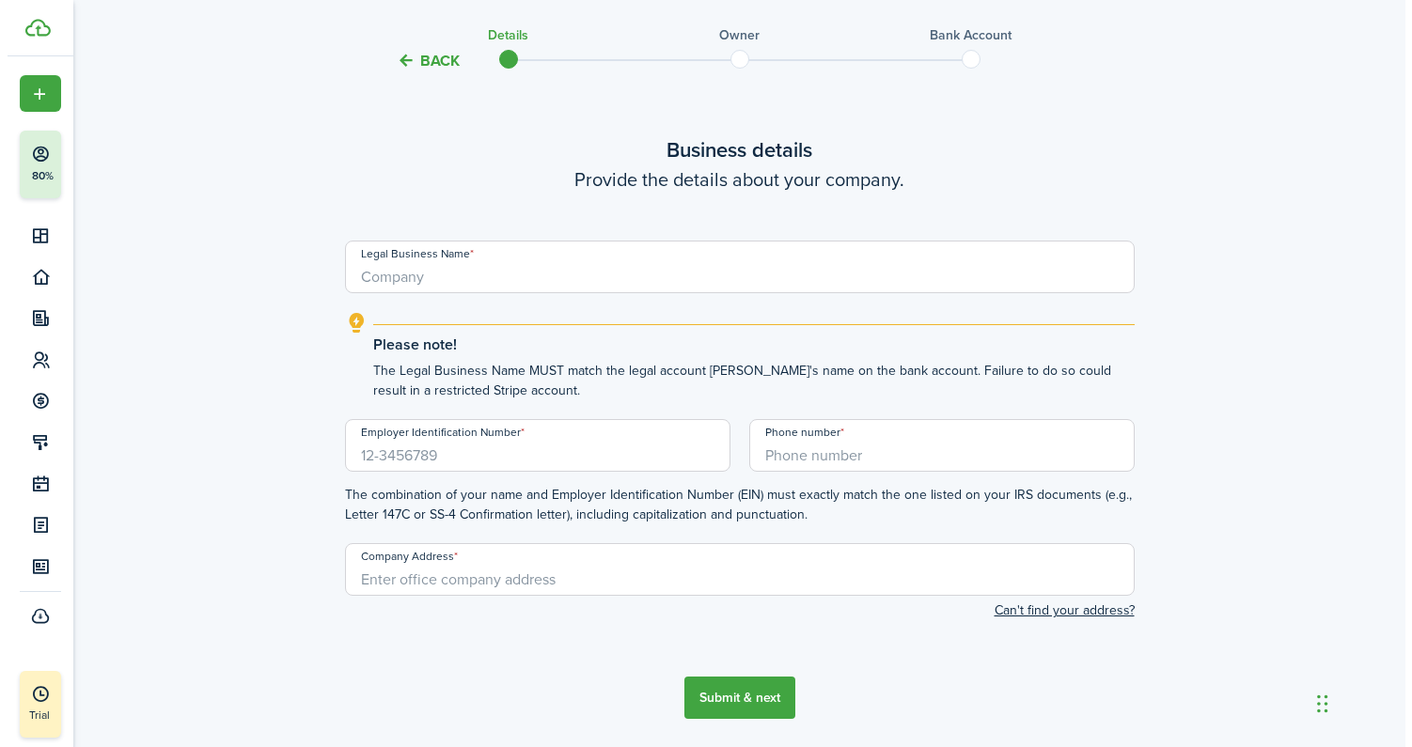
scroll to position [55, 0]
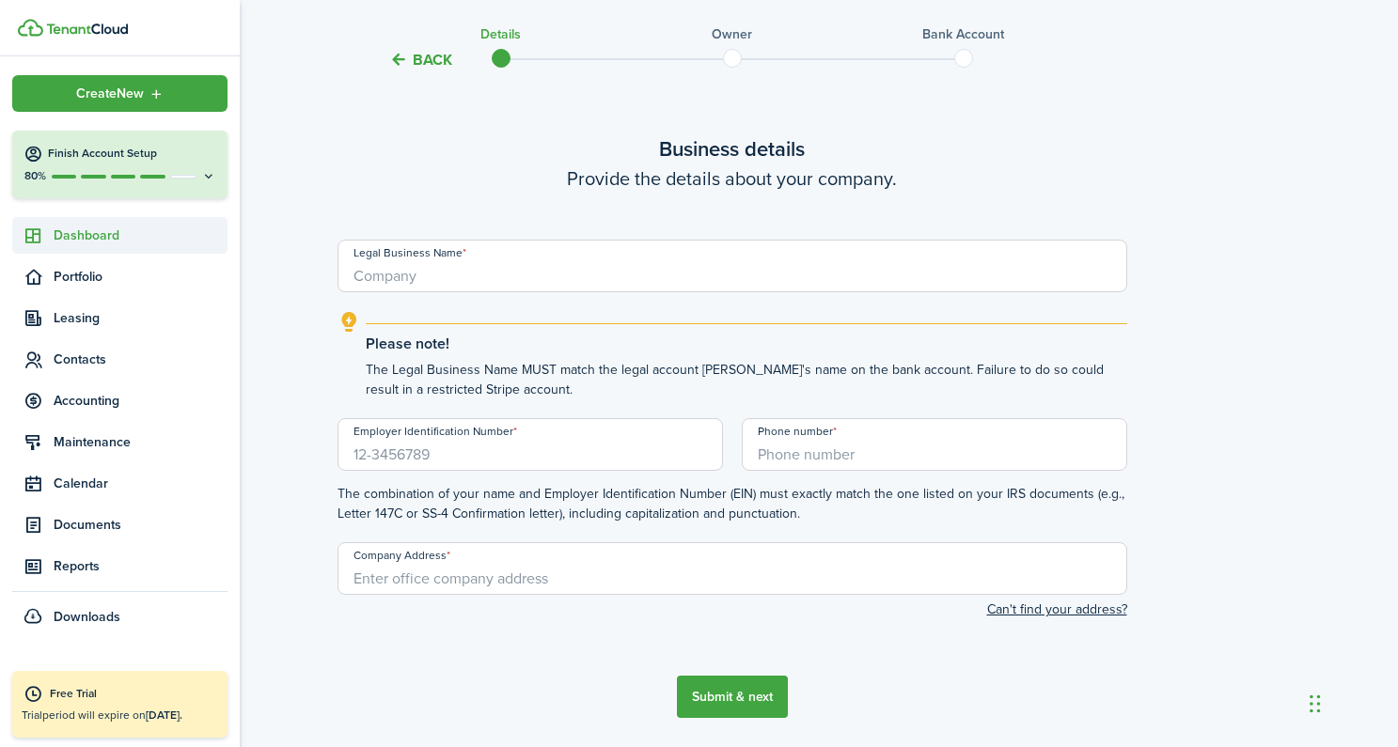
click at [55, 241] on span "Dashboard" at bounding box center [141, 236] width 174 height 20
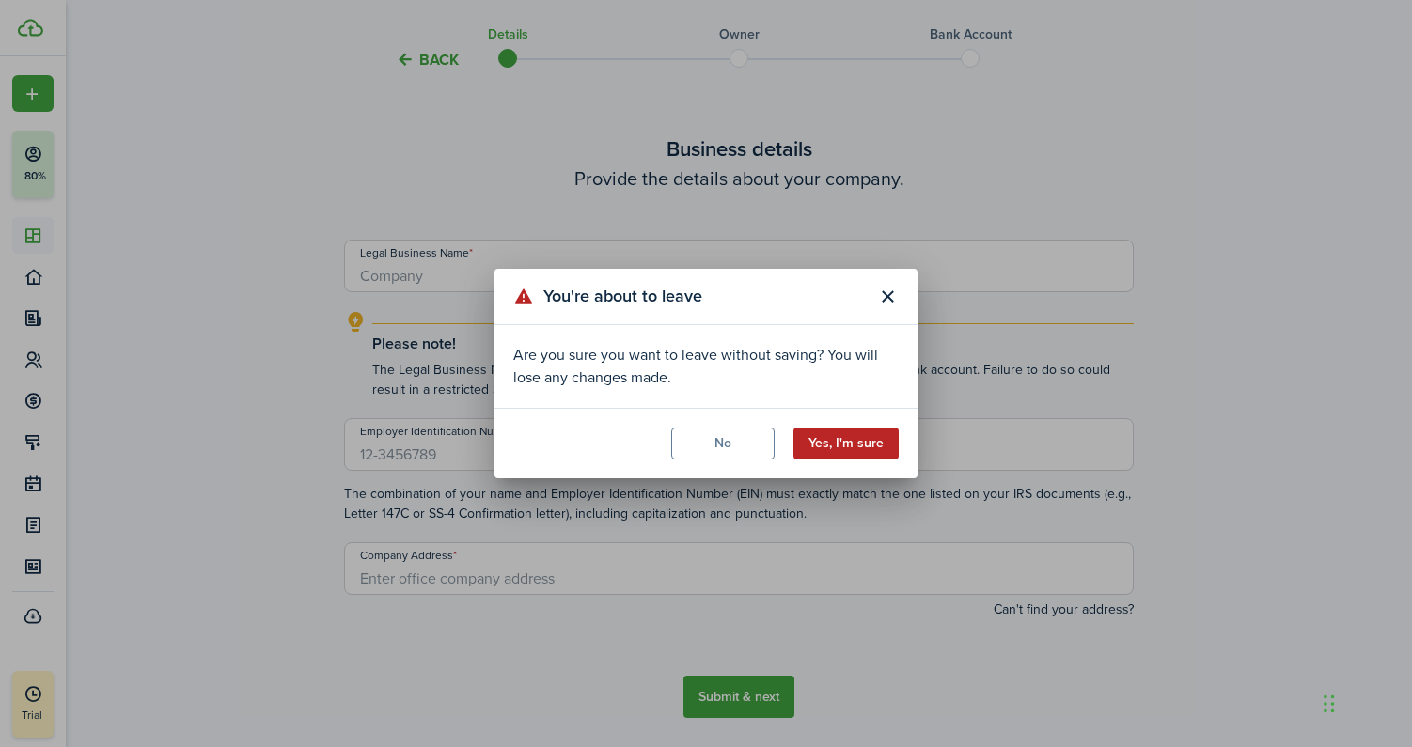
click at [858, 439] on button "Yes, I'm sure" at bounding box center [845, 444] width 105 height 32
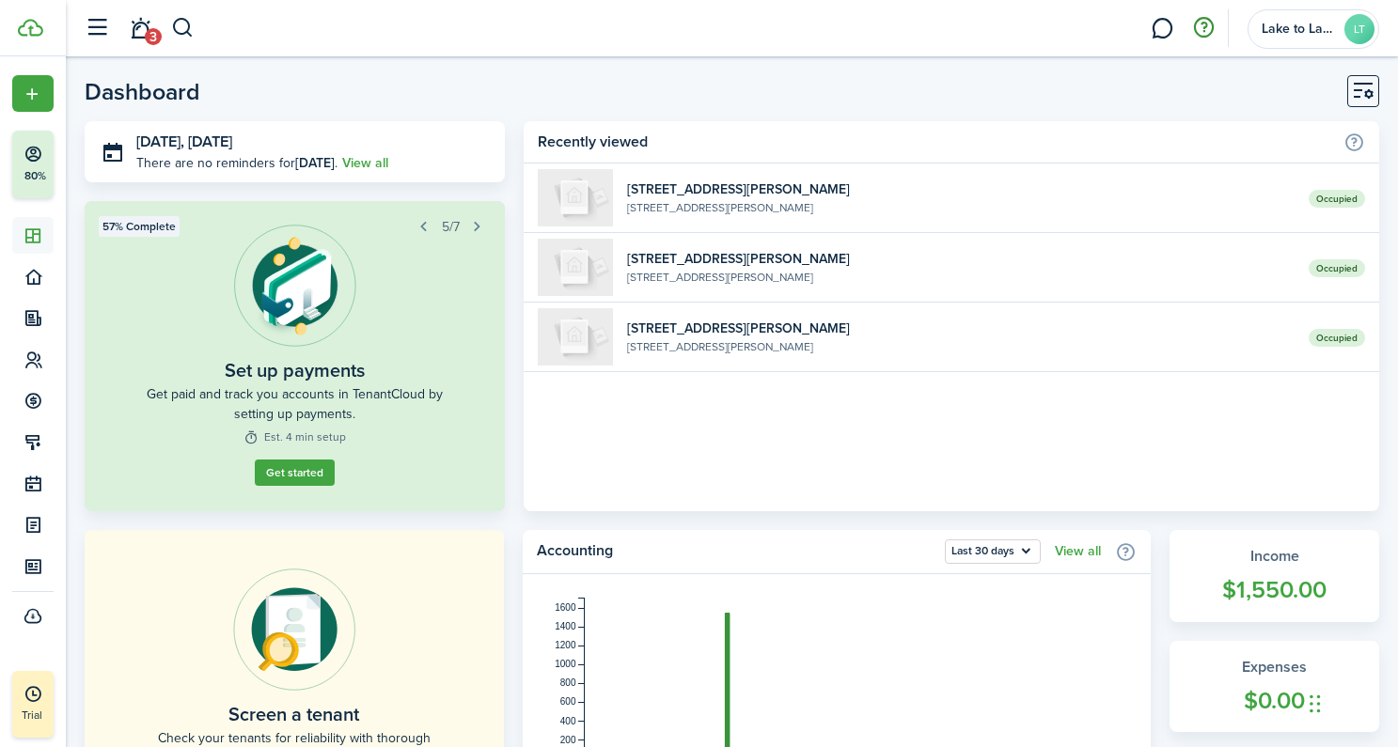
click at [1203, 33] on button "button" at bounding box center [1203, 28] width 32 height 32
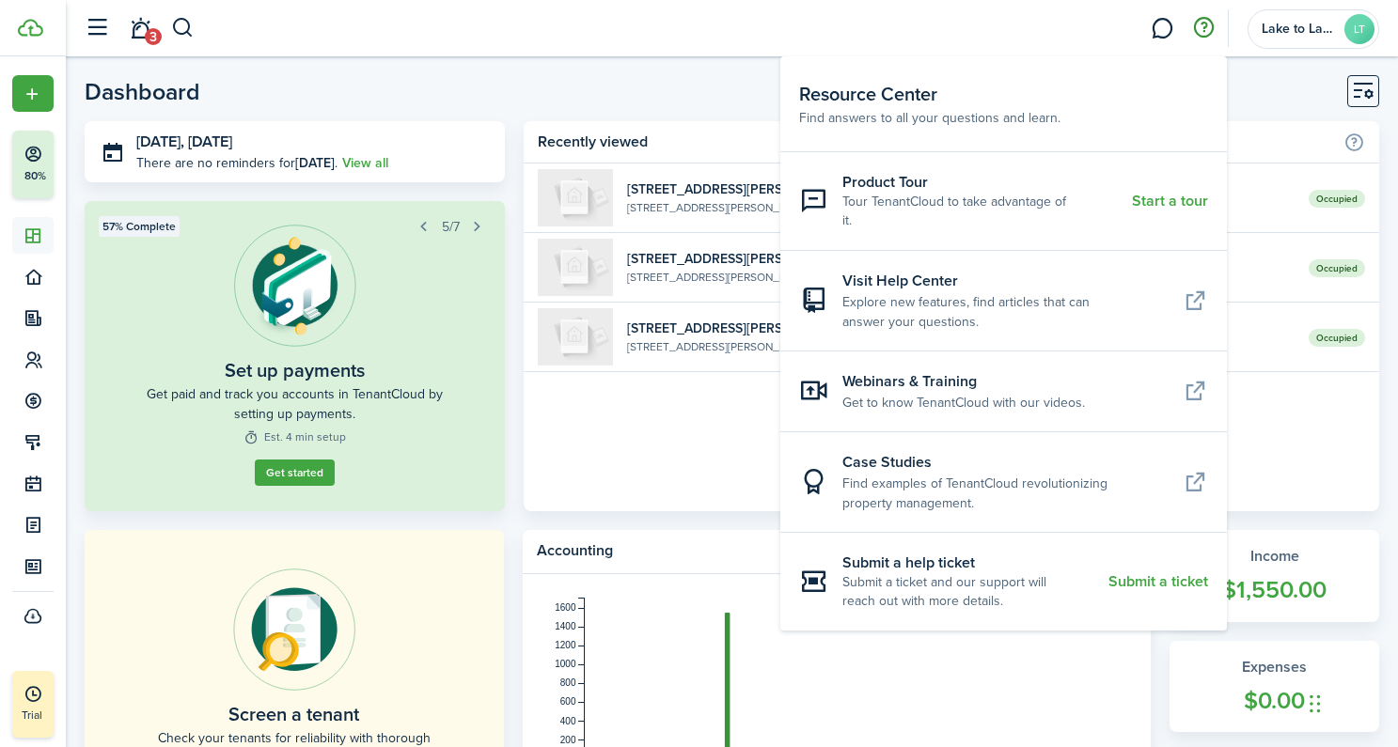
click at [1293, 35] on span "Lake to Lake Enterprises LLC" at bounding box center [1298, 29] width 75 height 13
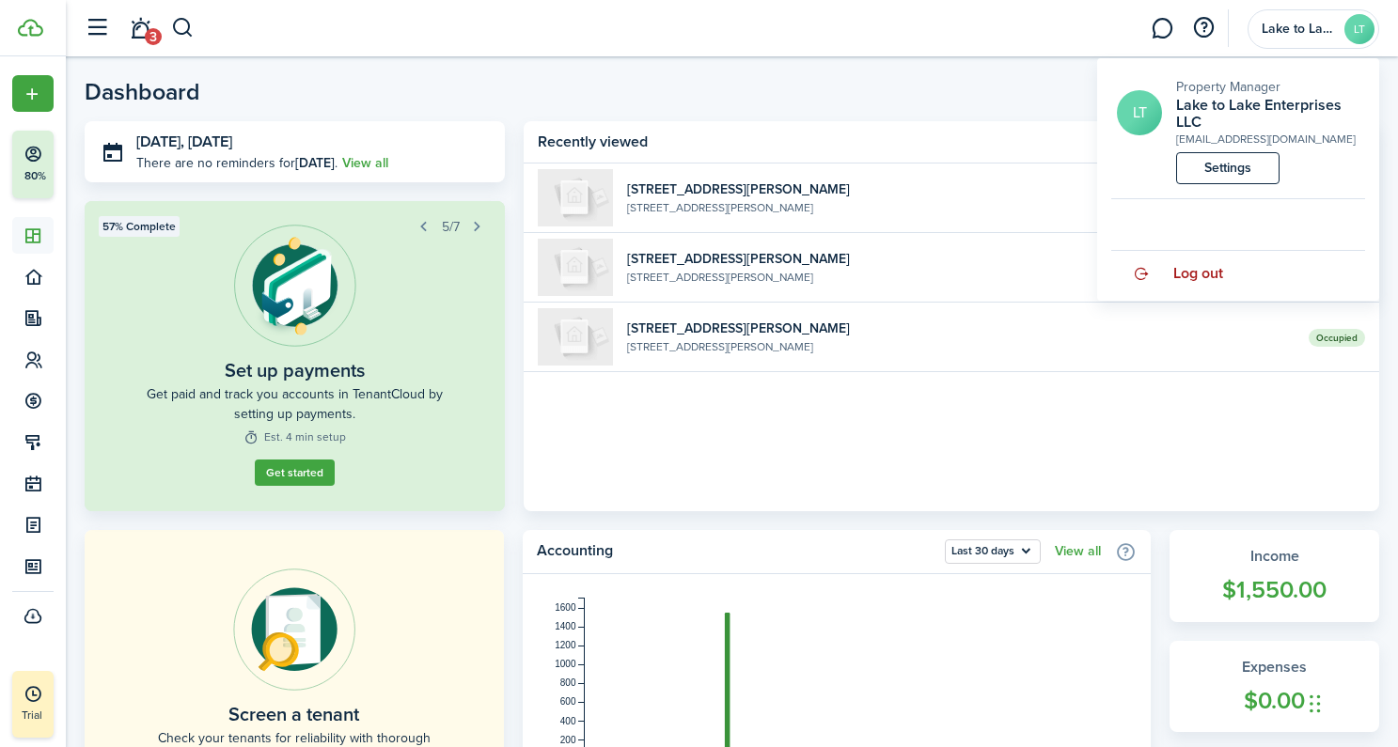
click at [1208, 275] on span "Log out" at bounding box center [1198, 273] width 50 height 17
